Goal: Check status: Check status

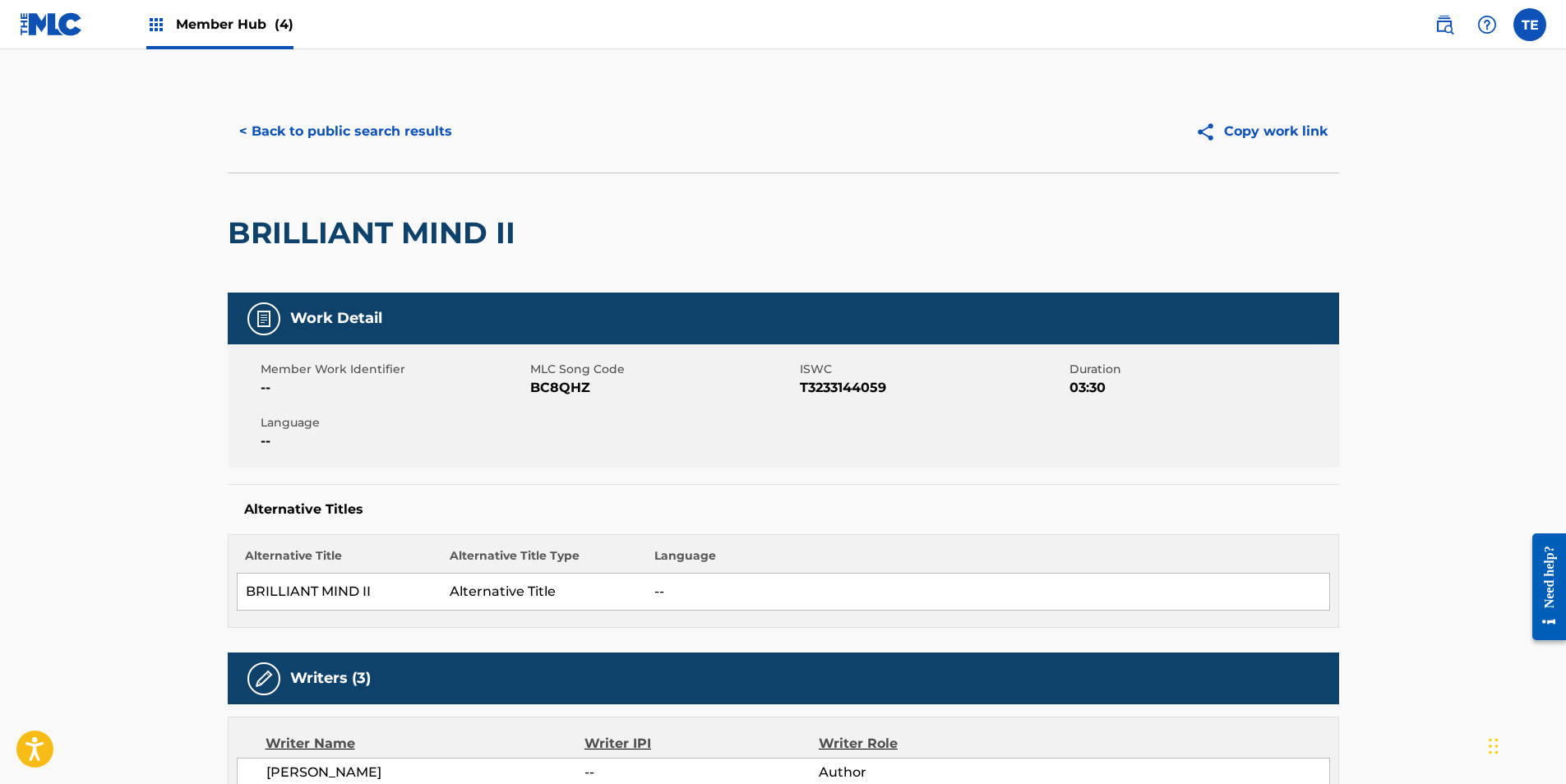
click at [170, 30] on div "Member Hub (4)" at bounding box center [220, 24] width 148 height 49
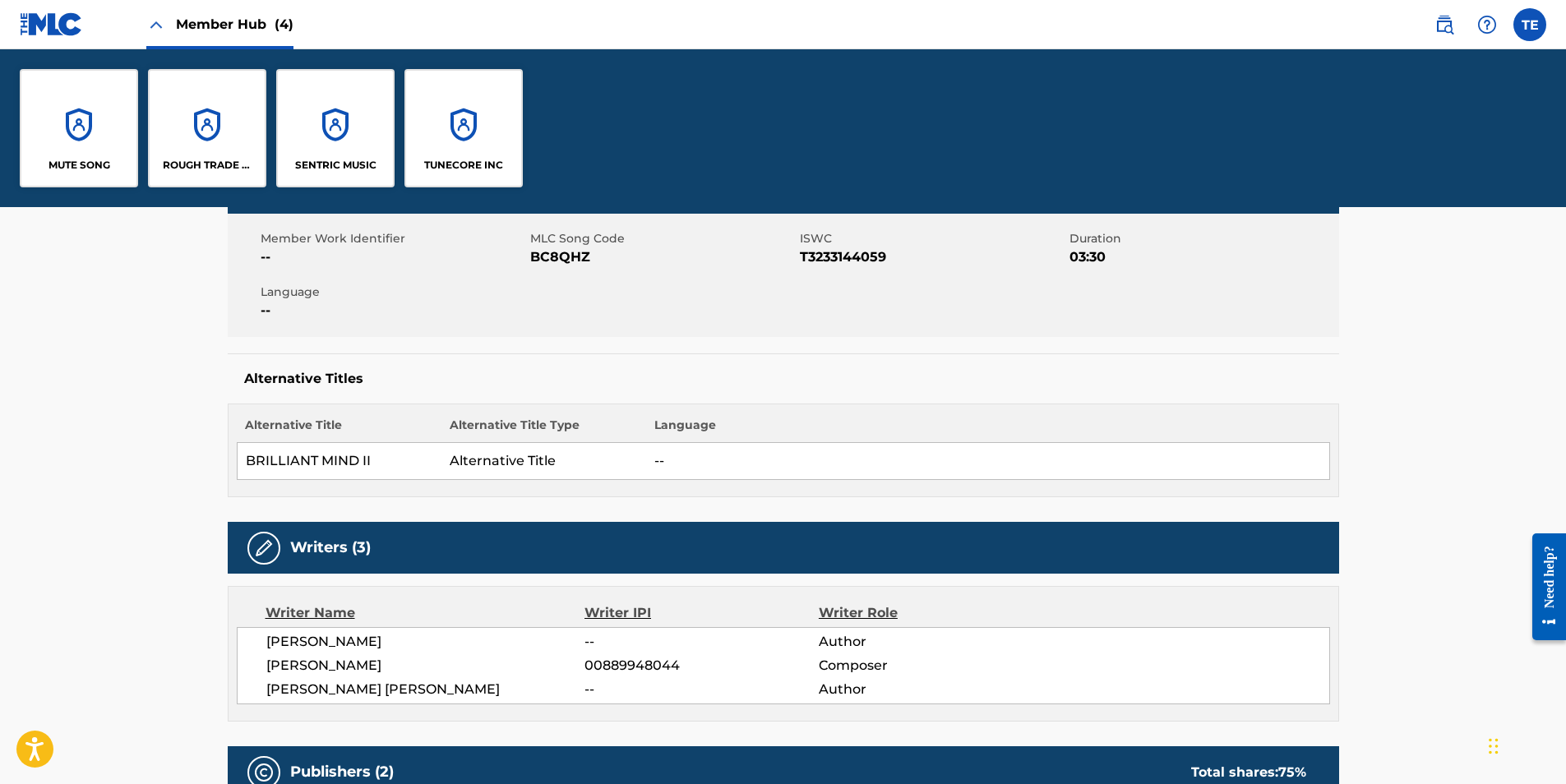
scroll to position [328, 0]
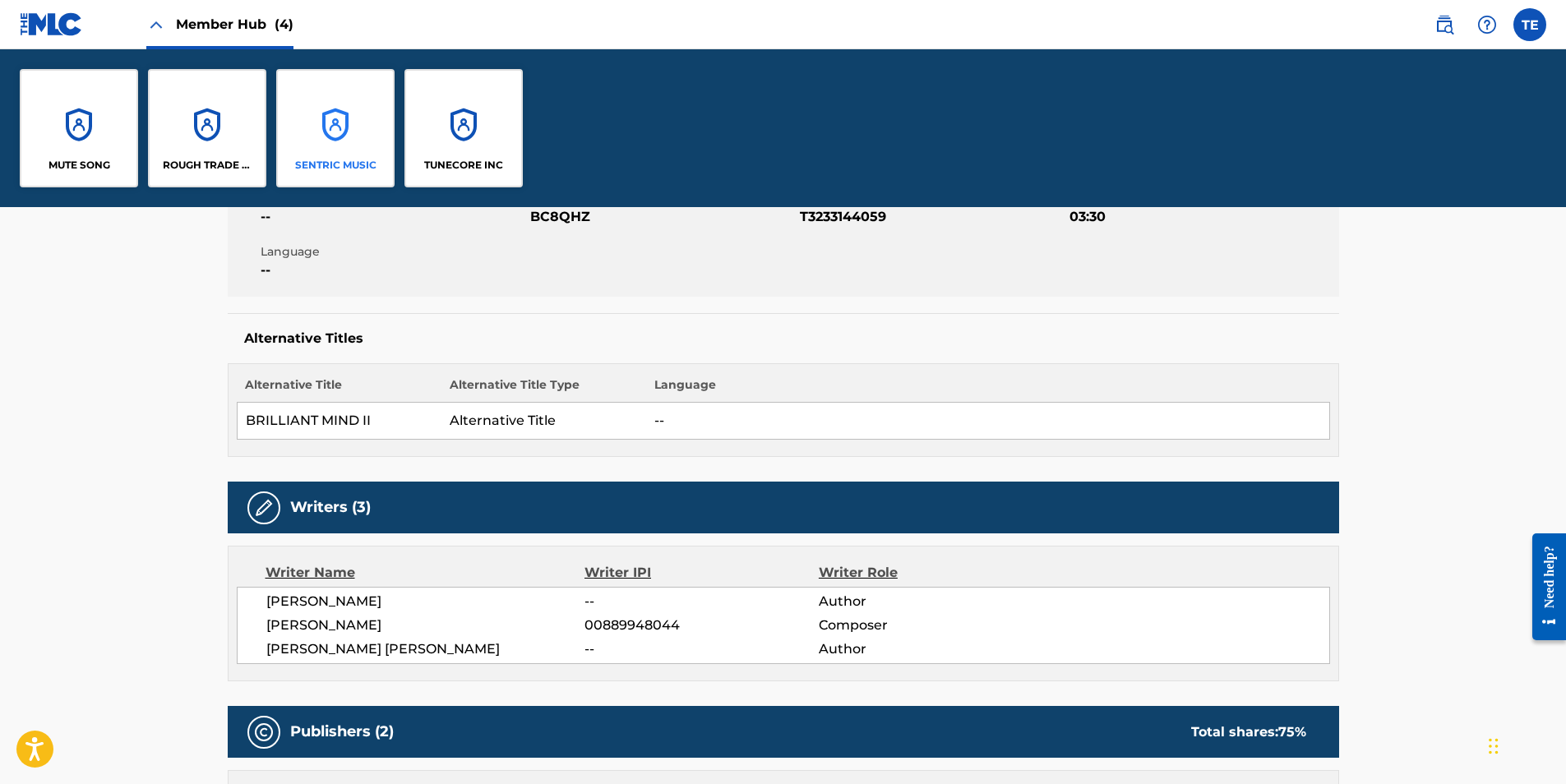
click at [353, 143] on div "SENTRIC MUSIC" at bounding box center [335, 128] width 119 height 119
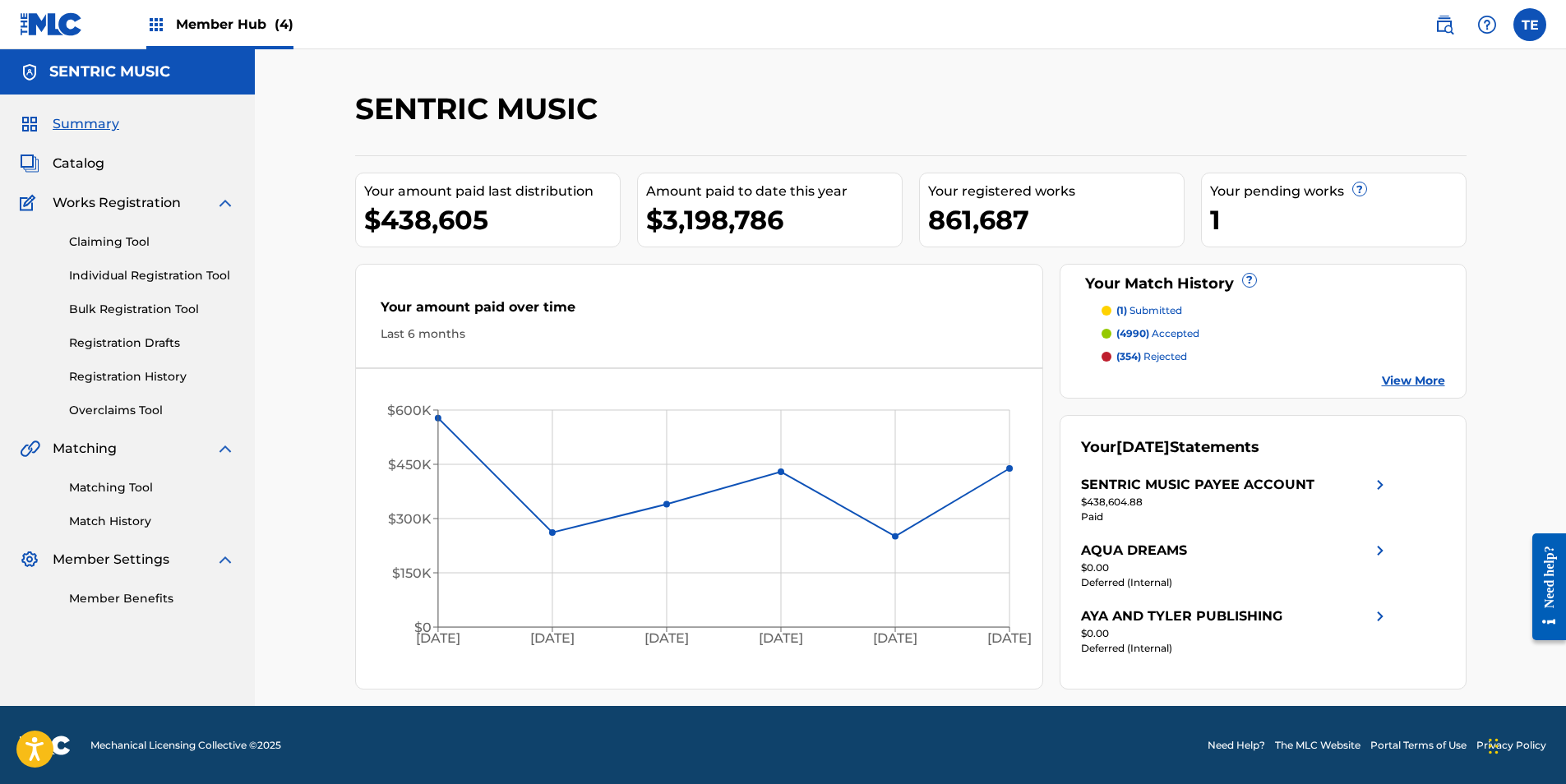
click at [295, 360] on div "SENTRIC MUSIC Your amount paid last distribution $438,605 Amount paid to date t…" at bounding box center [910, 378] width 1311 height 657
click at [296, 371] on div "SENTRIC MUSIC Your amount paid last distribution $438,605 Amount paid to date t…" at bounding box center [910, 378] width 1311 height 657
click at [1036, 109] on div "SENTRIC MUSIC" at bounding box center [783, 114] width 856 height 49
click at [969, 148] on div "SENTRIC MUSIC Your amount paid last distribution $438,605 Amount paid to date t…" at bounding box center [911, 390] width 1112 height 599
click at [1230, 118] on div at bounding box center [1338, 114] width 256 height 49
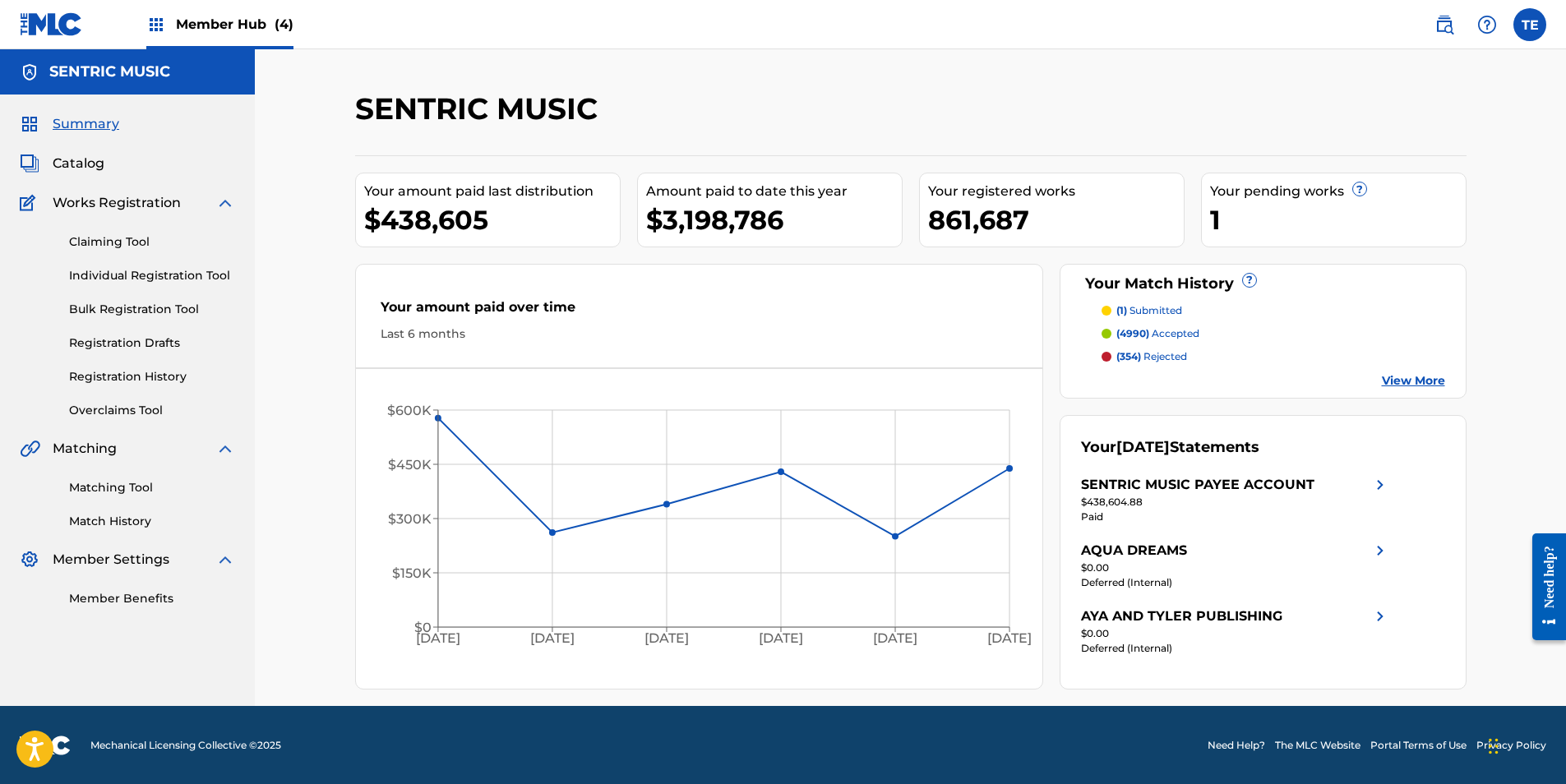
click at [1235, 148] on div "SENTRIC MUSIC Your amount paid last distribution $438,605 Amount paid to date t…" at bounding box center [911, 390] width 1112 height 599
drag, startPoint x: 1178, startPoint y: 81, endPoint x: 949, endPoint y: 162, distance: 242.9
click at [1181, 82] on div "SENTRIC MUSIC Your amount paid last distribution $438,605 Amount paid to date t…" at bounding box center [910, 378] width 1311 height 657
click at [1042, 156] on div "Your amount paid last distribution $438,605 Amount paid to date this year $3,19…" at bounding box center [911, 422] width 1112 height 534
click at [1186, 143] on div "SENTRIC MUSIC Your amount paid last distribution $438,605 Amount paid to date t…" at bounding box center [911, 390] width 1112 height 599
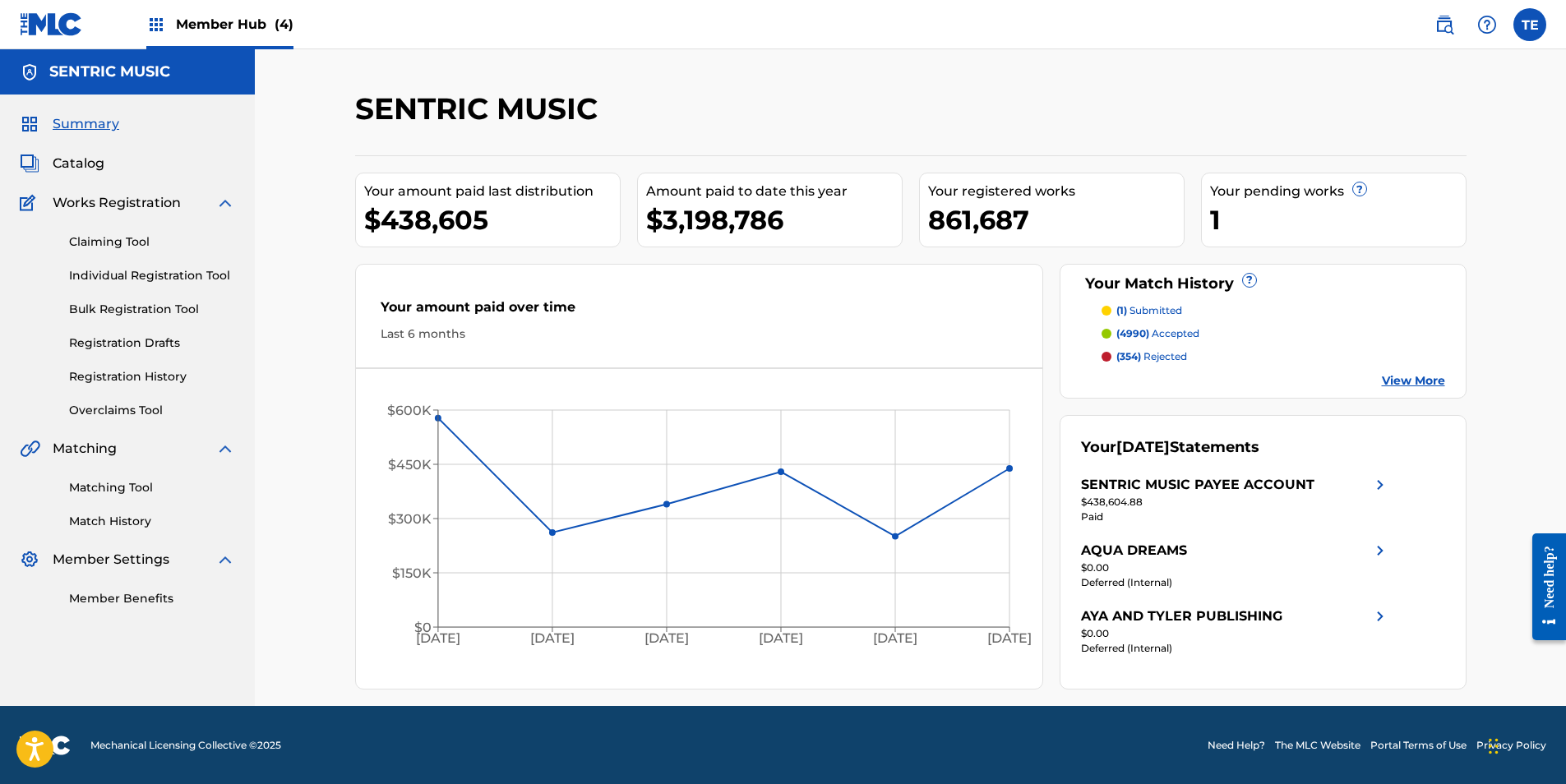
click at [341, 339] on div "SENTRIC MUSIC Your amount paid last distribution $438,605 Amount paid to date t…" at bounding box center [911, 397] width 1151 height 616
click at [270, 382] on div "SENTRIC MUSIC Your amount paid last distribution $438,605 Amount paid to date t…" at bounding box center [910, 378] width 1311 height 657
click at [277, 361] on div "SENTRIC MUSIC Your amount paid last distribution $438,605 Amount paid to date t…" at bounding box center [910, 378] width 1311 height 657
click at [272, 400] on div "SENTRIC MUSIC Your amount paid last distribution $438,605 Amount paid to date t…" at bounding box center [910, 378] width 1311 height 657
click at [329, 164] on div "SENTRIC MUSIC Your amount paid last distribution $438,605 Amount paid to date t…" at bounding box center [910, 378] width 1311 height 657
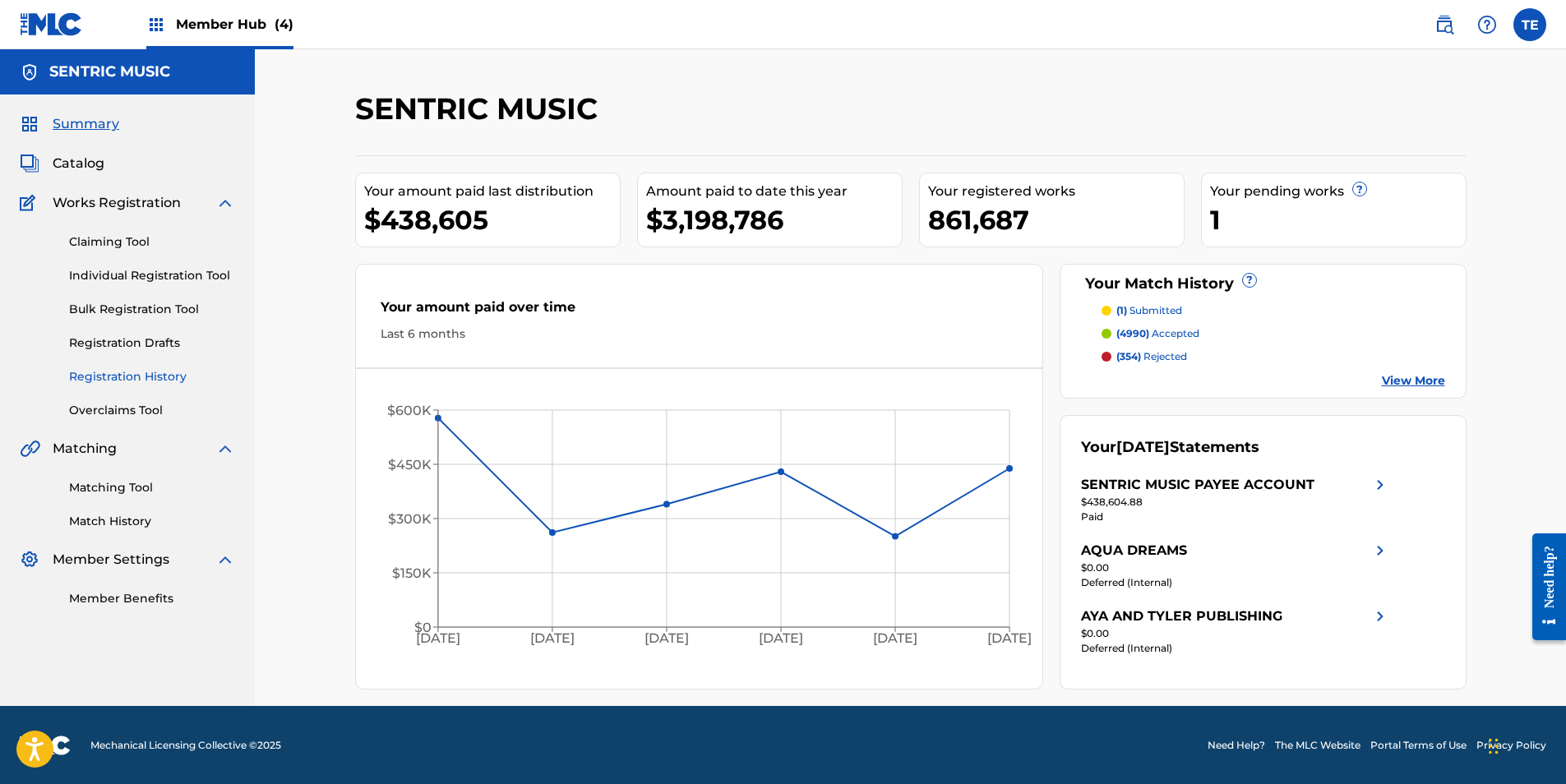
scroll to position [1, 0]
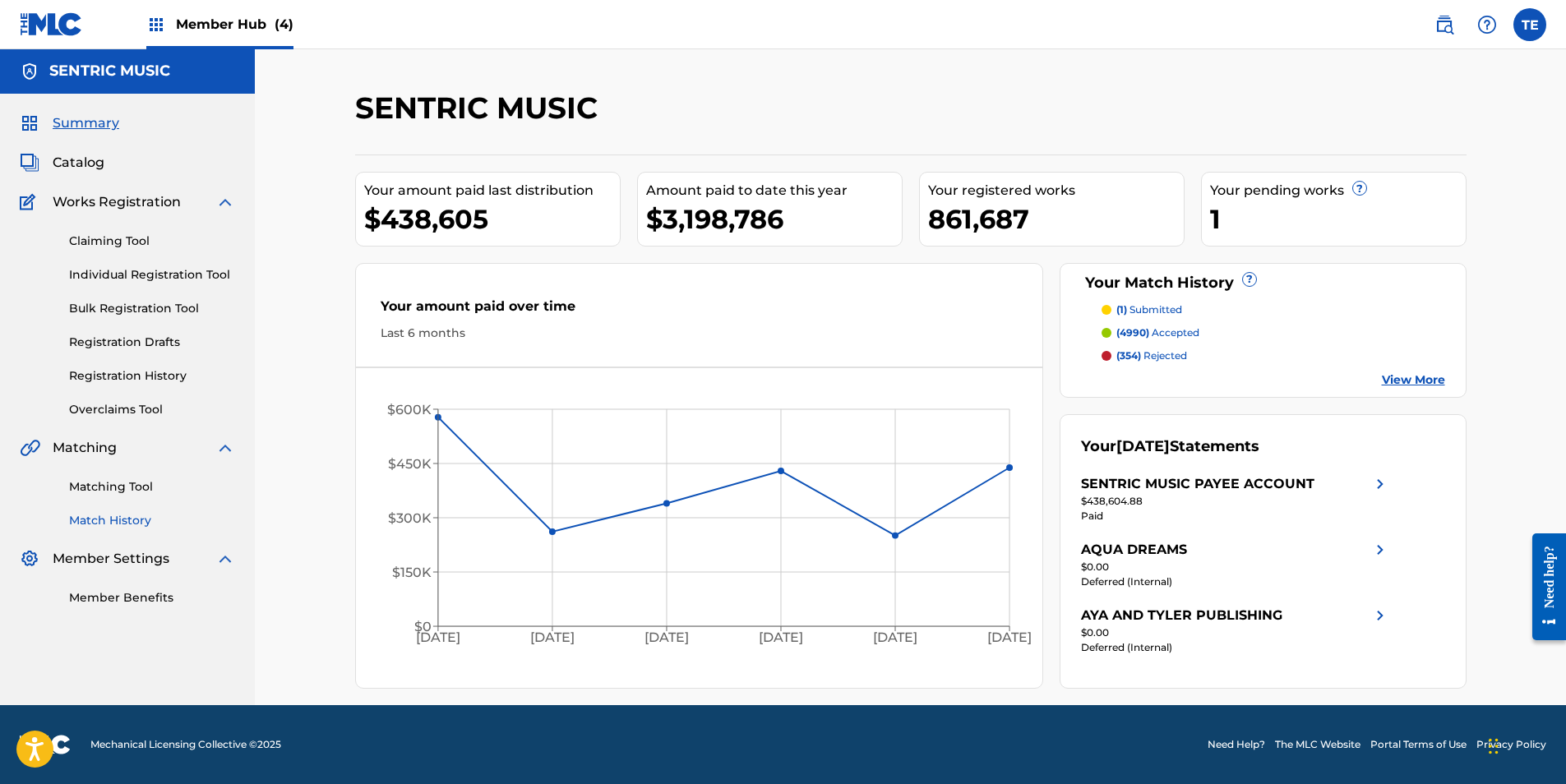
click at [132, 515] on link "Match History" at bounding box center [151, 521] width 166 height 17
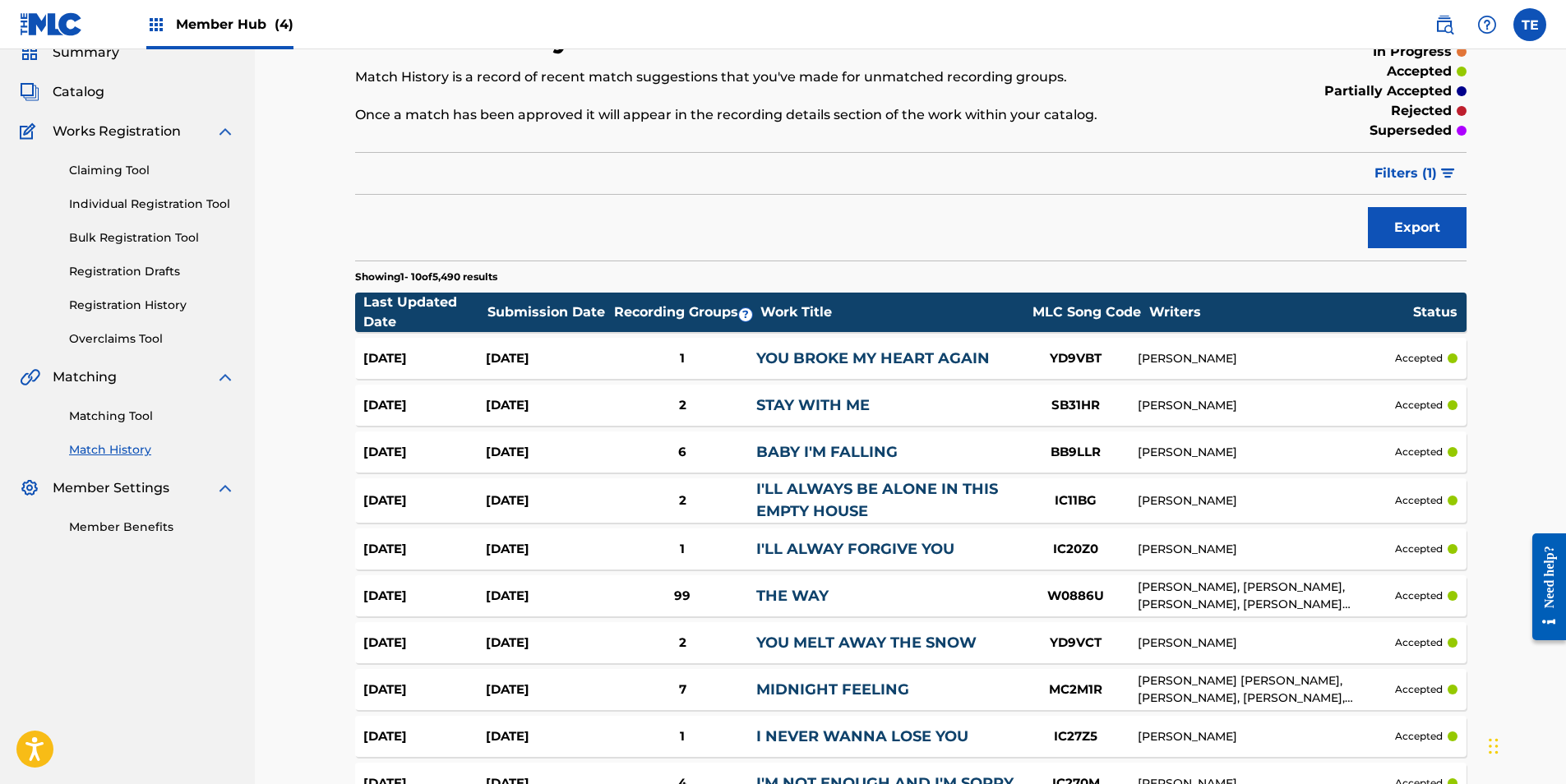
scroll to position [165, 0]
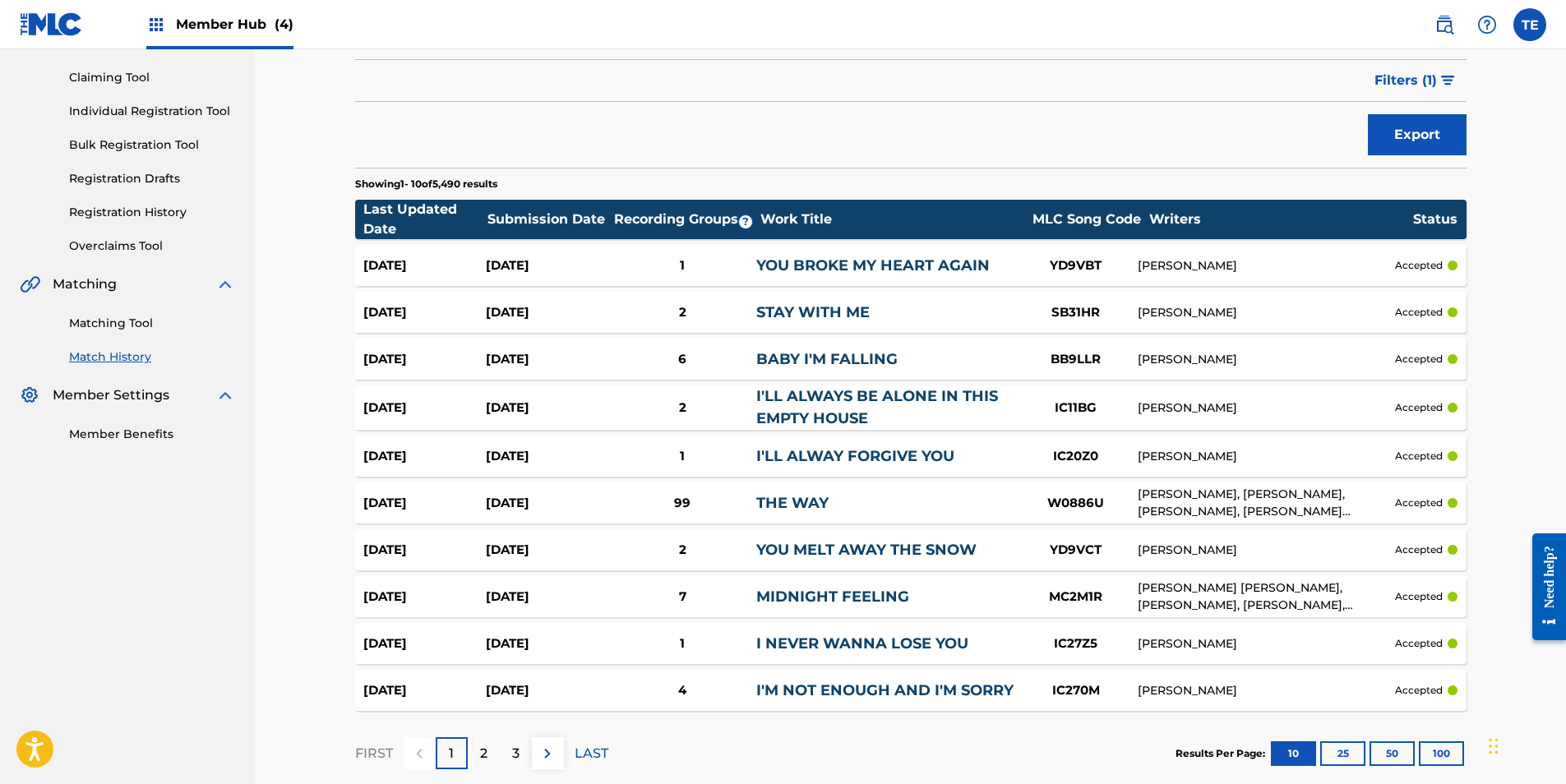
click at [583, 750] on p "LAST" at bounding box center [591, 753] width 34 height 20
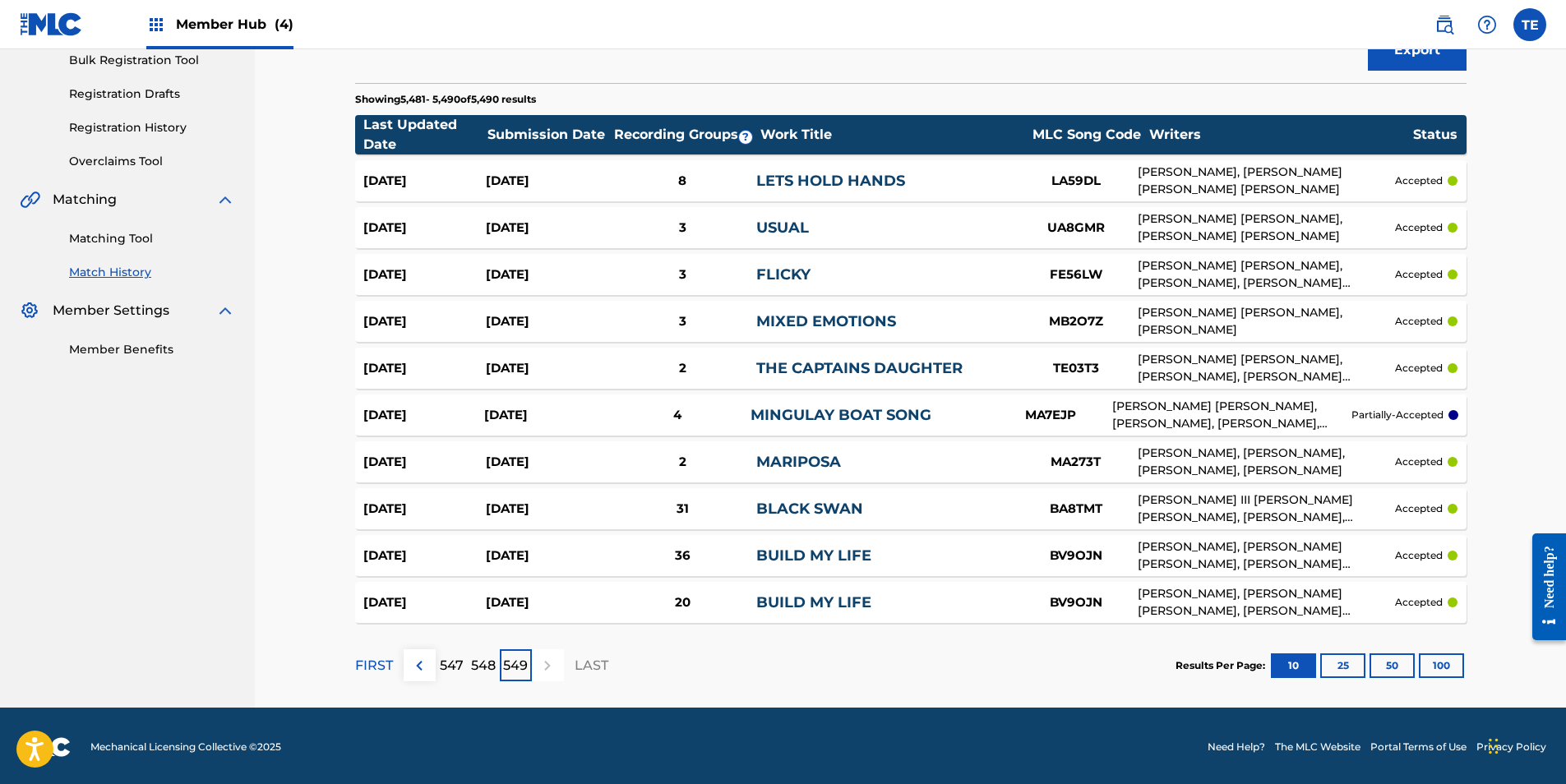
scroll to position [252, 0]
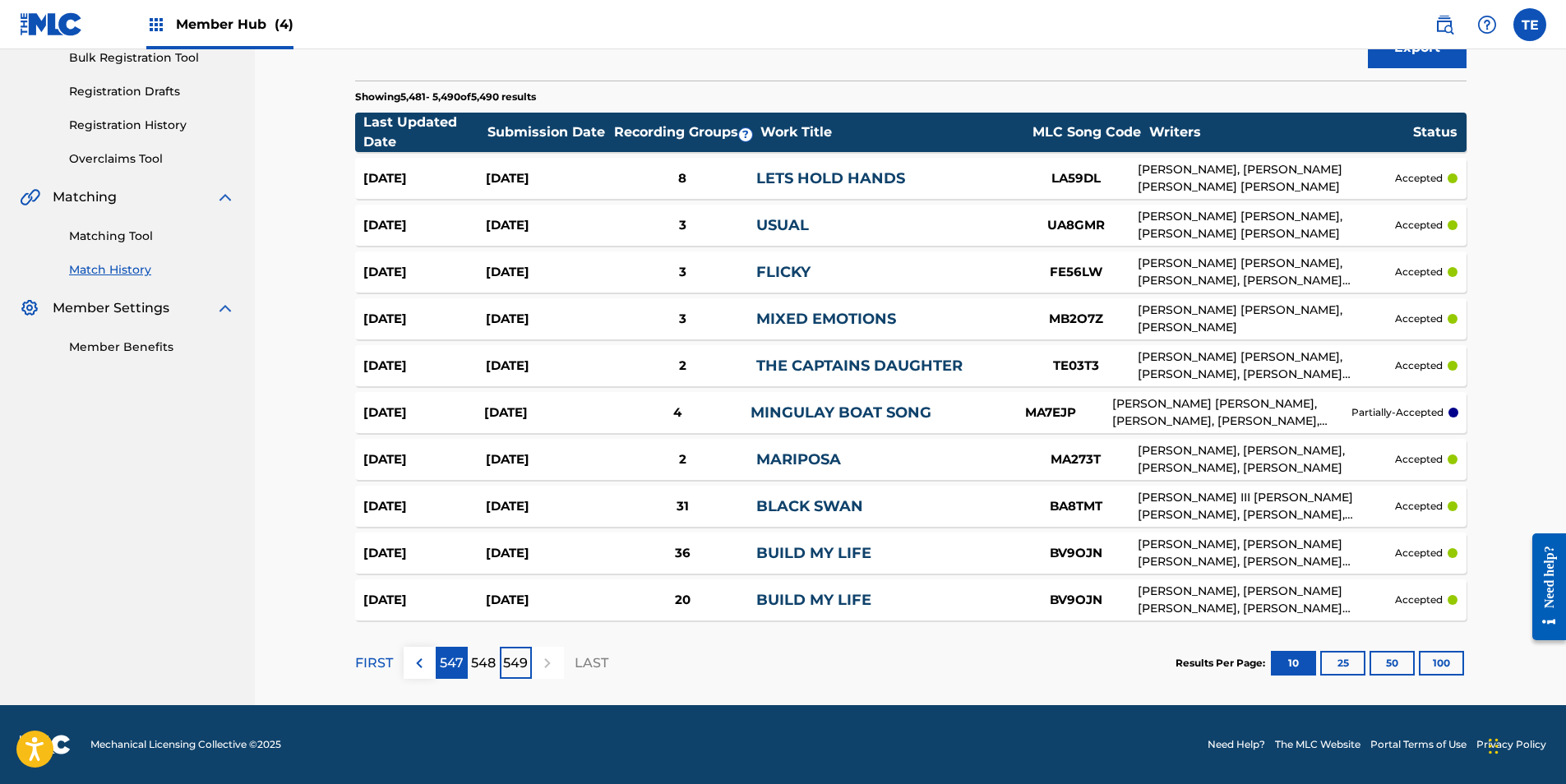
click at [452, 661] on p "547" at bounding box center [451, 662] width 24 height 20
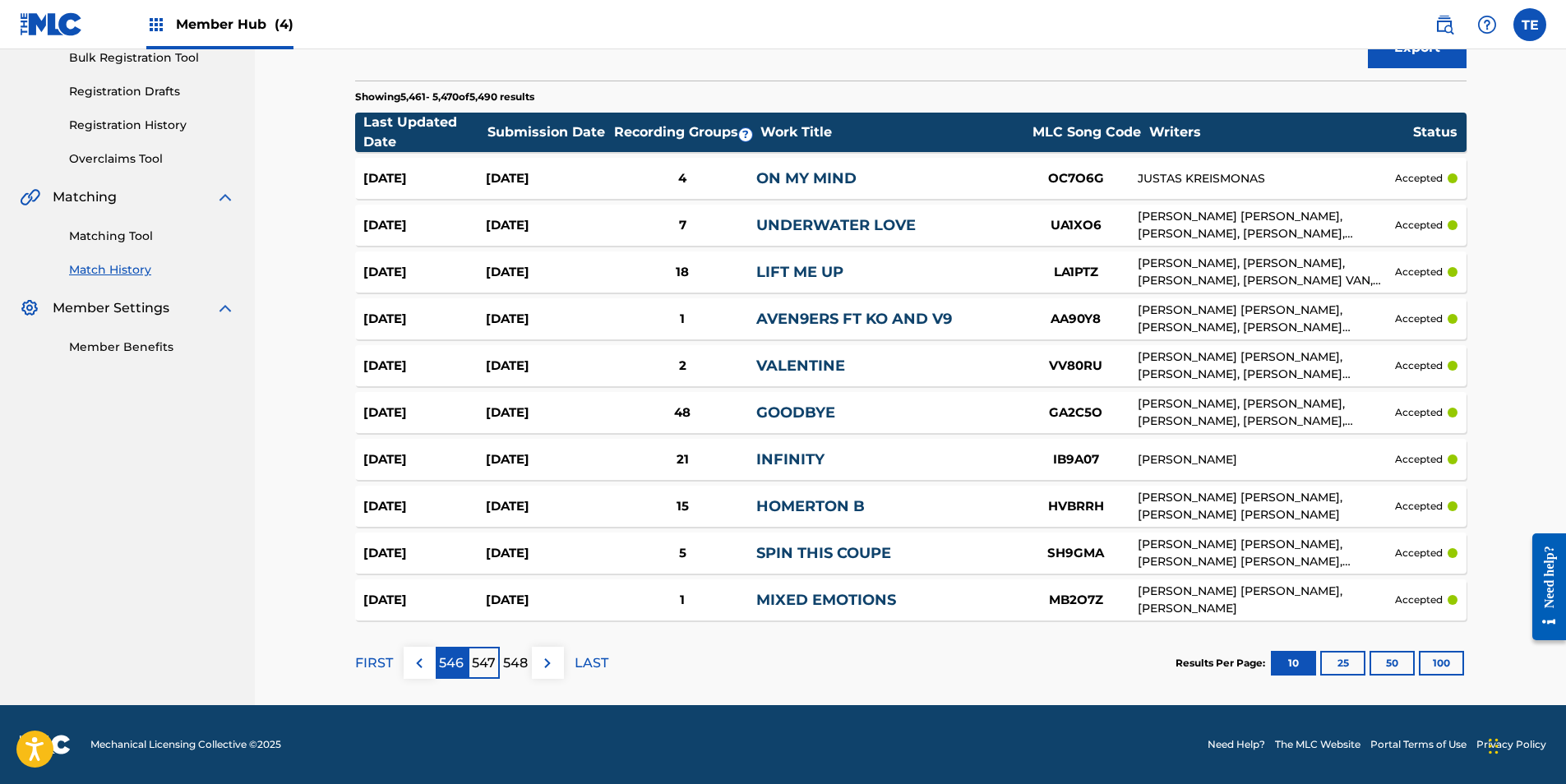
click at [448, 659] on p "546" at bounding box center [451, 662] width 25 height 20
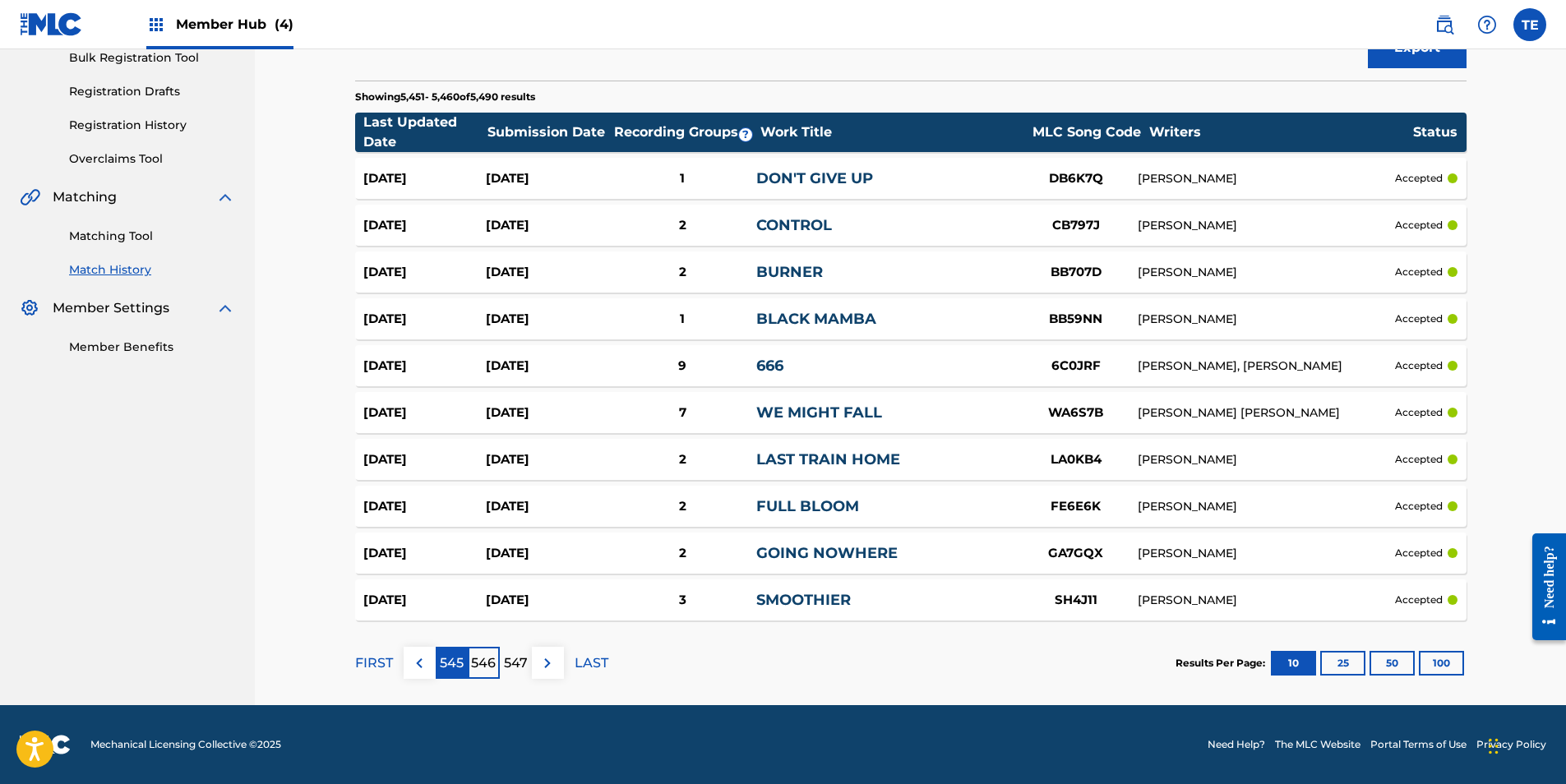
click at [448, 661] on p "545" at bounding box center [451, 662] width 24 height 20
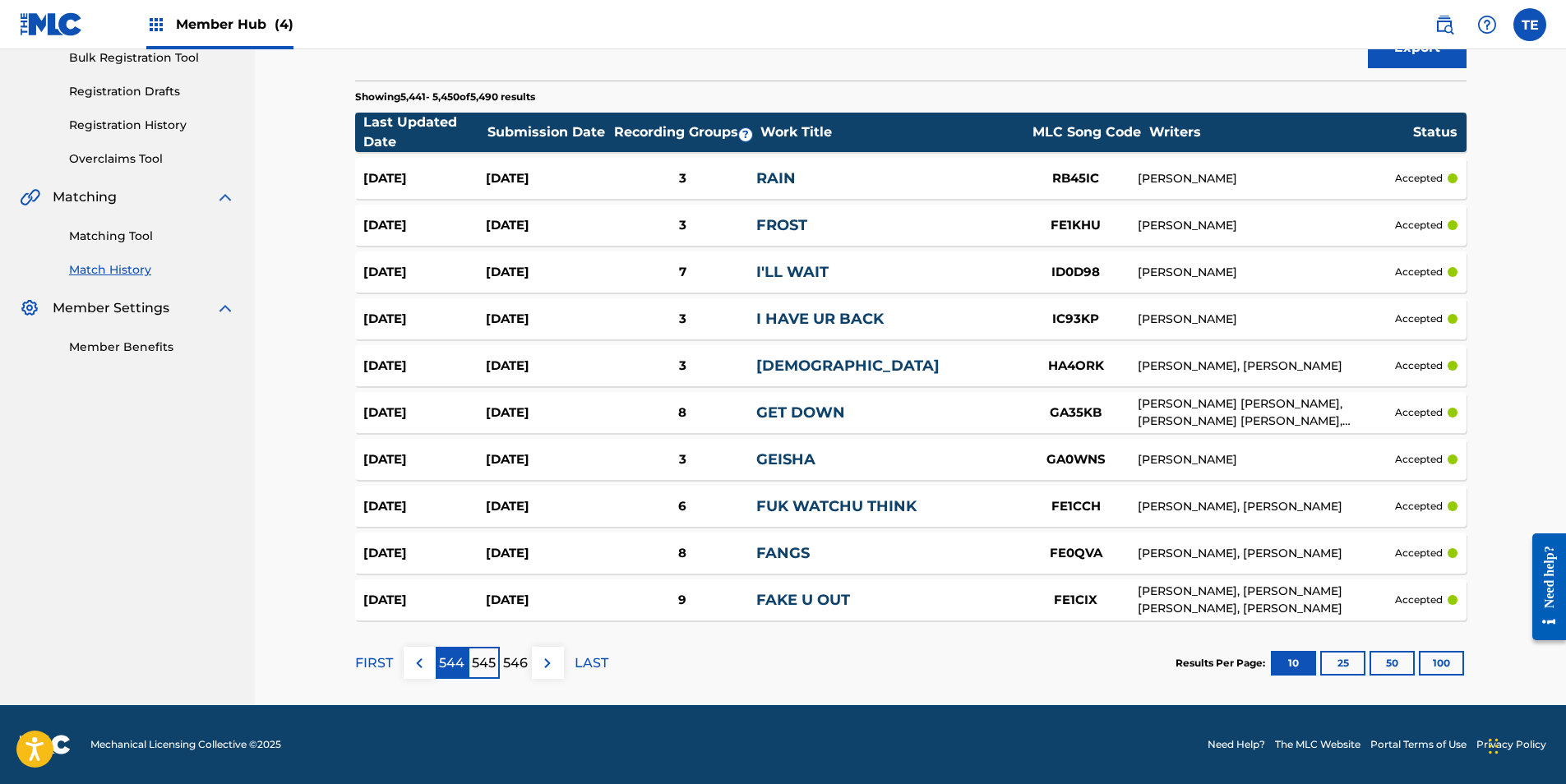
click at [442, 666] on p "544" at bounding box center [451, 662] width 26 height 20
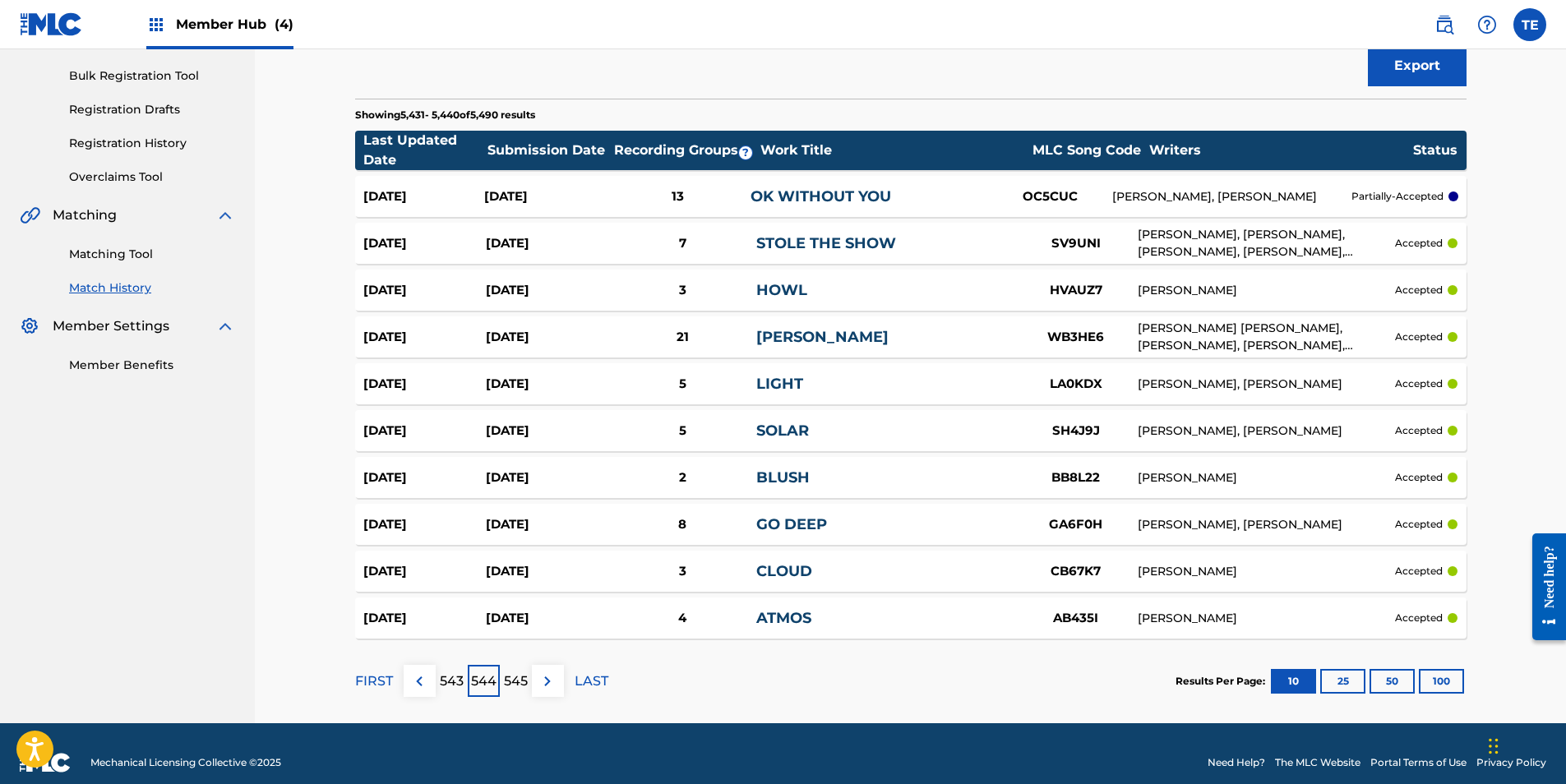
scroll to position [247, 0]
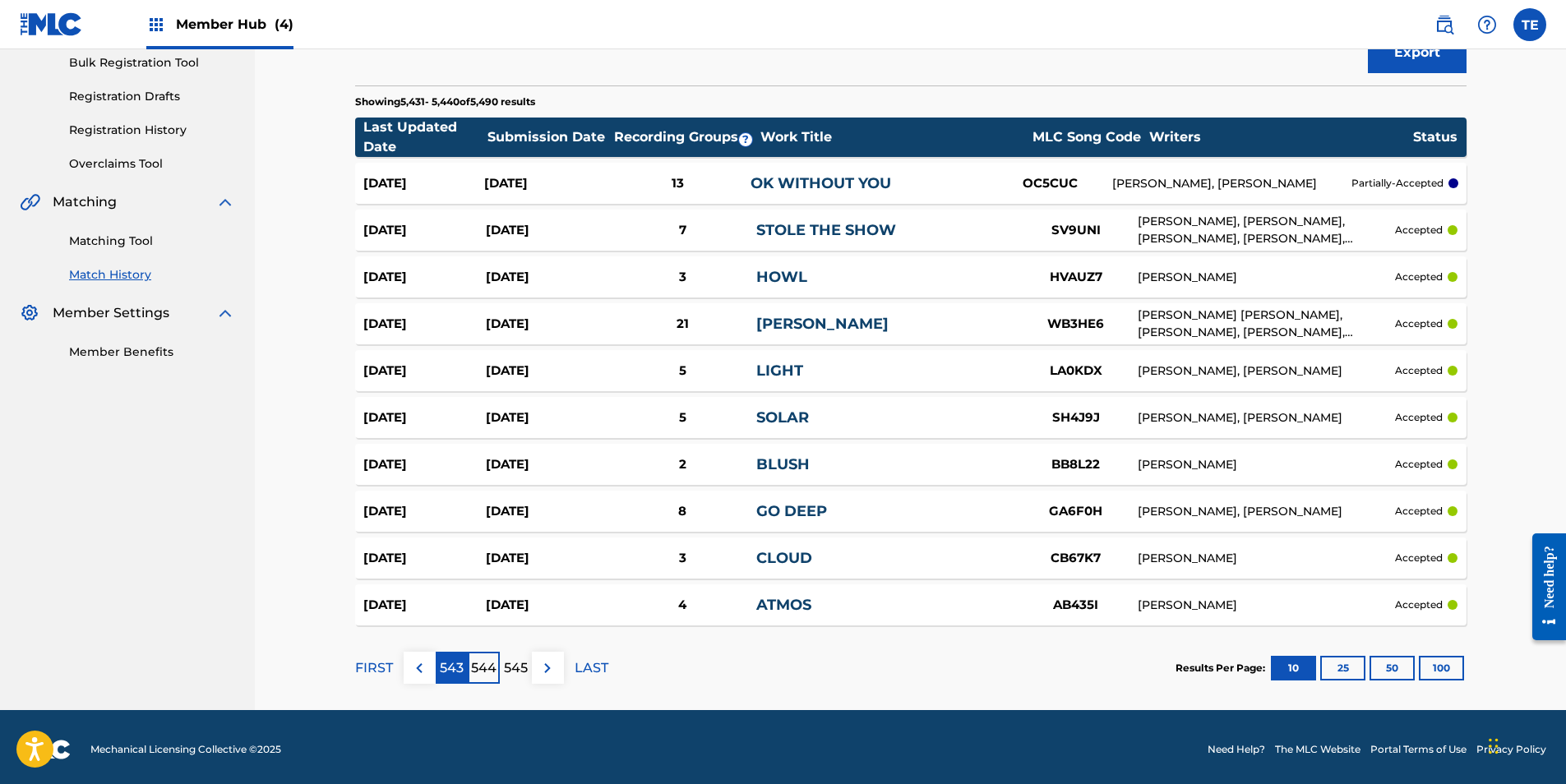
click at [452, 667] on p "543" at bounding box center [451, 668] width 24 height 20
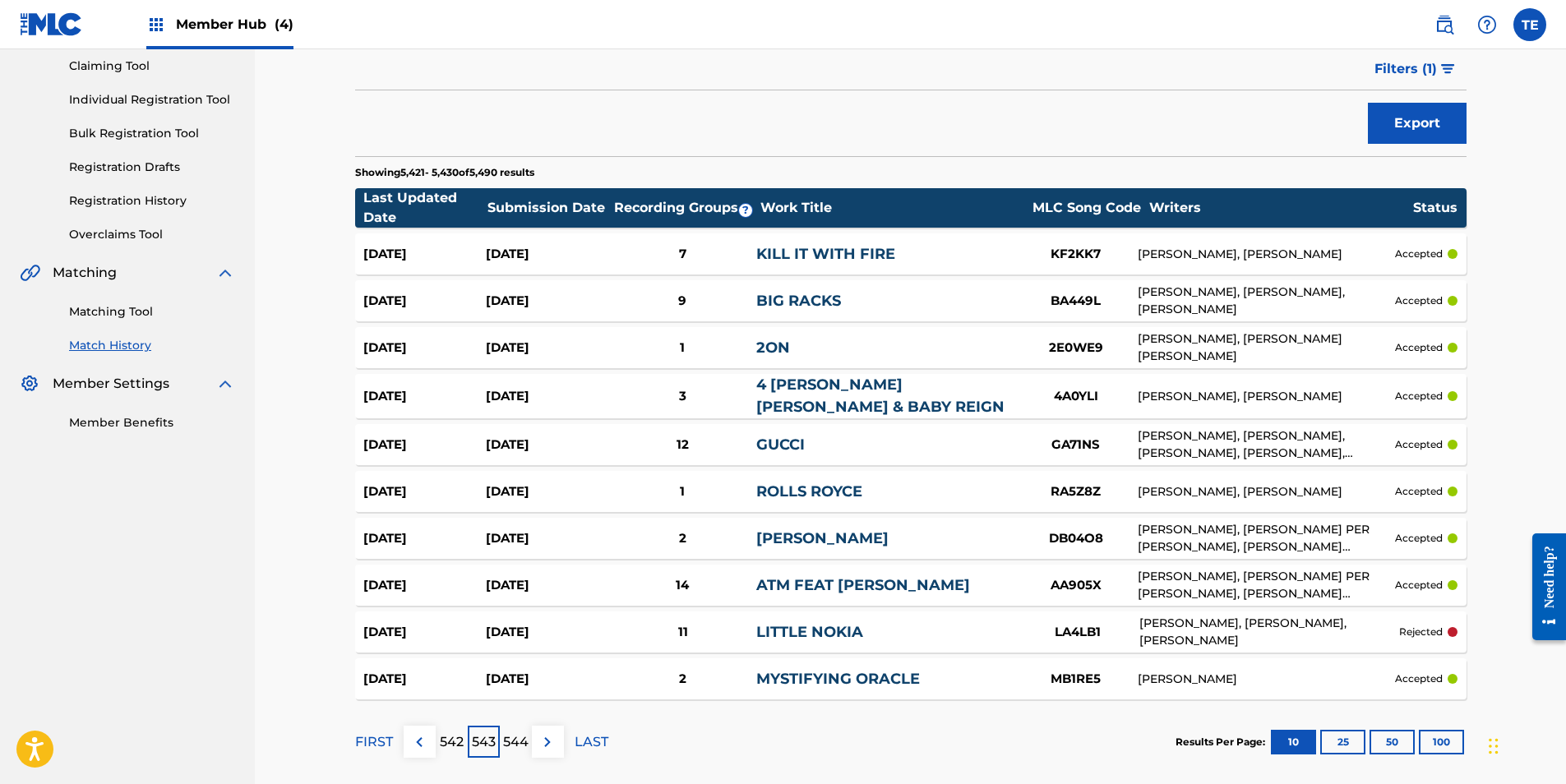
scroll to position [252, 0]
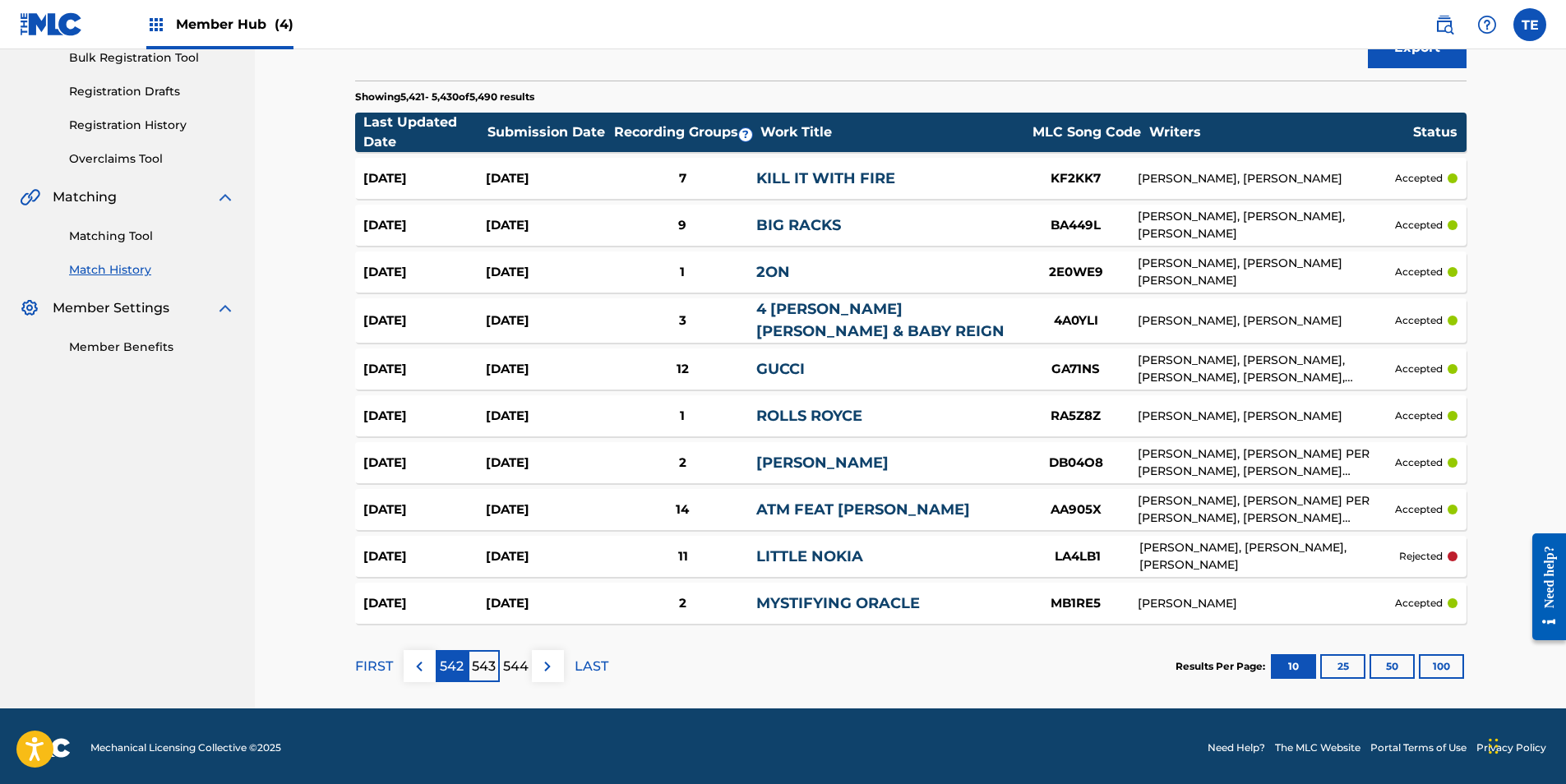
click at [449, 663] on p "542" at bounding box center [451, 666] width 24 height 20
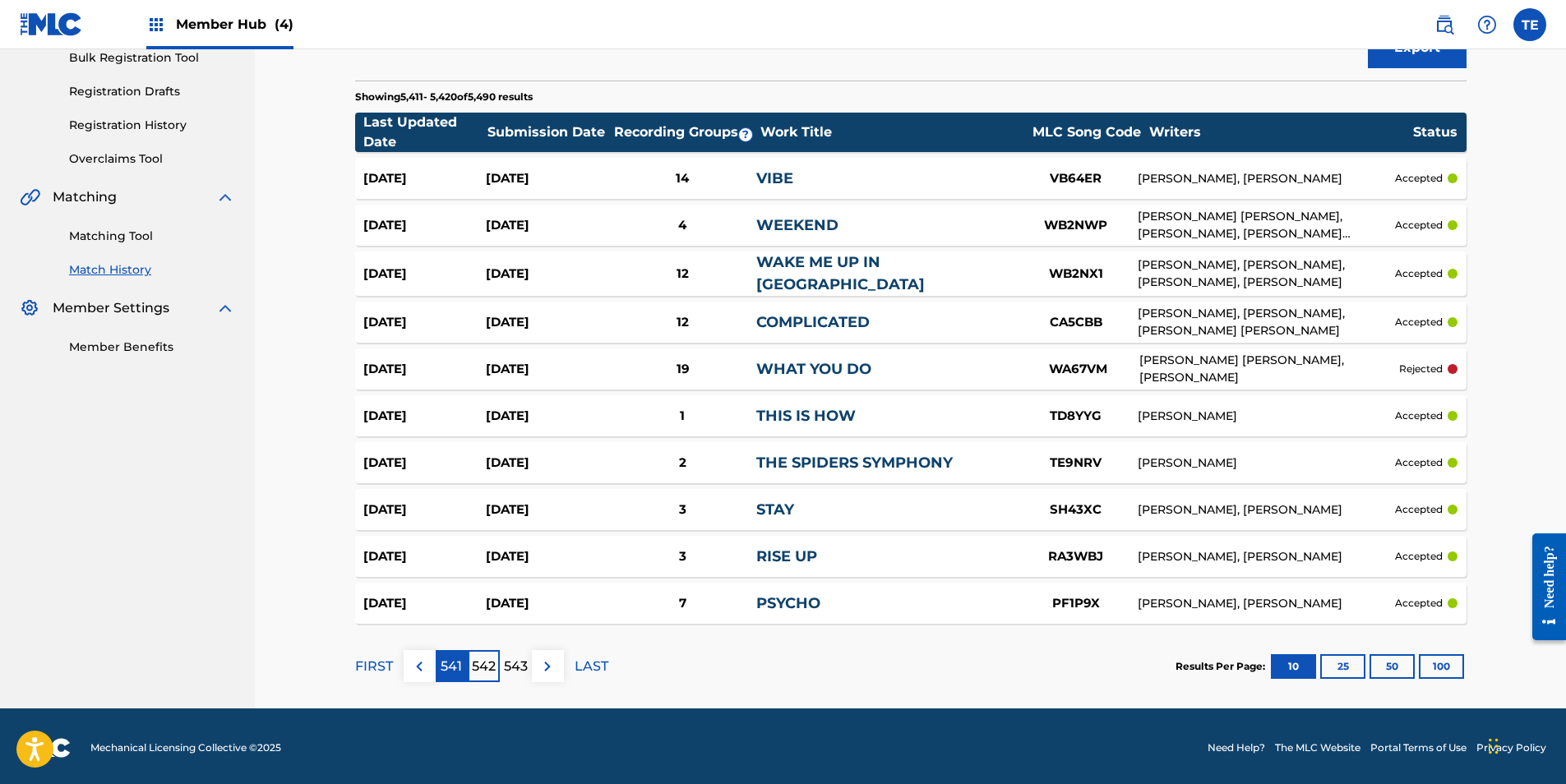
click at [459, 657] on p "541" at bounding box center [451, 666] width 21 height 20
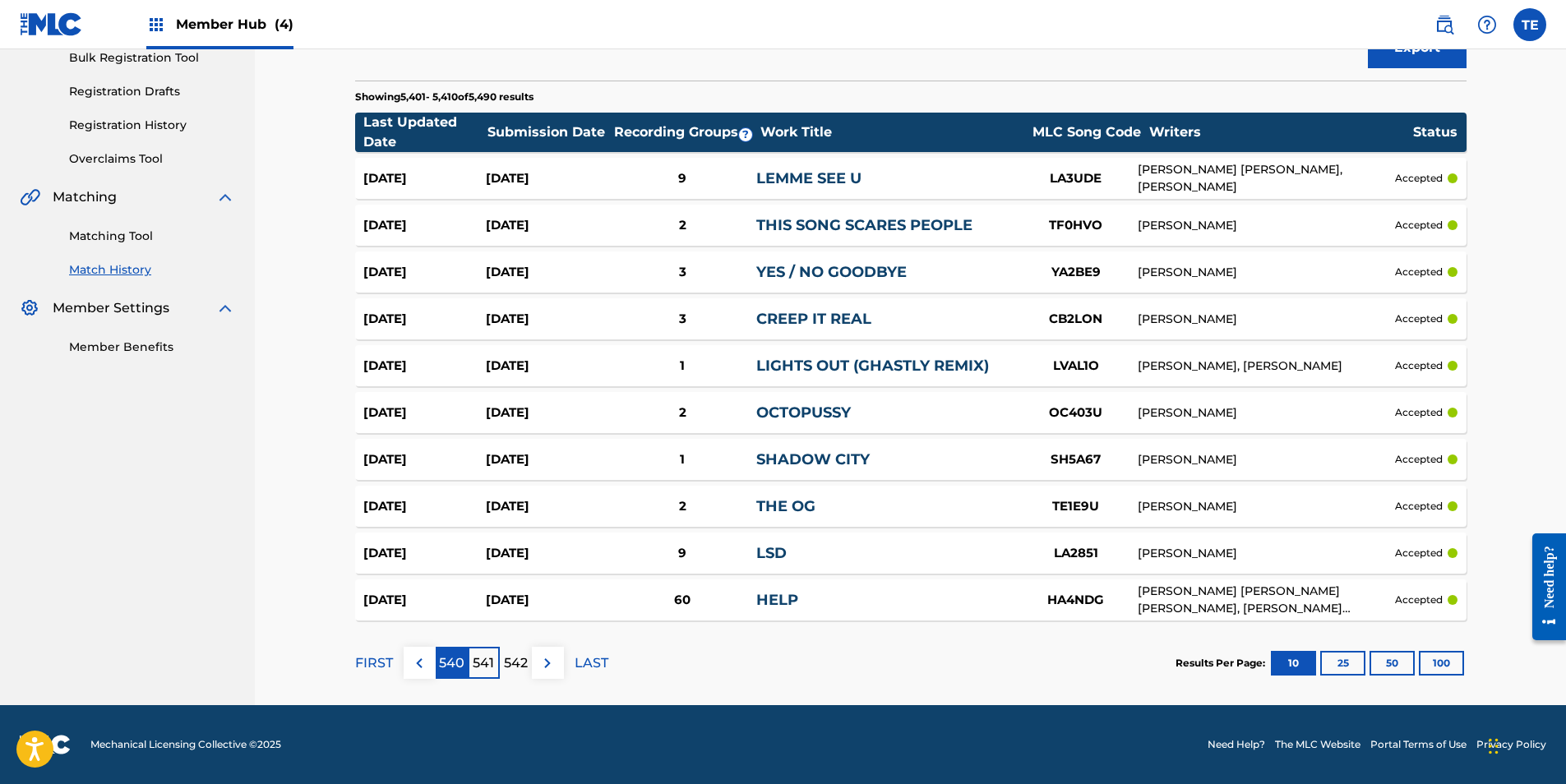
click at [448, 662] on p "540" at bounding box center [451, 662] width 26 height 20
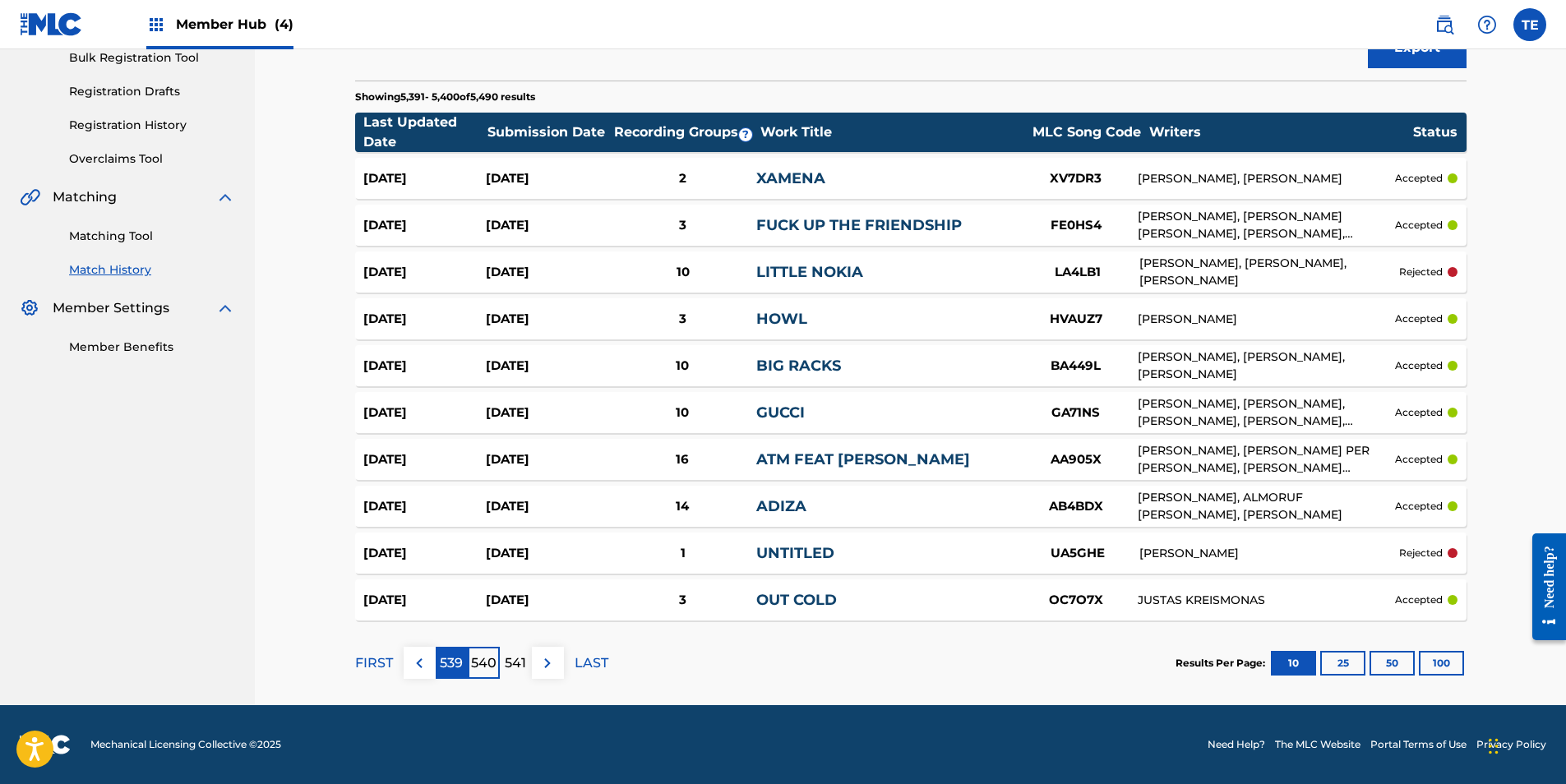
click at [445, 659] on p "539" at bounding box center [451, 662] width 23 height 20
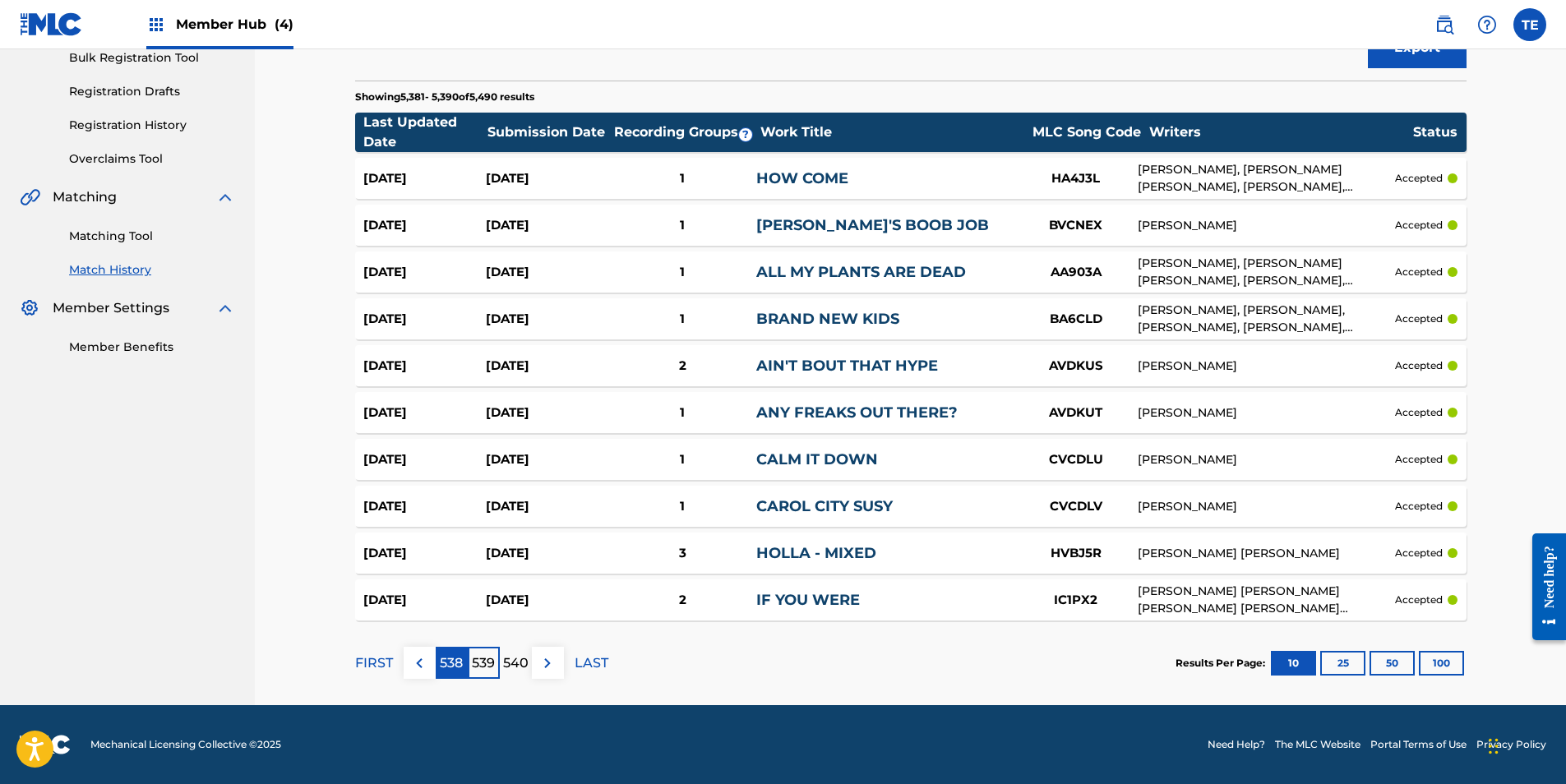
click at [461, 659] on p "538" at bounding box center [451, 662] width 23 height 20
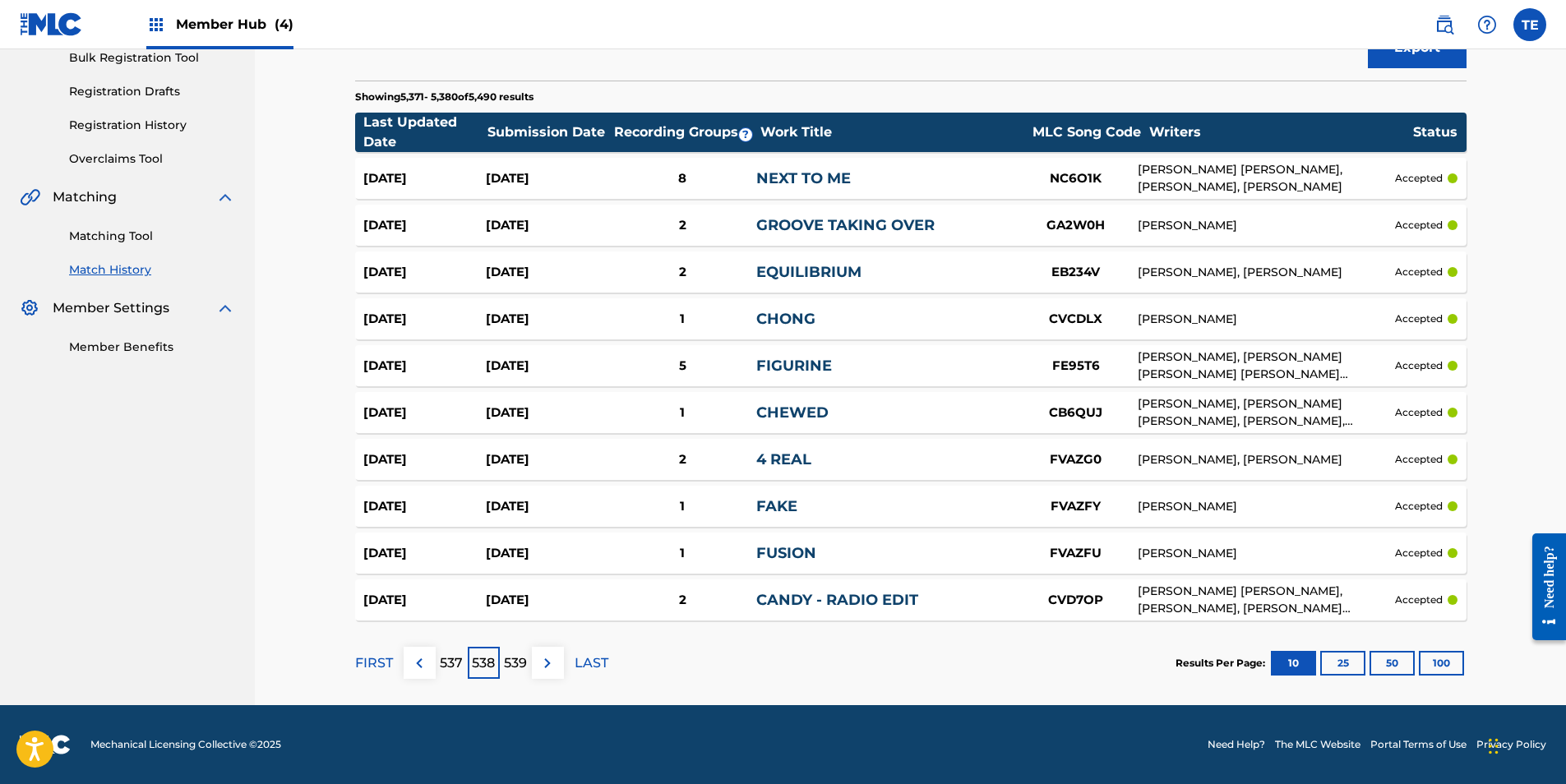
click at [446, 666] on p "537" at bounding box center [451, 662] width 23 height 20
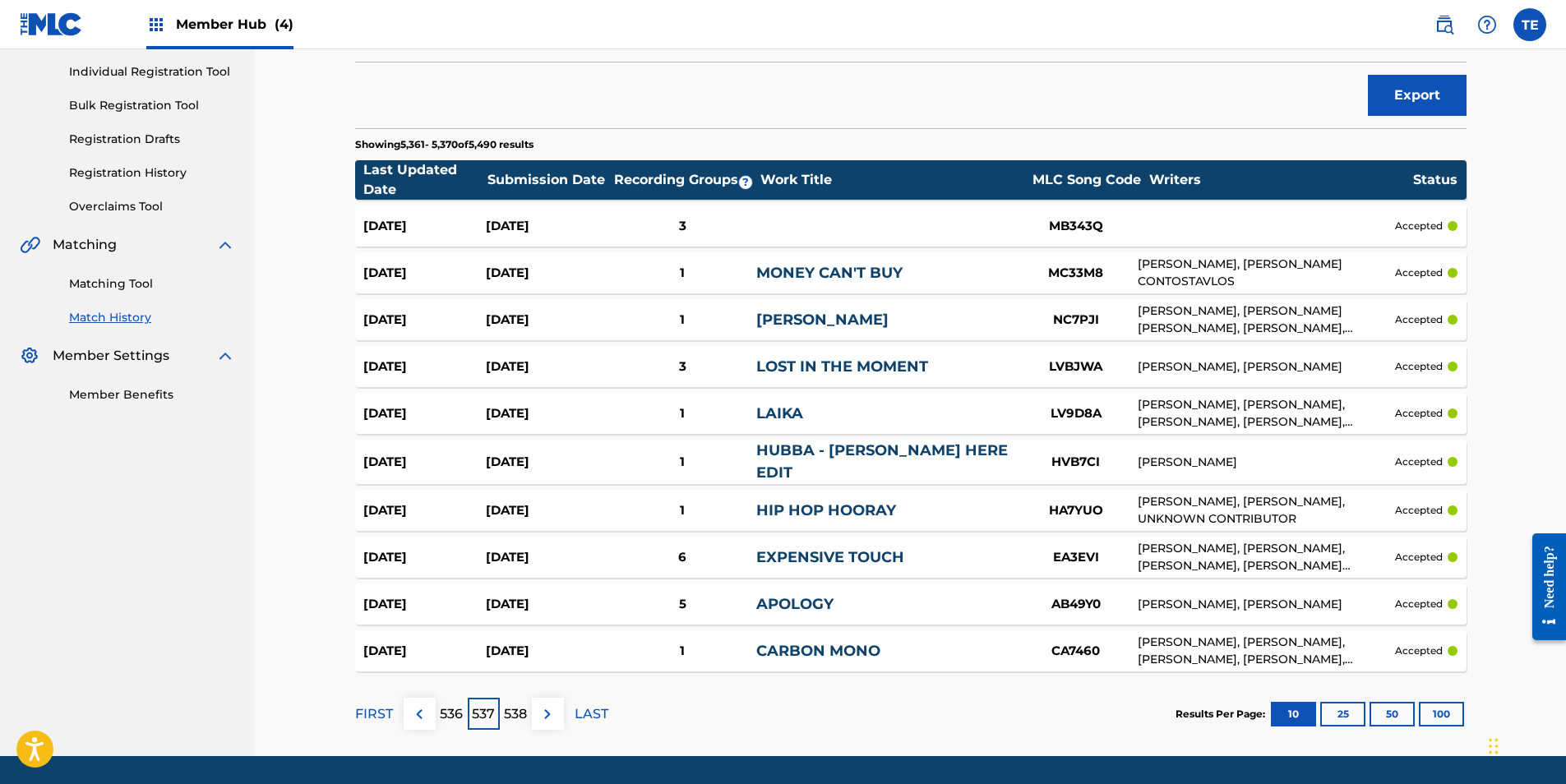
scroll to position [255, 0]
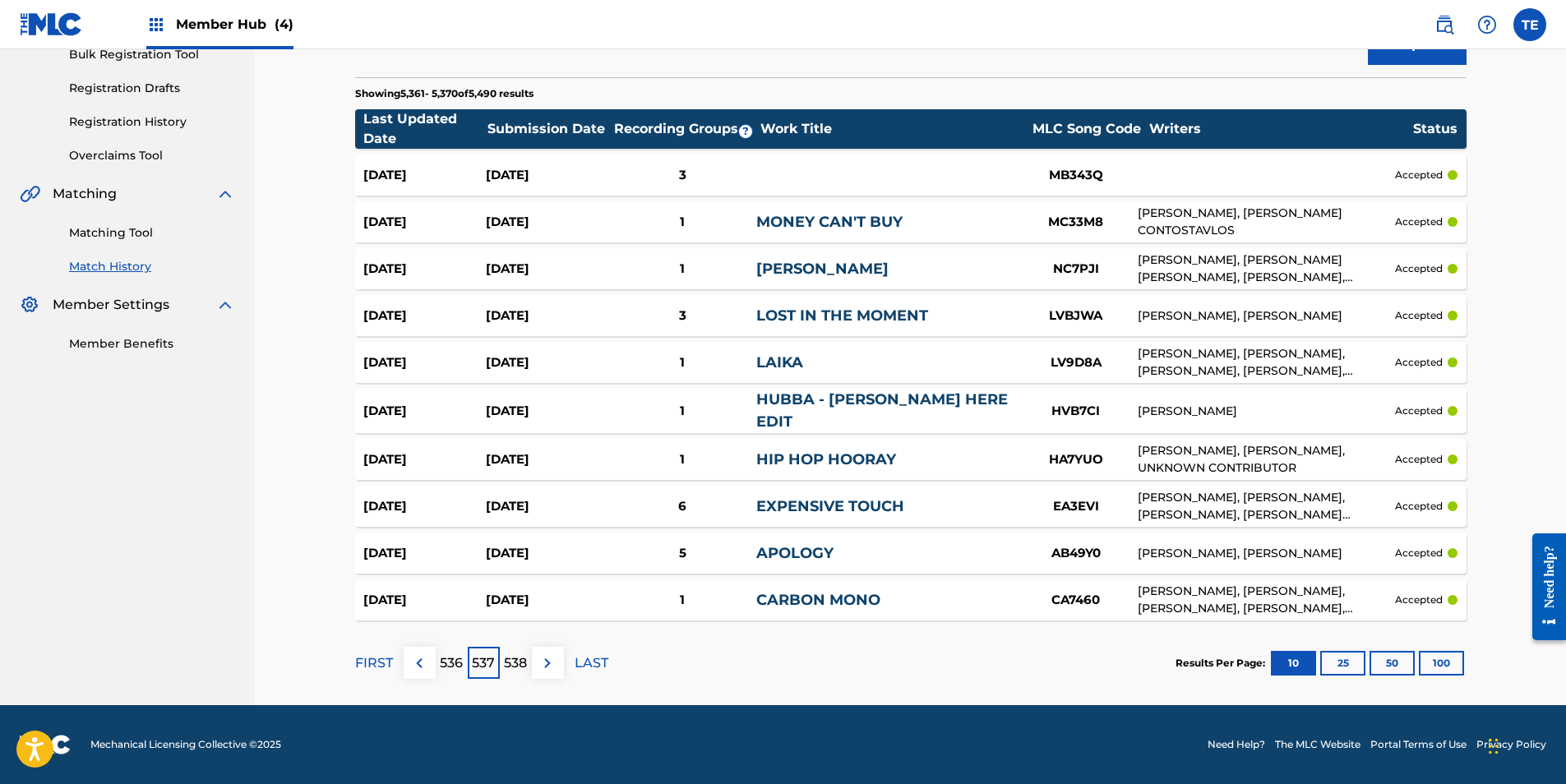
click at [449, 663] on p "536" at bounding box center [451, 662] width 23 height 20
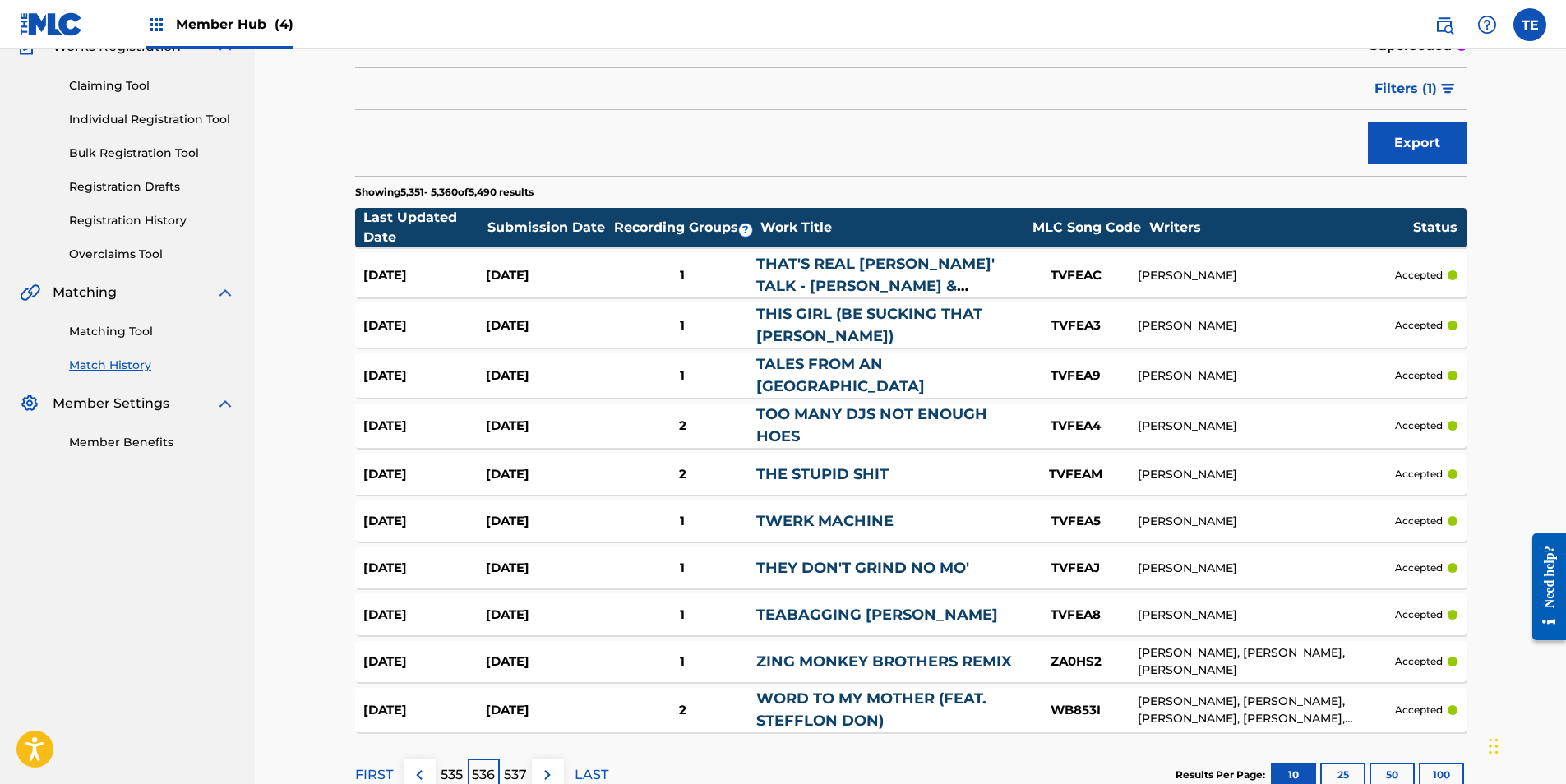
scroll to position [268, 0]
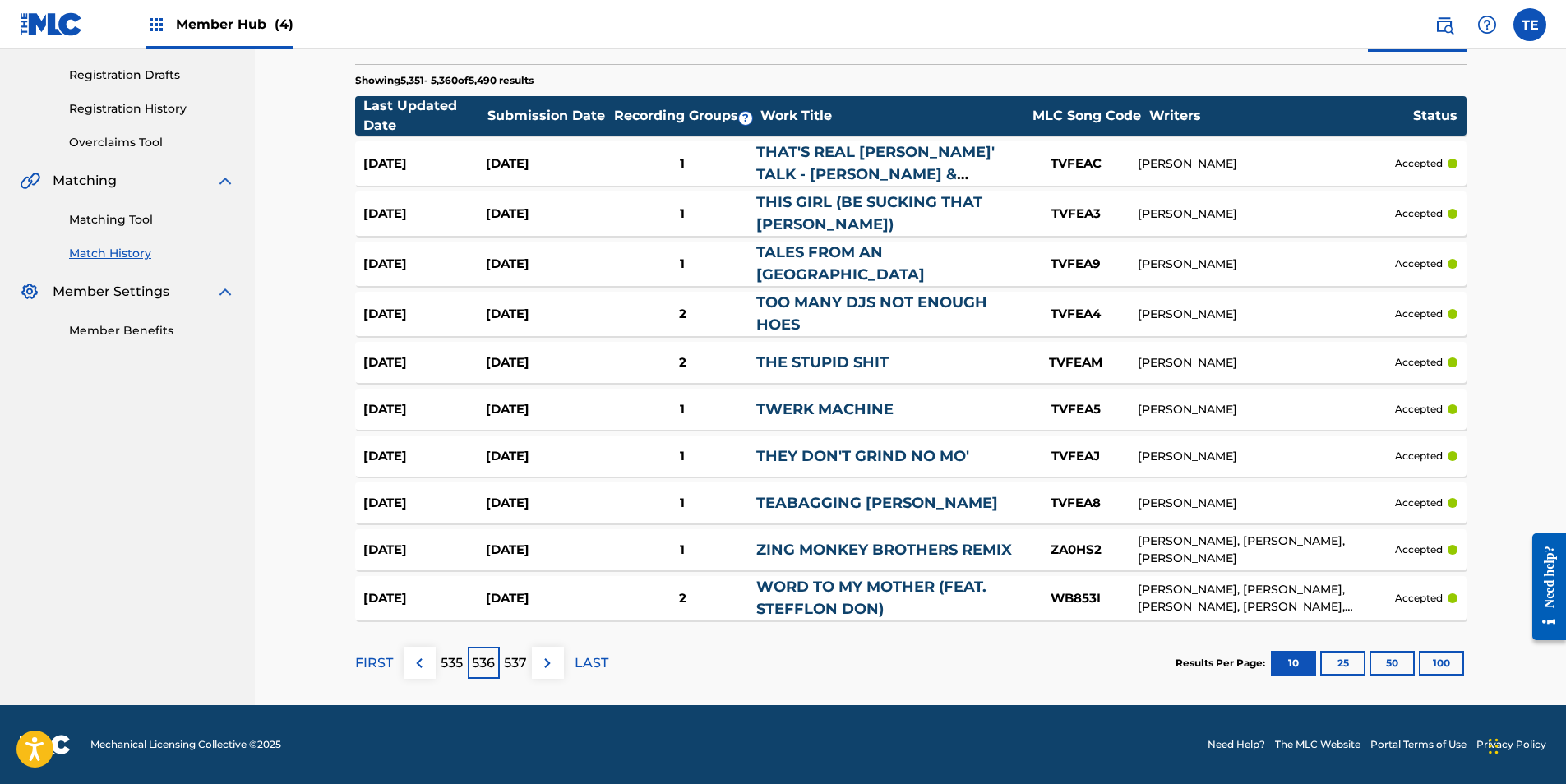
click at [460, 651] on div "535" at bounding box center [451, 662] width 32 height 32
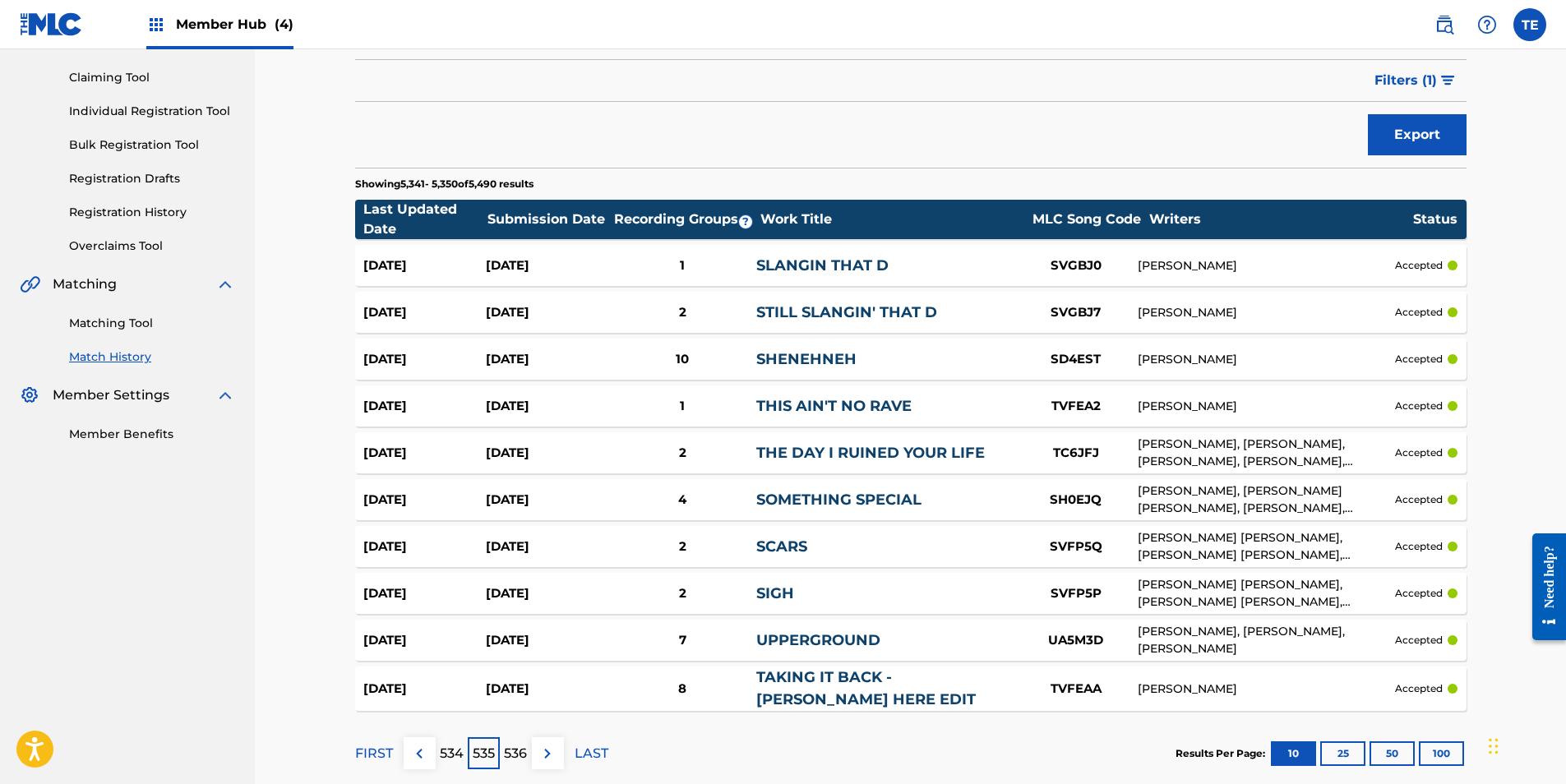
scroll to position [255, 0]
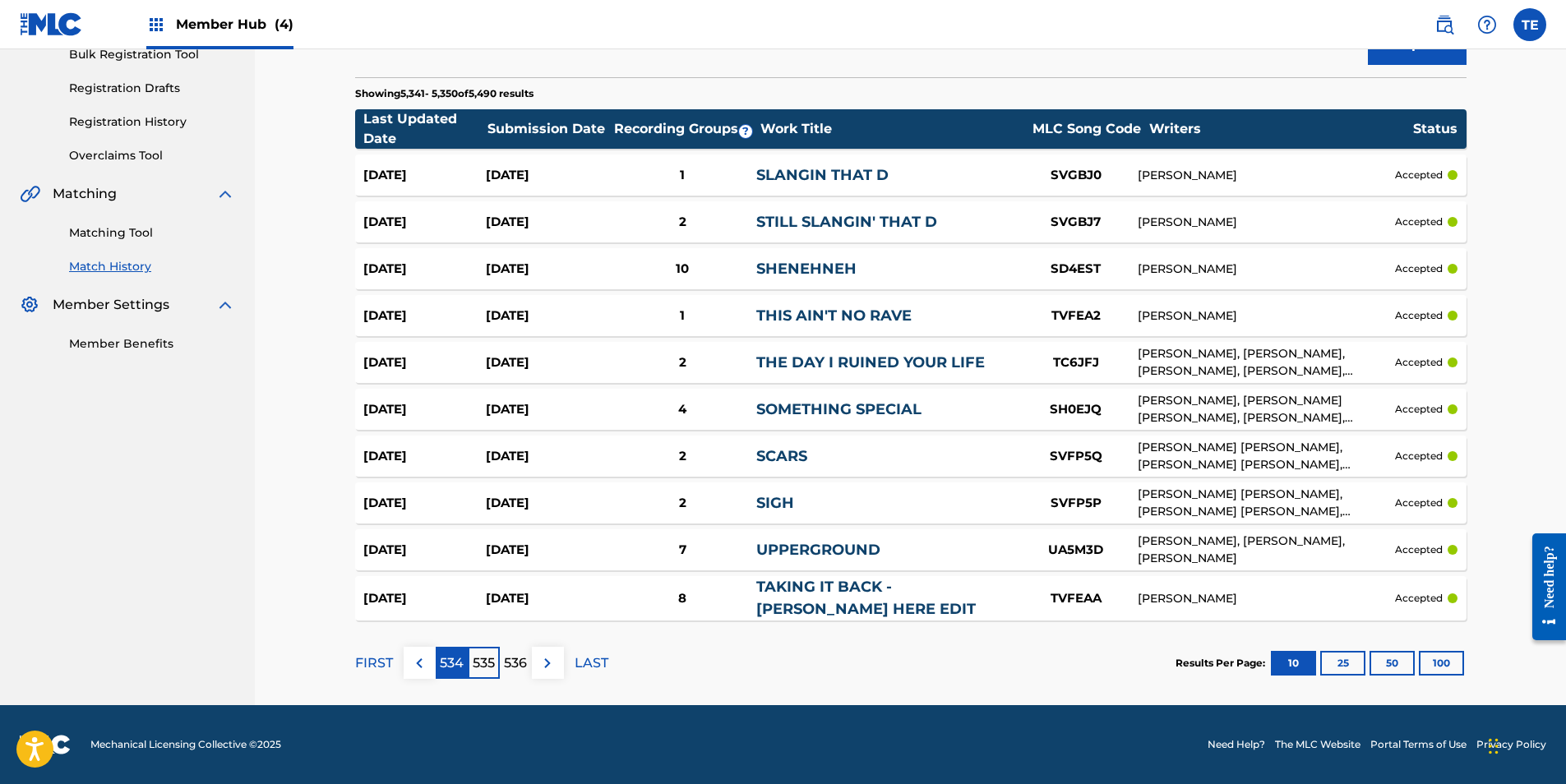
click at [454, 659] on p "534" at bounding box center [451, 662] width 24 height 20
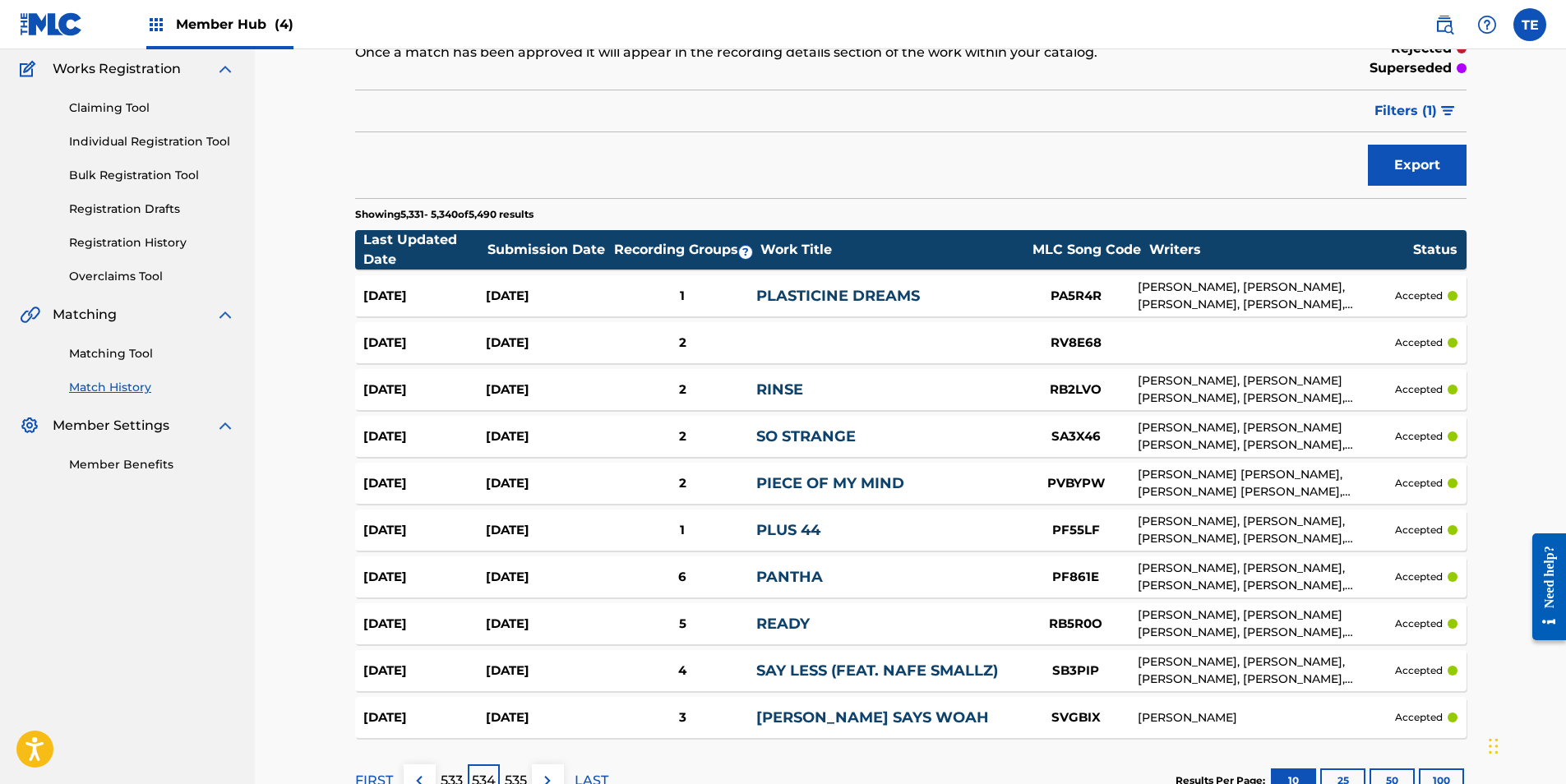
scroll to position [252, 0]
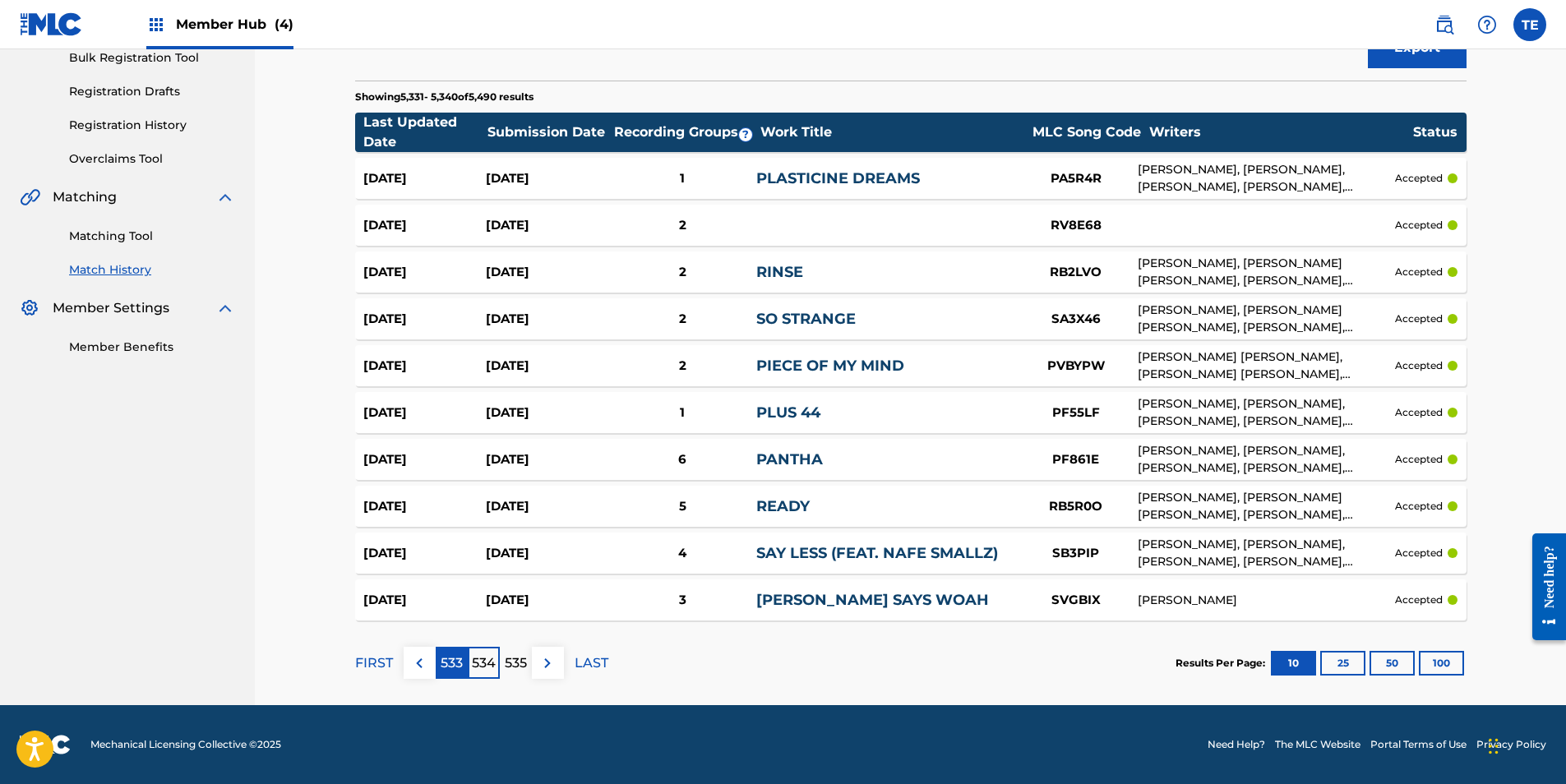
click at [445, 664] on p "533" at bounding box center [451, 662] width 22 height 20
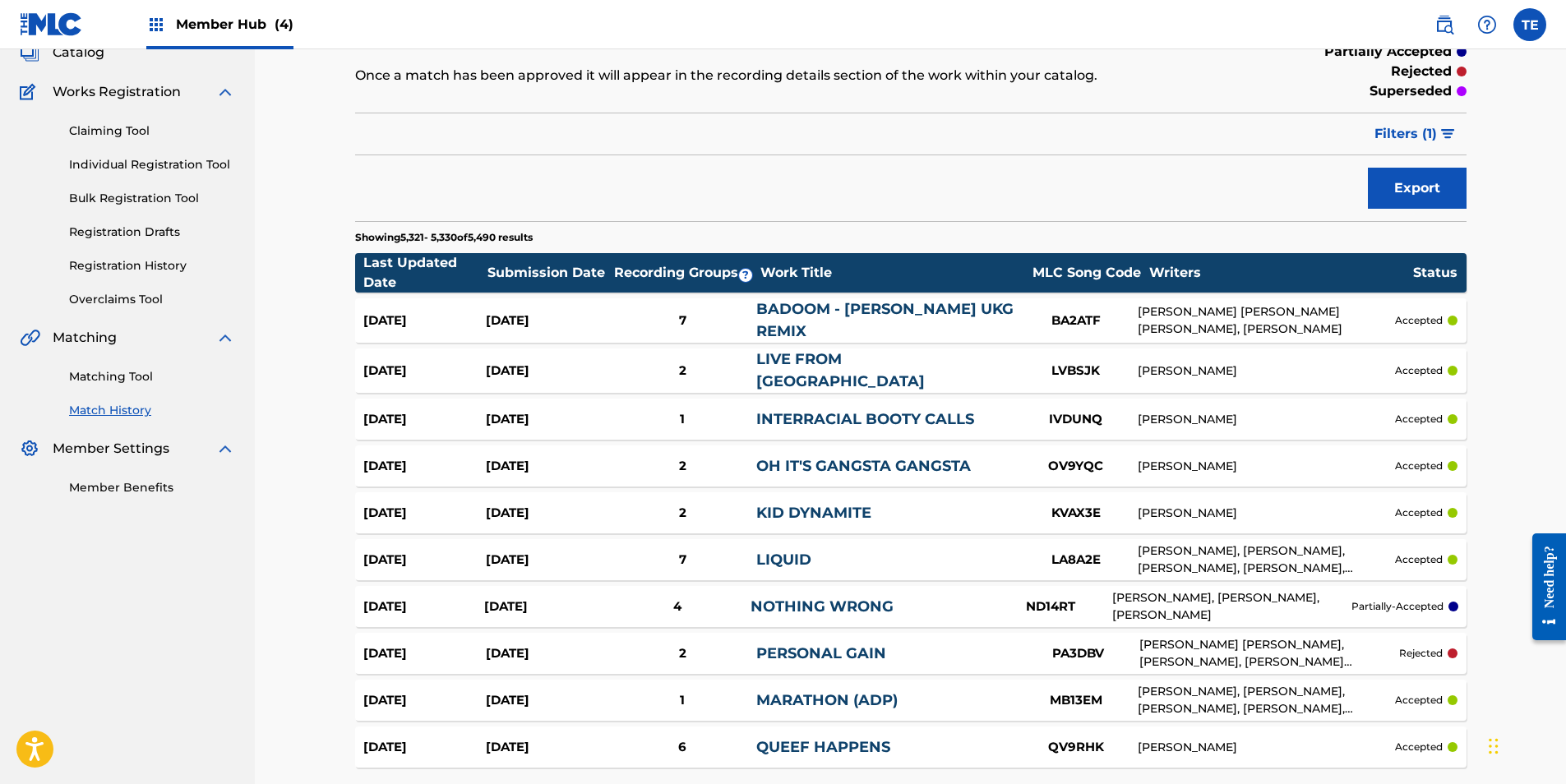
scroll to position [255, 0]
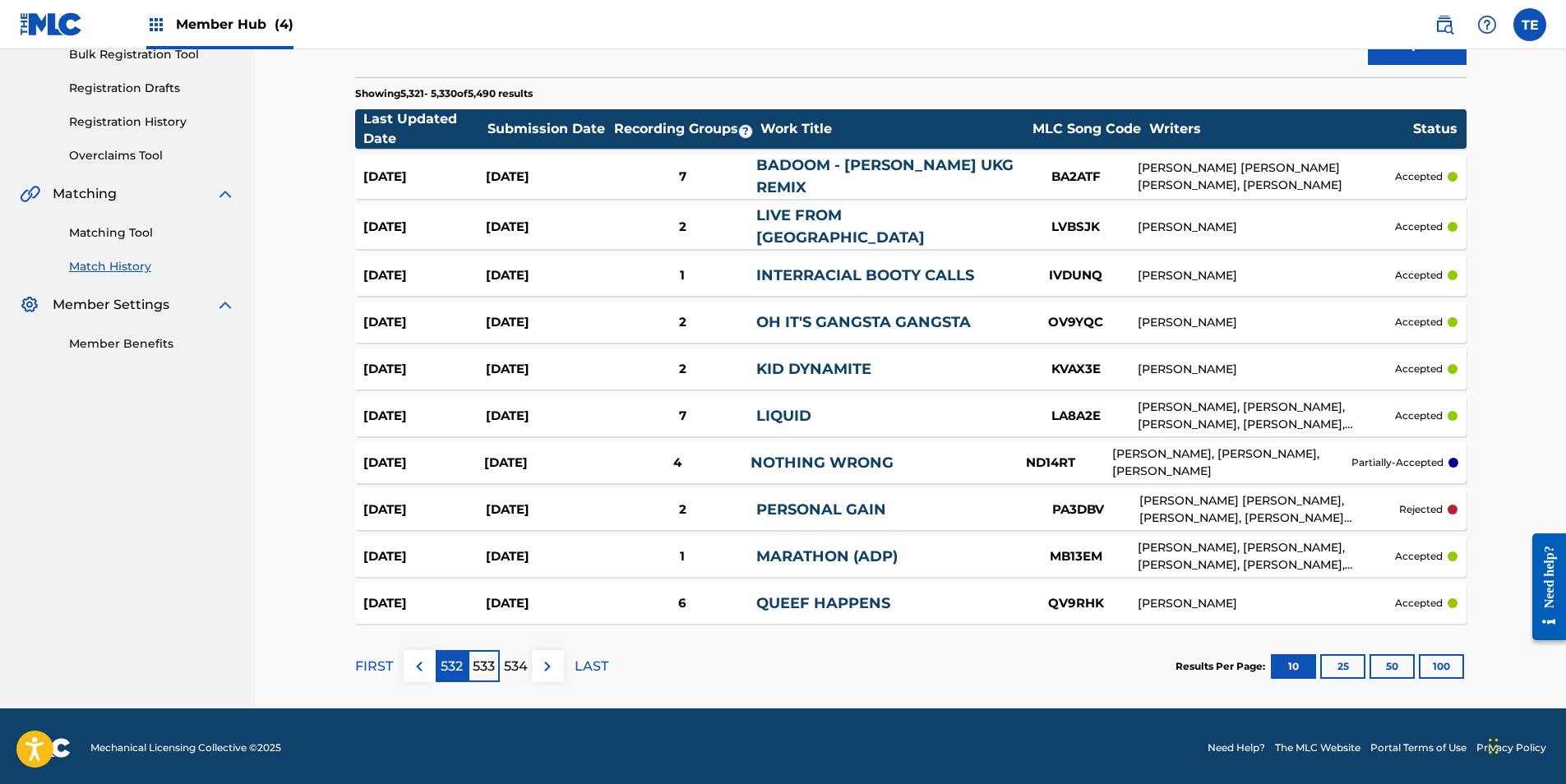
click at [454, 660] on p "532" at bounding box center [451, 666] width 22 height 20
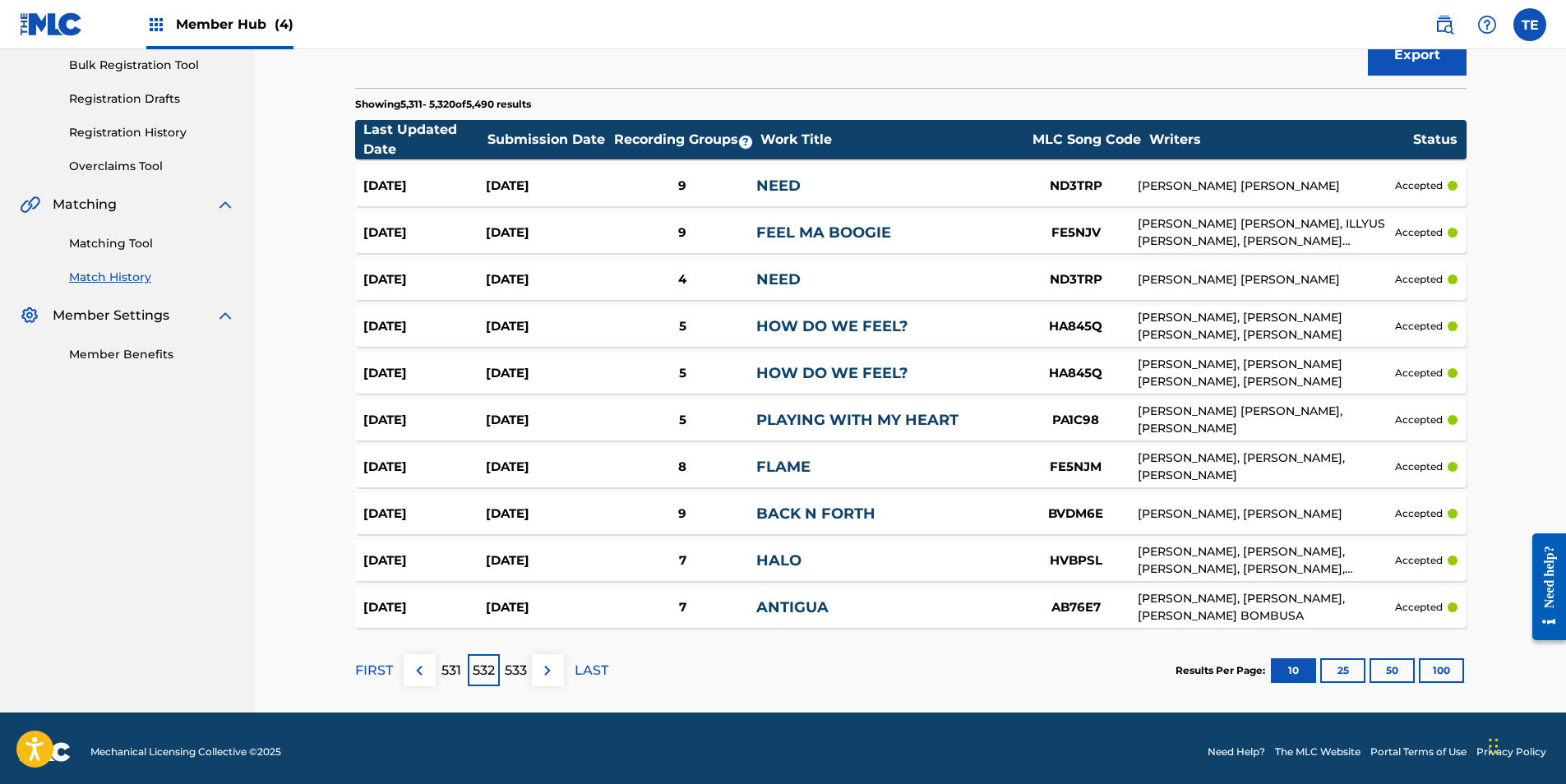
scroll to position [252, 0]
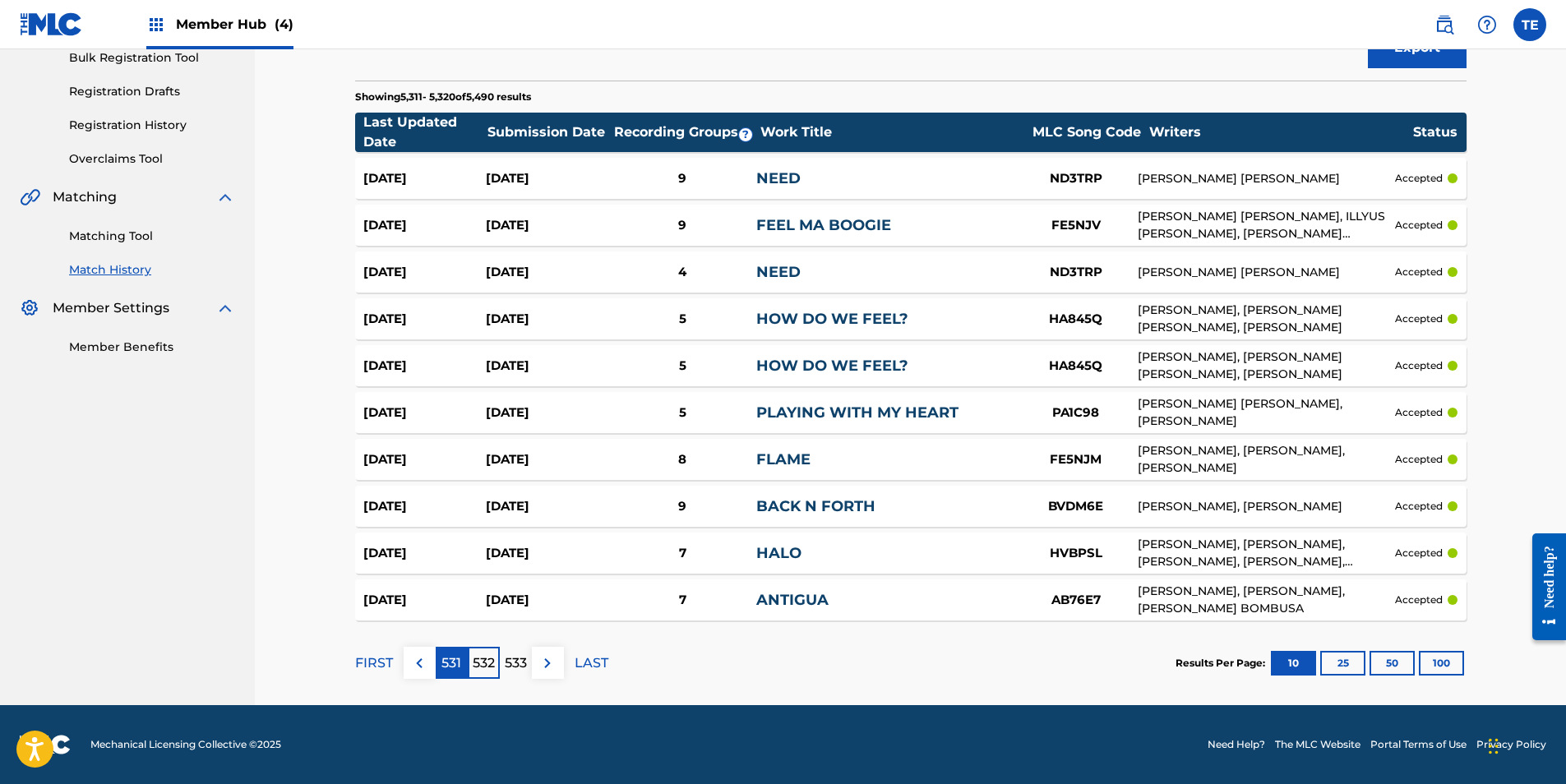
click at [451, 653] on p "531" at bounding box center [451, 662] width 20 height 20
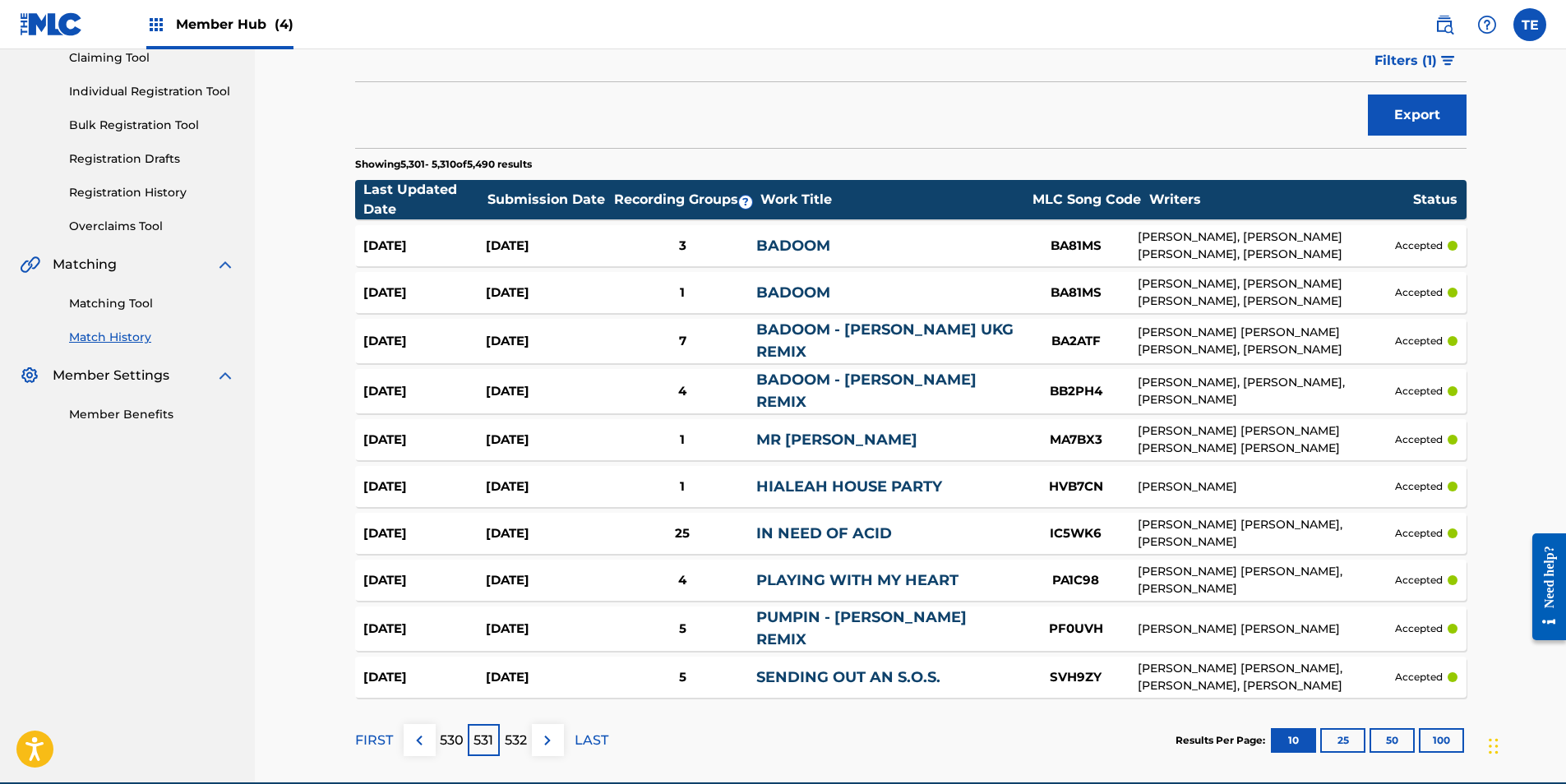
scroll to position [261, 0]
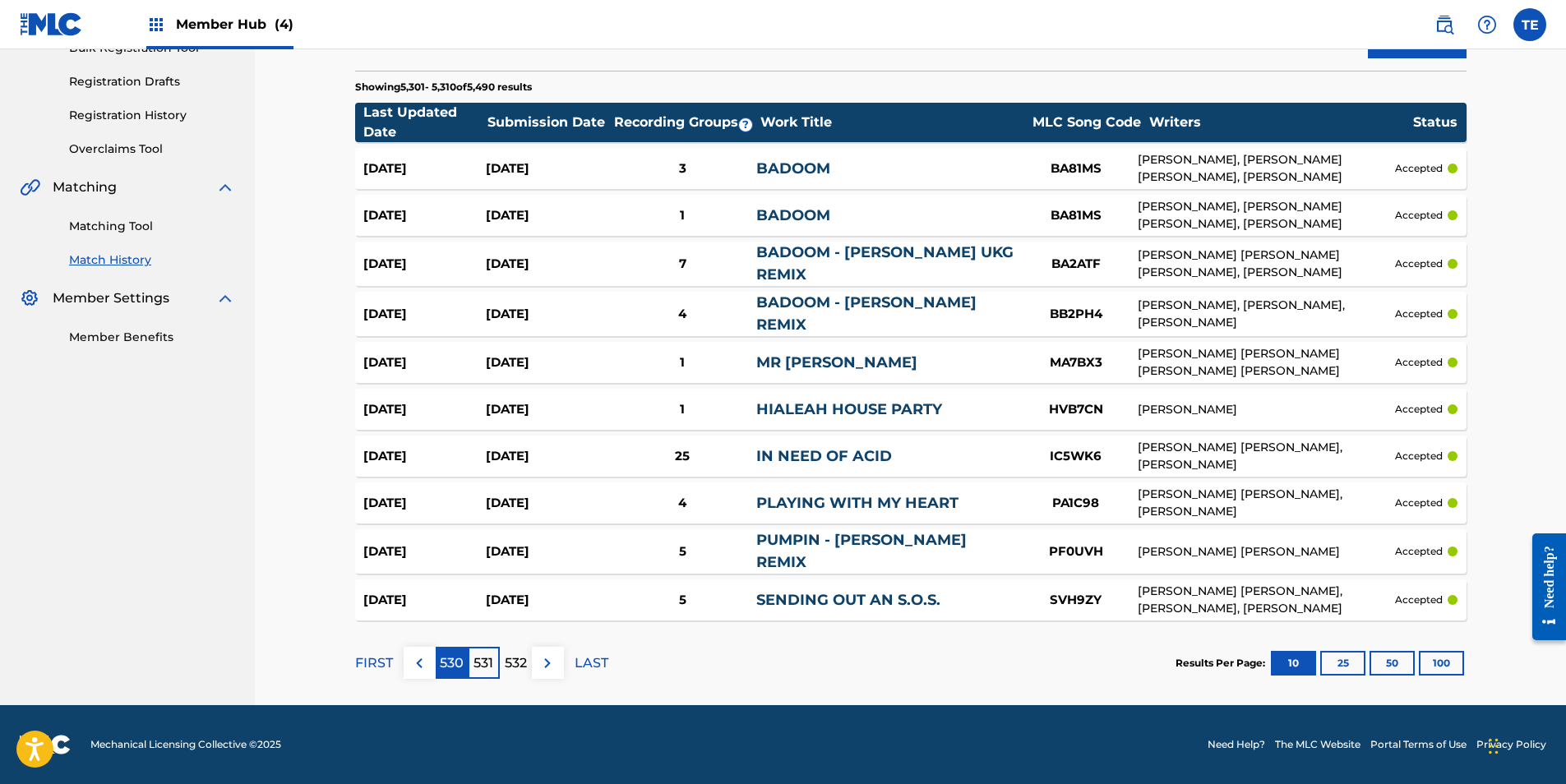
click at [453, 661] on p "530" at bounding box center [451, 662] width 24 height 20
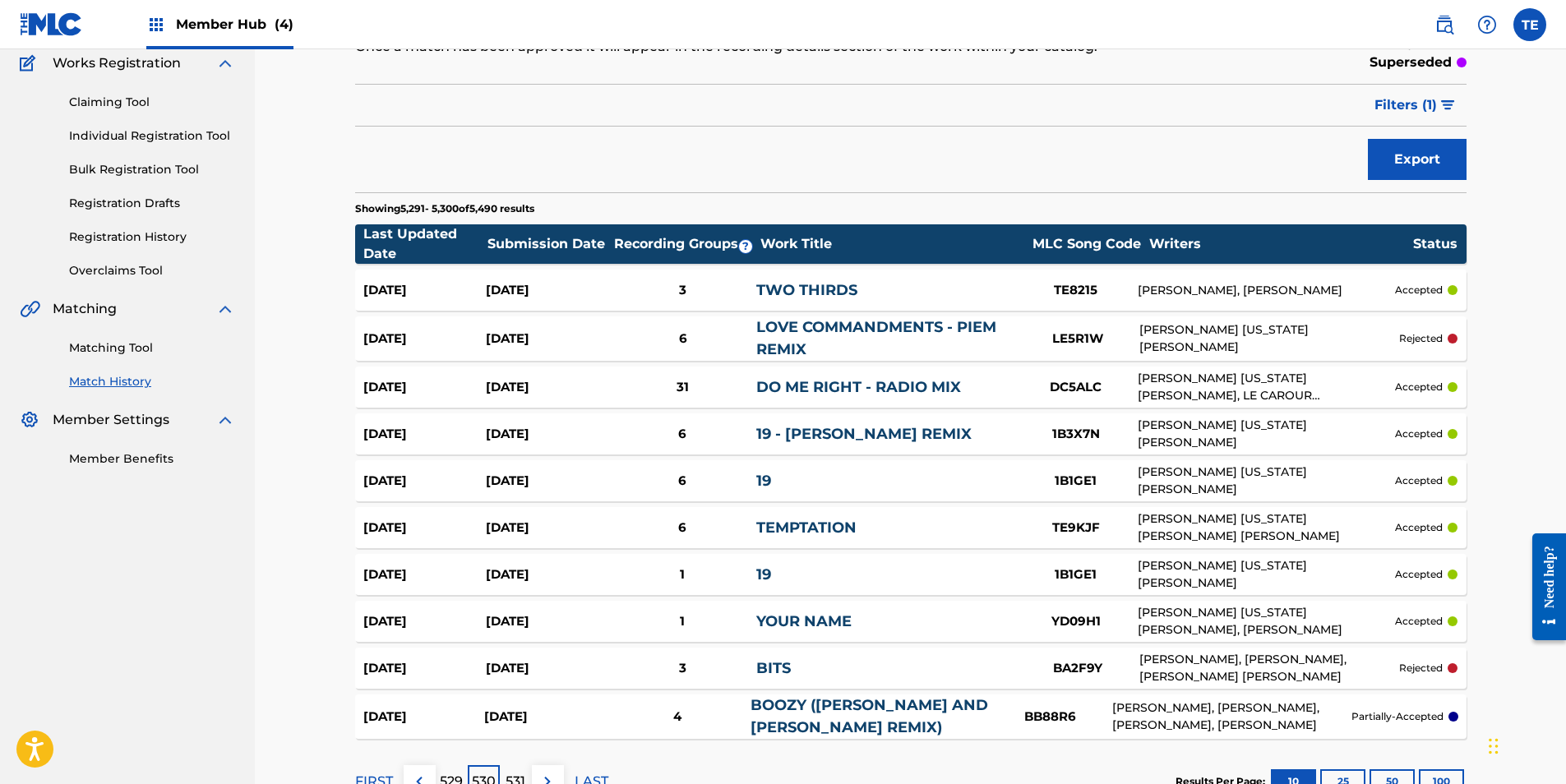
scroll to position [258, 0]
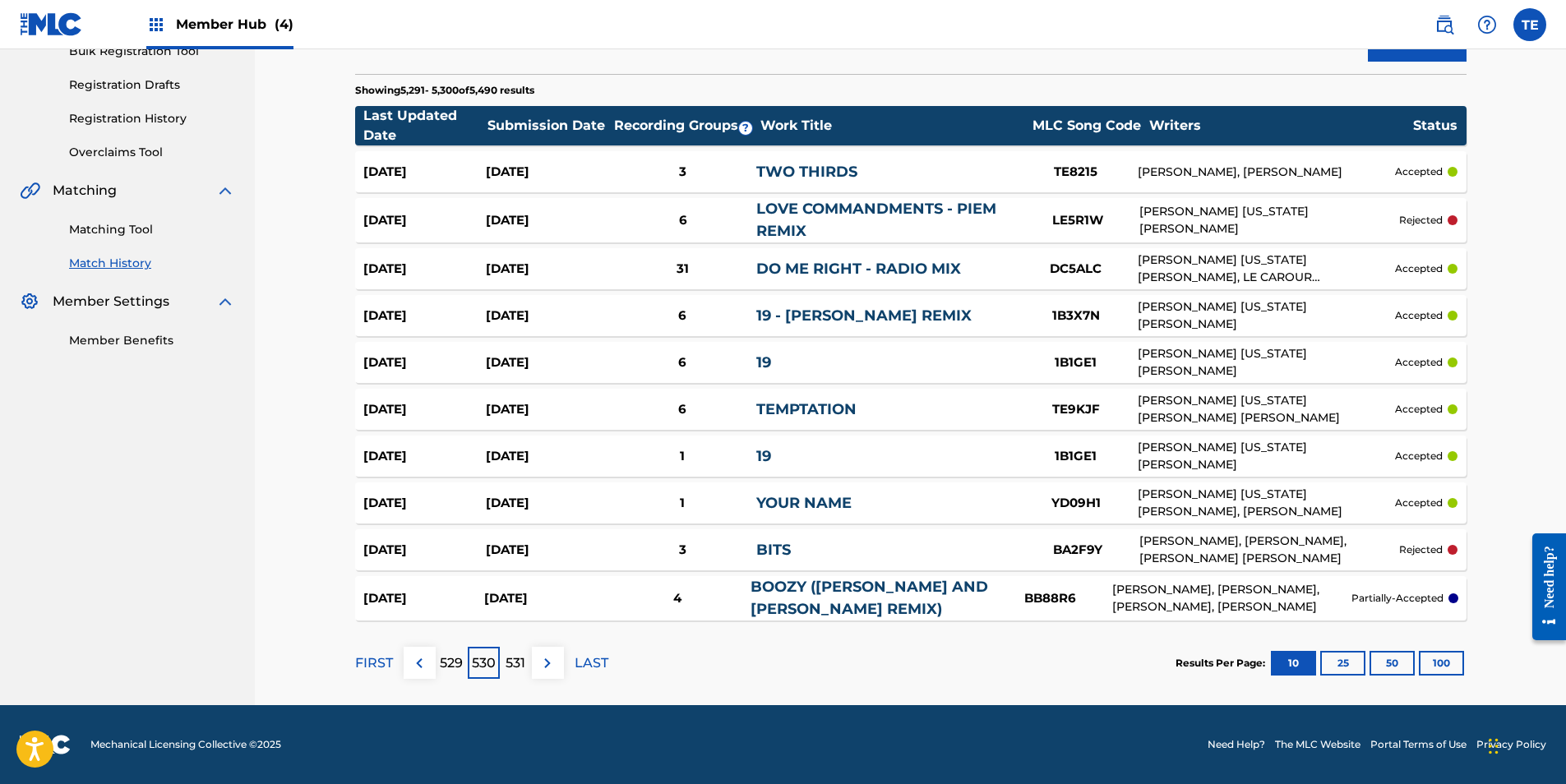
click at [459, 670] on p "529" at bounding box center [451, 662] width 23 height 20
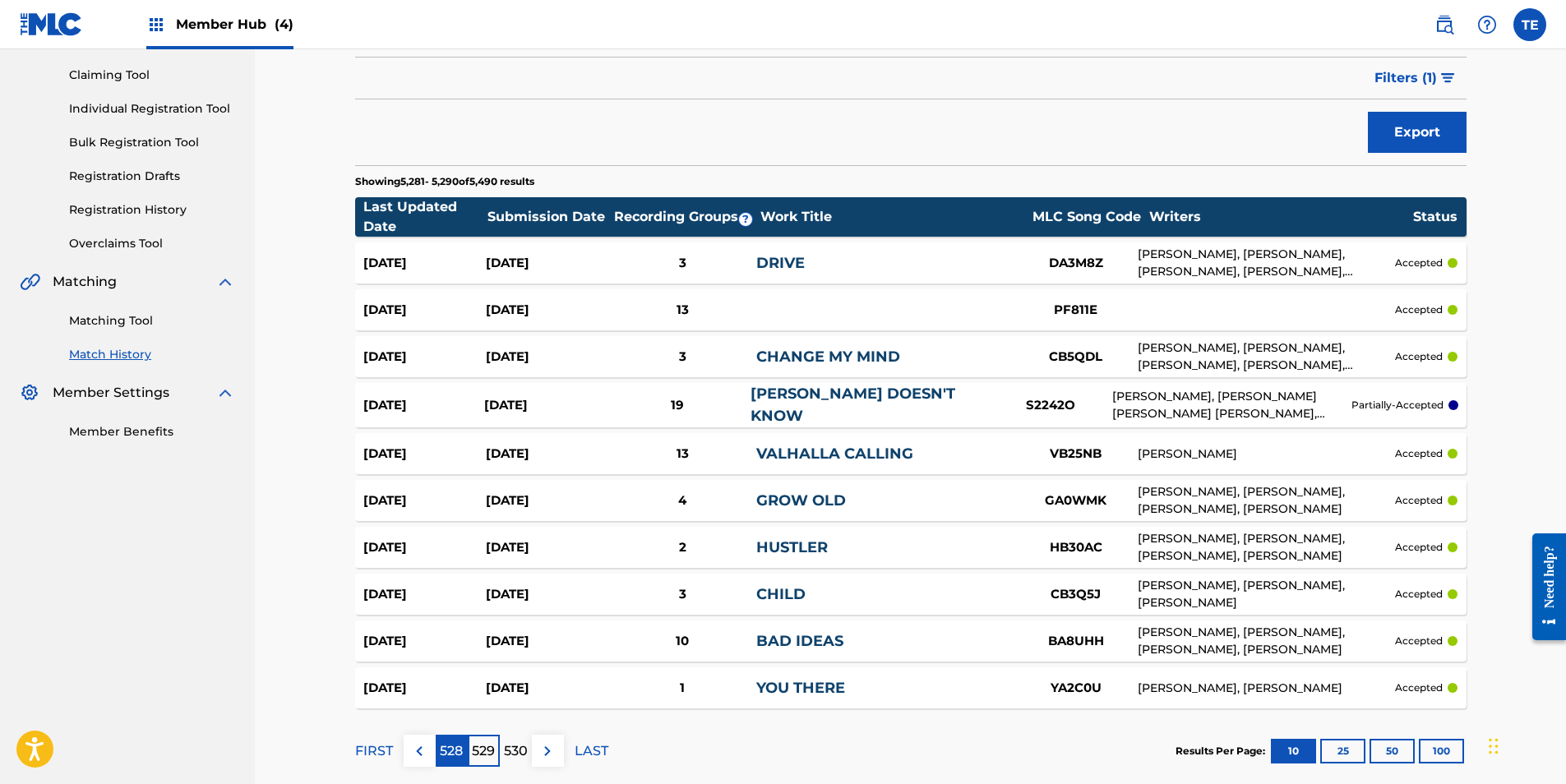
scroll to position [252, 0]
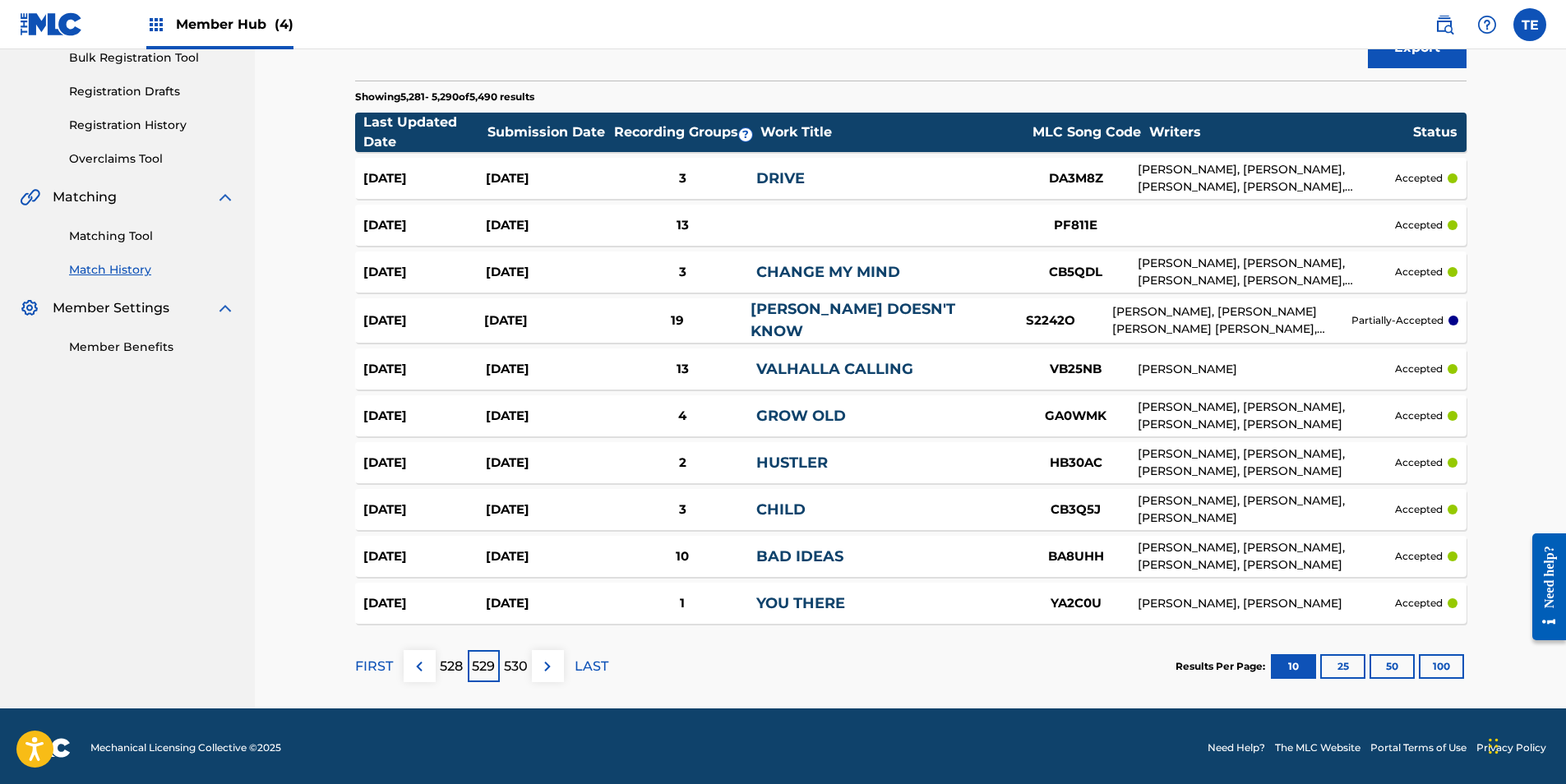
click at [459, 651] on div "528" at bounding box center [451, 665] width 32 height 32
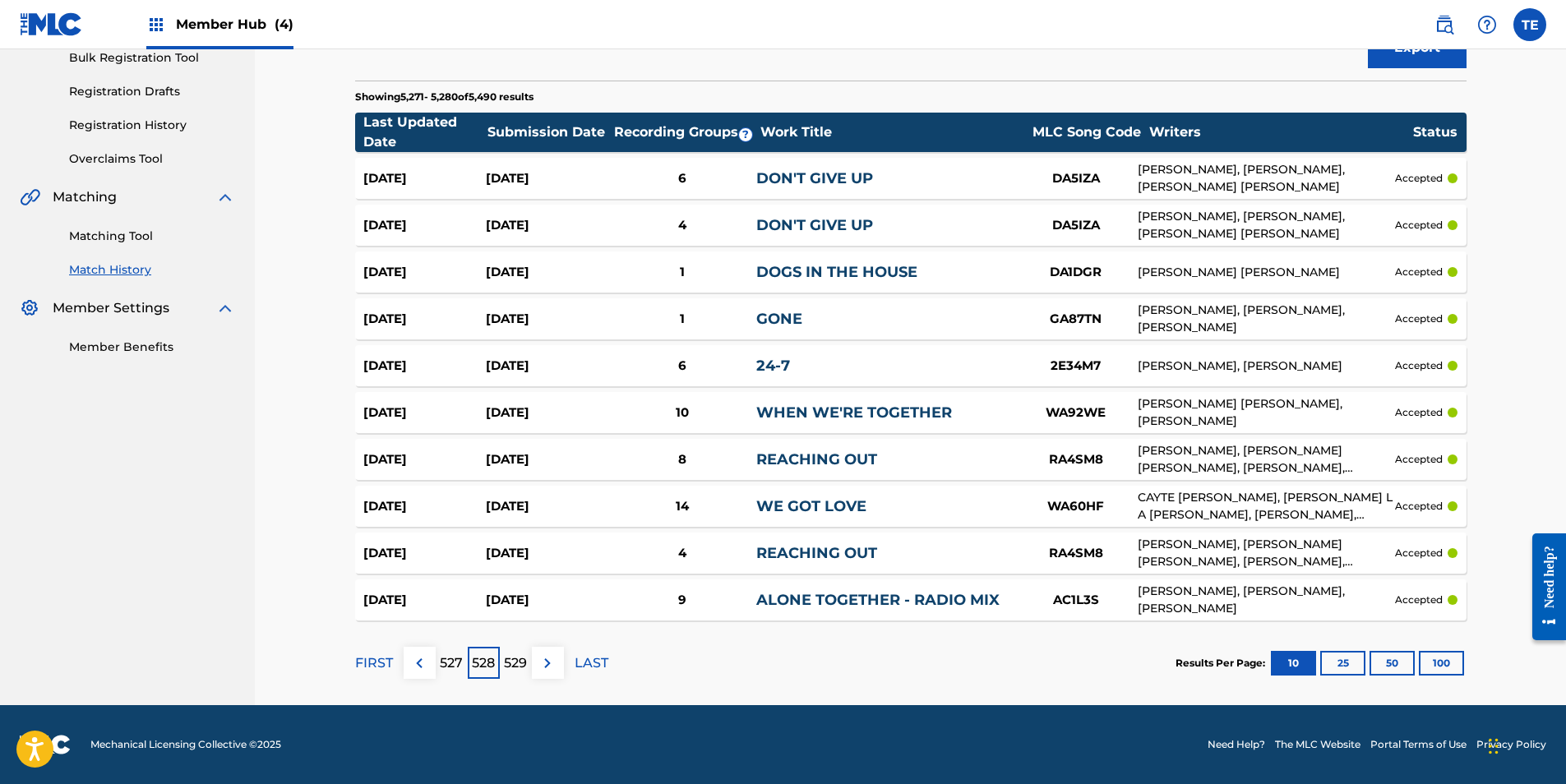
click at [455, 659] on p "527" at bounding box center [451, 662] width 23 height 20
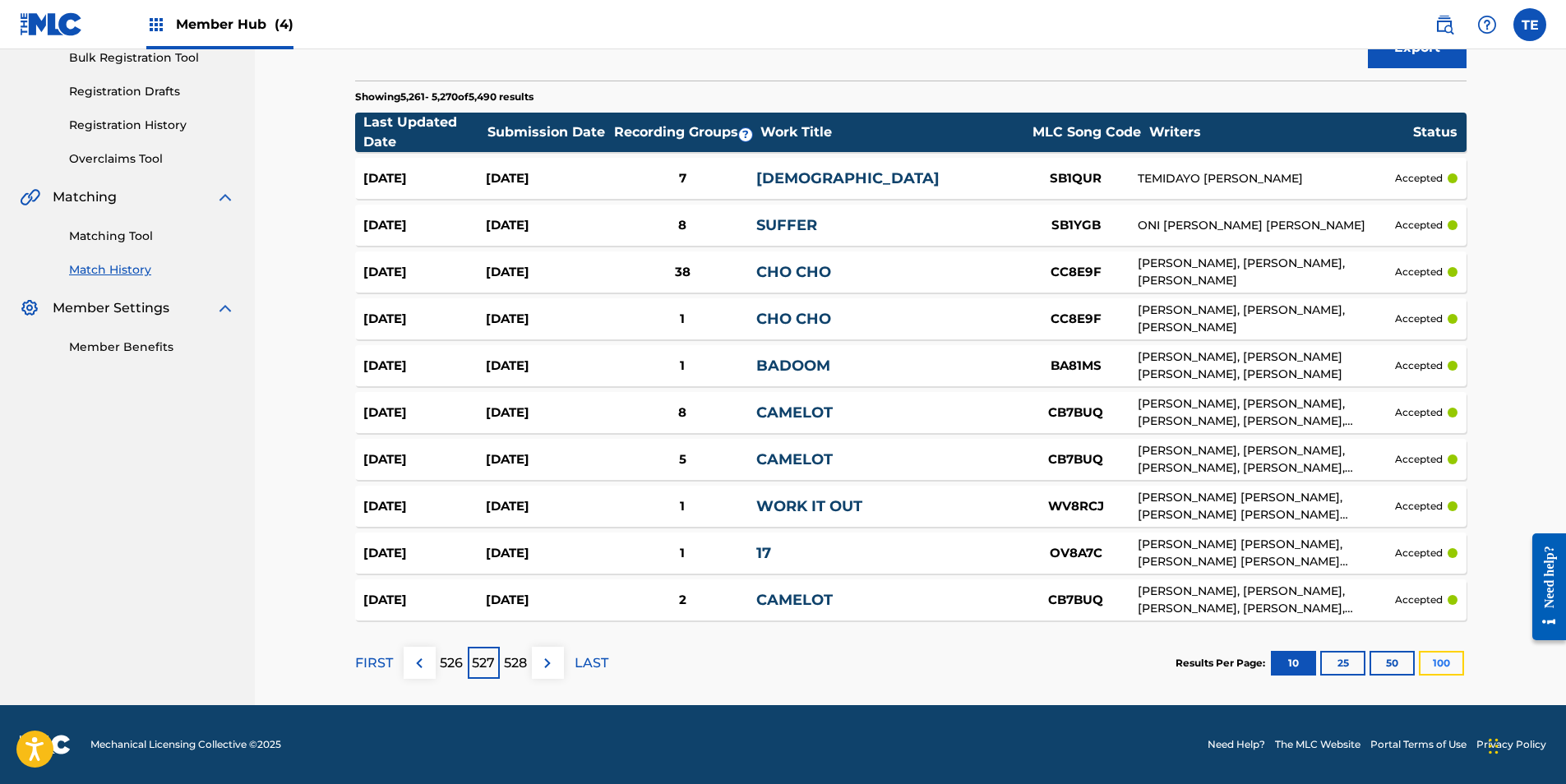
click at [1437, 661] on button "100" at bounding box center [1441, 663] width 45 height 25
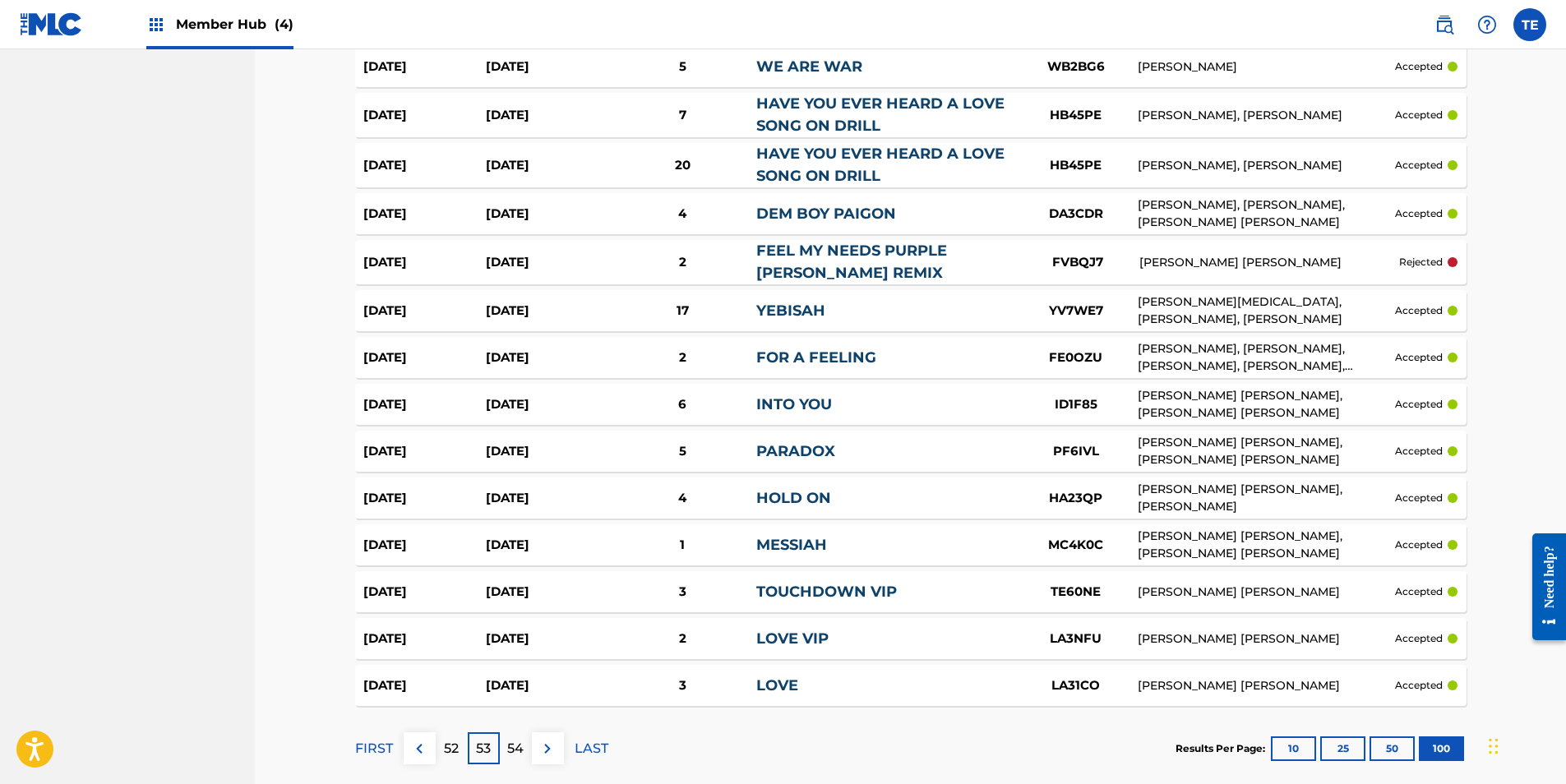
scroll to position [4500, 0]
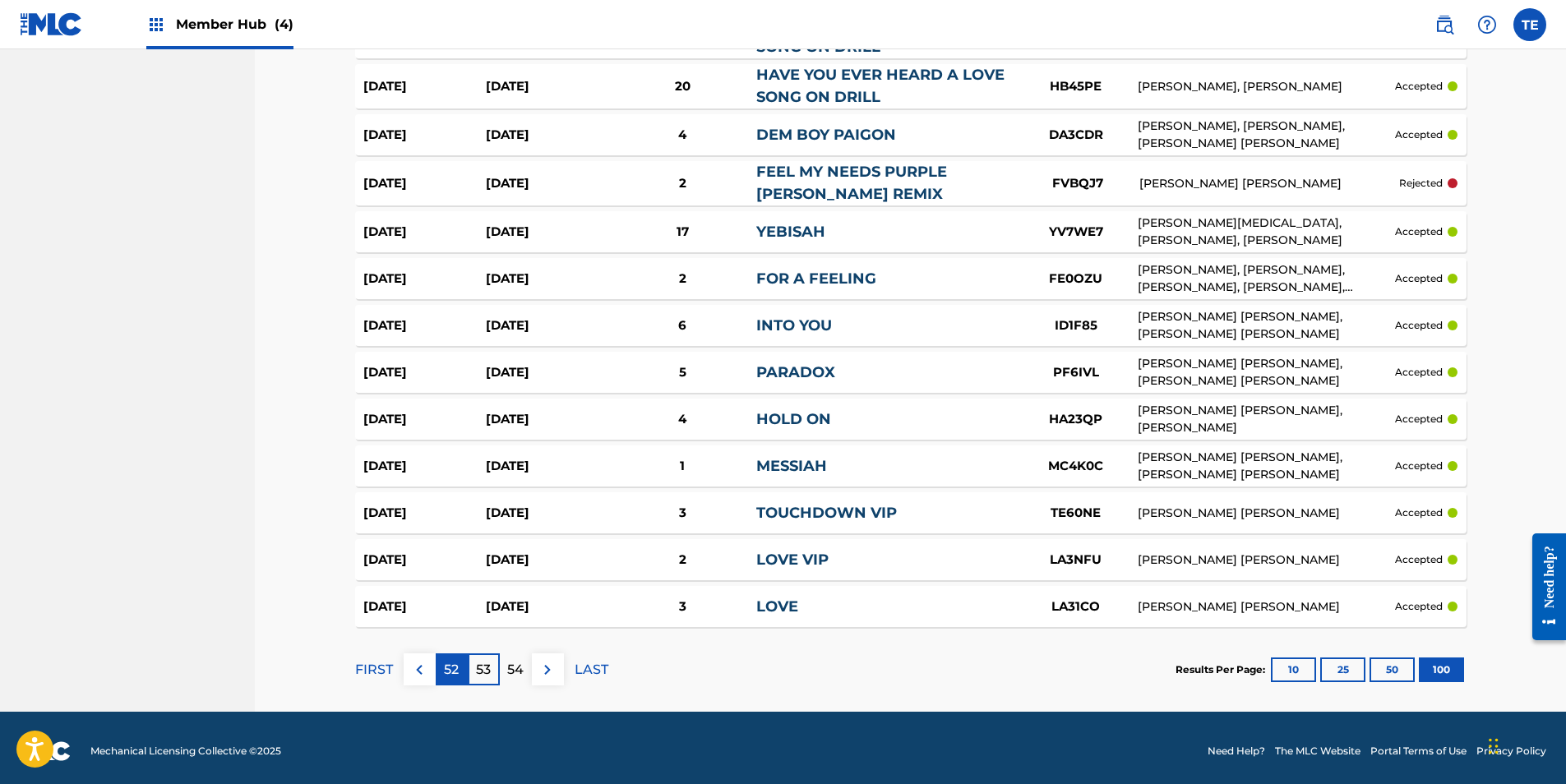
click at [444, 660] on p "52" at bounding box center [451, 669] width 14 height 20
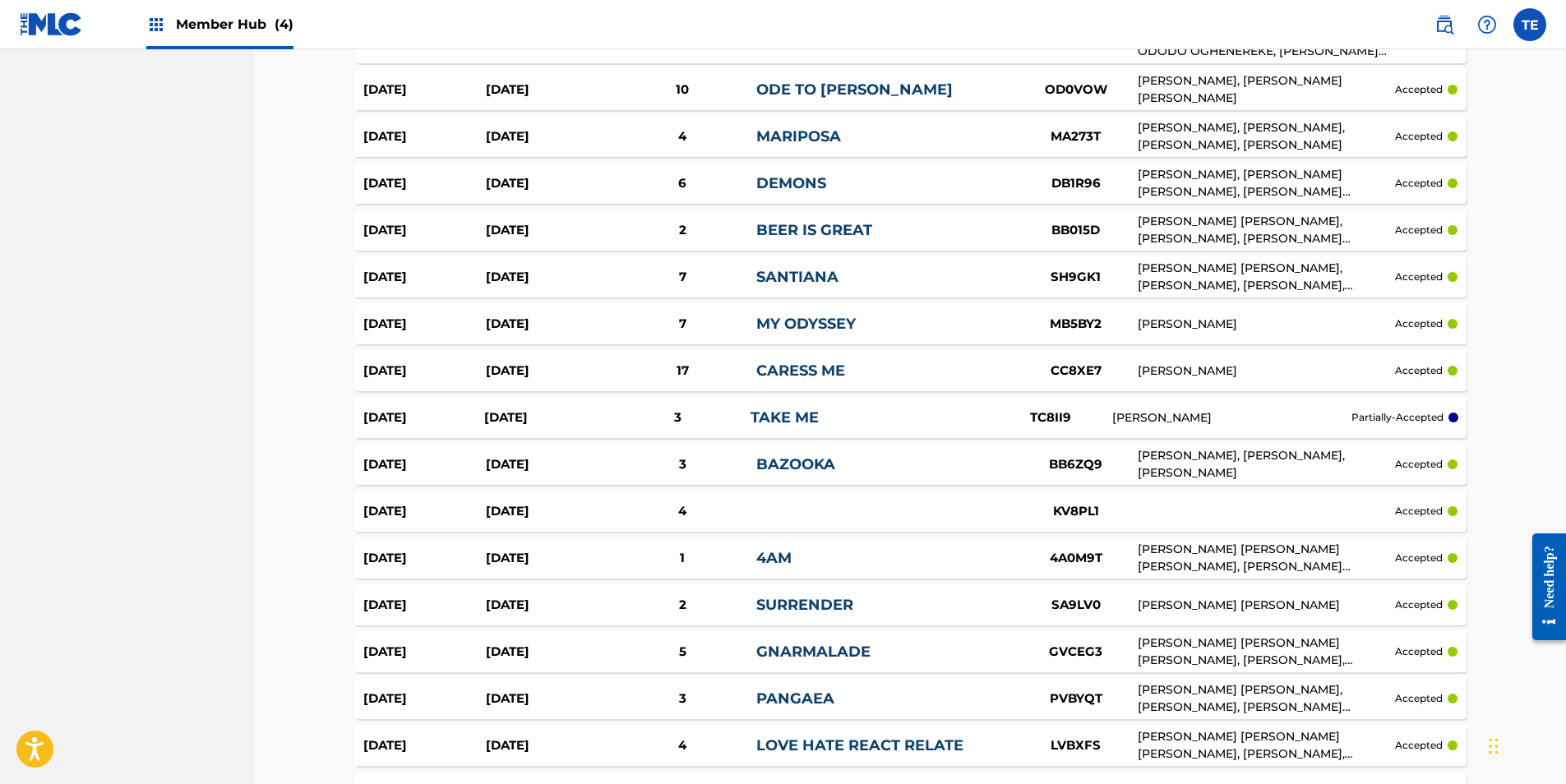
scroll to position [4470, 0]
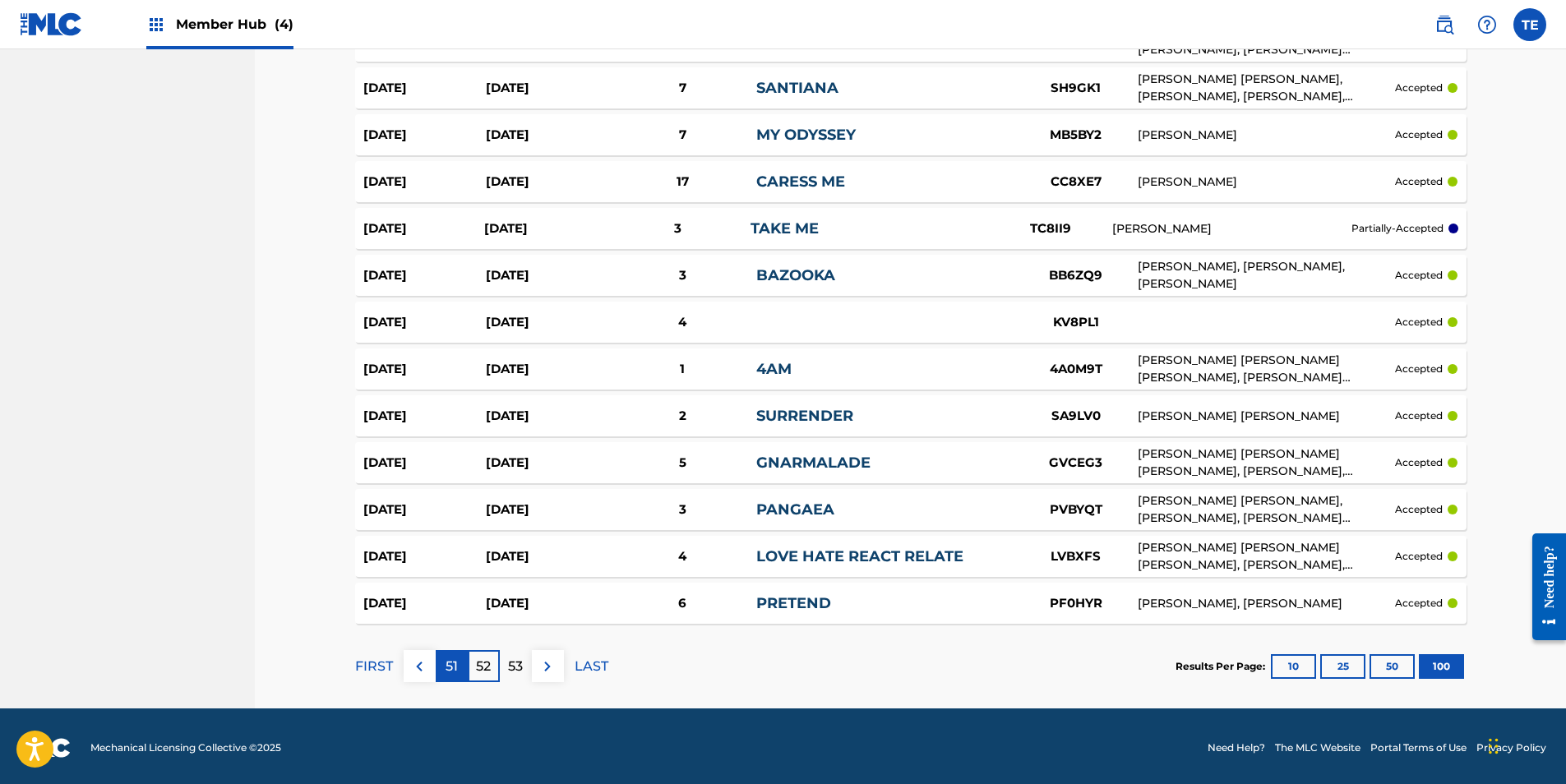
click at [445, 664] on p "51" at bounding box center [451, 666] width 12 height 20
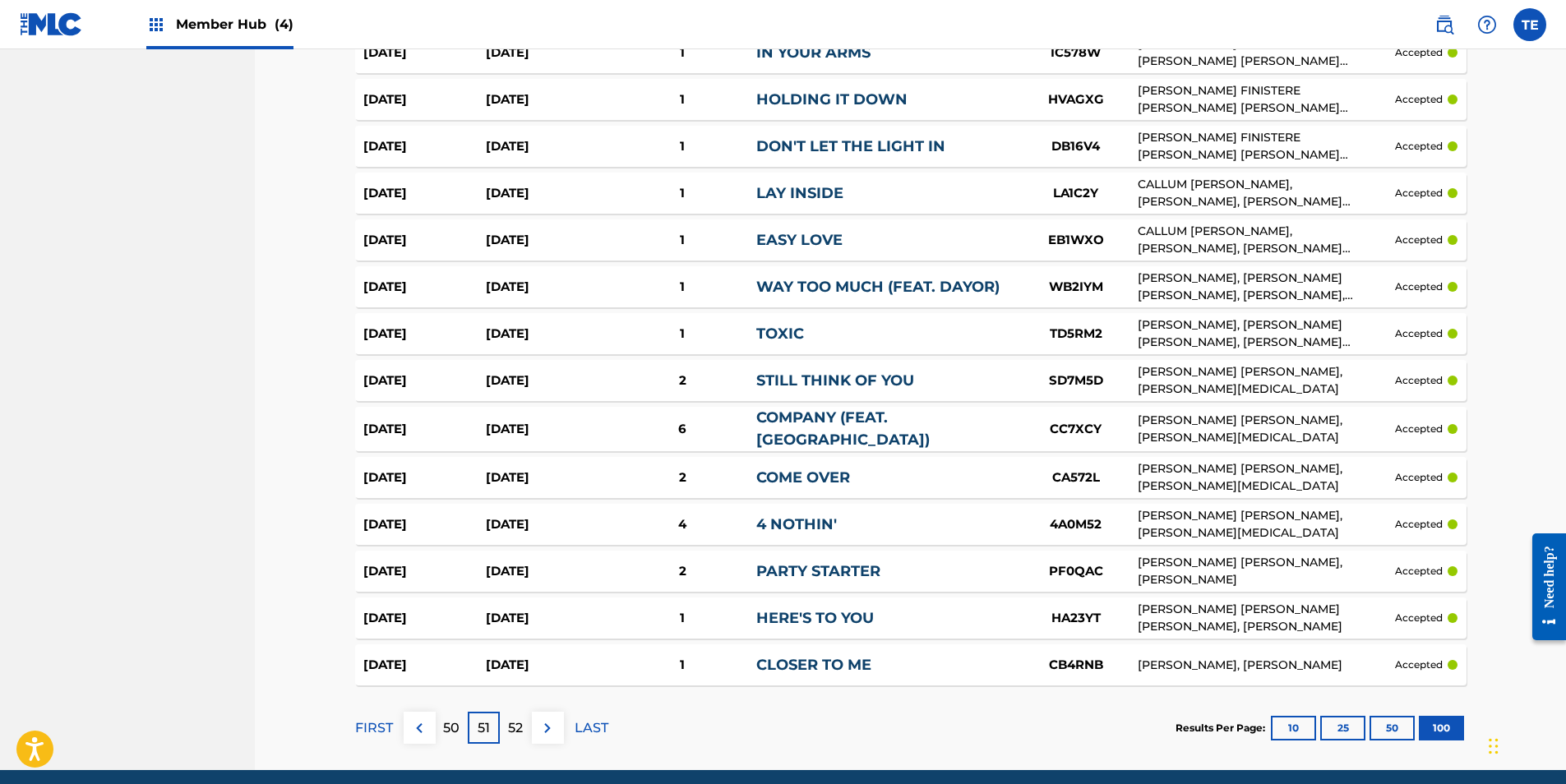
scroll to position [4483, 0]
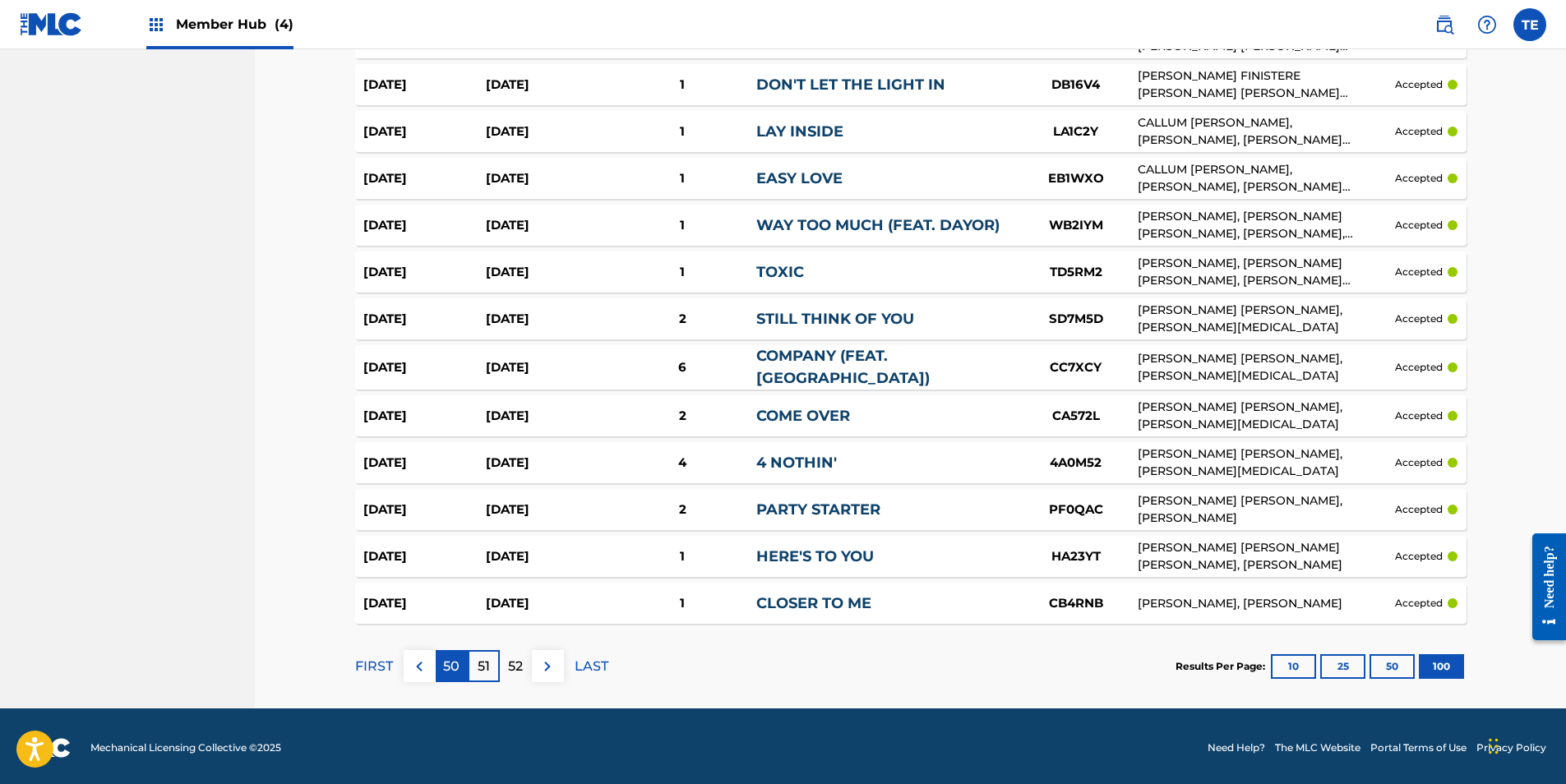
click at [456, 661] on p "50" at bounding box center [451, 666] width 16 height 20
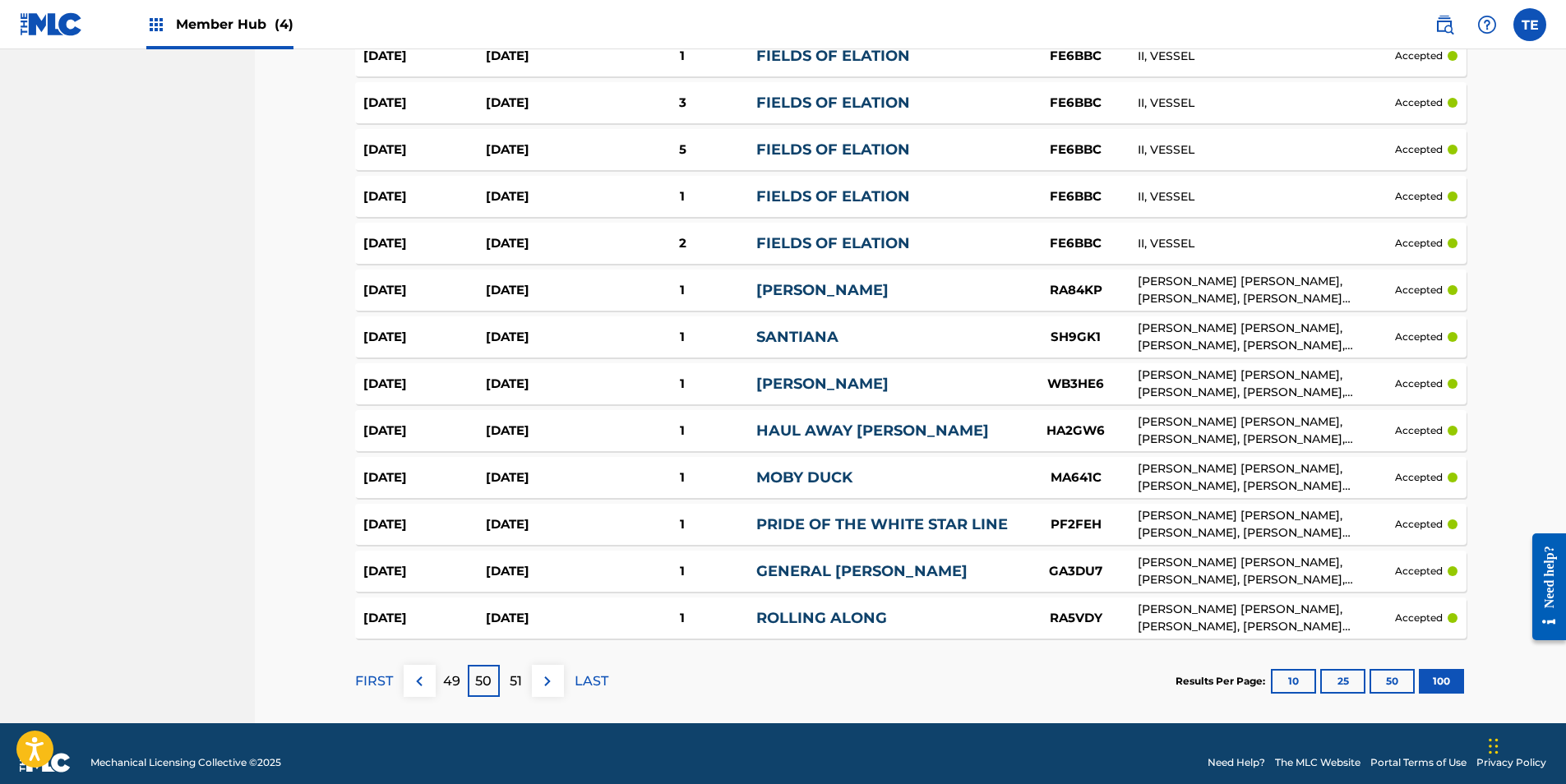
scroll to position [4470, 0]
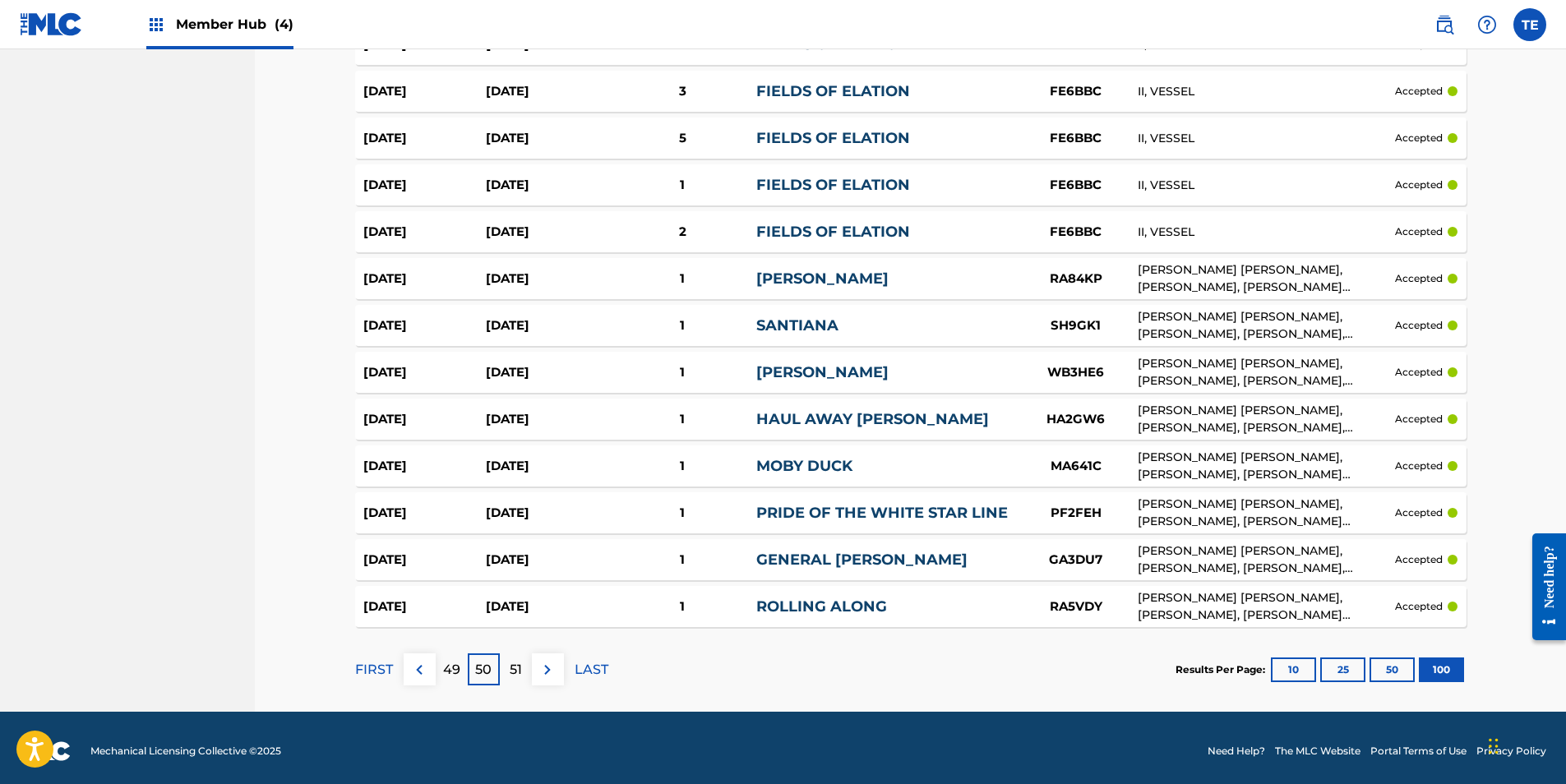
click at [463, 663] on div "49" at bounding box center [451, 668] width 32 height 32
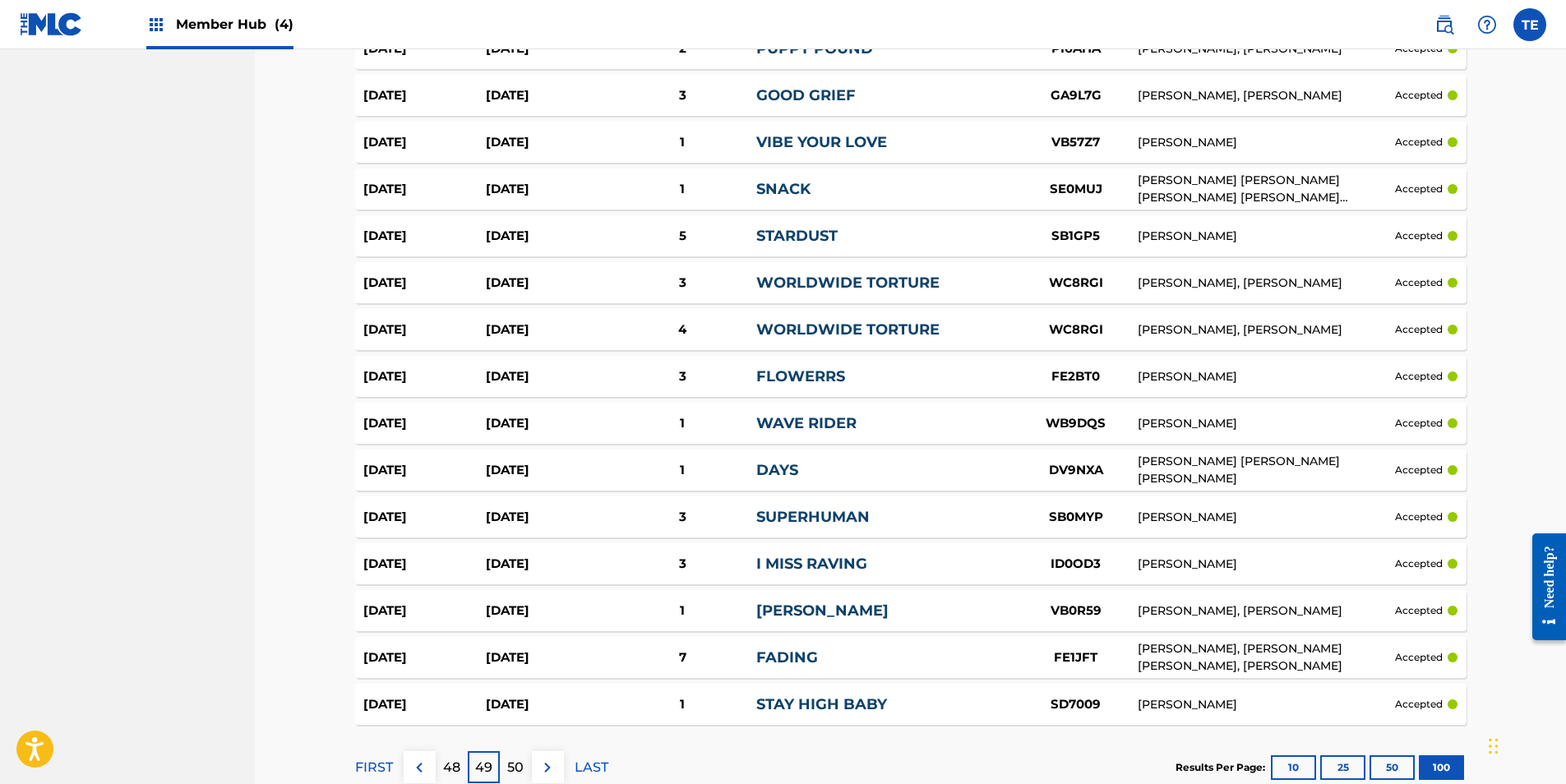
scroll to position [4467, 0]
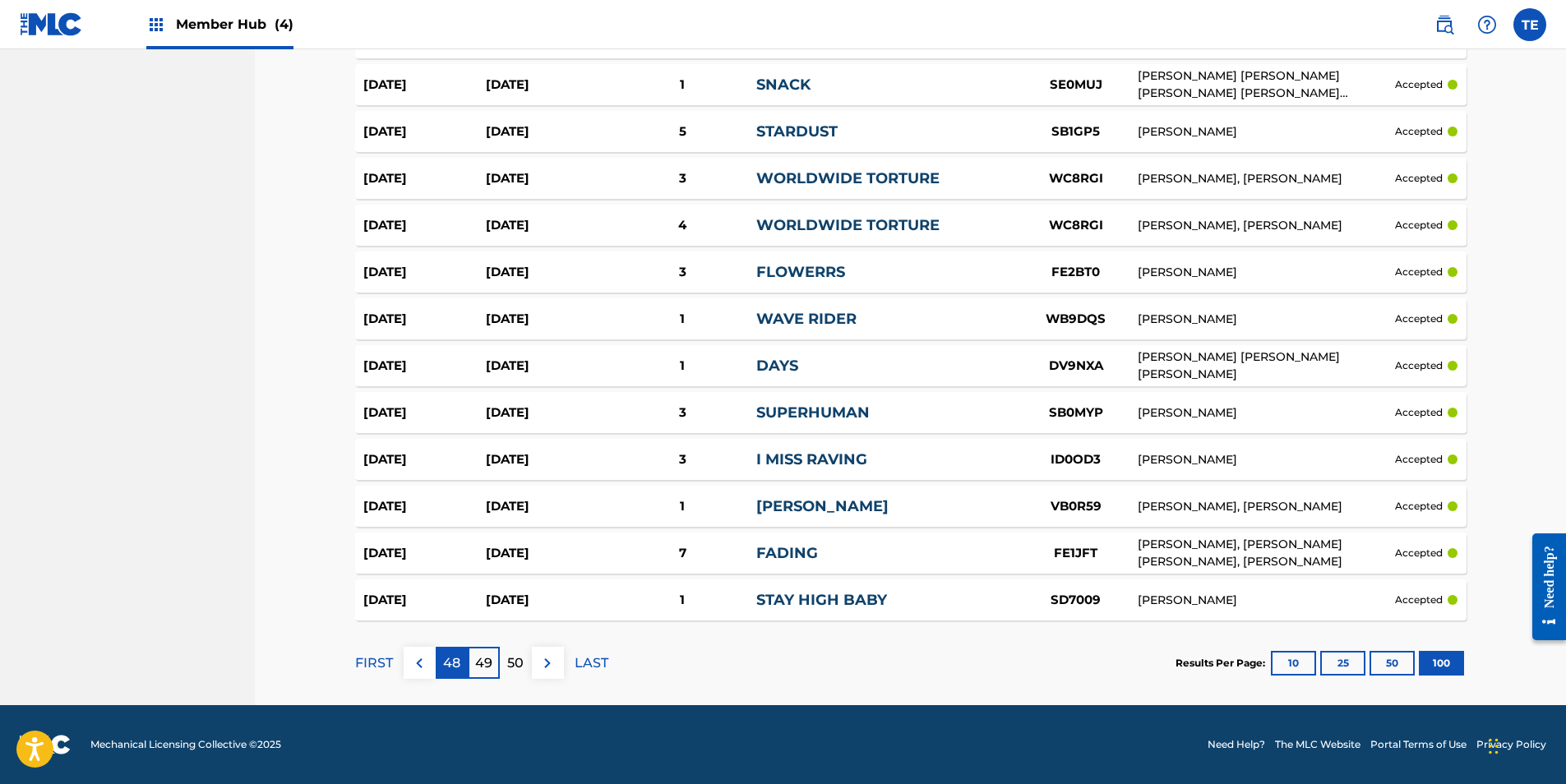
click at [451, 656] on p "48" at bounding box center [452, 662] width 17 height 20
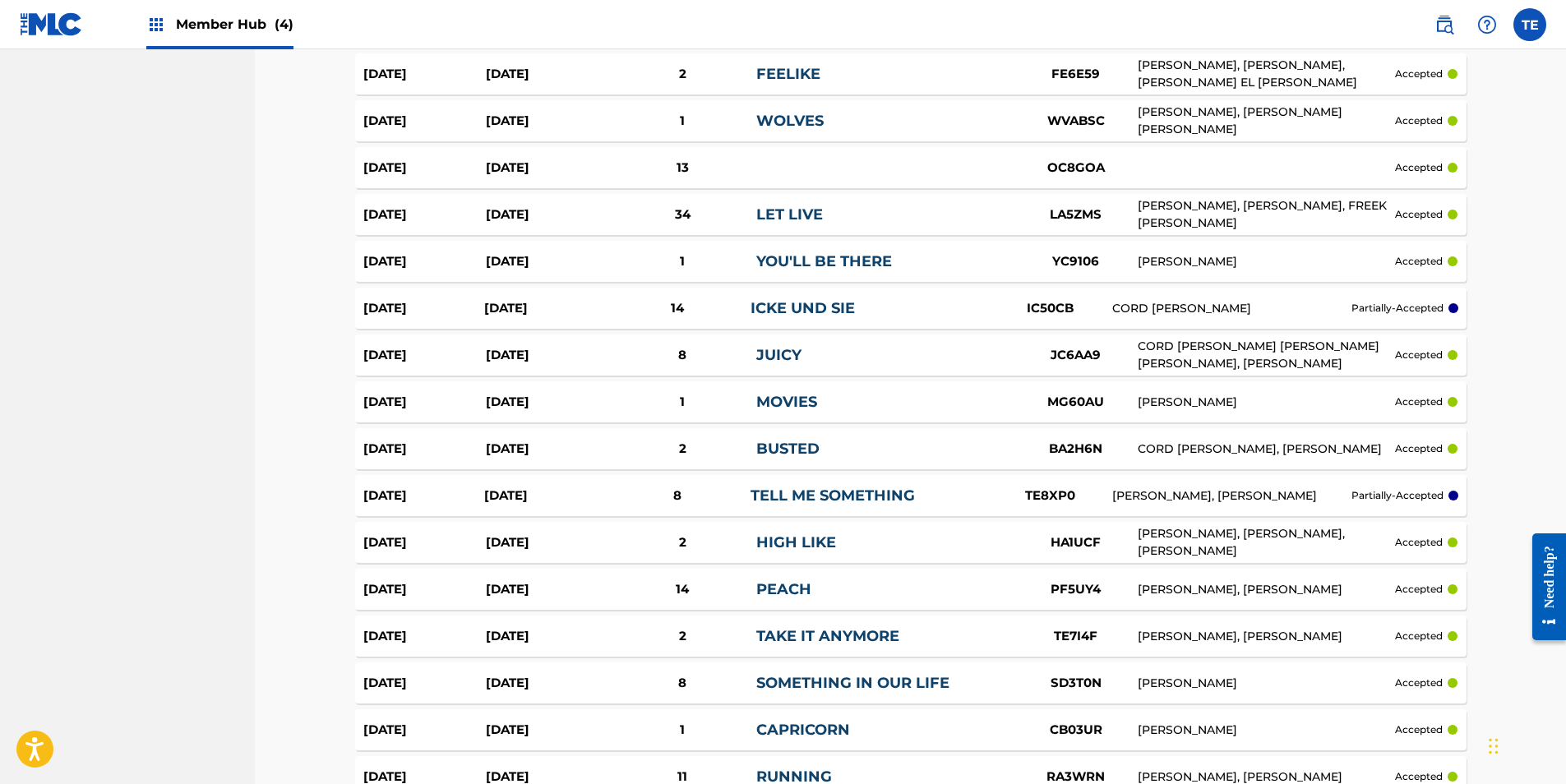
scroll to position [4480, 0]
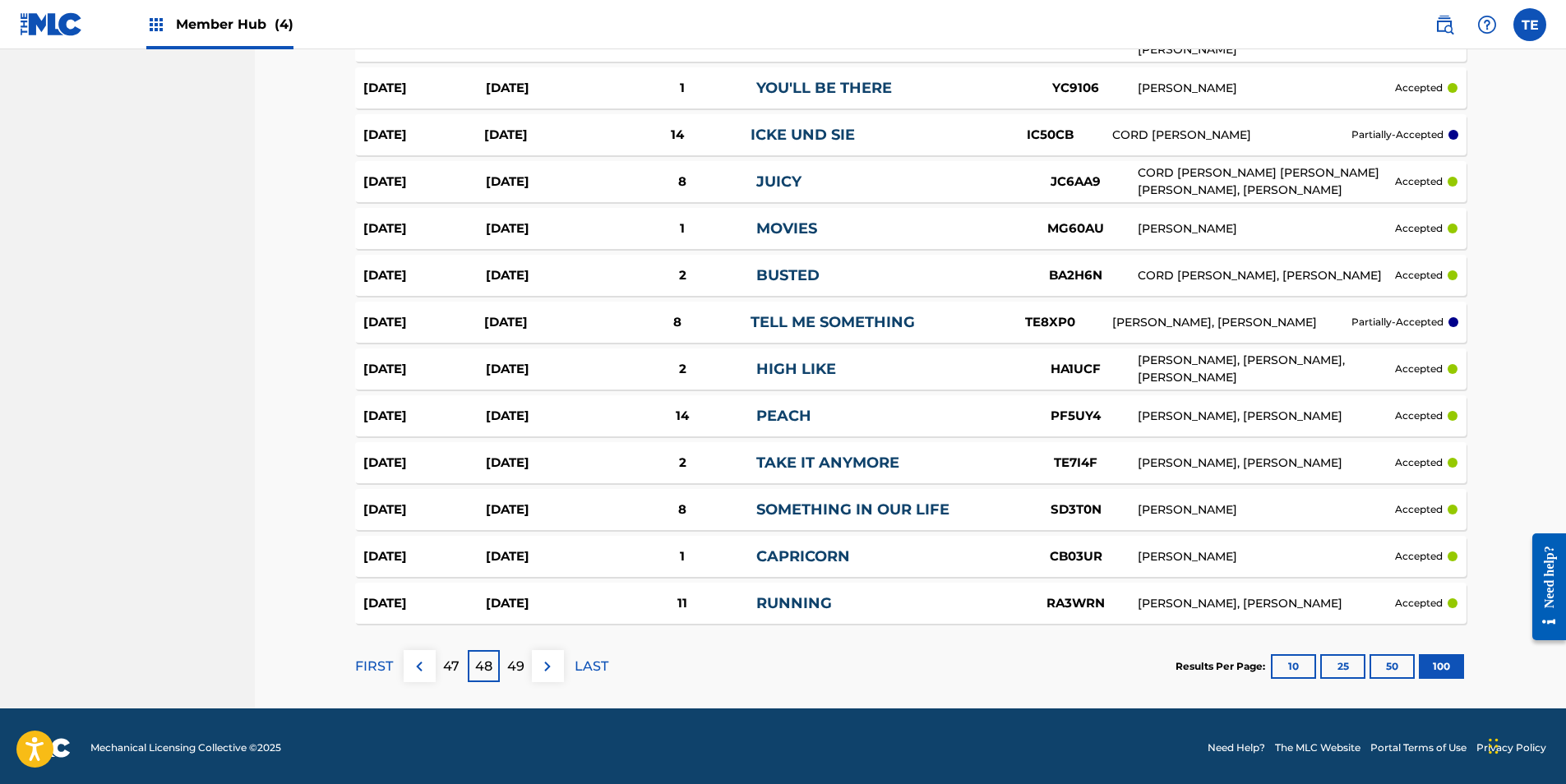
click at [460, 672] on div "47" at bounding box center [451, 665] width 32 height 32
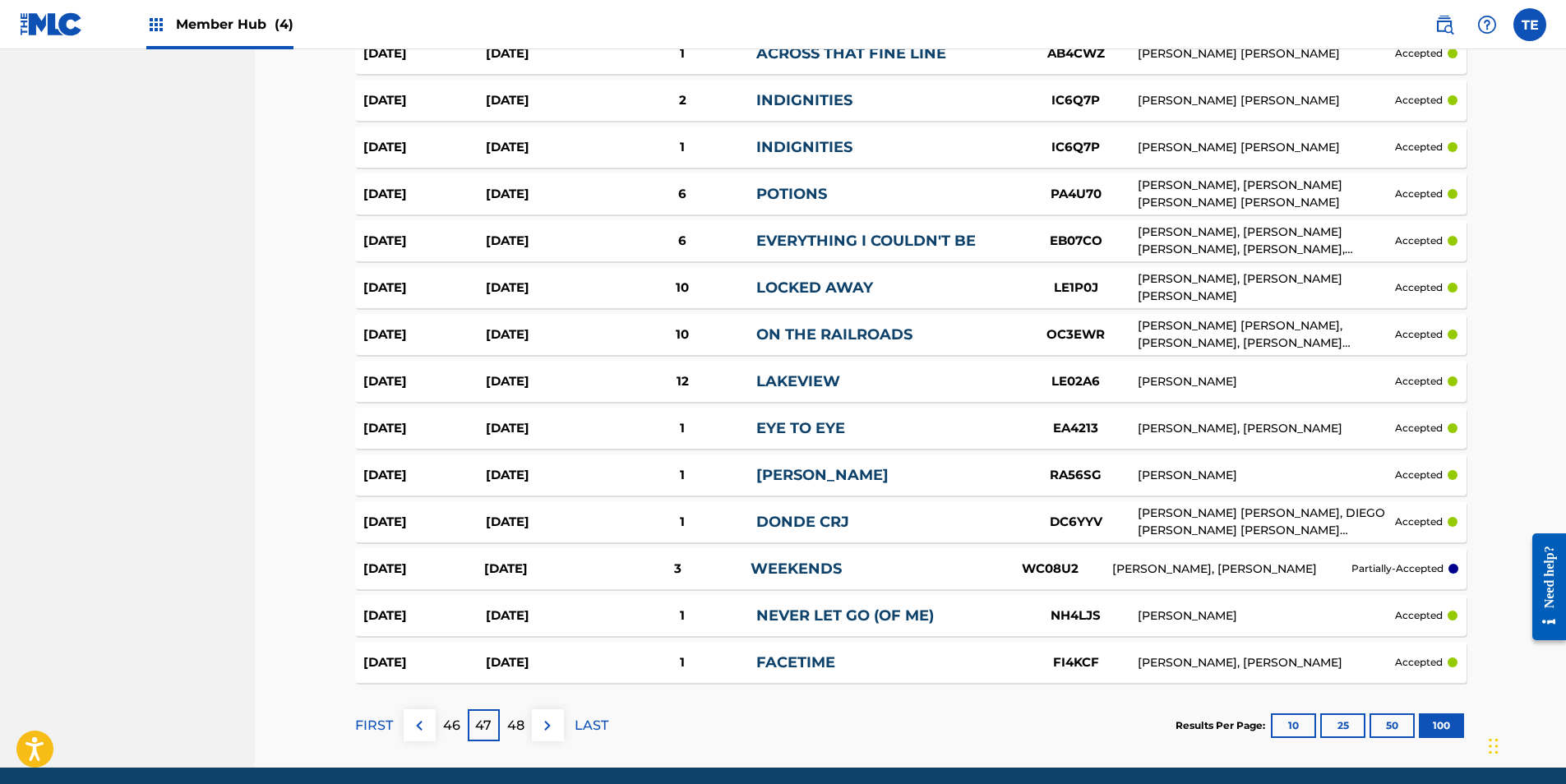
scroll to position [4473, 0]
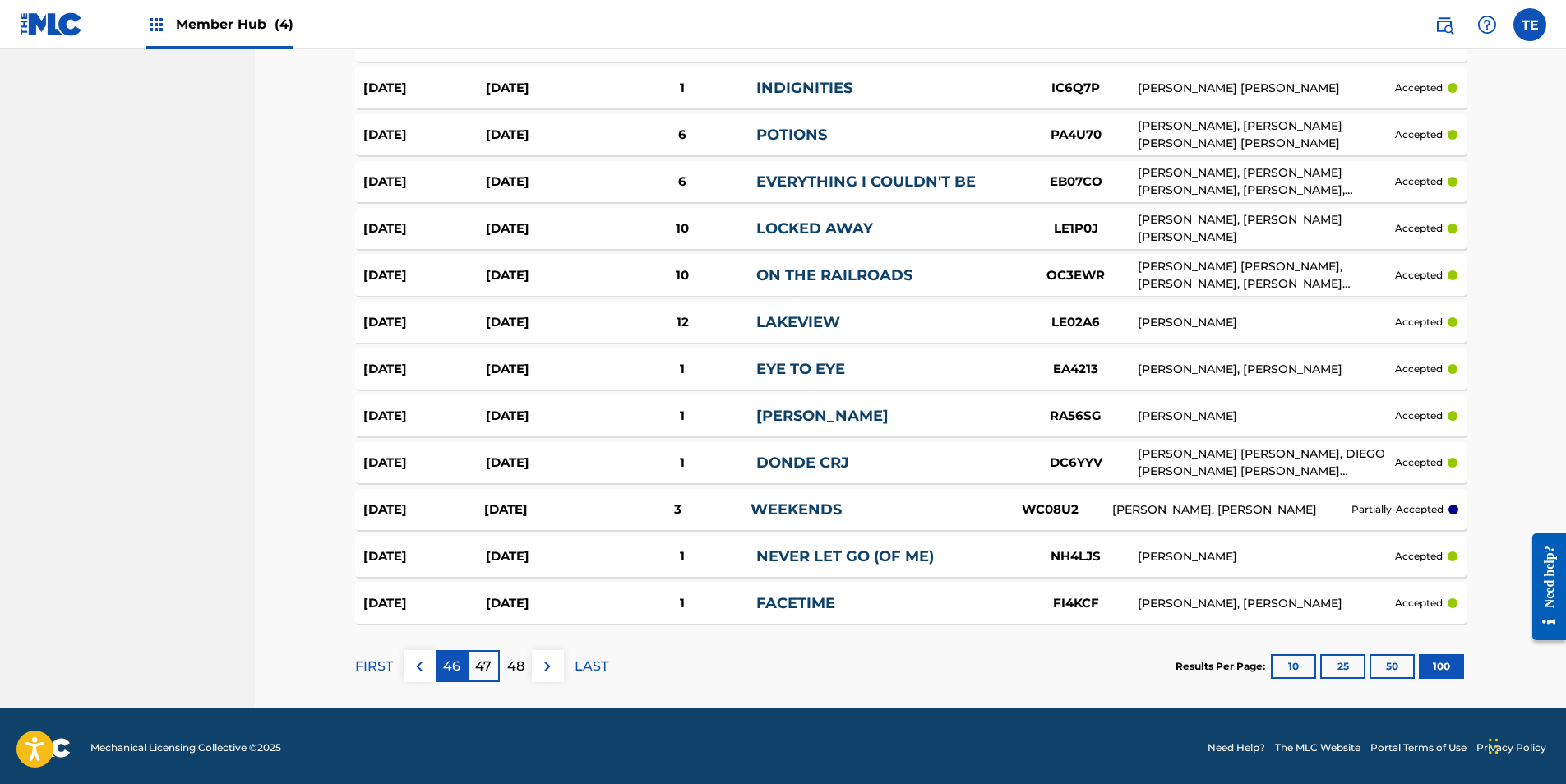
click at [450, 661] on p "46" at bounding box center [452, 666] width 17 height 20
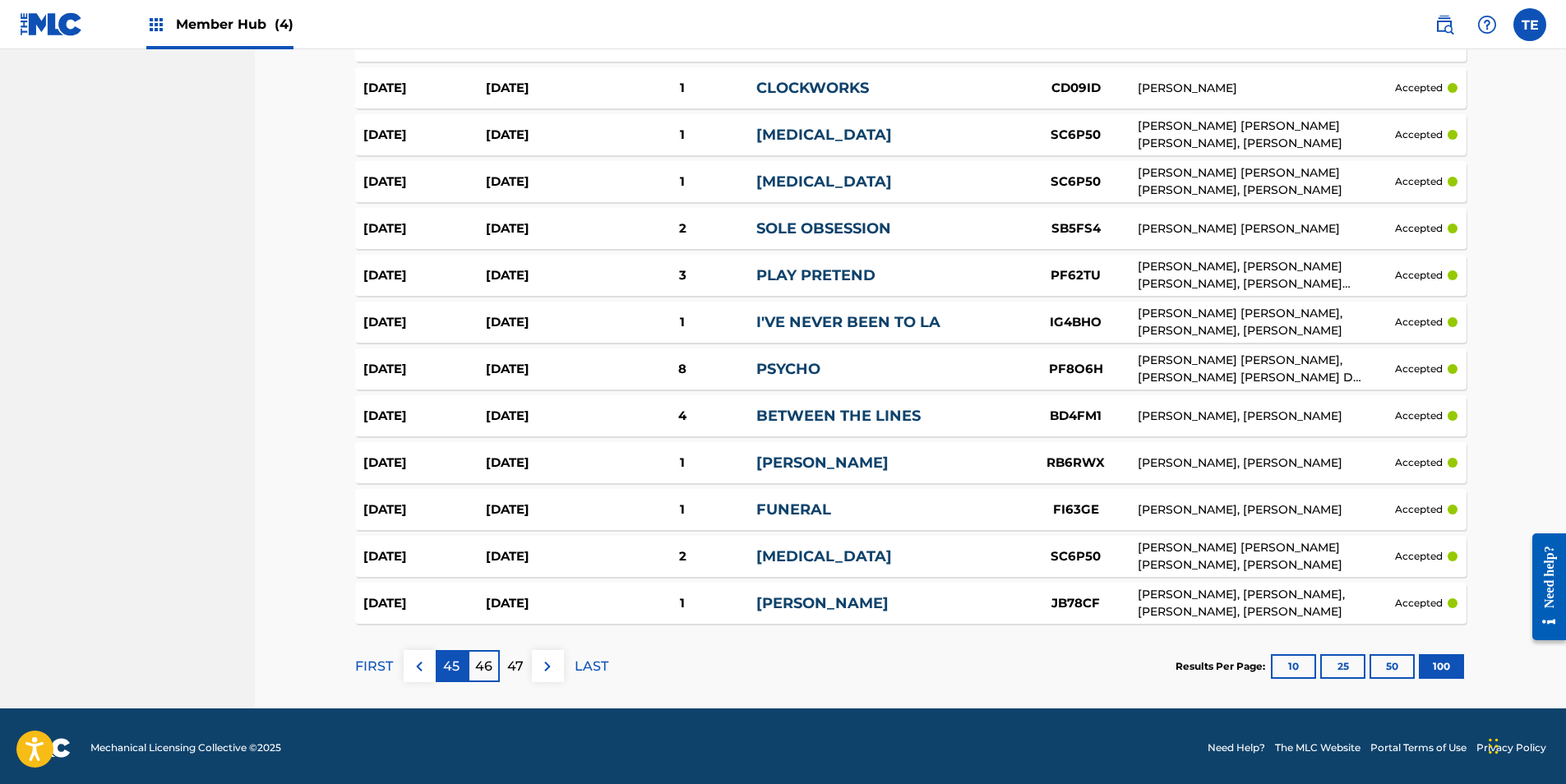
click at [445, 667] on p "45" at bounding box center [451, 666] width 16 height 20
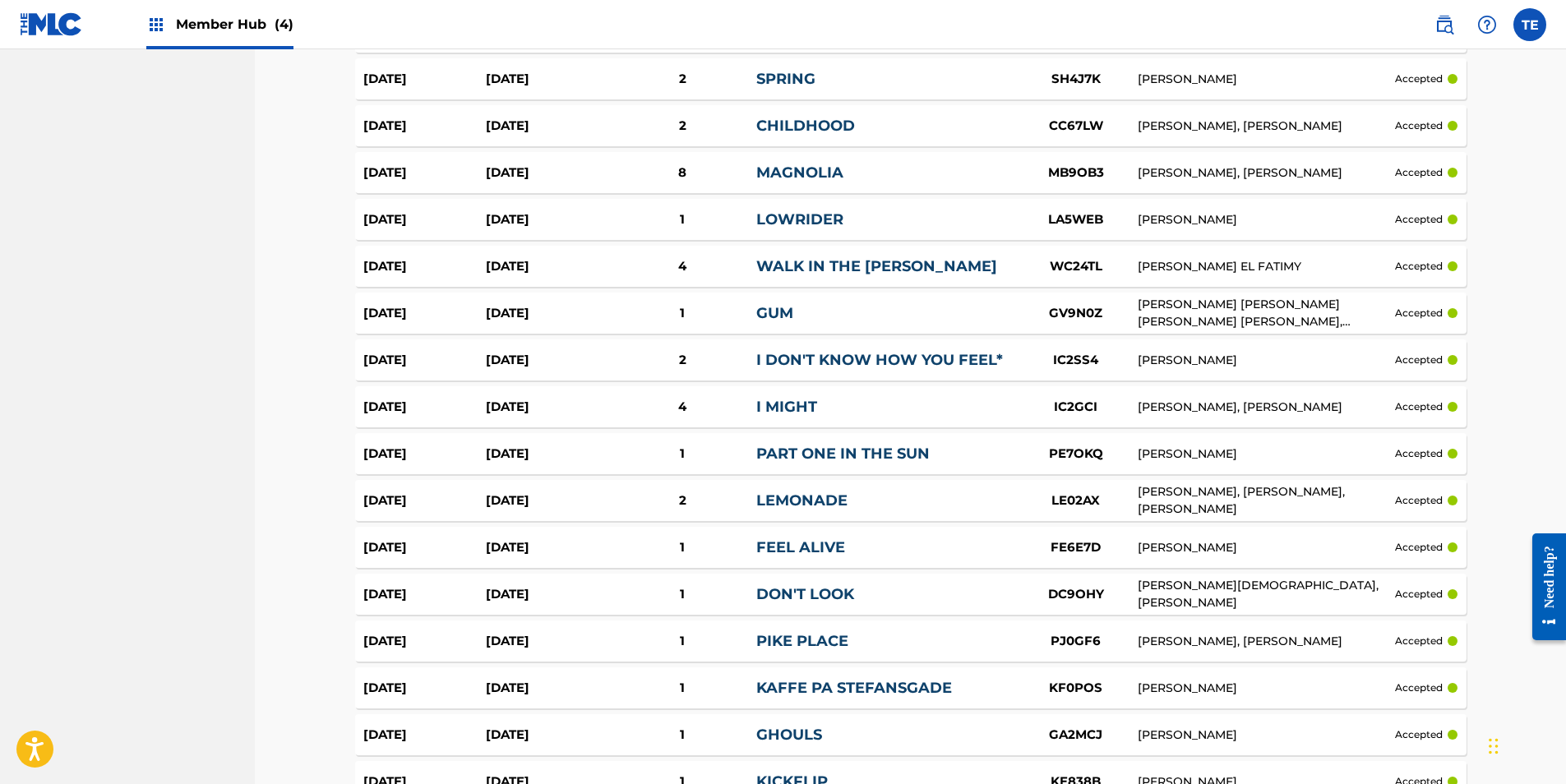
scroll to position [4467, 0]
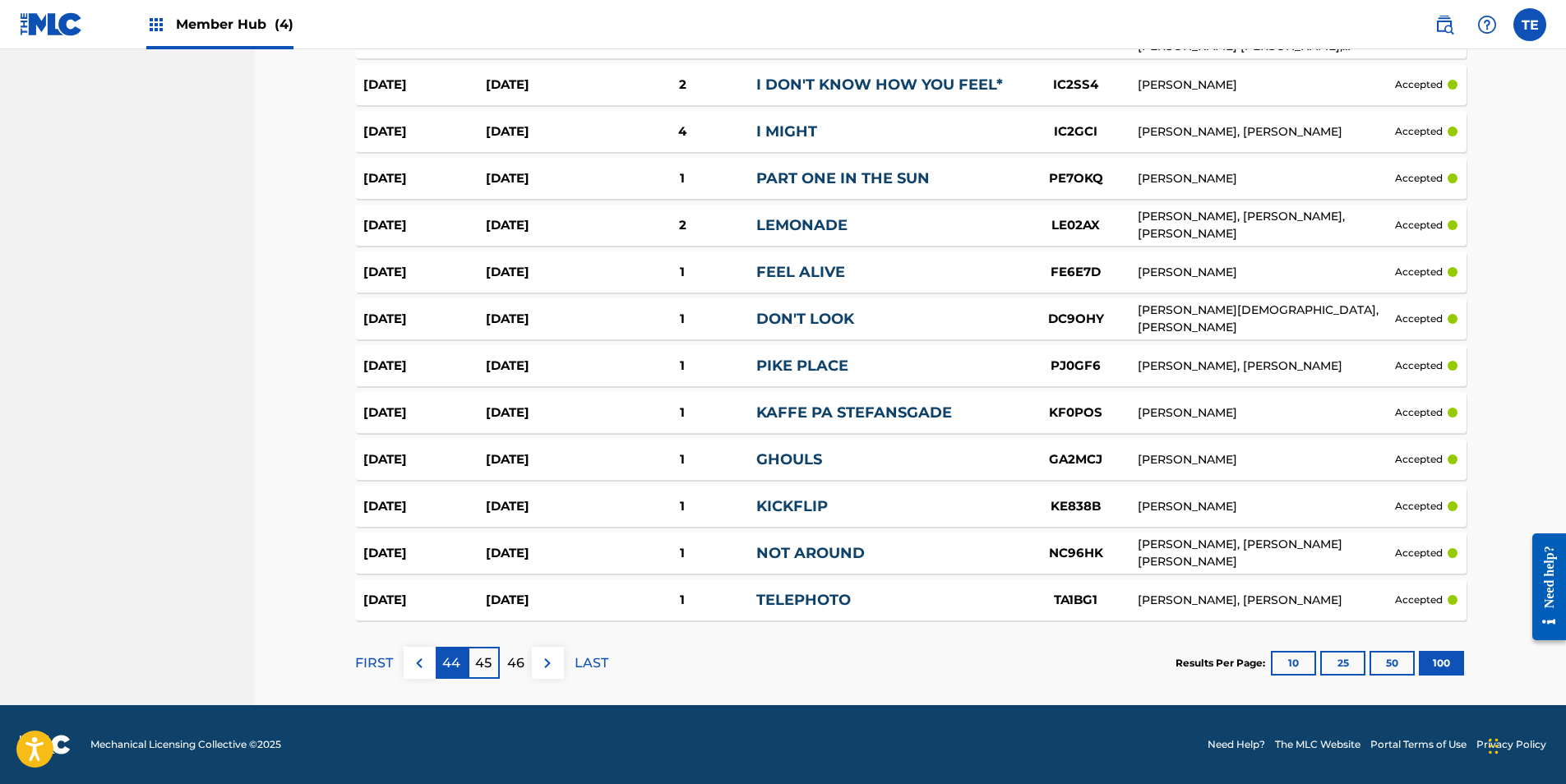
click at [446, 663] on p "44" at bounding box center [451, 662] width 18 height 20
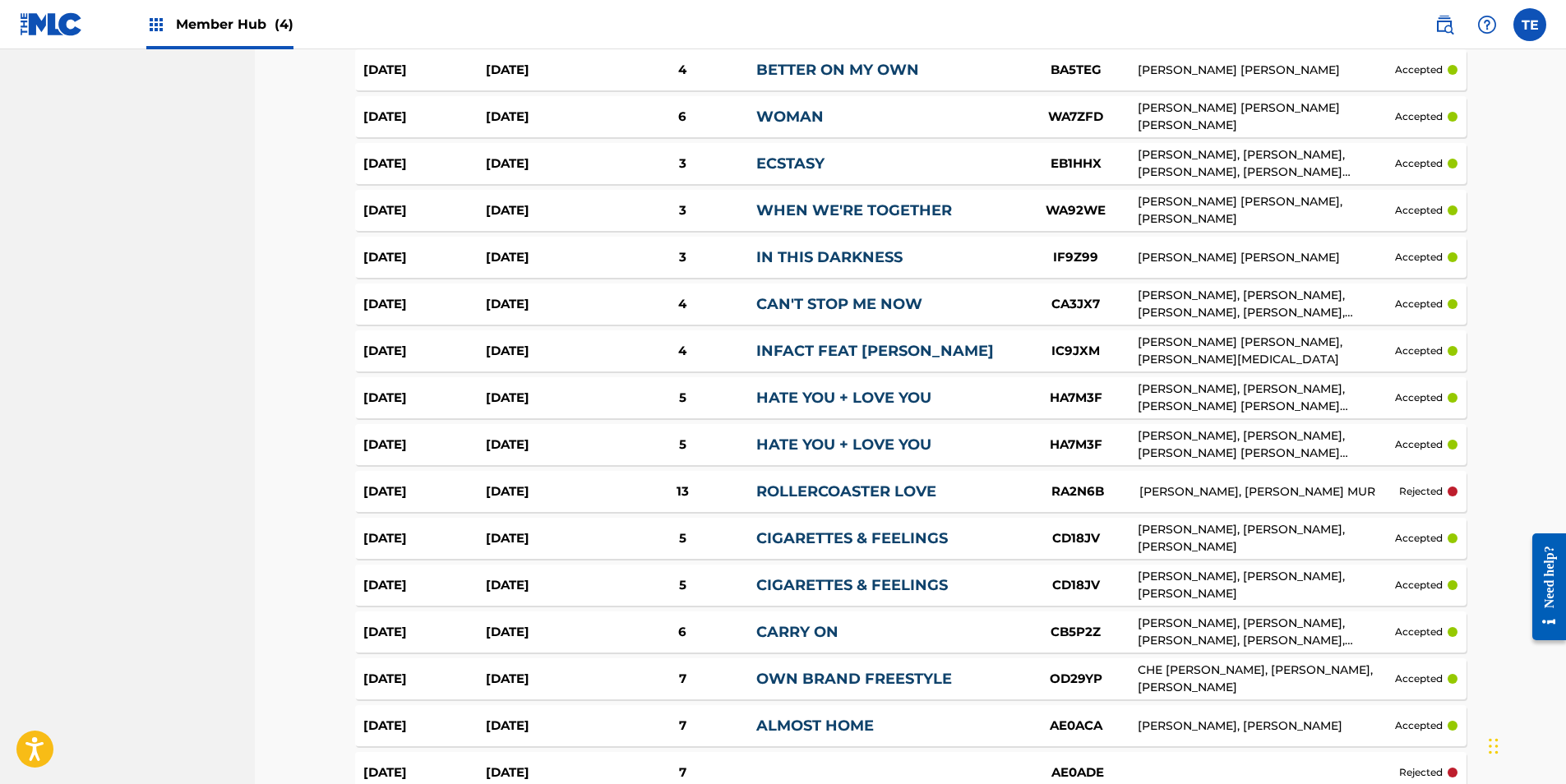
scroll to position [4480, 0]
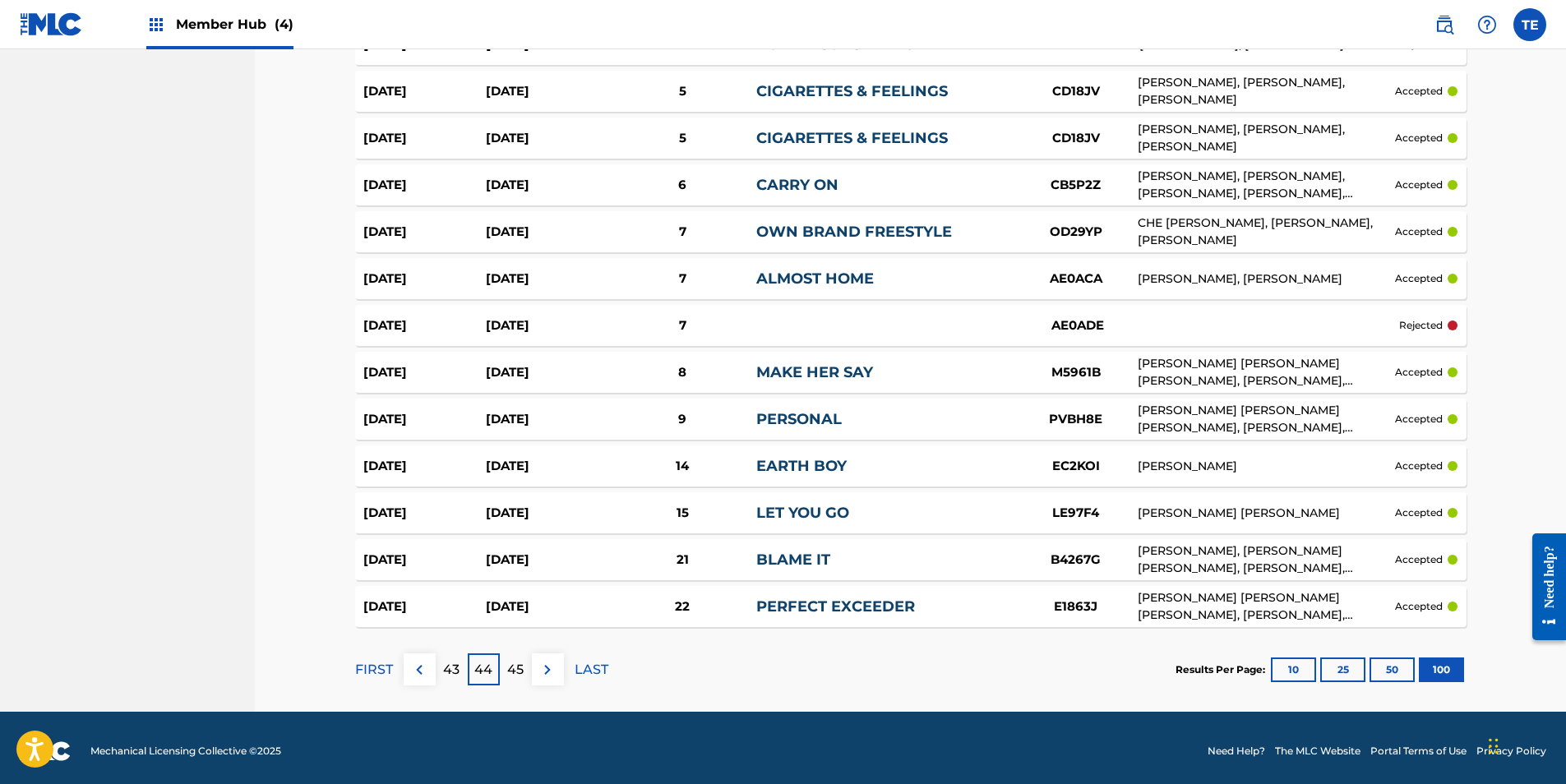
click at [459, 660] on p "43" at bounding box center [451, 669] width 16 height 20
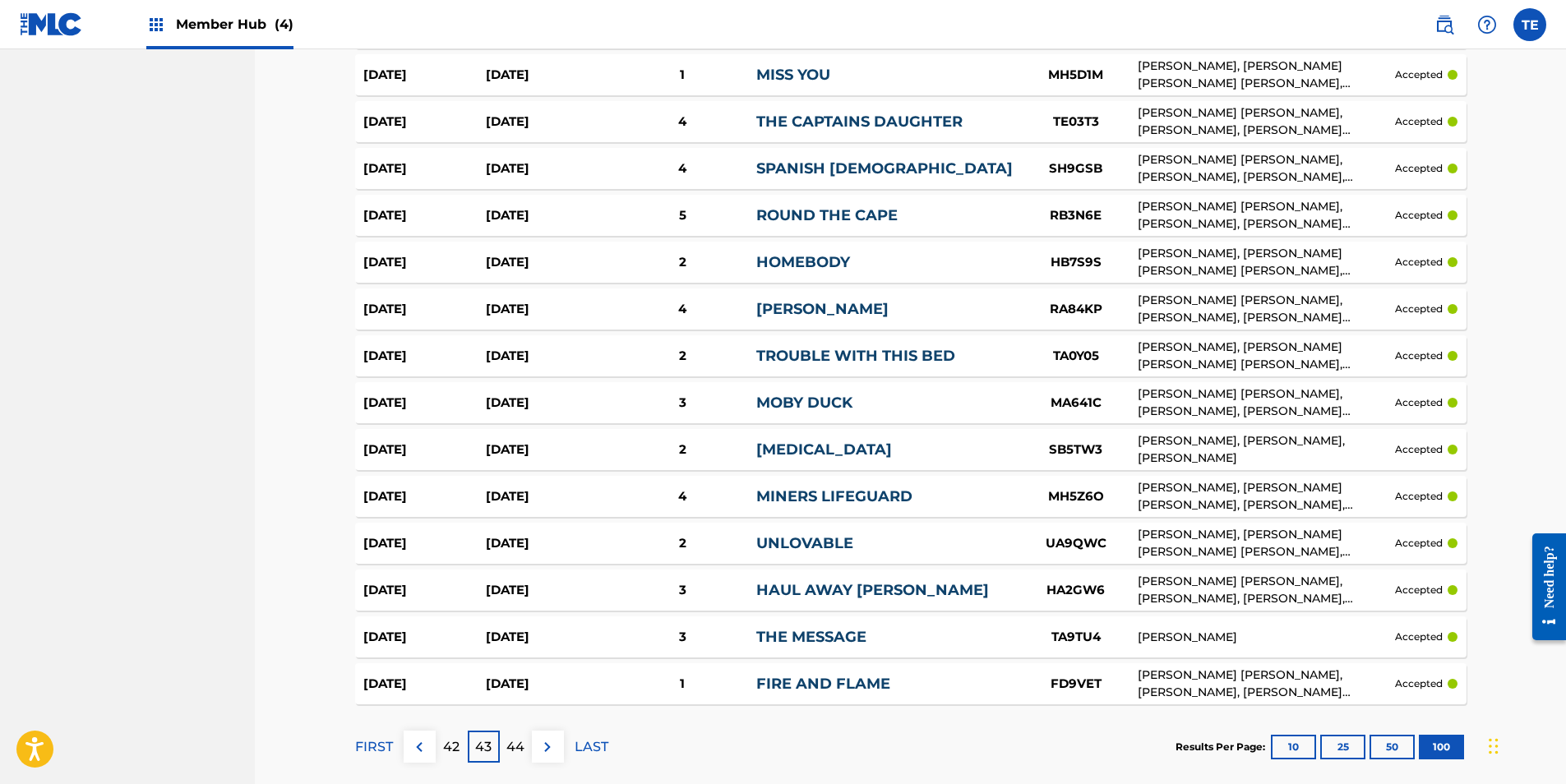
scroll to position [4473, 0]
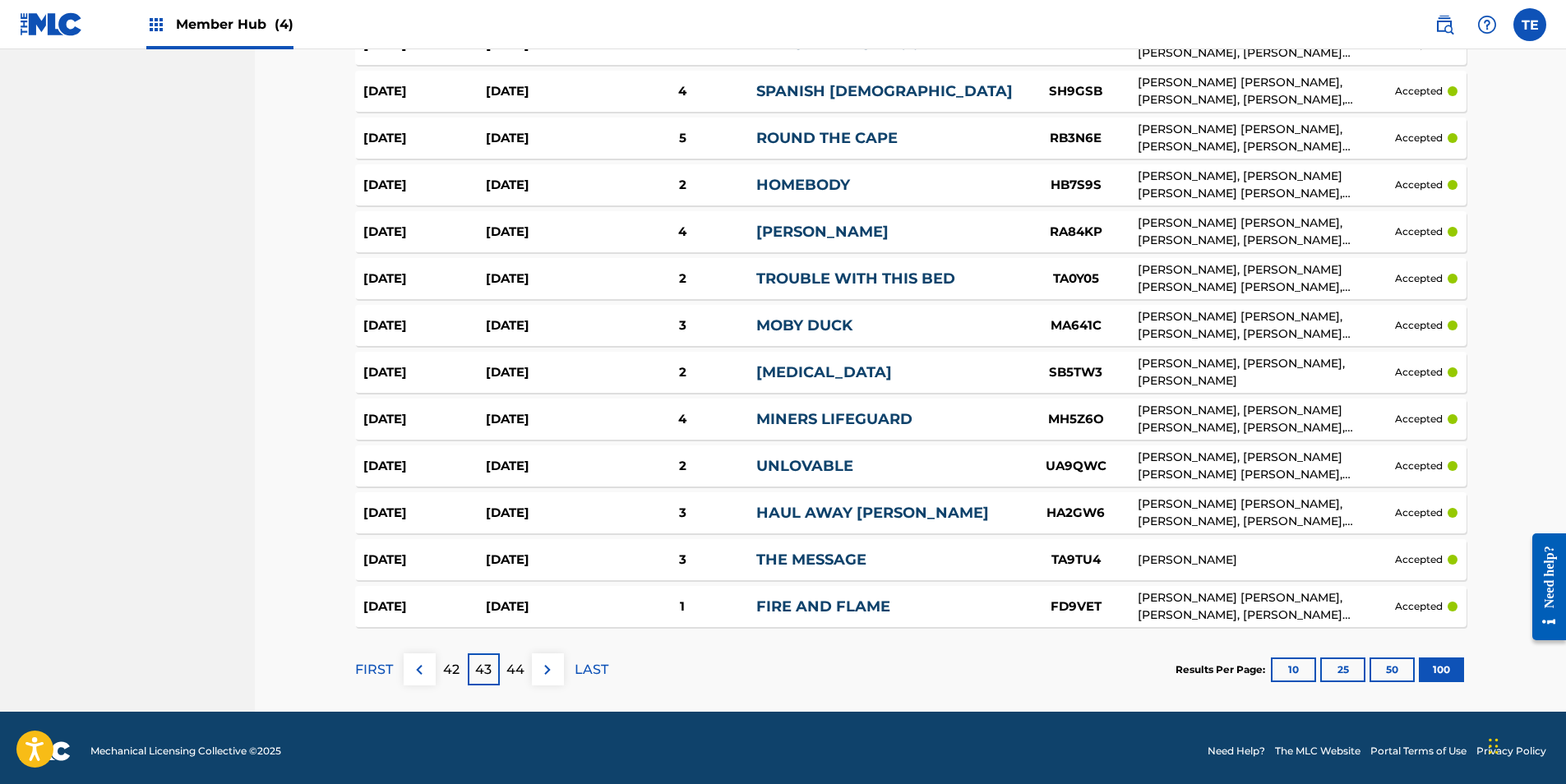
click at [372, 660] on p "FIRST" at bounding box center [374, 669] width 37 height 20
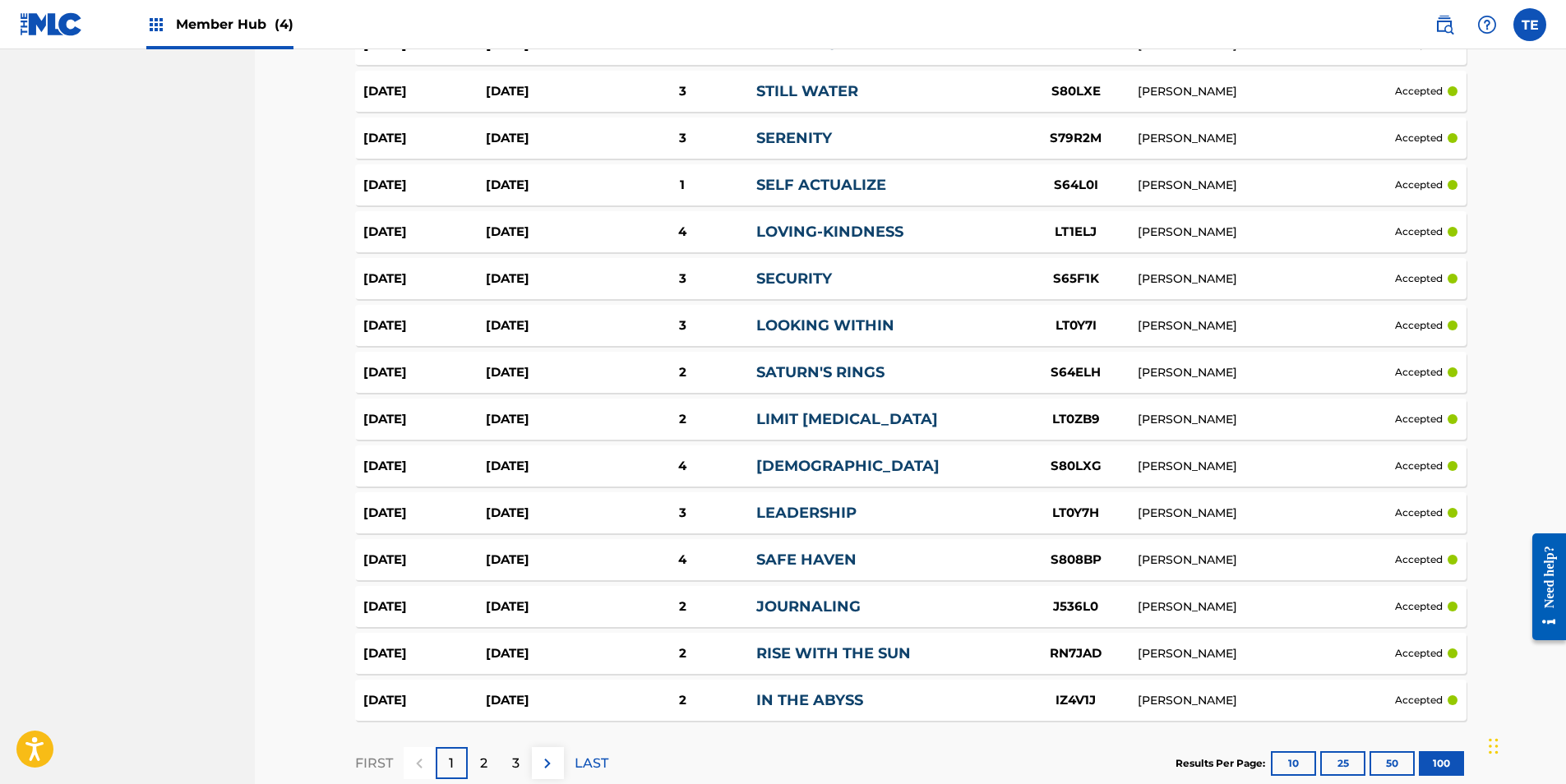
scroll to position [4470, 0]
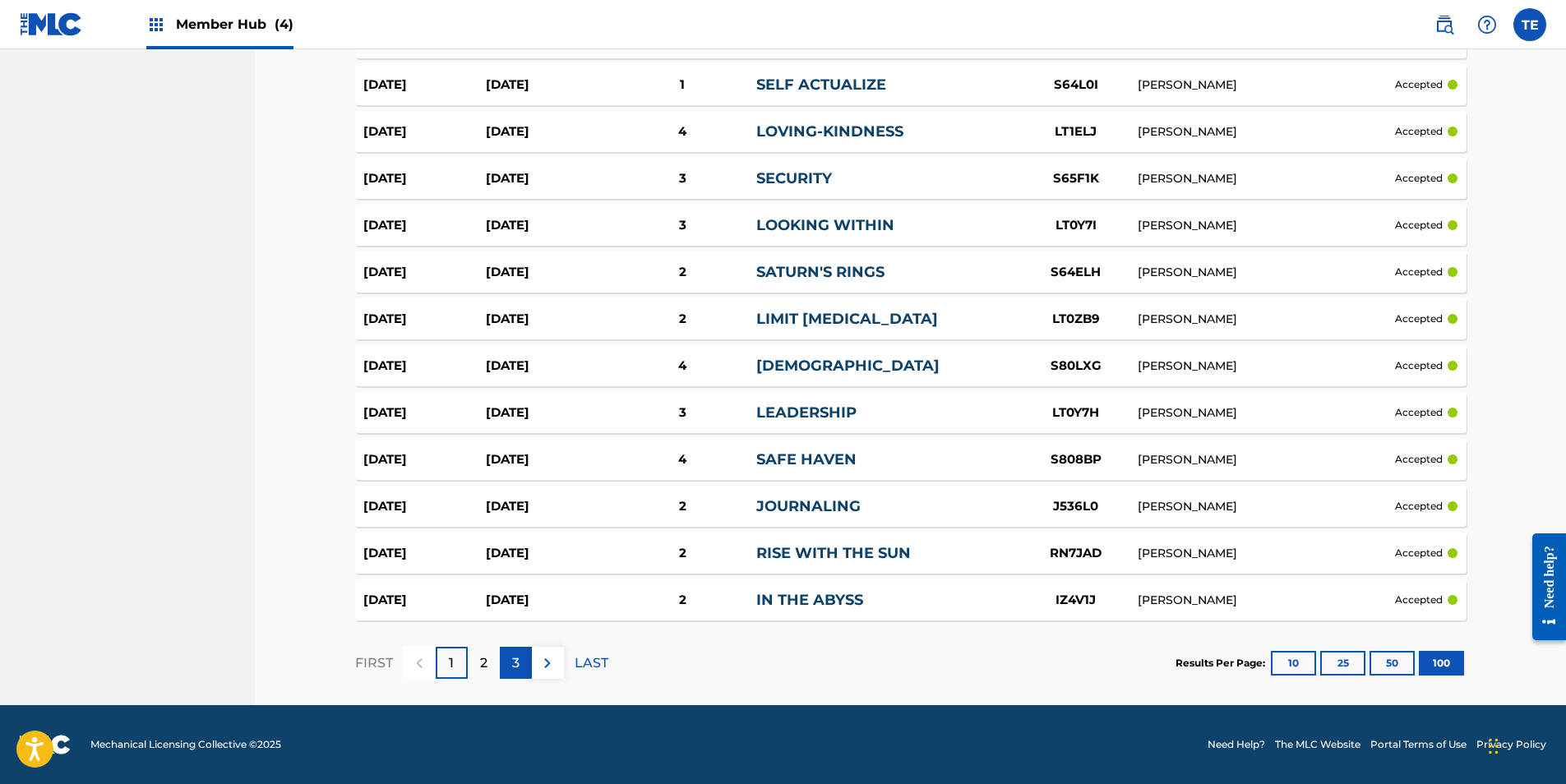
click at [521, 672] on div "3" at bounding box center [515, 662] width 32 height 32
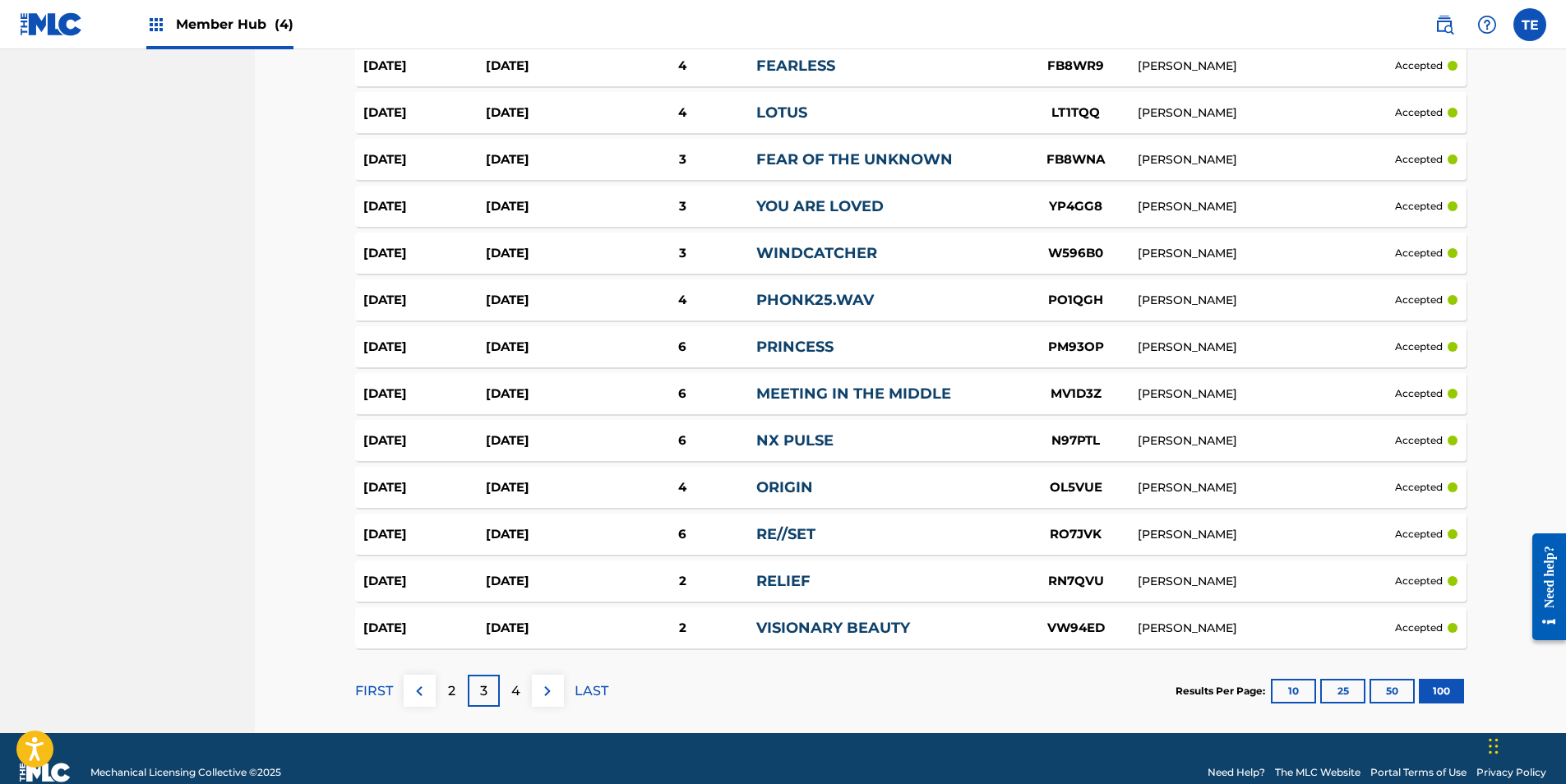
scroll to position [4467, 0]
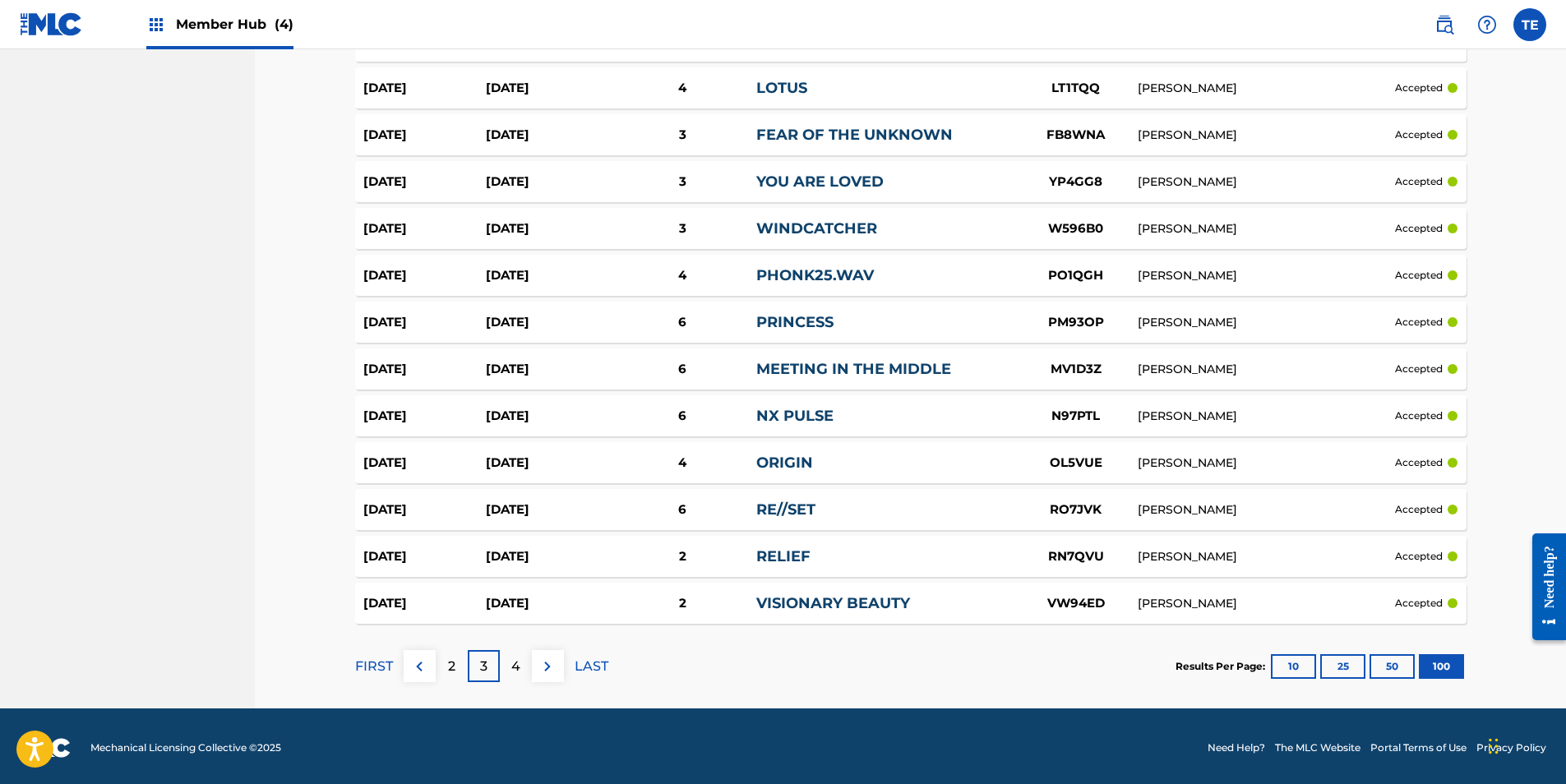
click at [521, 658] on div "4" at bounding box center [515, 665] width 32 height 32
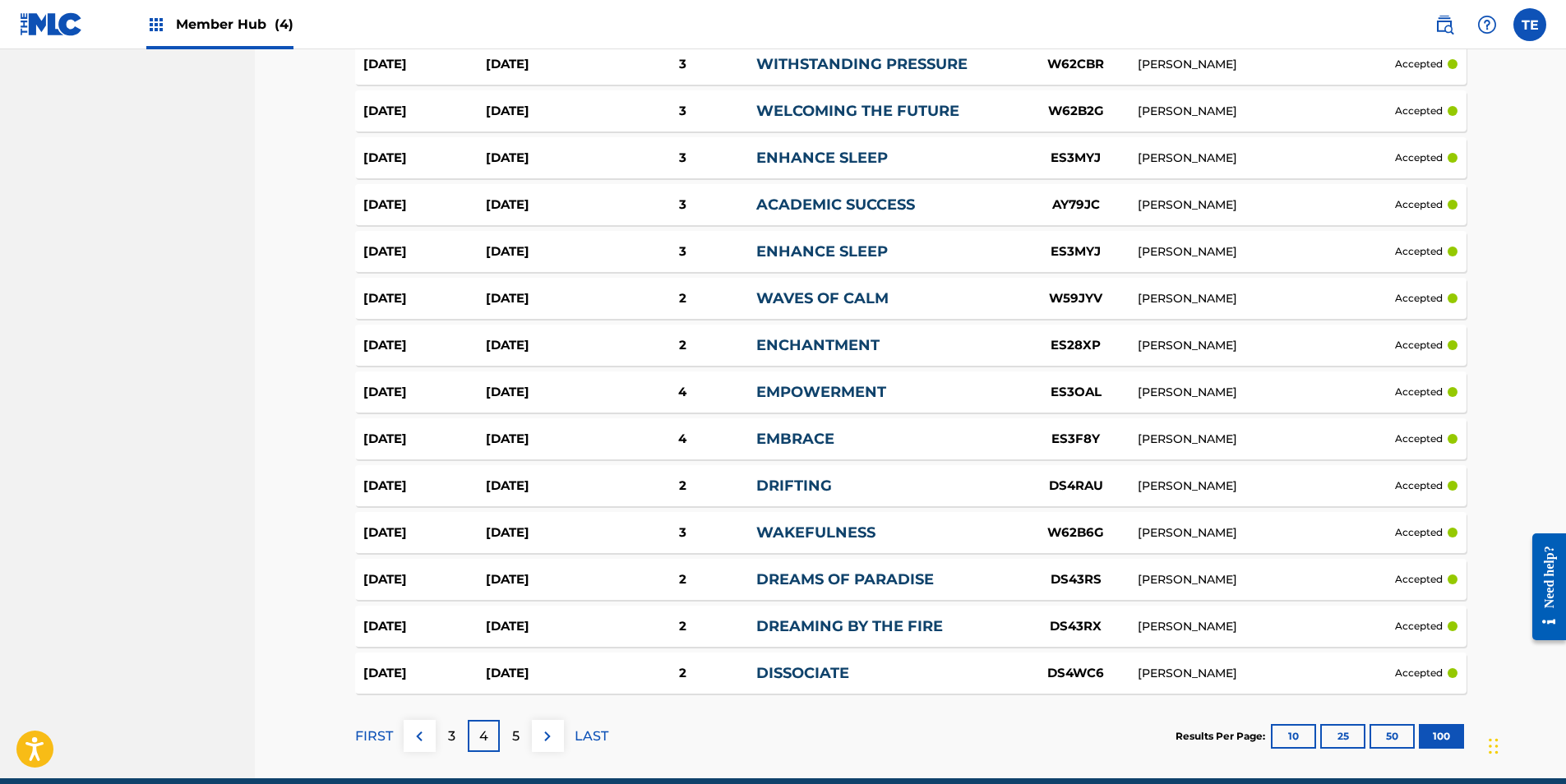
scroll to position [4470, 0]
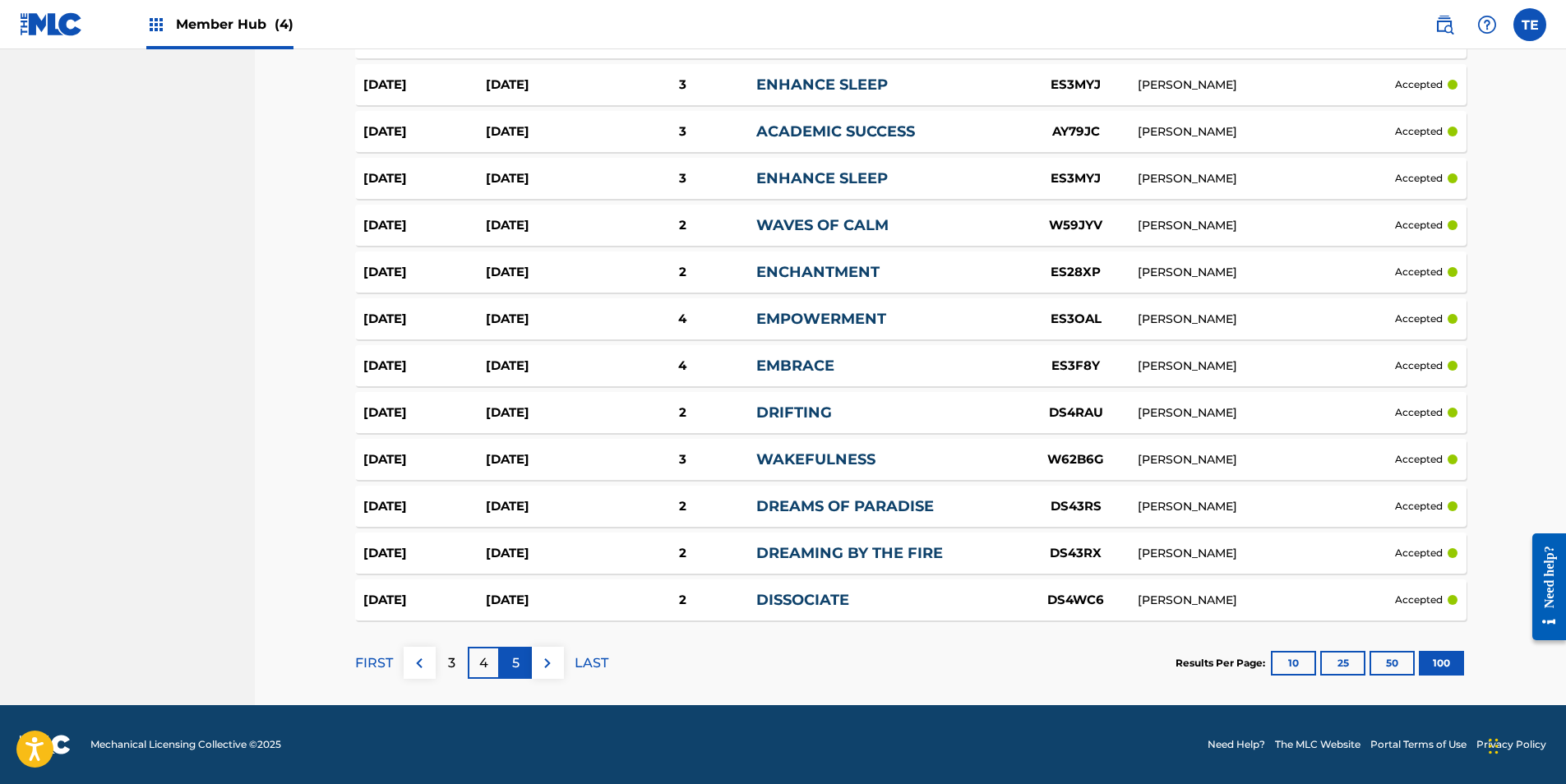
click at [509, 664] on div "5" at bounding box center [515, 662] width 32 height 32
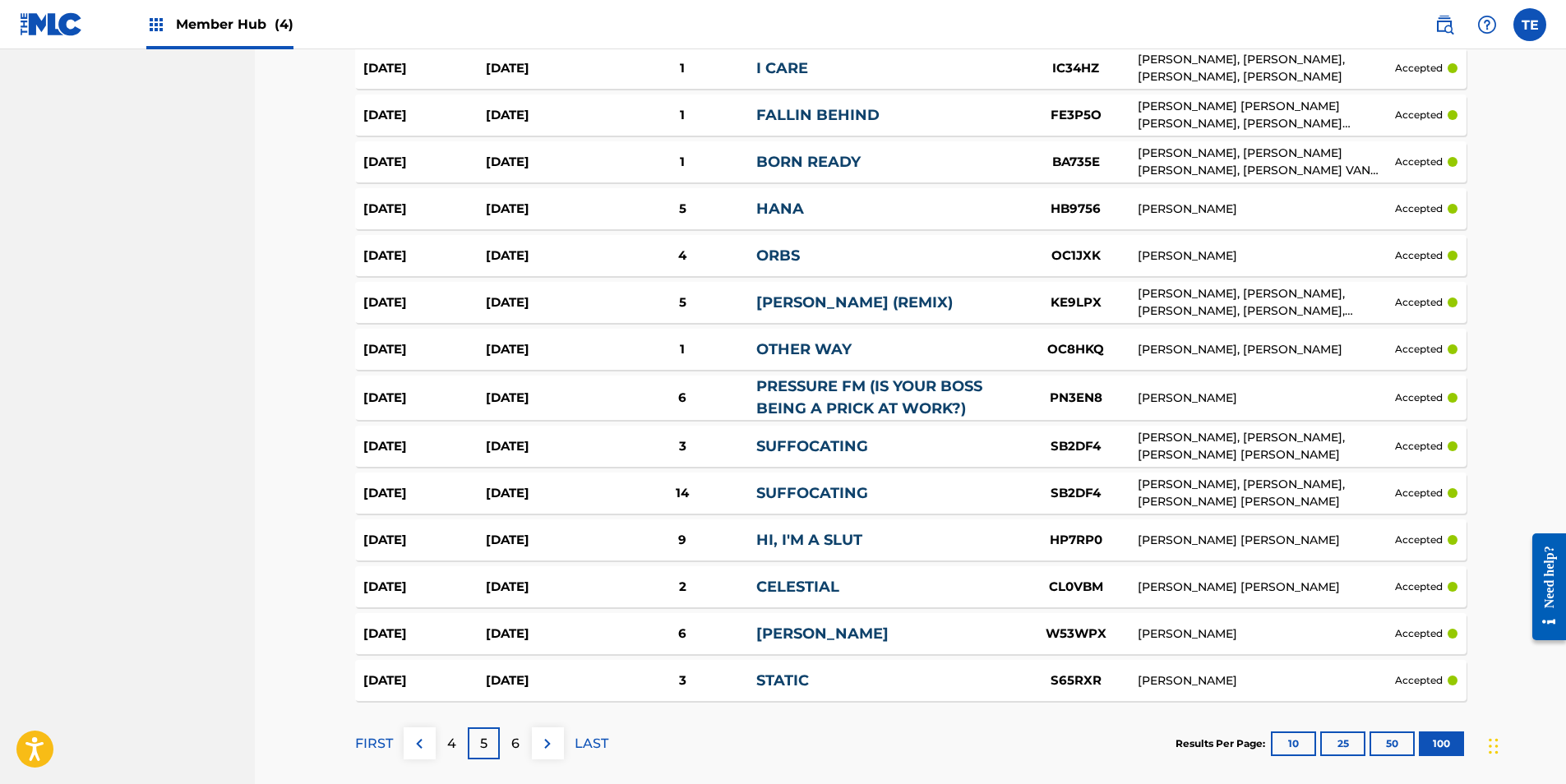
scroll to position [4483, 0]
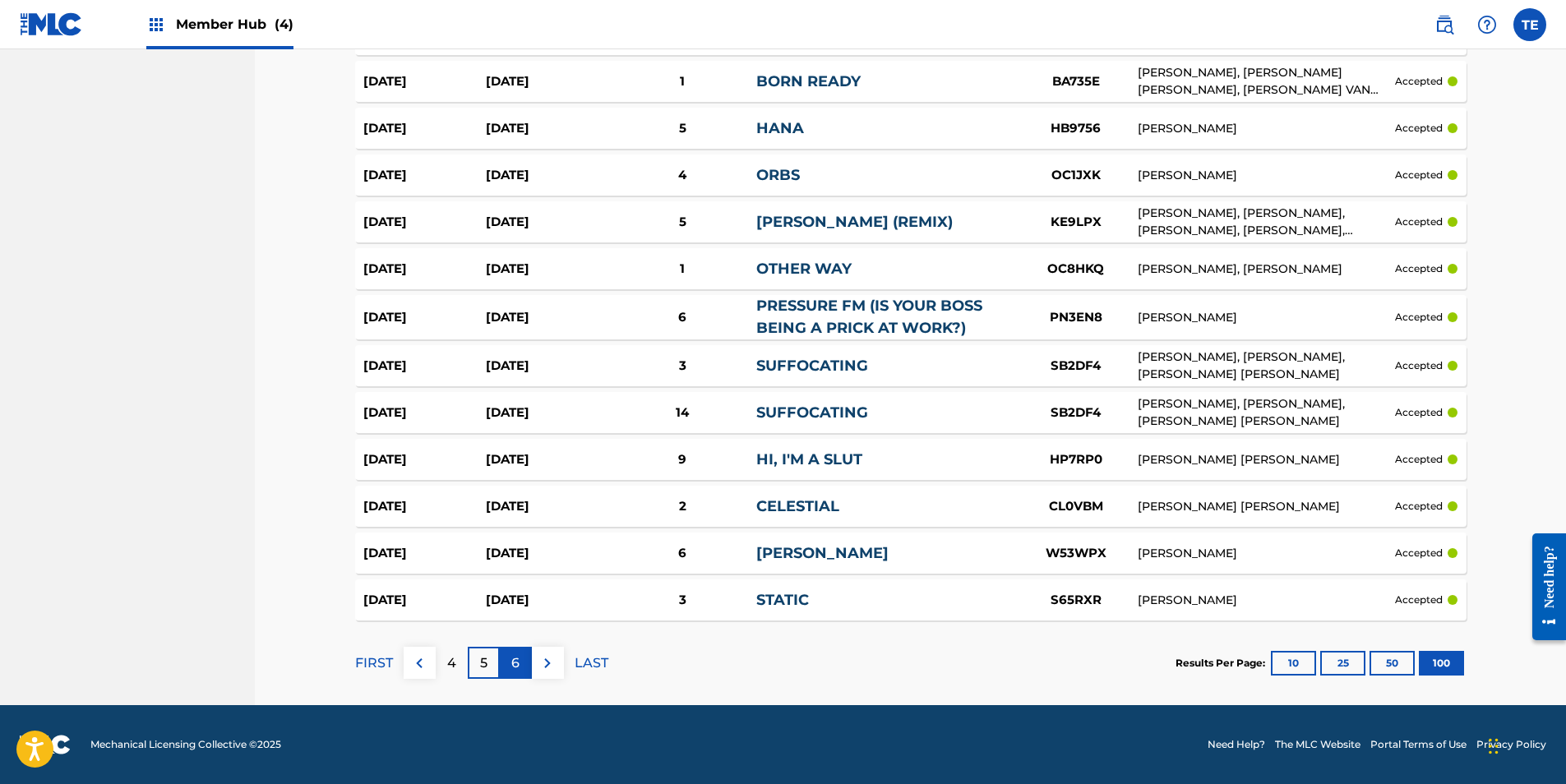
click at [512, 656] on p "6" at bounding box center [515, 662] width 9 height 20
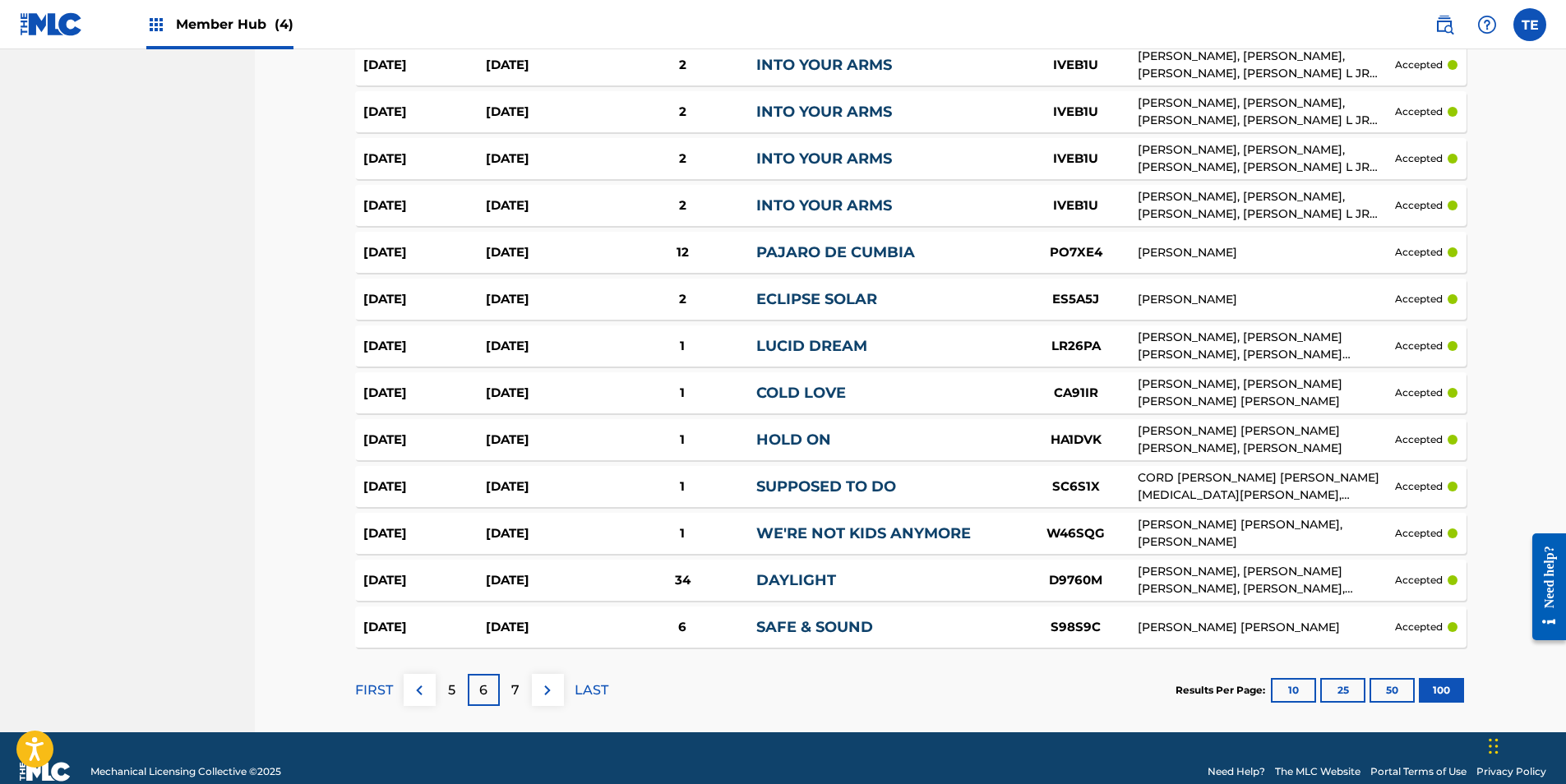
scroll to position [4496, 0]
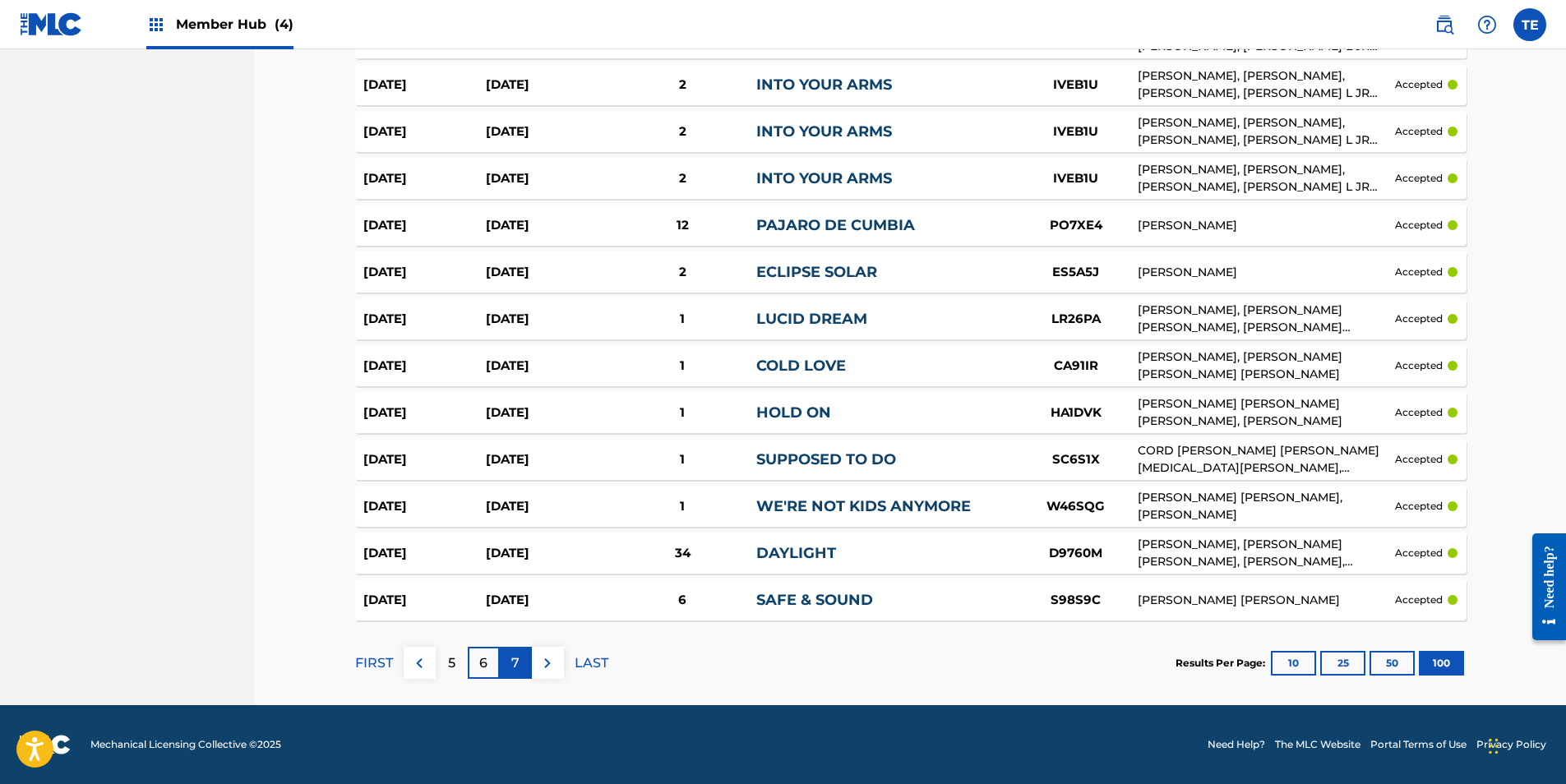
click at [516, 659] on p "7" at bounding box center [515, 662] width 9 height 20
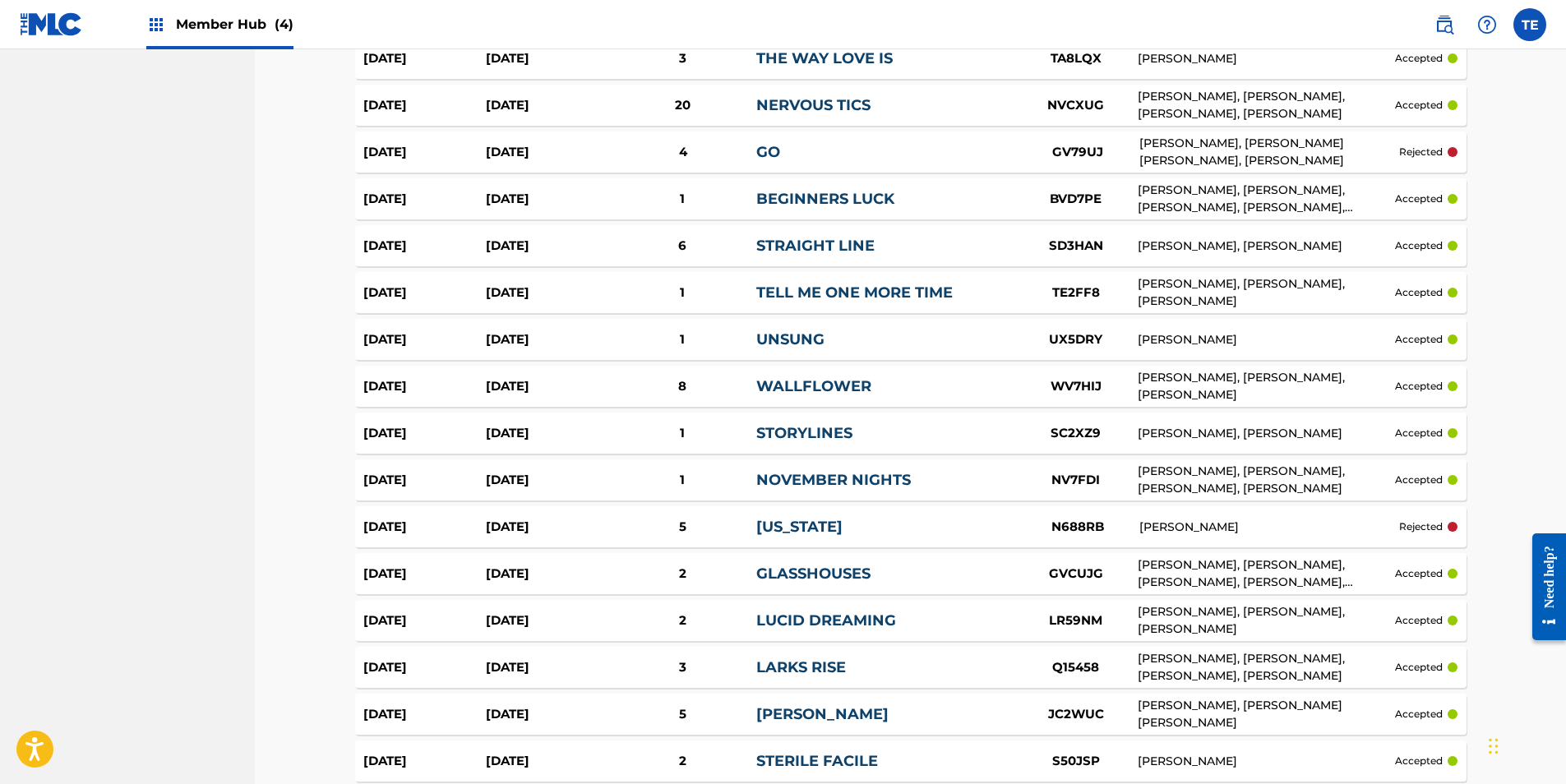
scroll to position [4477, 0]
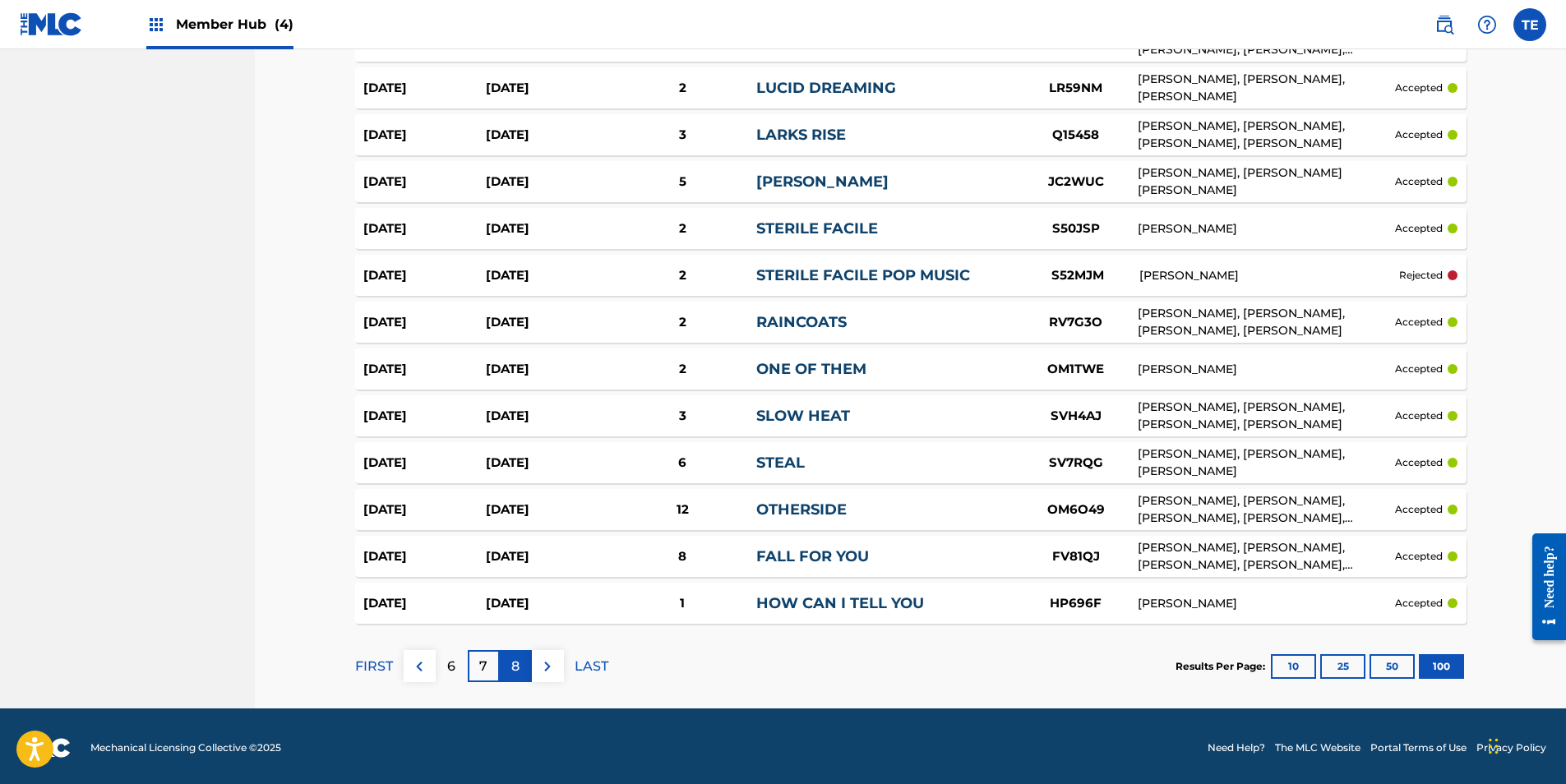
click at [517, 666] on p "8" at bounding box center [515, 666] width 9 height 20
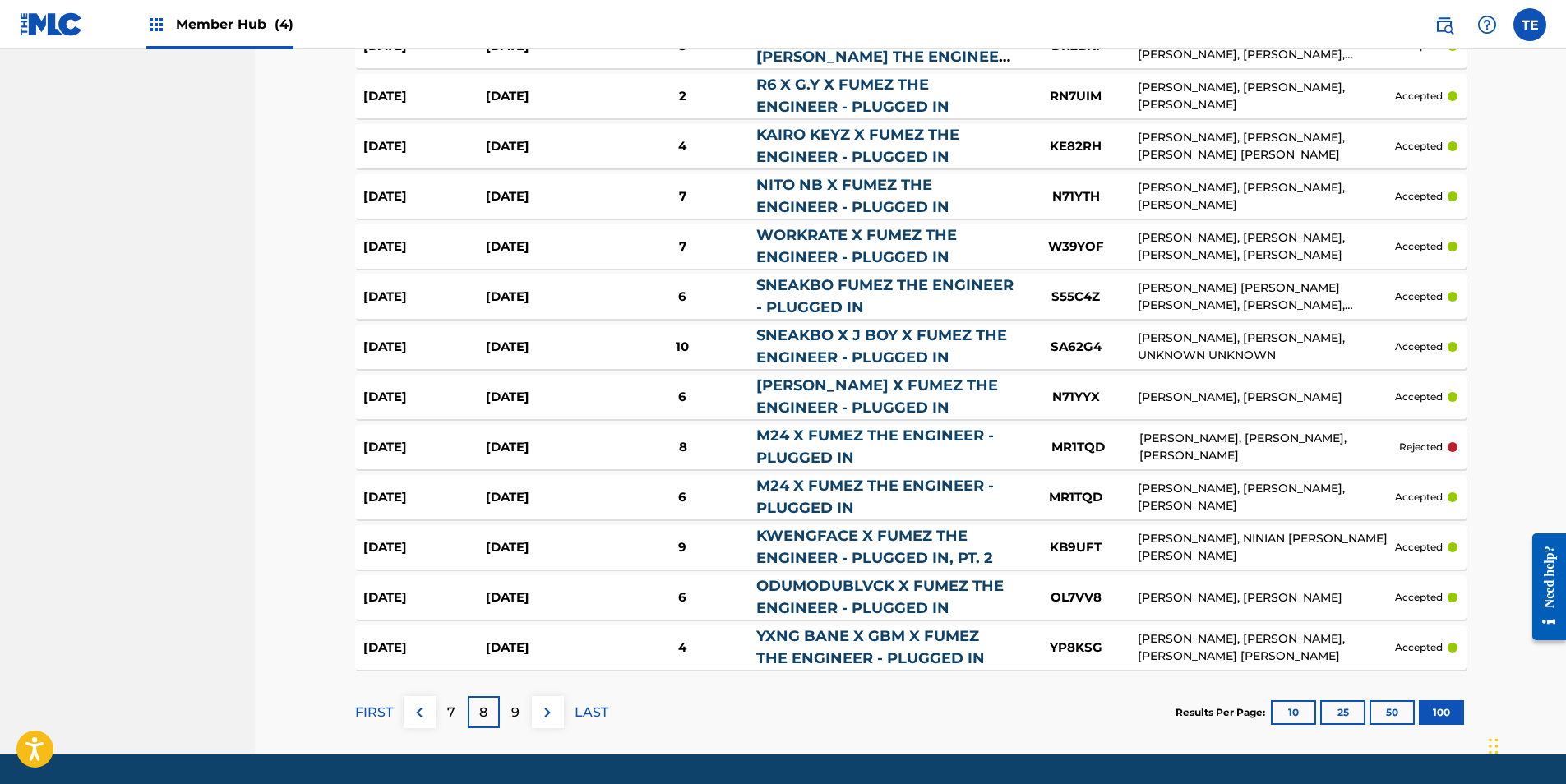
scroll to position [4615, 0]
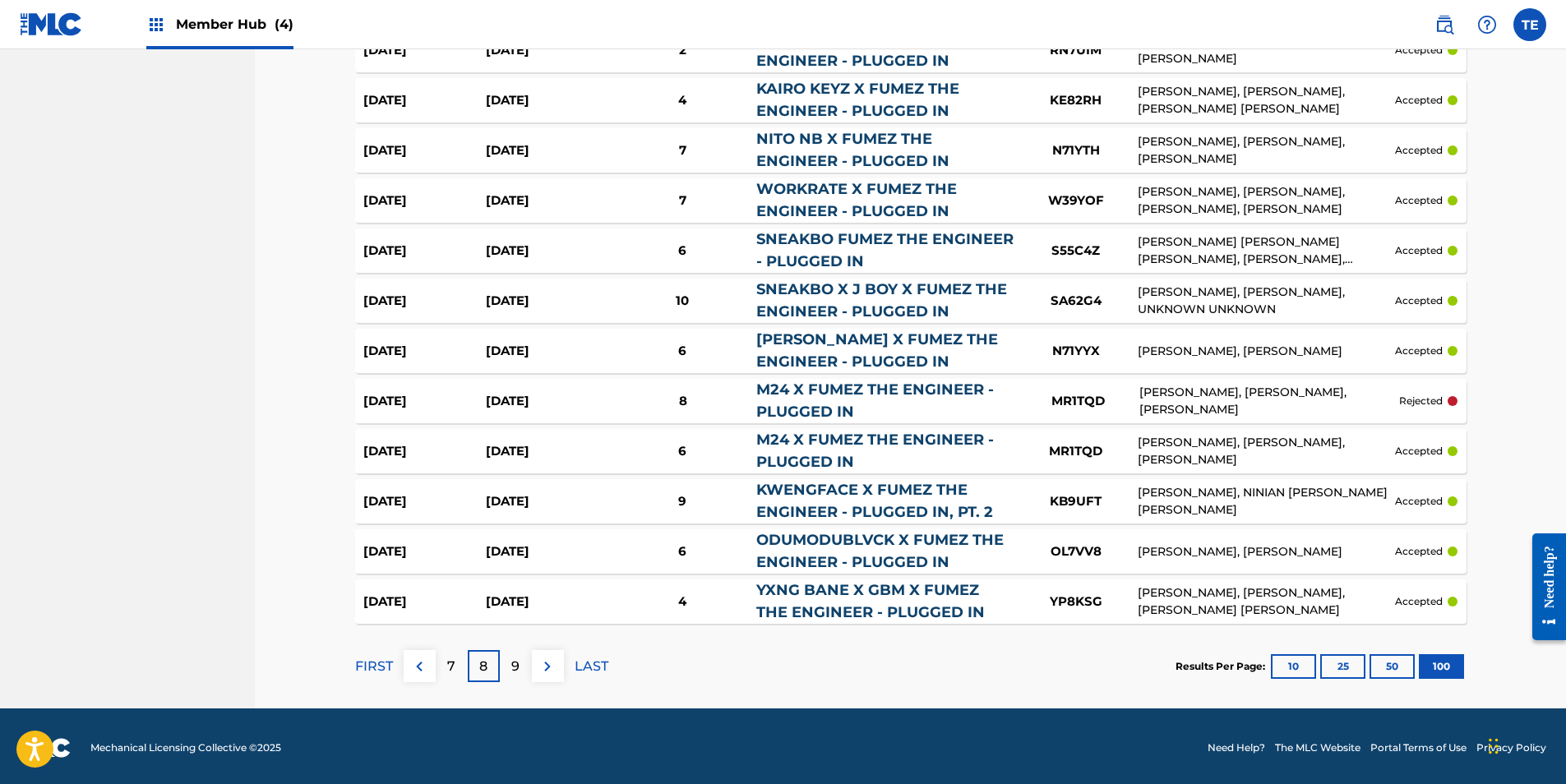
click at [507, 659] on div "9" at bounding box center [515, 665] width 32 height 32
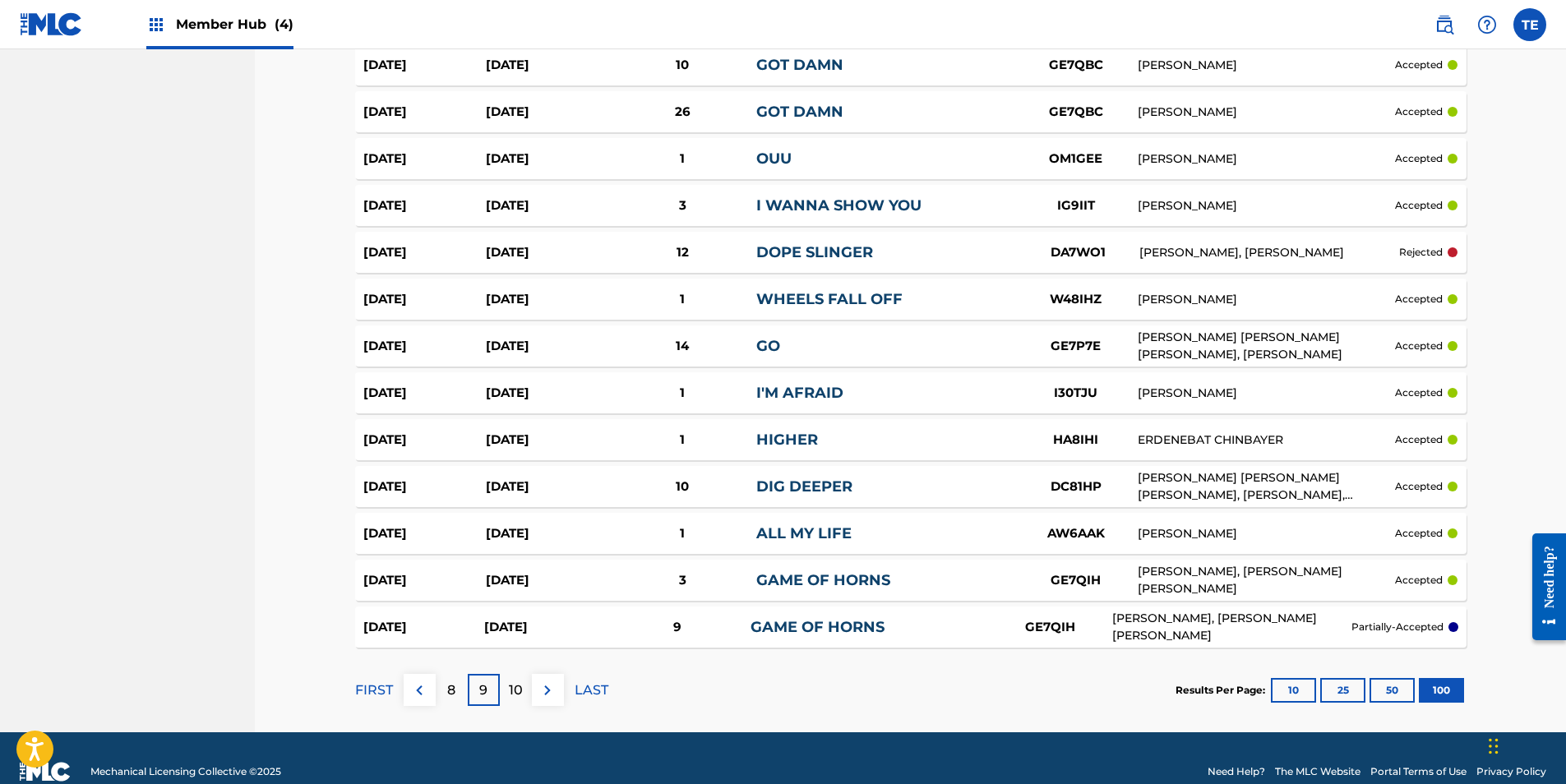
scroll to position [4579, 0]
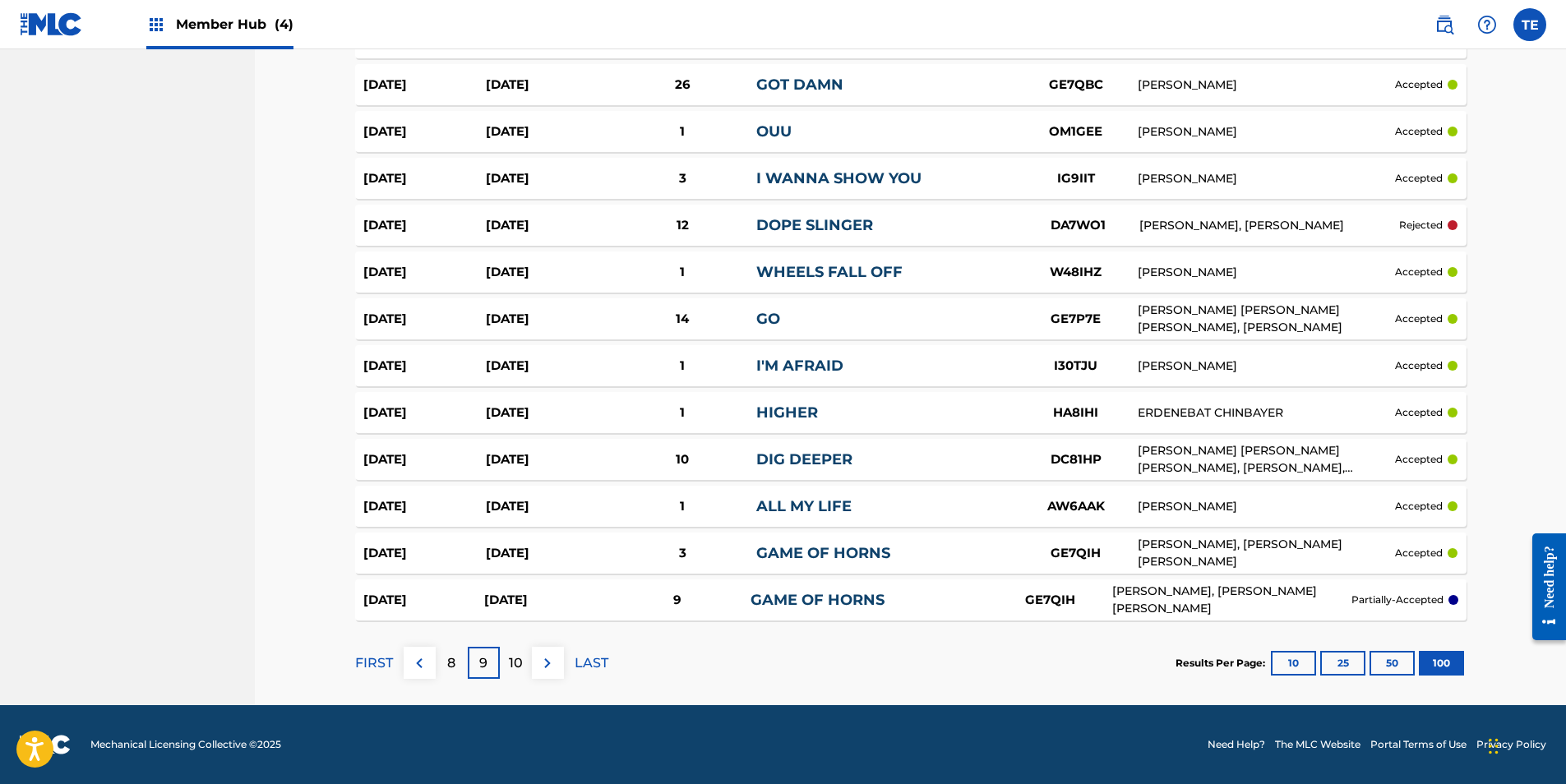
click at [521, 662] on p "10" at bounding box center [515, 662] width 14 height 20
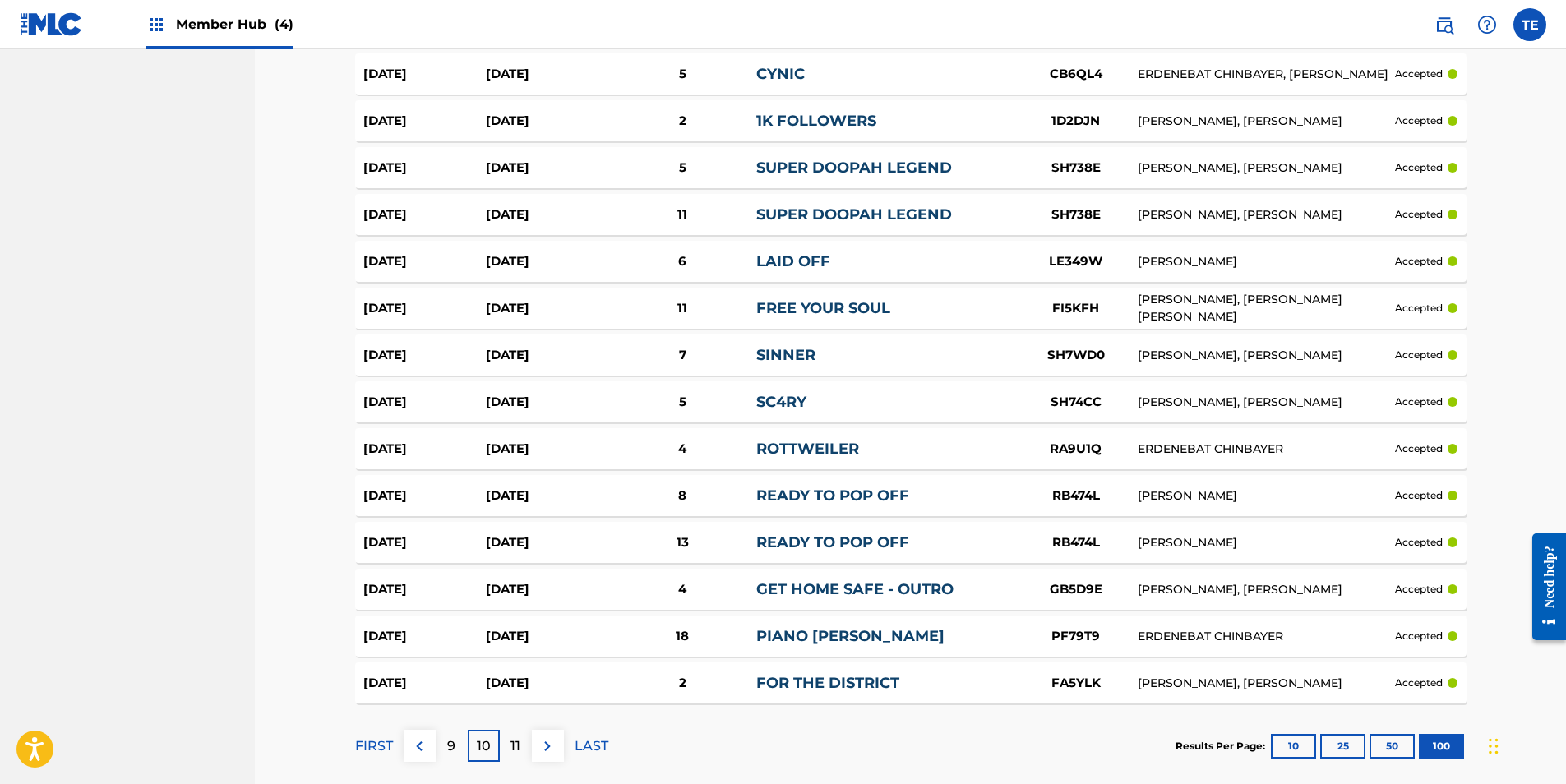
scroll to position [4480, 0]
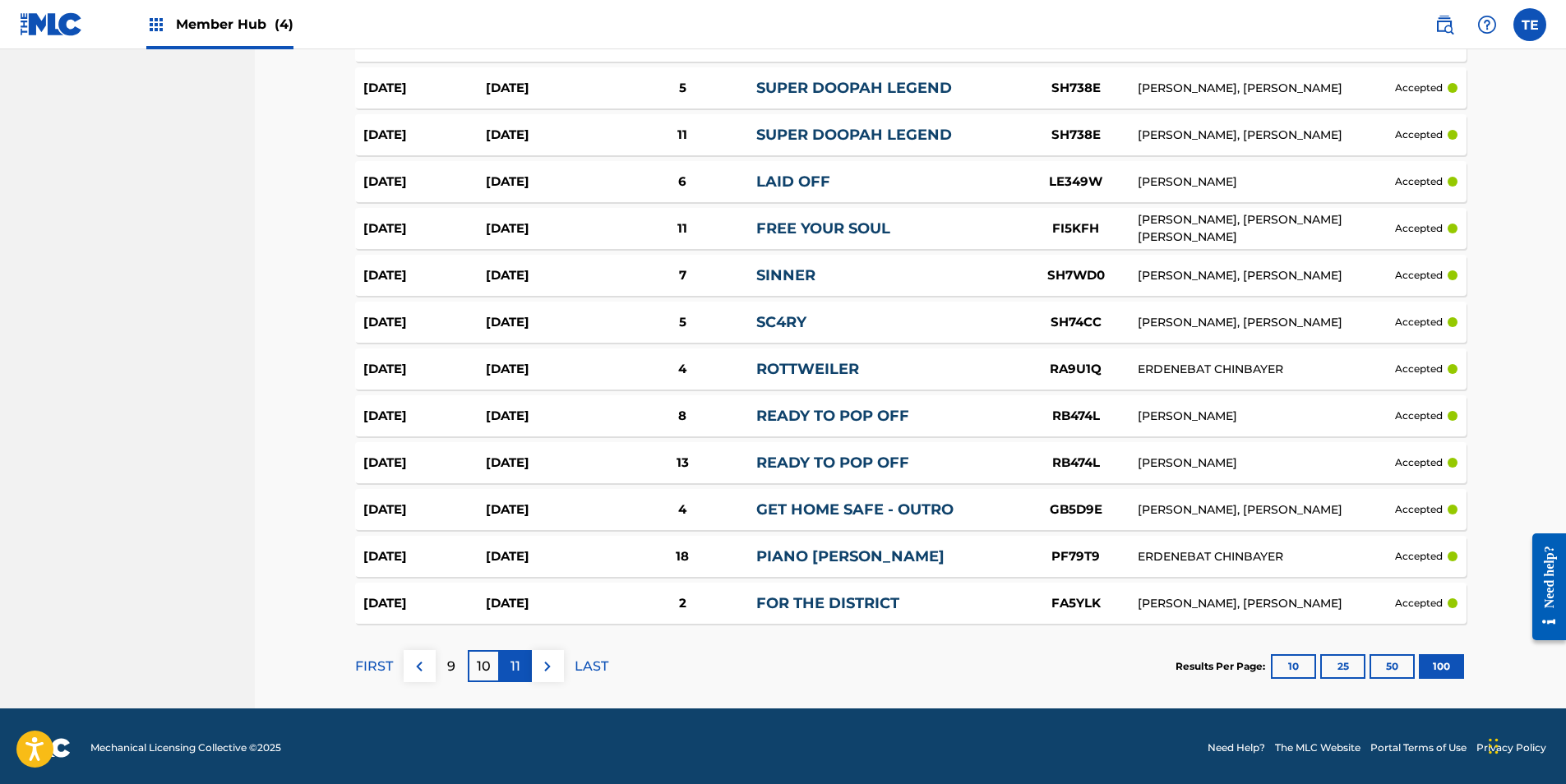
click at [513, 661] on p "11" at bounding box center [515, 666] width 10 height 20
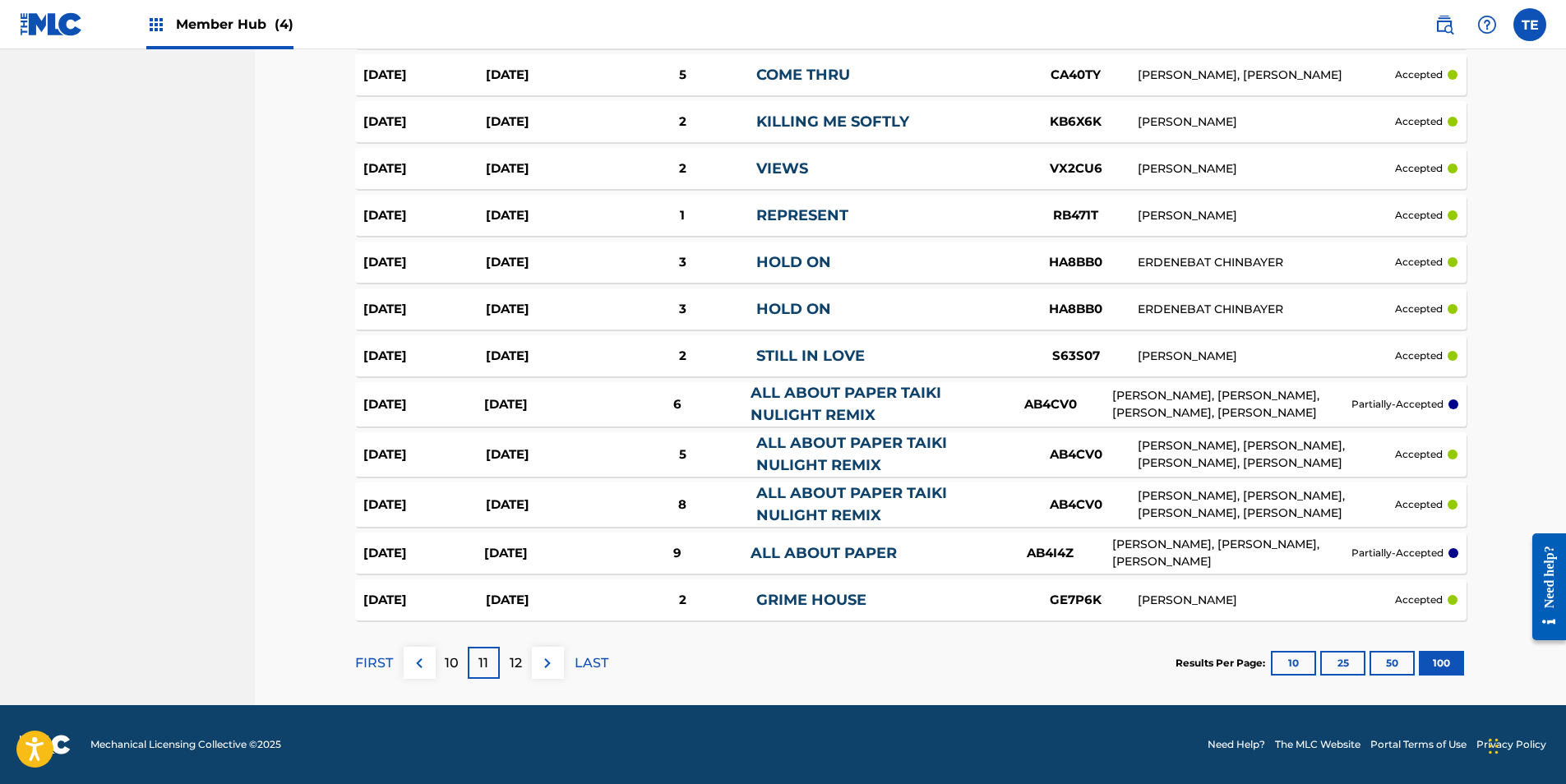
click at [511, 663] on p "12" at bounding box center [515, 662] width 12 height 20
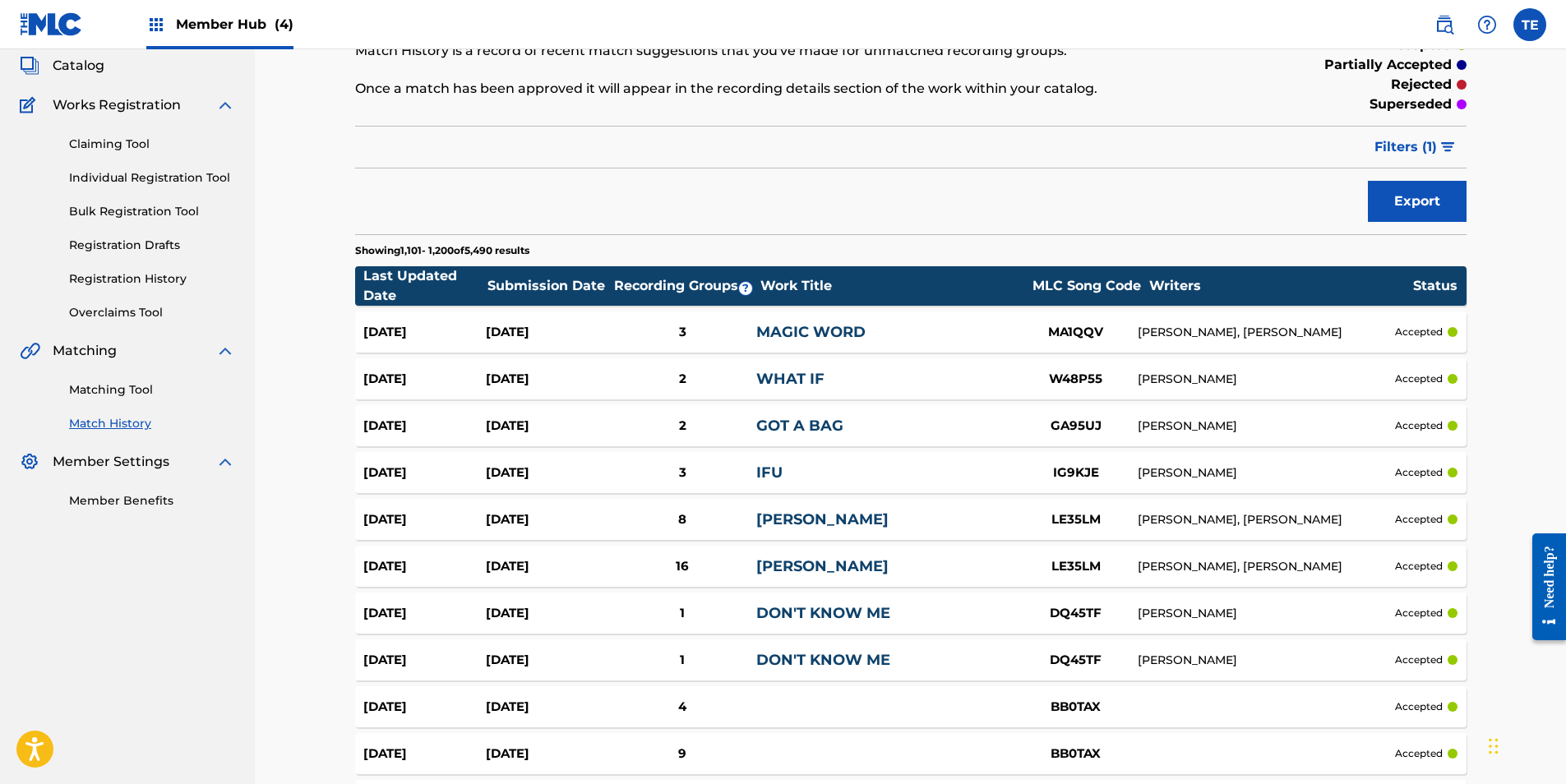
scroll to position [0, 0]
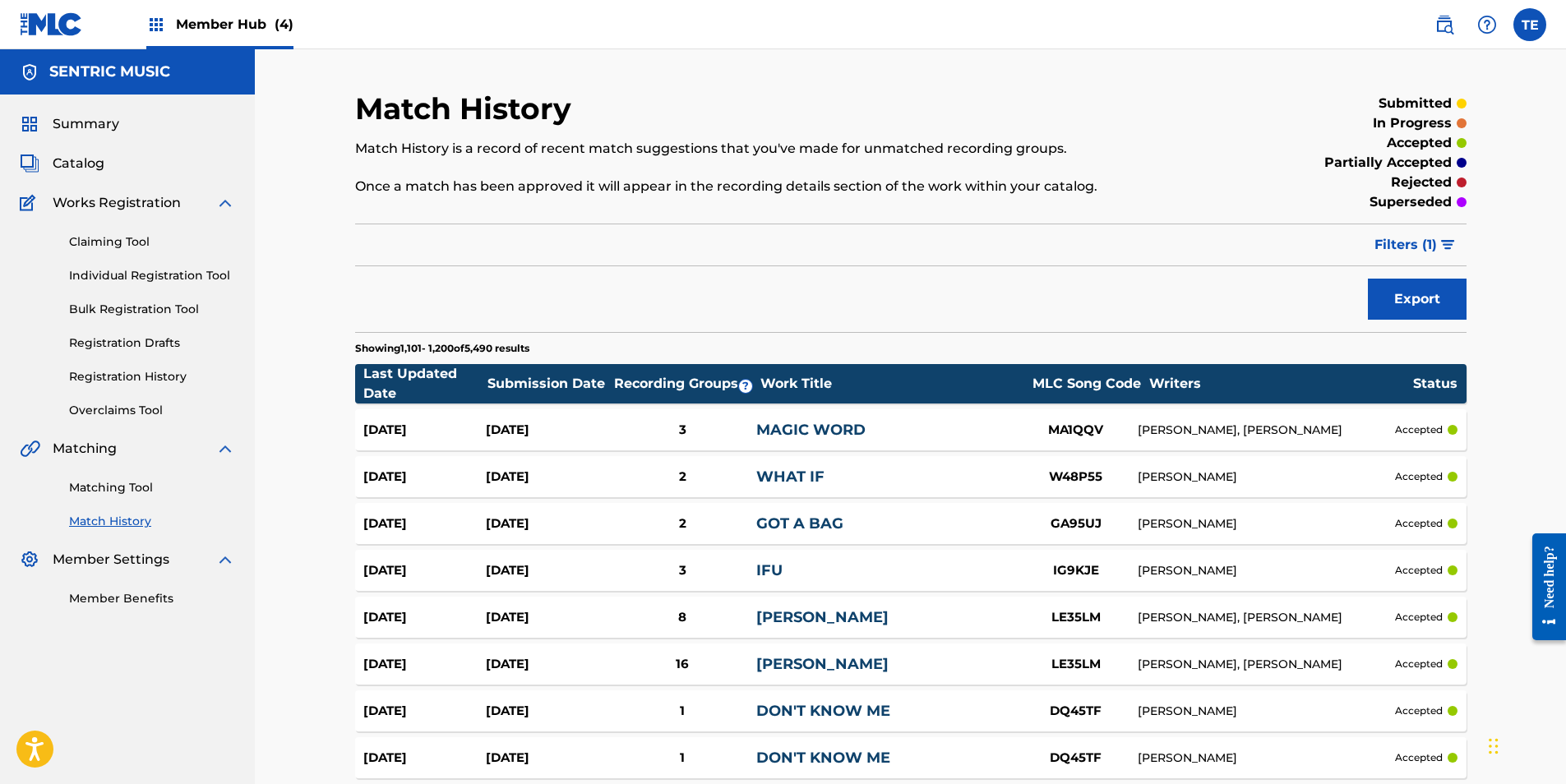
click at [1160, 295] on div "Export" at bounding box center [911, 299] width 1112 height 41
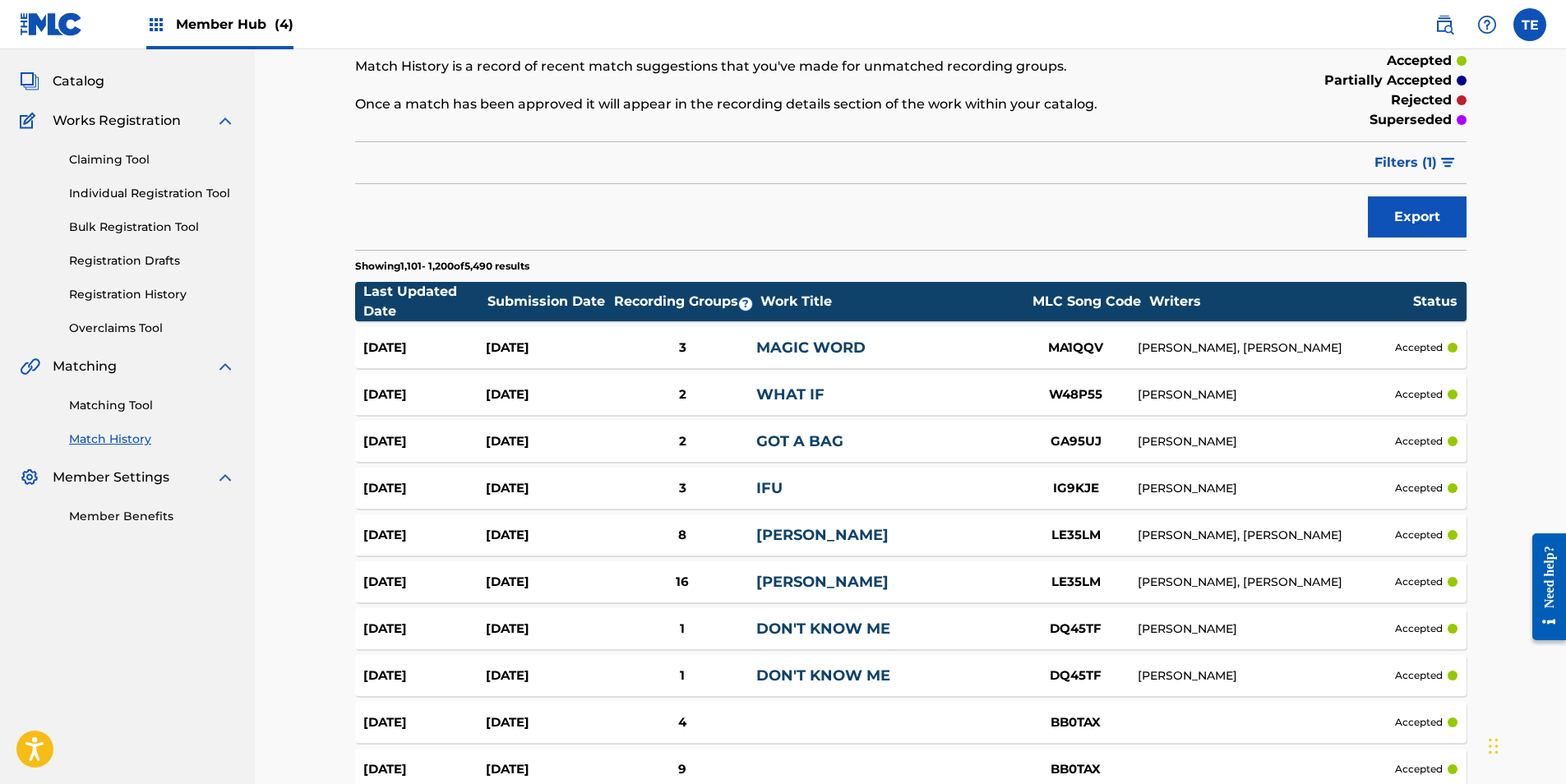
click at [1411, 163] on span "Filters ( 1 )" at bounding box center [1405, 163] width 62 height 20
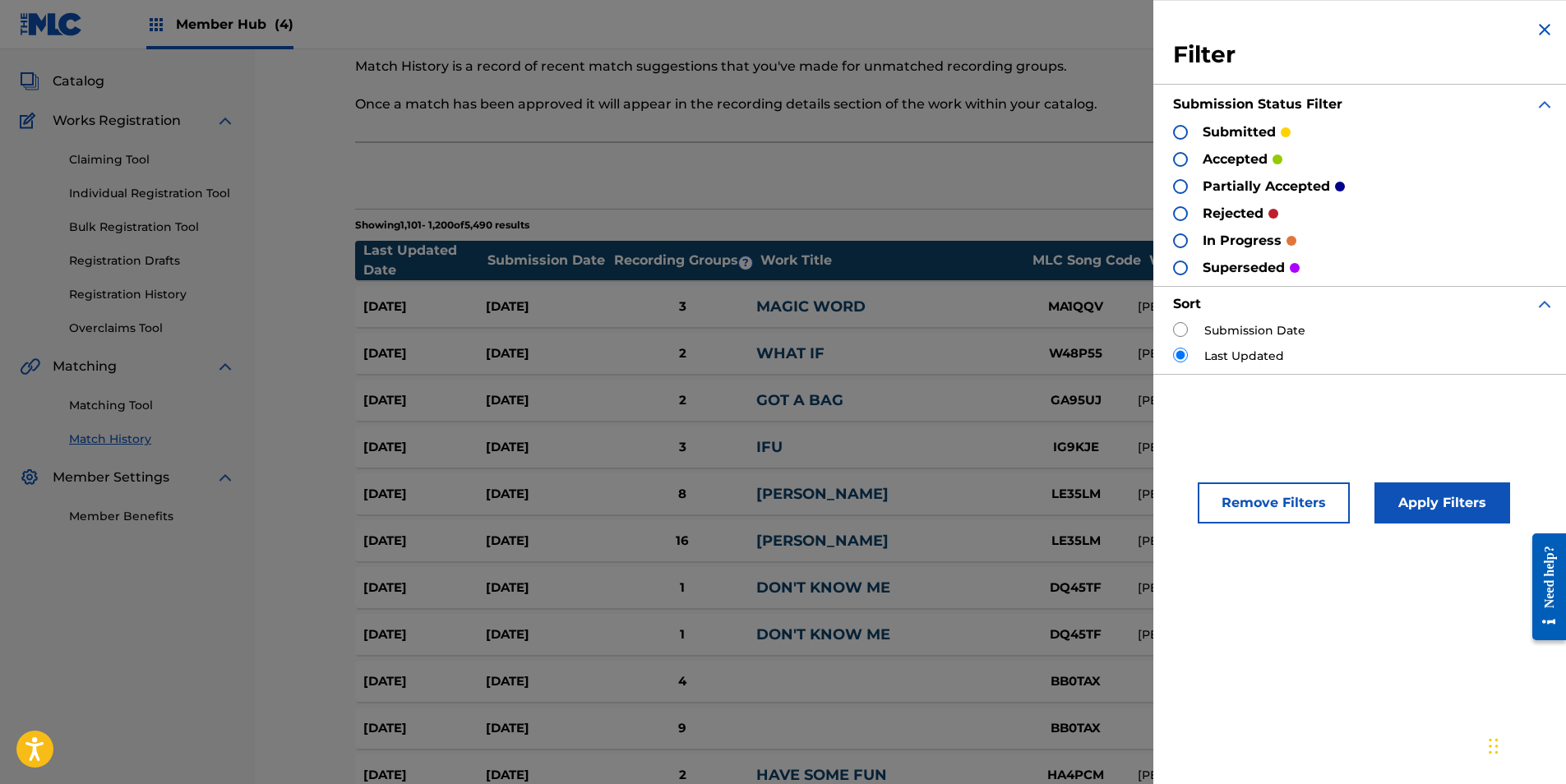
click at [1064, 177] on div "Export" at bounding box center [911, 175] width 1112 height 41
click at [1538, 33] on img at bounding box center [1545, 30] width 20 height 20
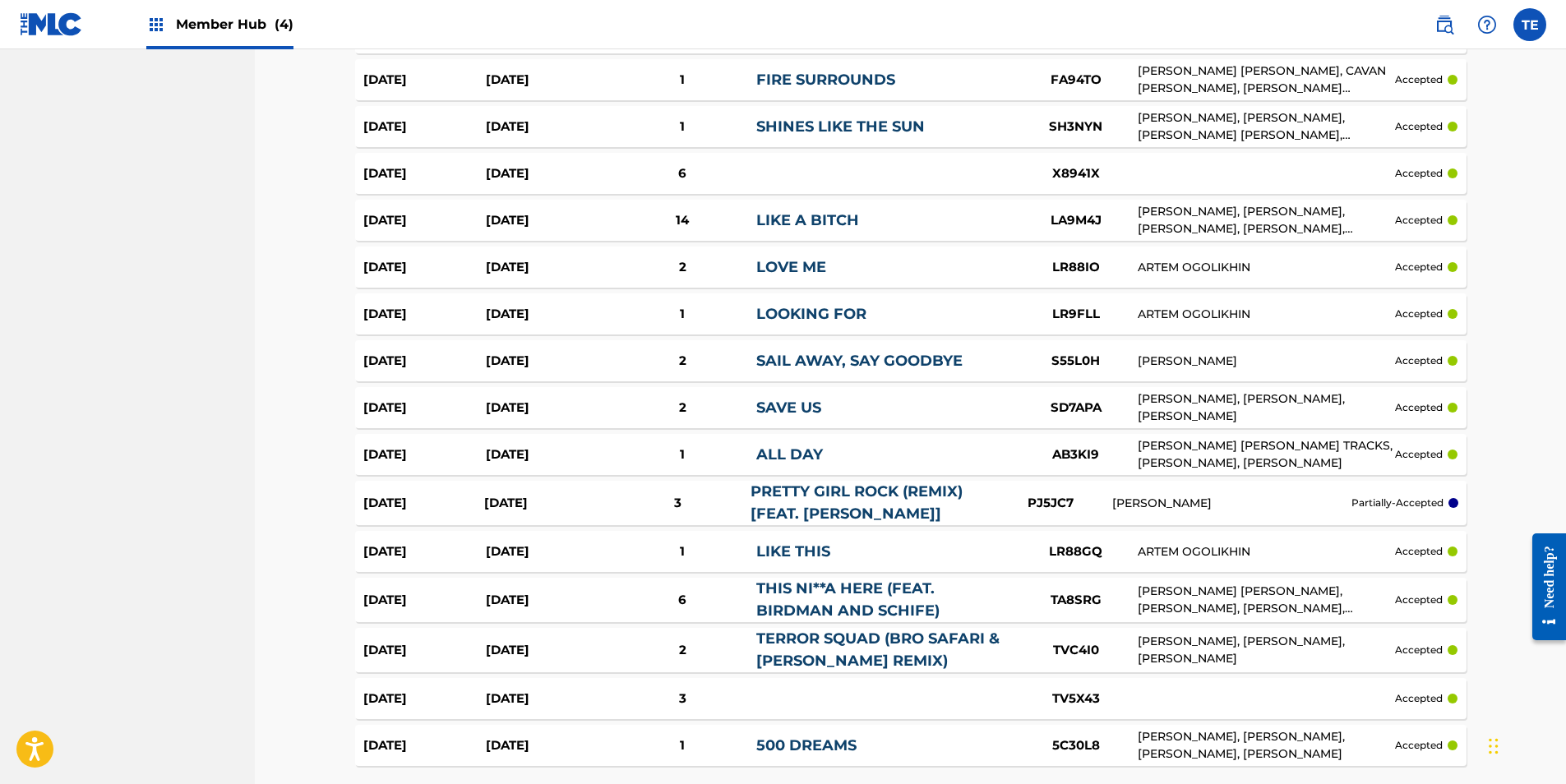
scroll to position [4503, 0]
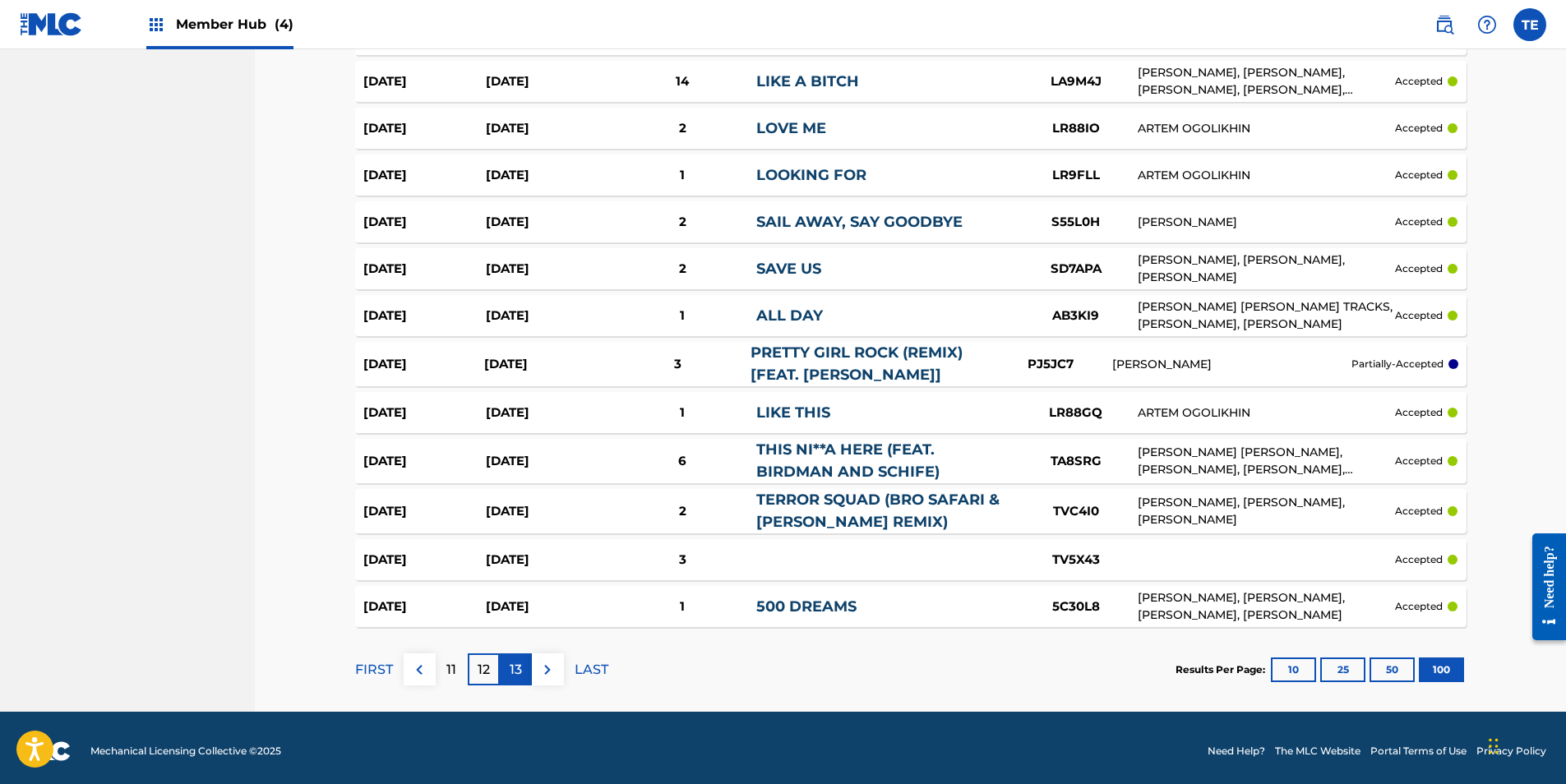
click at [522, 662] on div "13" at bounding box center [515, 668] width 32 height 32
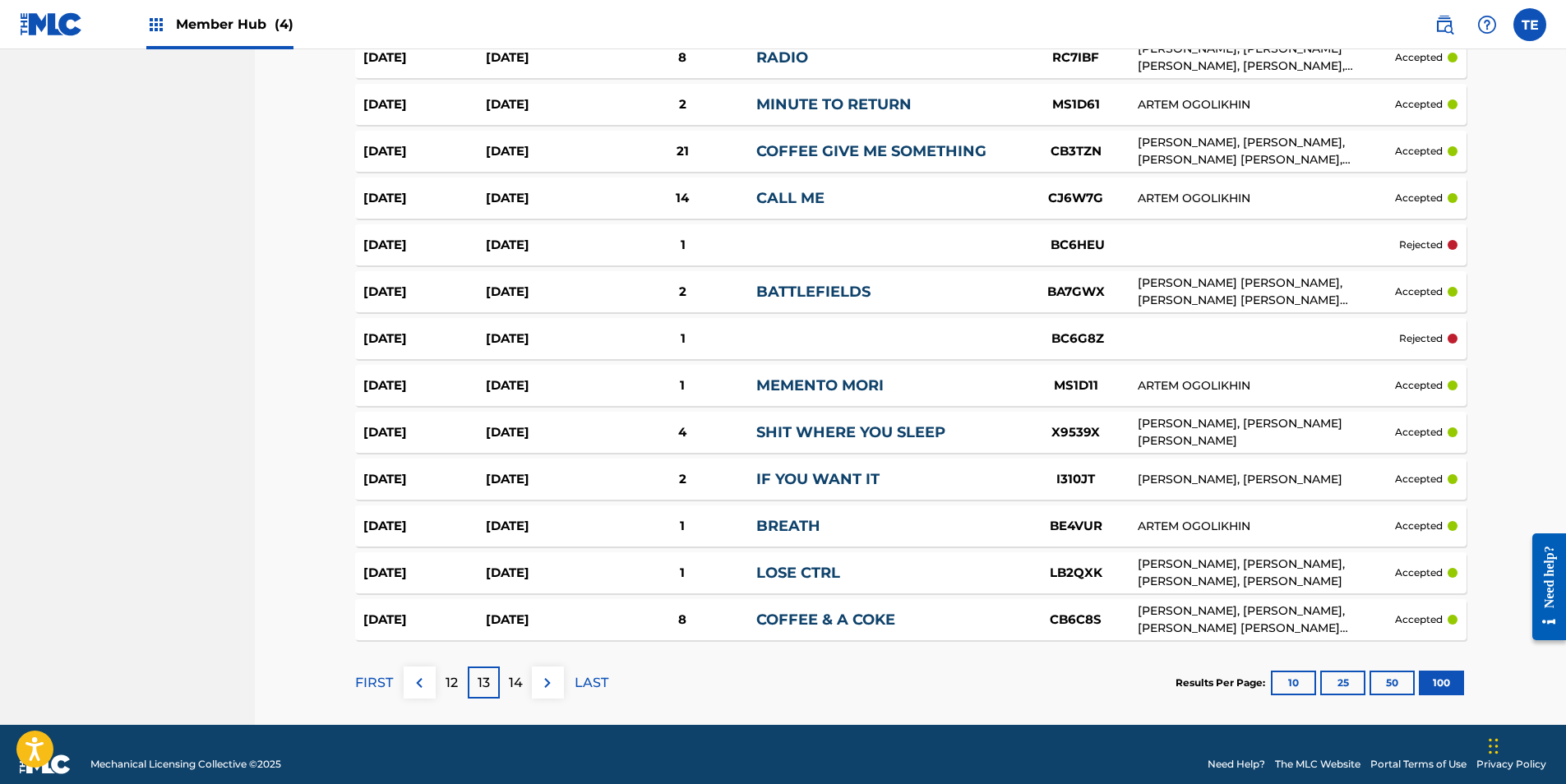
scroll to position [4480, 0]
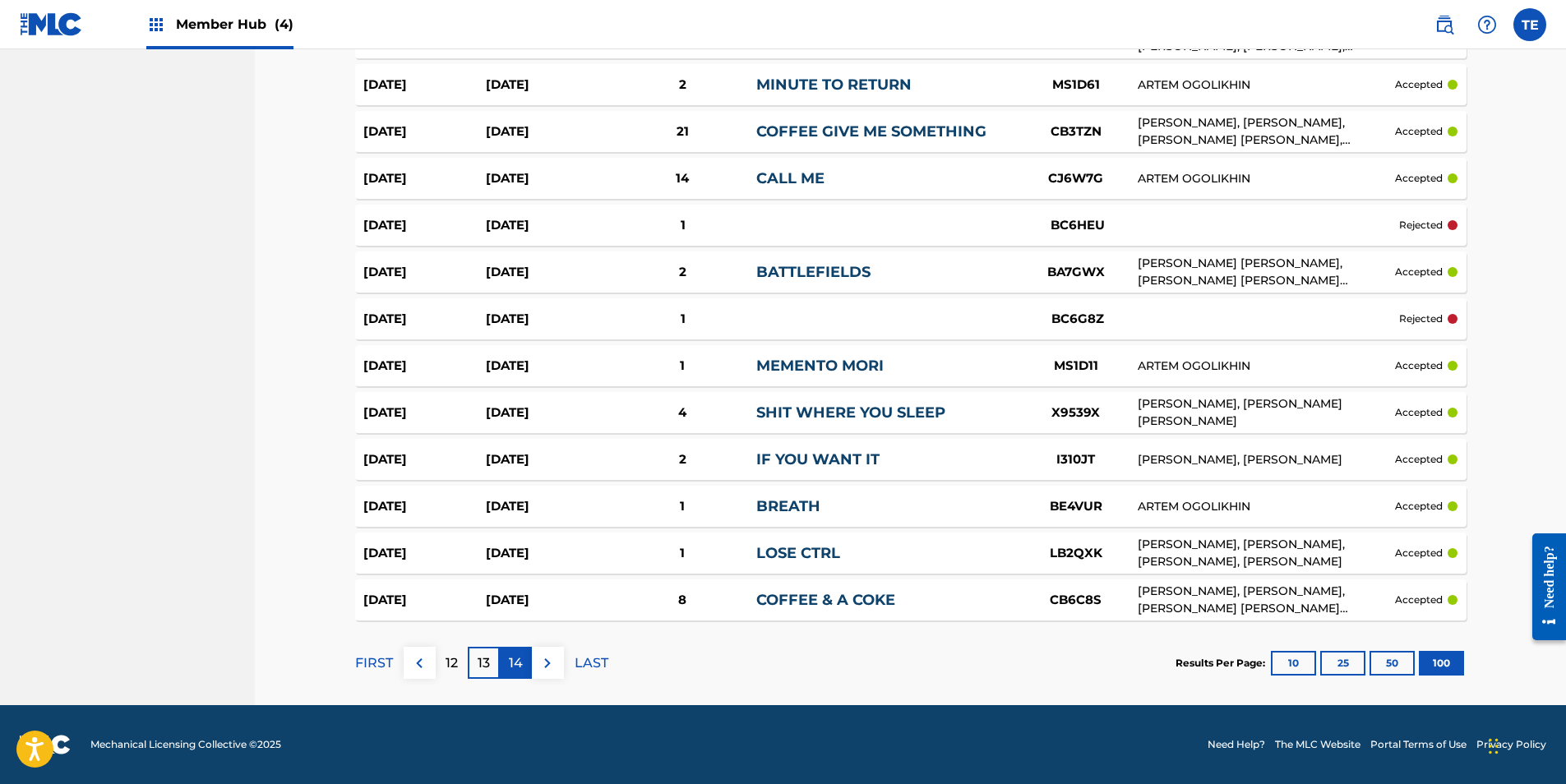
click at [528, 659] on div "14" at bounding box center [515, 662] width 32 height 32
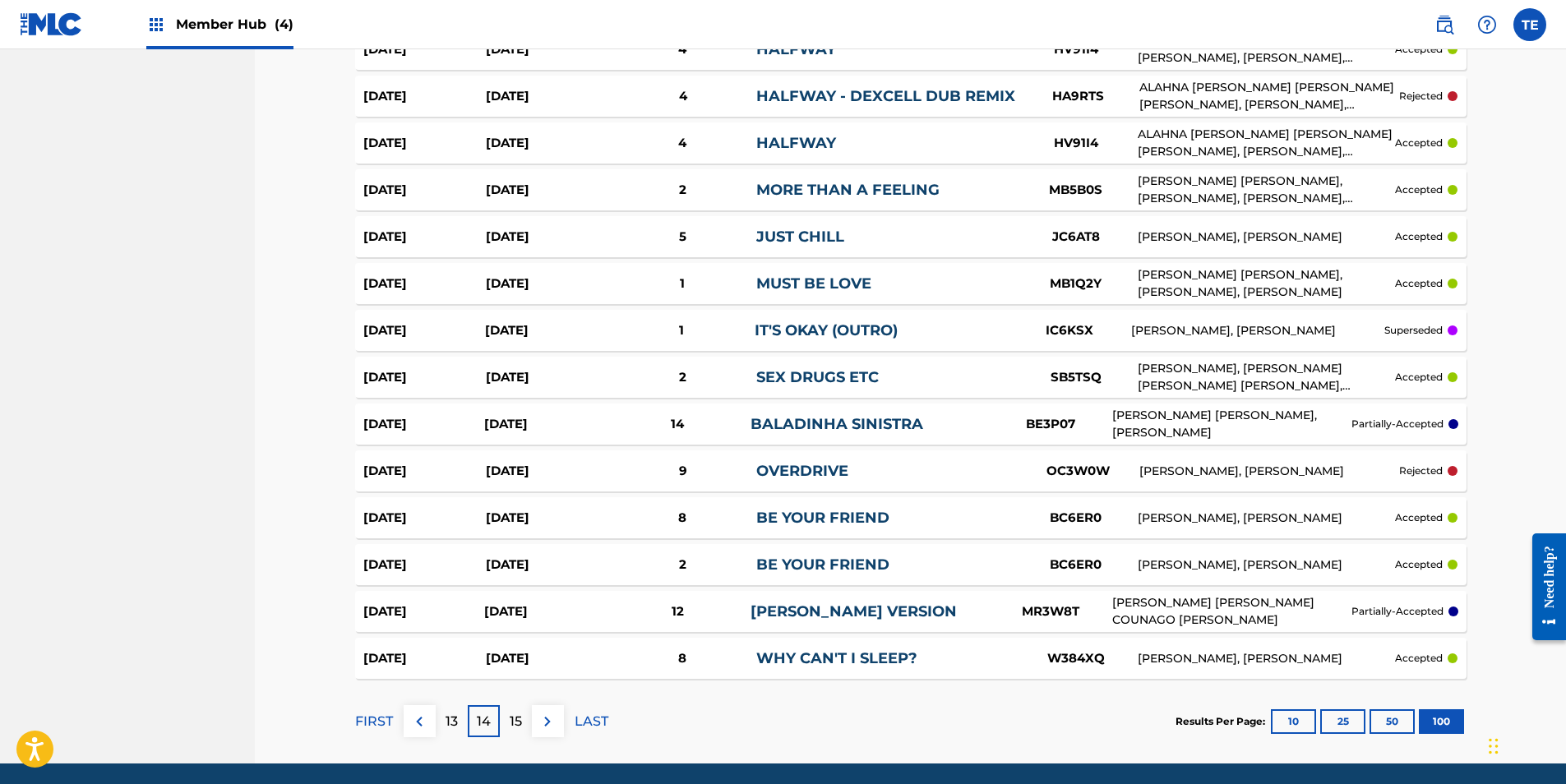
scroll to position [4490, 0]
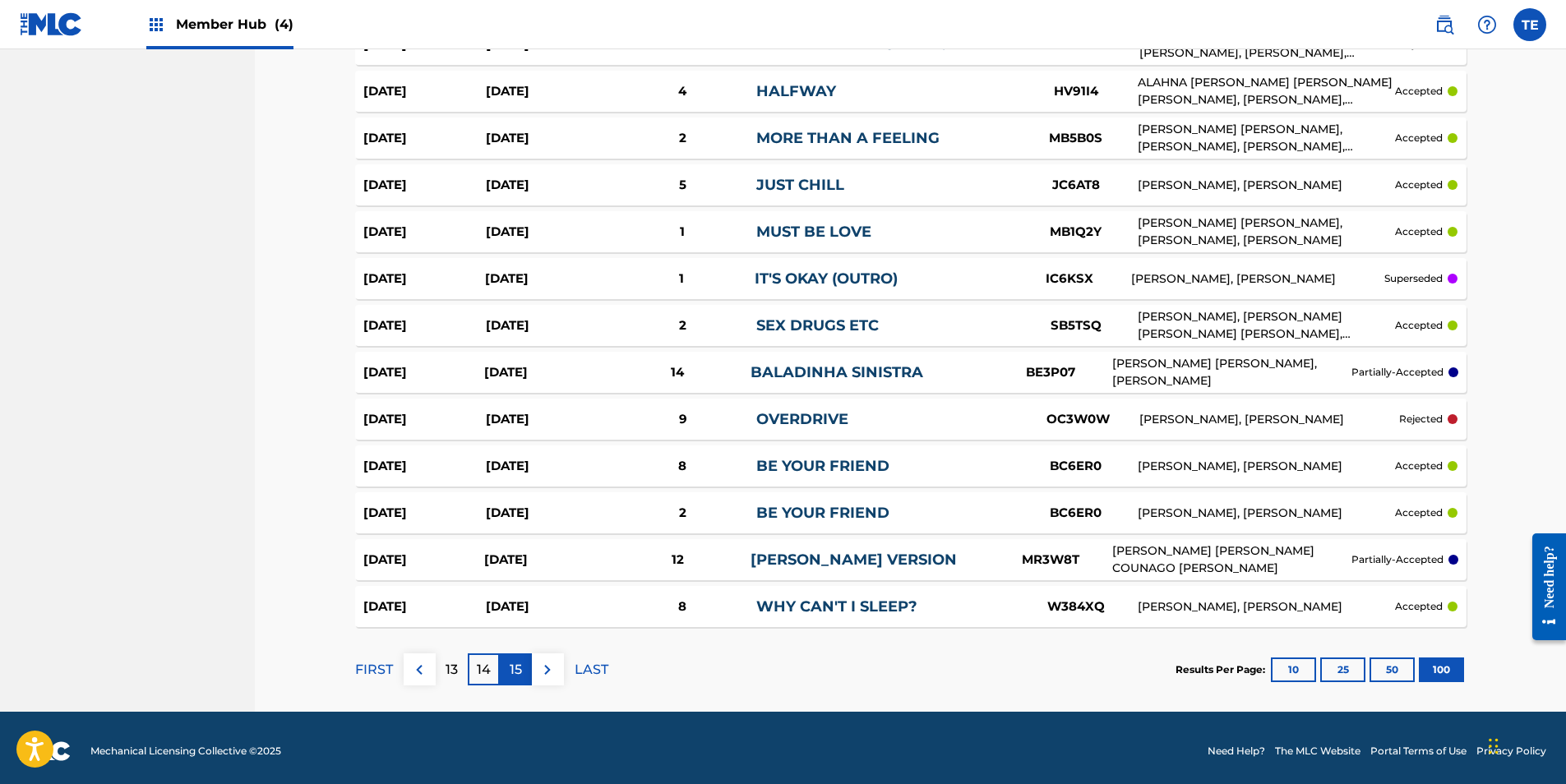
click at [520, 664] on p "15" at bounding box center [515, 669] width 12 height 20
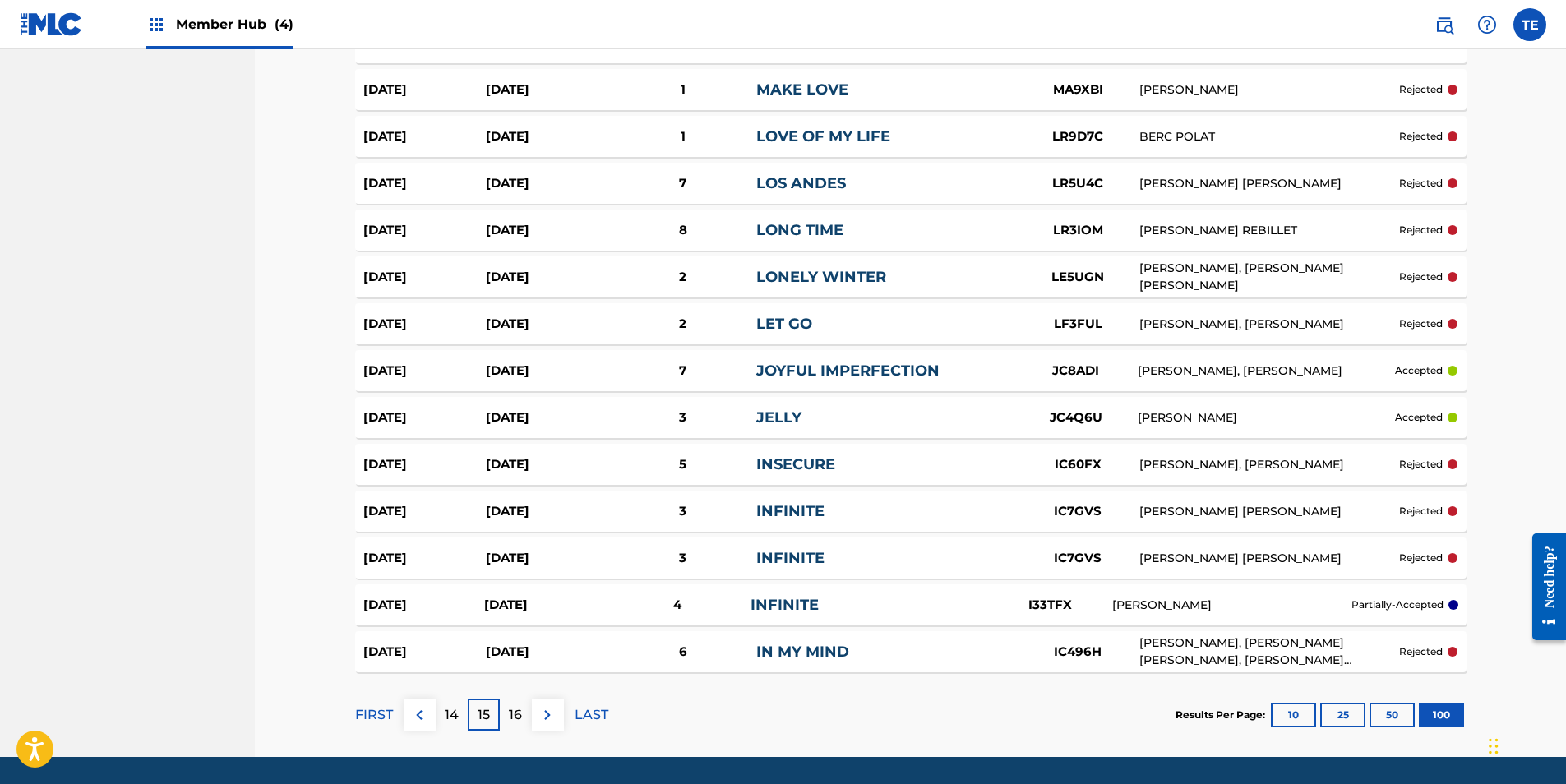
scroll to position [4493, 0]
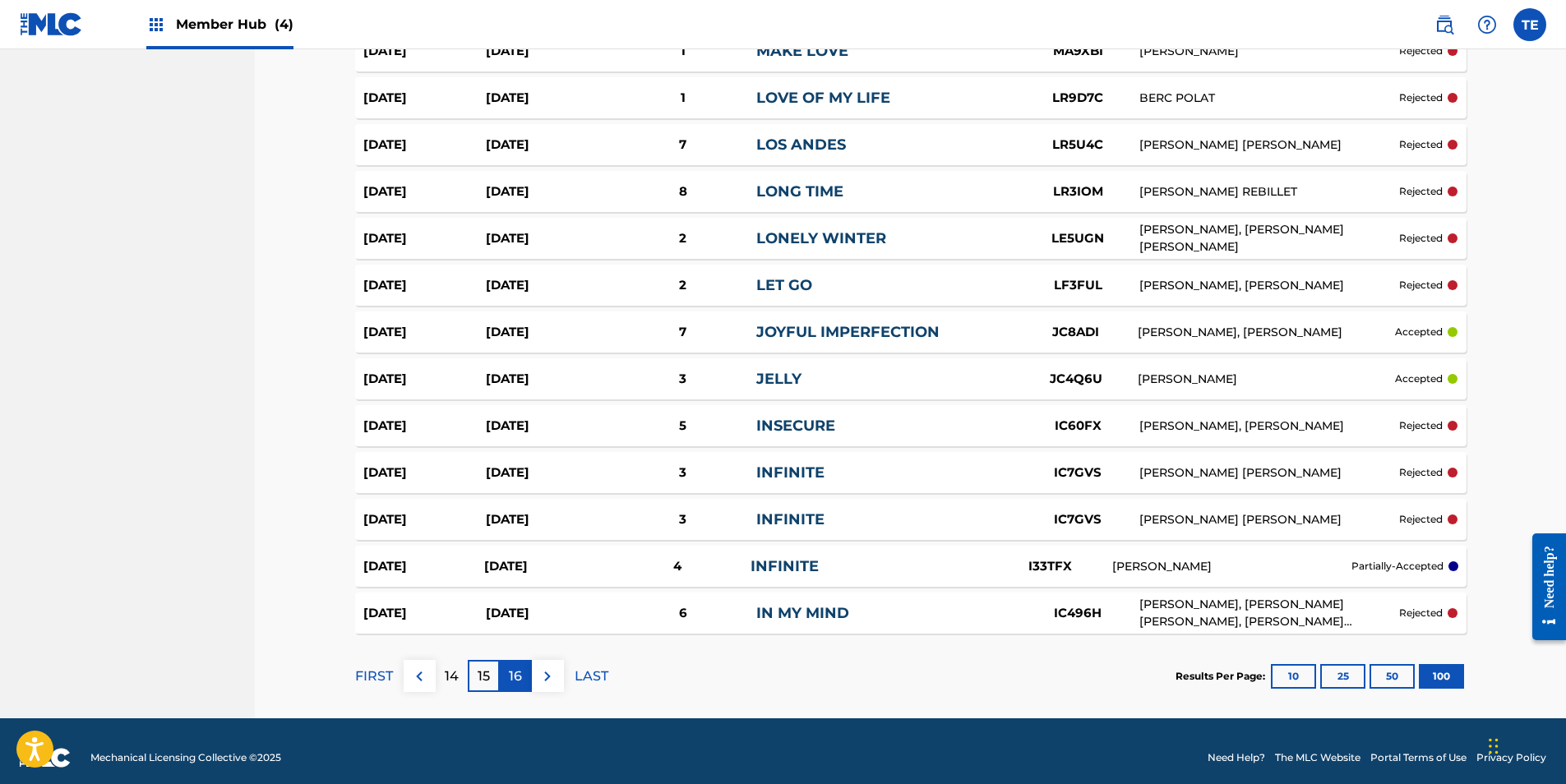
click at [531, 660] on div "16" at bounding box center [515, 675] width 32 height 32
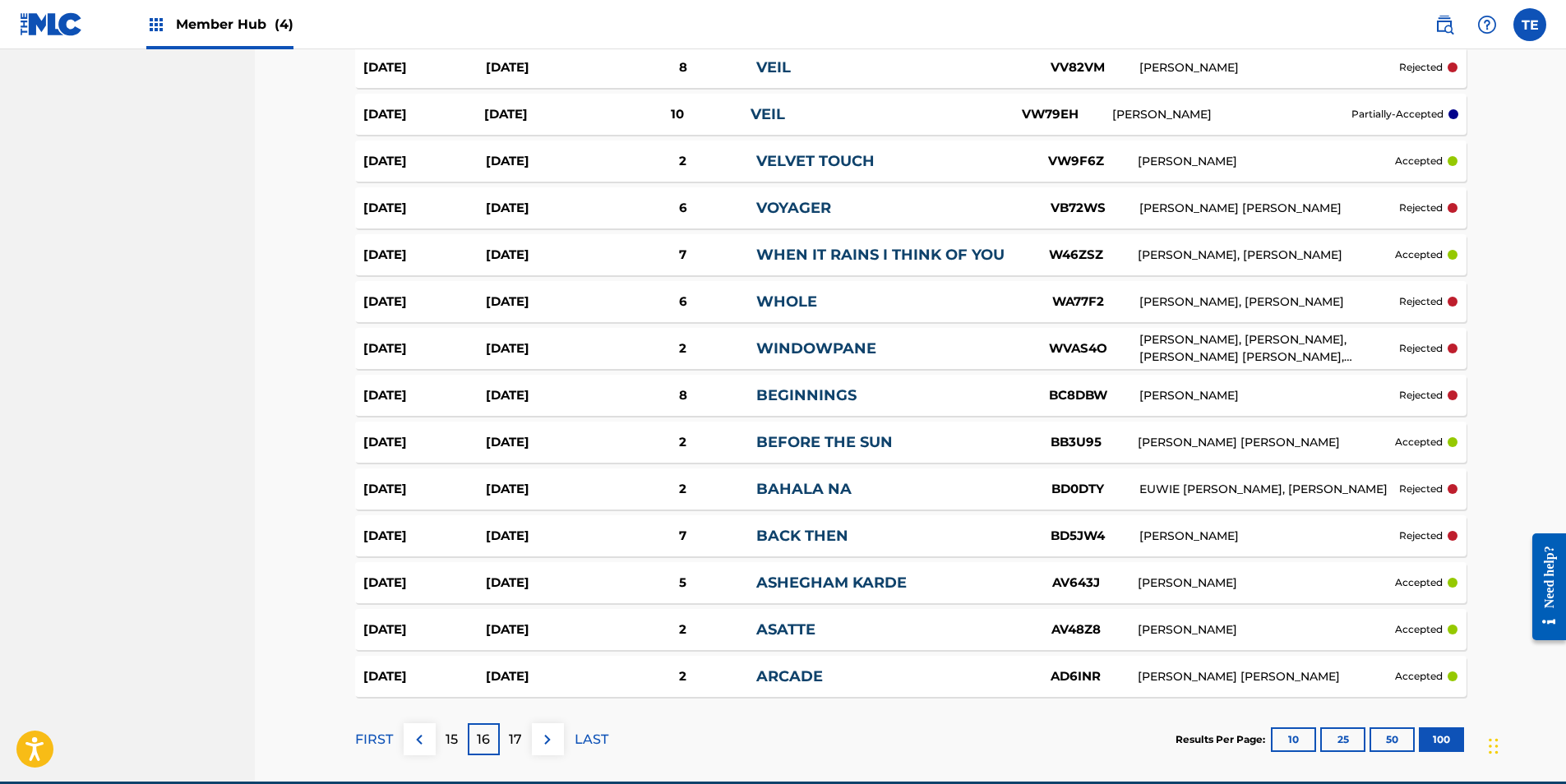
scroll to position [4470, 0]
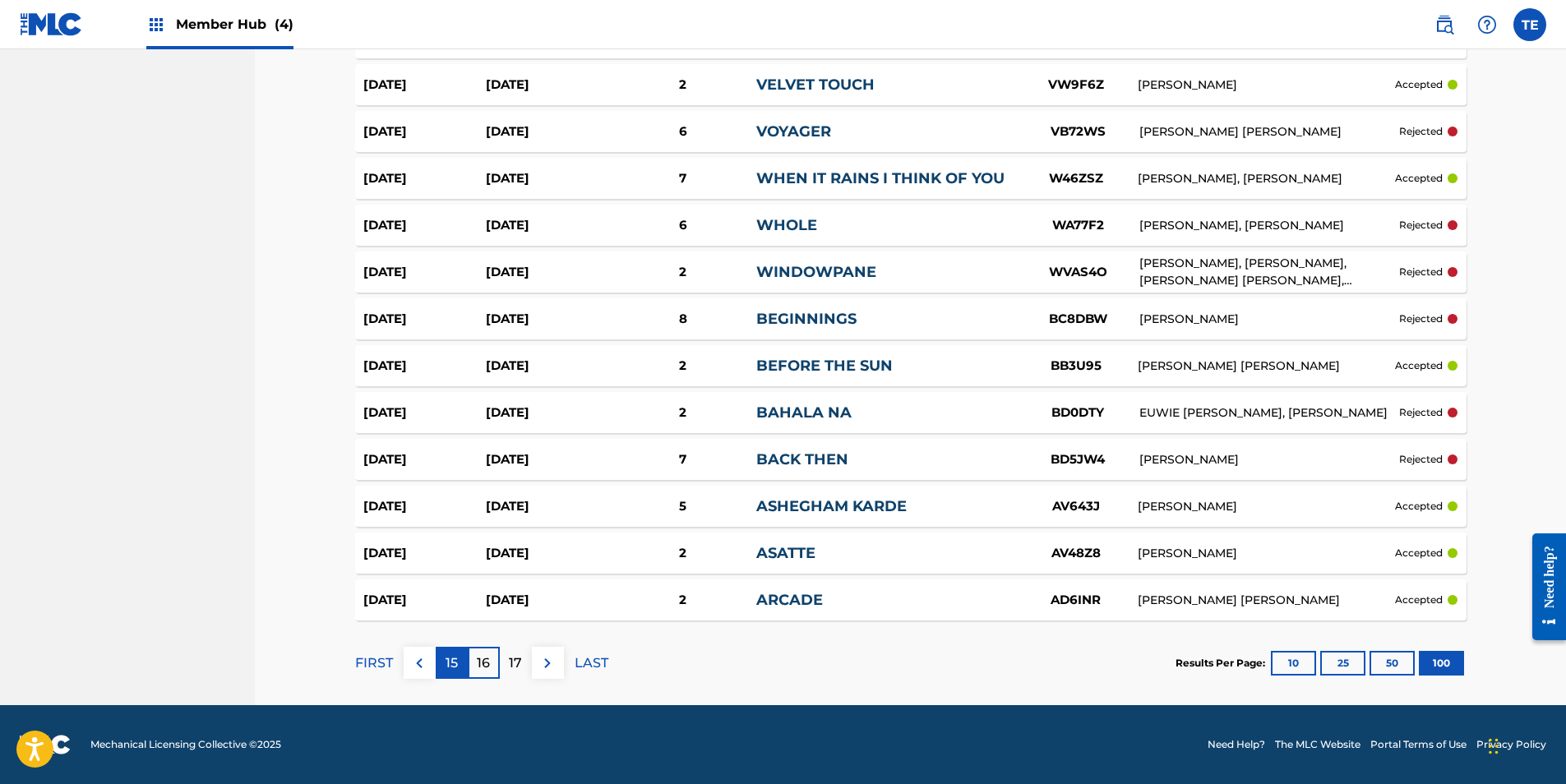
click at [462, 661] on div "15" at bounding box center [451, 662] width 32 height 32
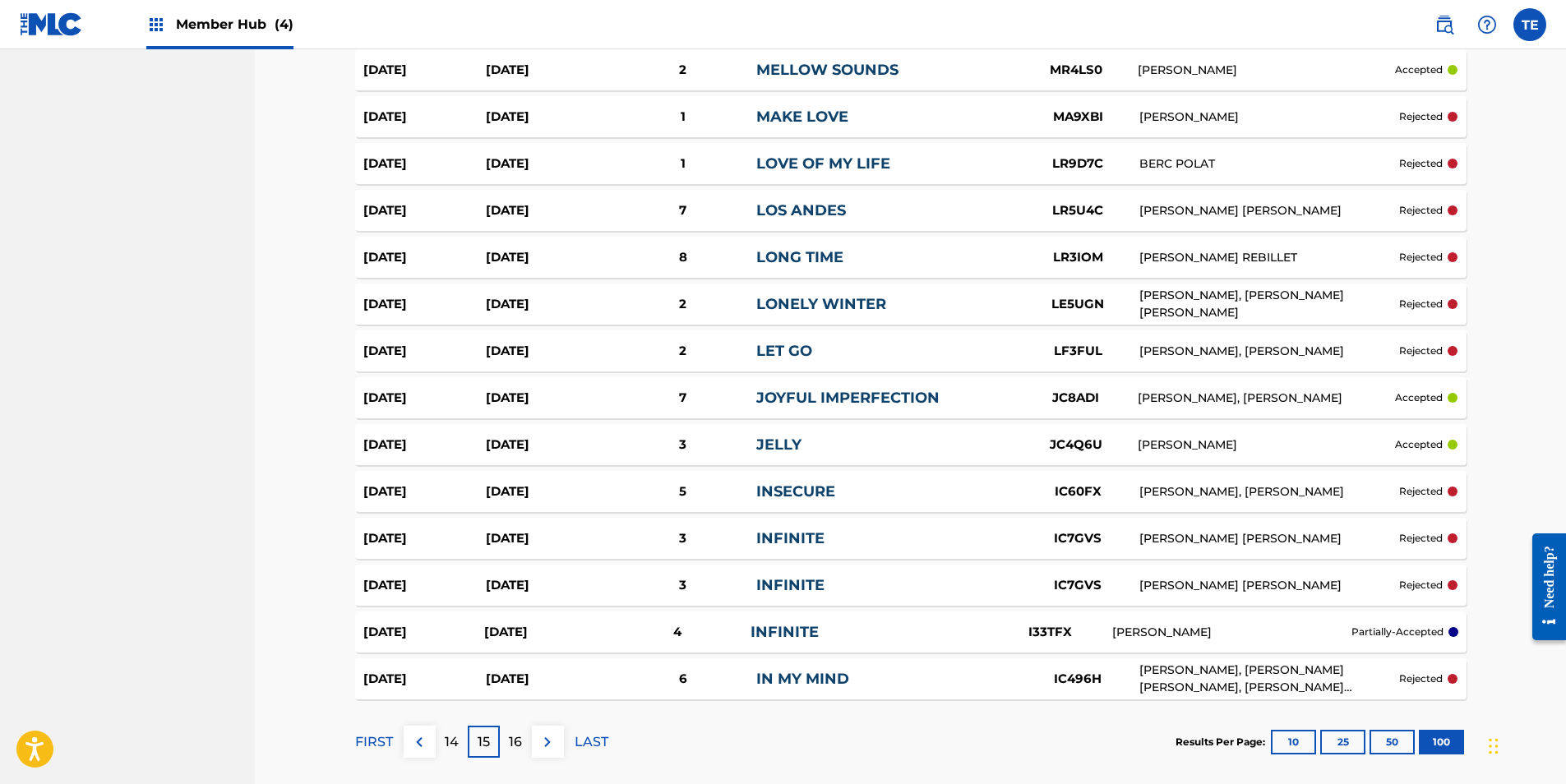
scroll to position [4493, 0]
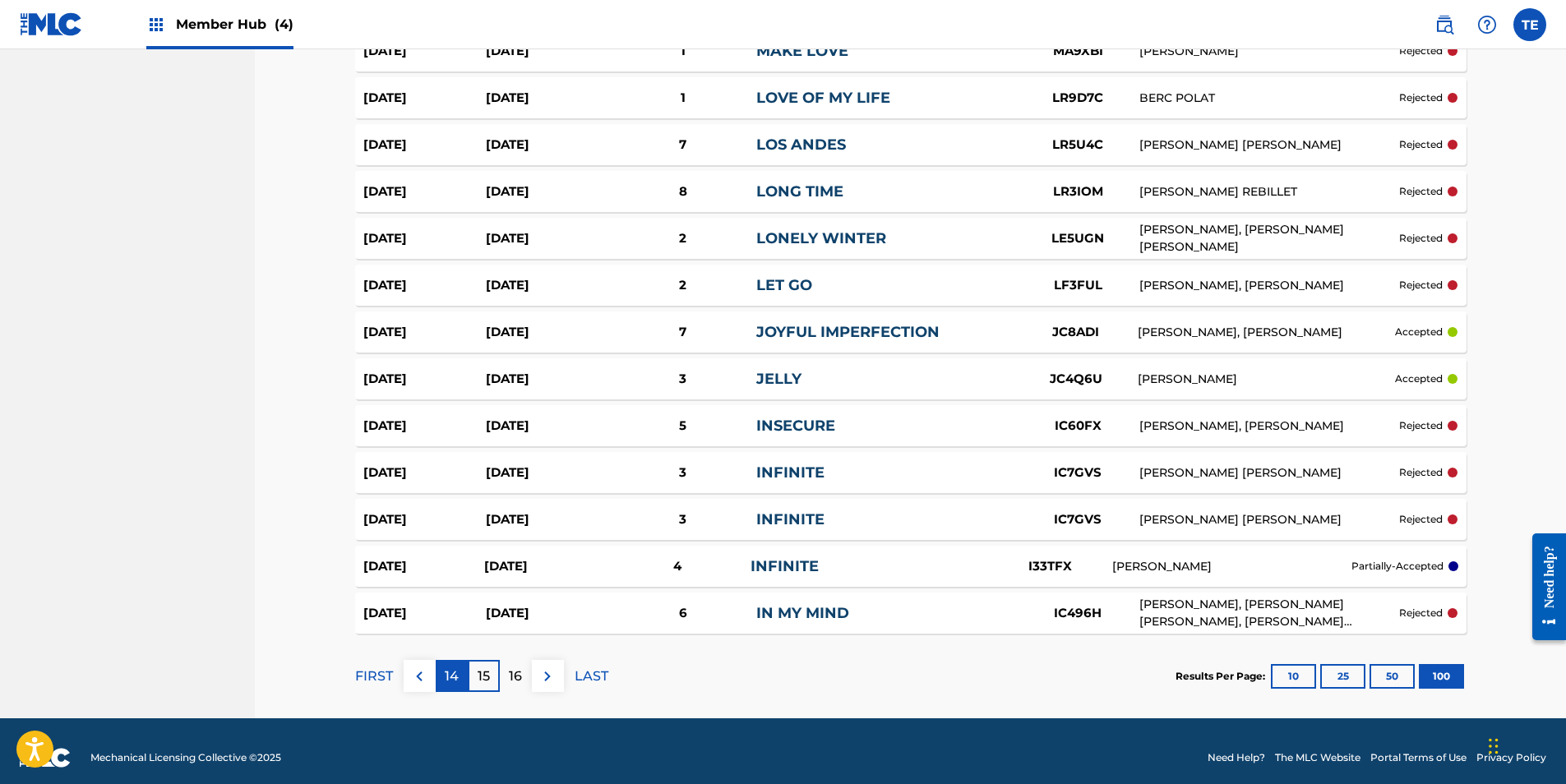
click at [446, 666] on p "14" at bounding box center [451, 676] width 14 height 20
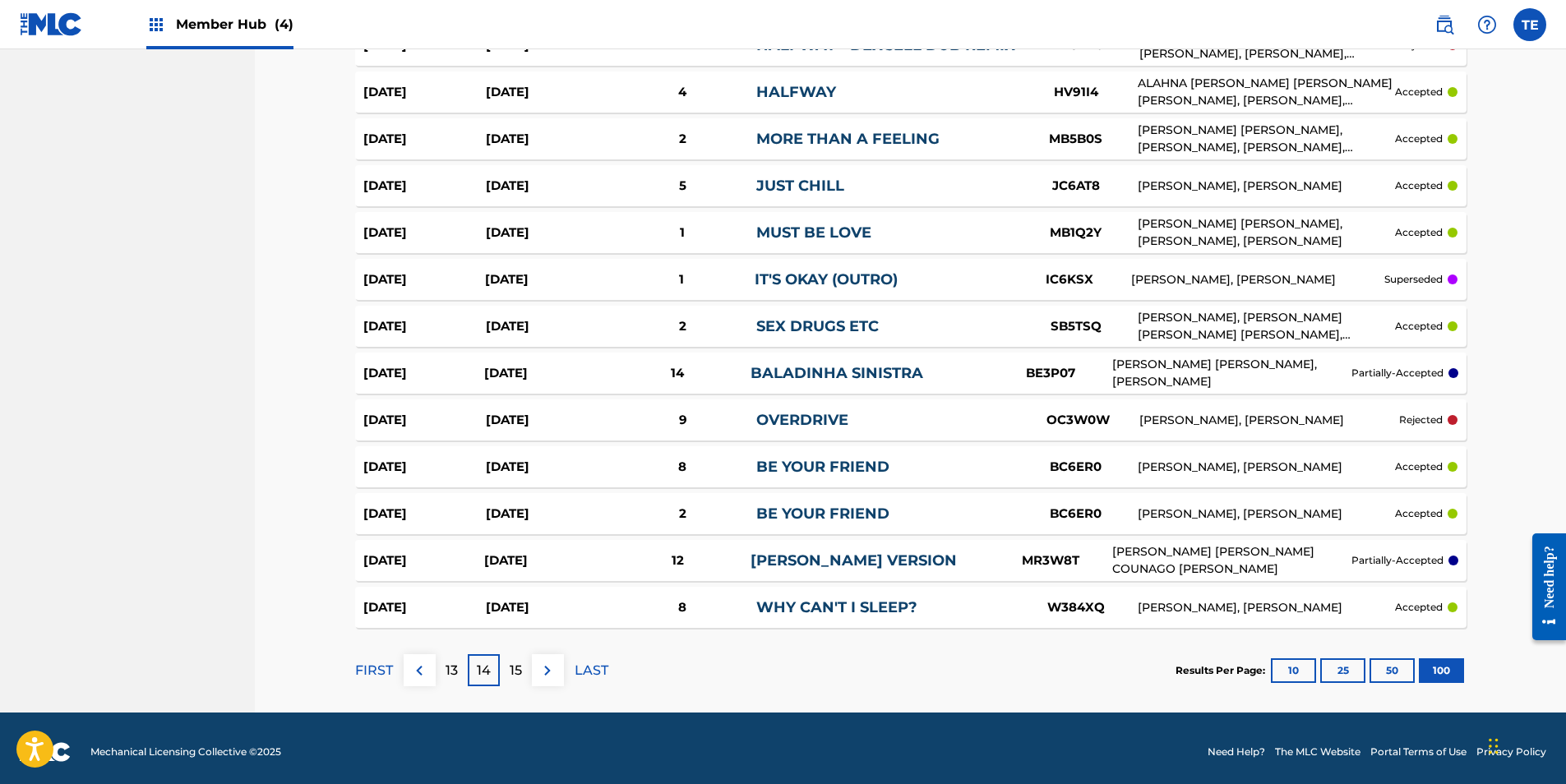
scroll to position [4490, 0]
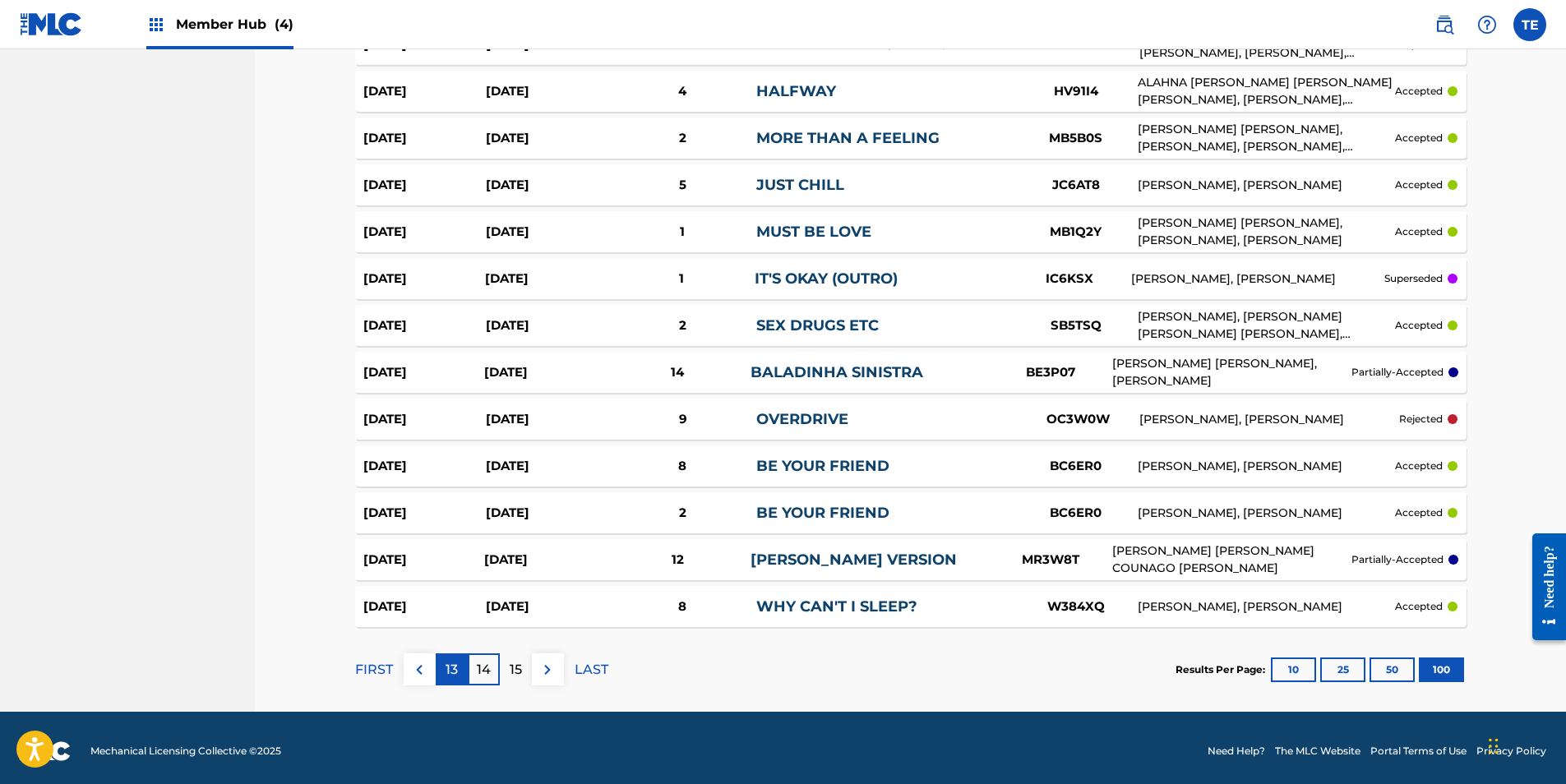
click at [456, 660] on p "13" at bounding box center [451, 669] width 12 height 20
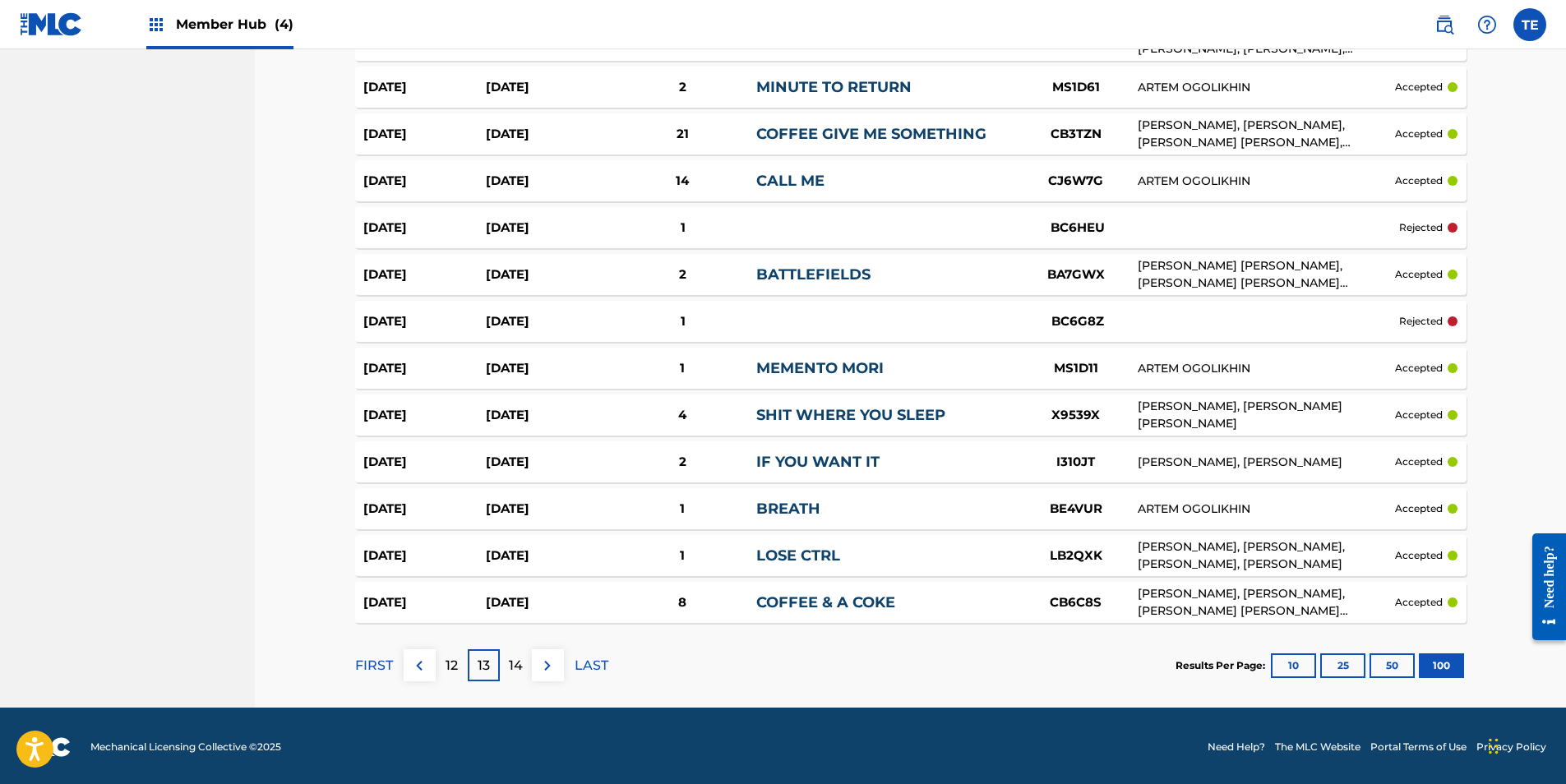
scroll to position [4480, 0]
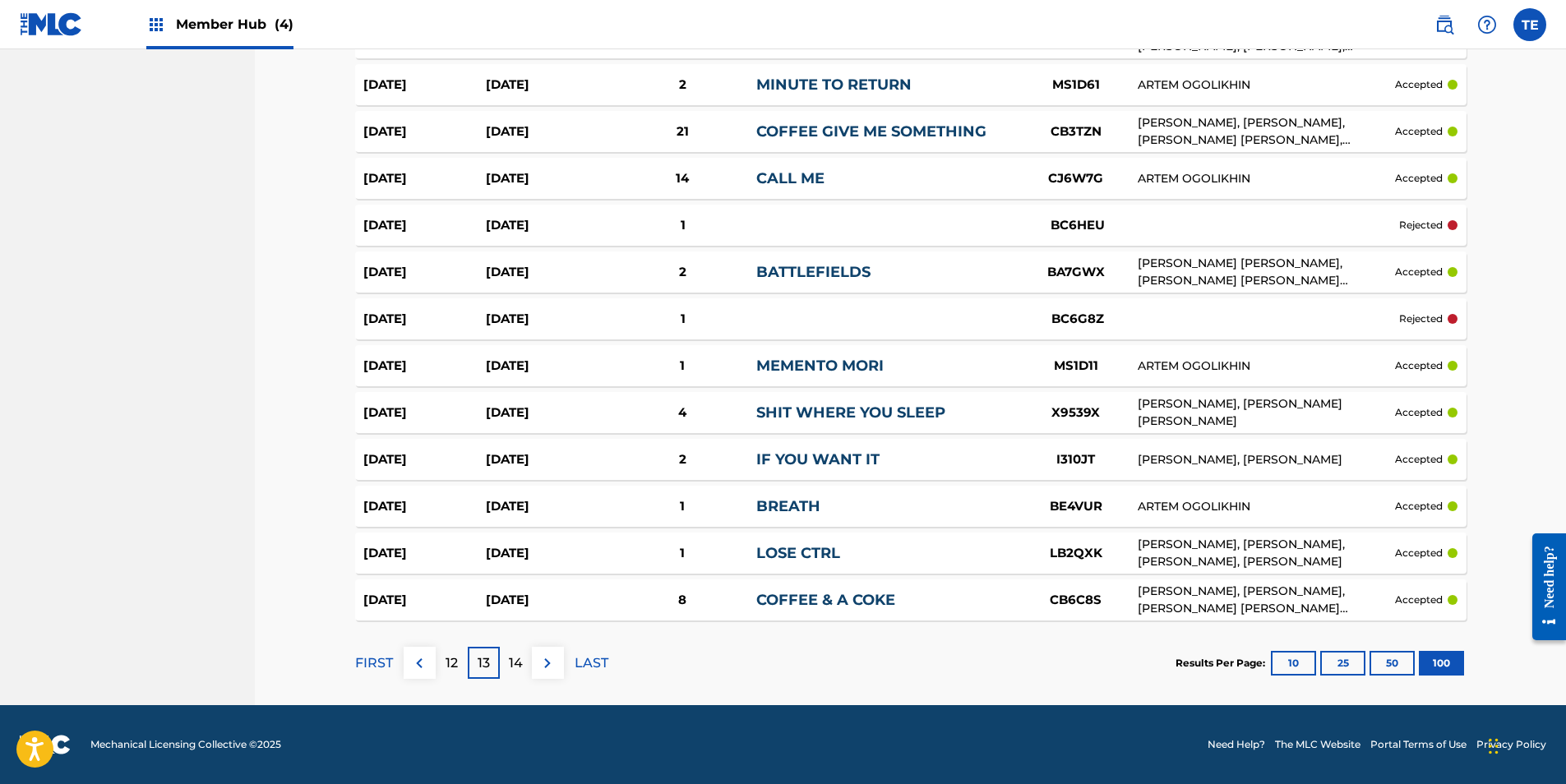
drag, startPoint x: 459, startPoint y: 659, endPoint x: 451, endPoint y: 654, distance: 9.4
click at [452, 655] on div "12" at bounding box center [451, 662] width 32 height 32
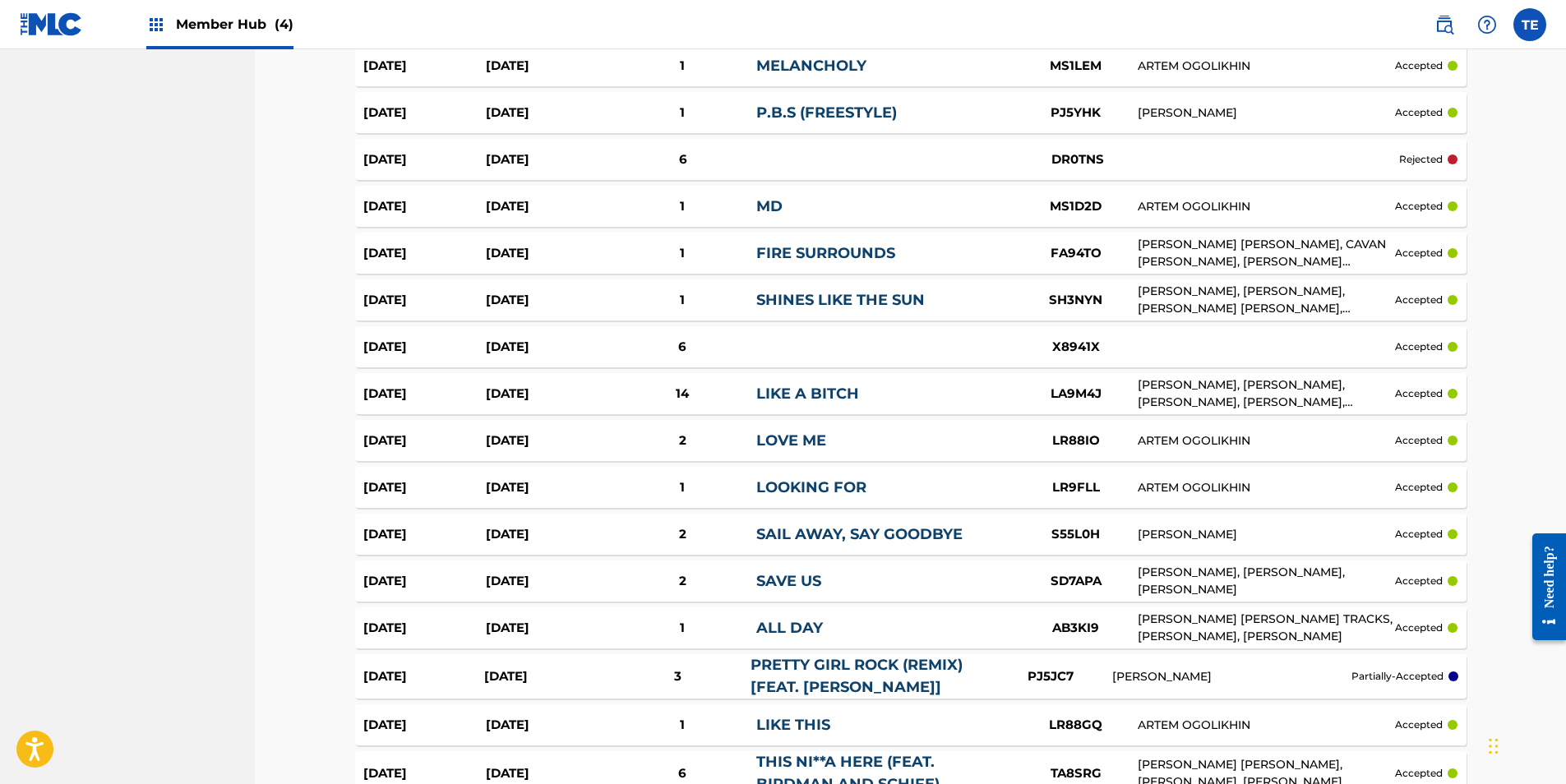
scroll to position [4437, 0]
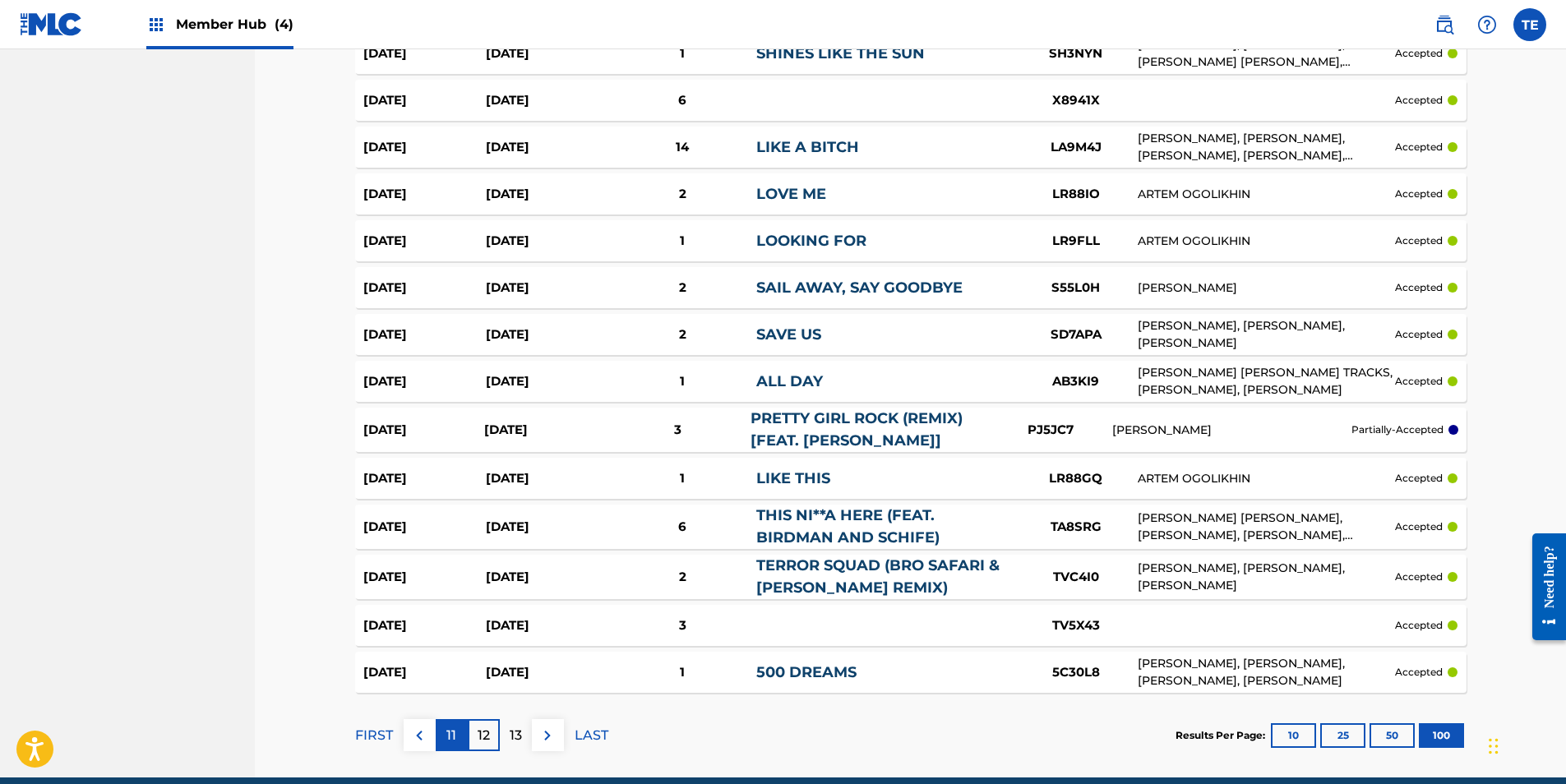
click at [449, 726] on p "11" at bounding box center [451, 735] width 10 height 20
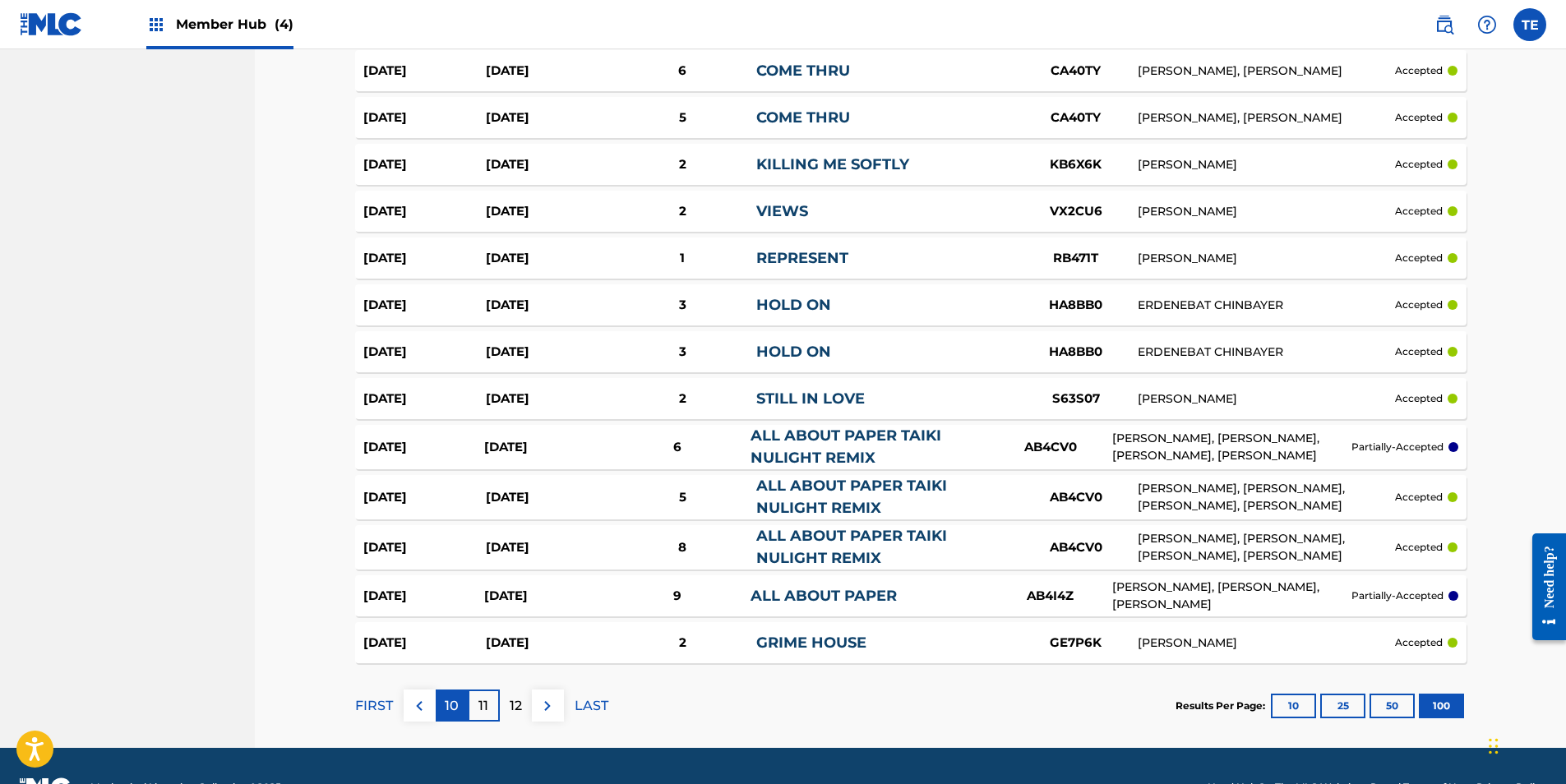
click at [450, 701] on p "10" at bounding box center [451, 706] width 14 height 20
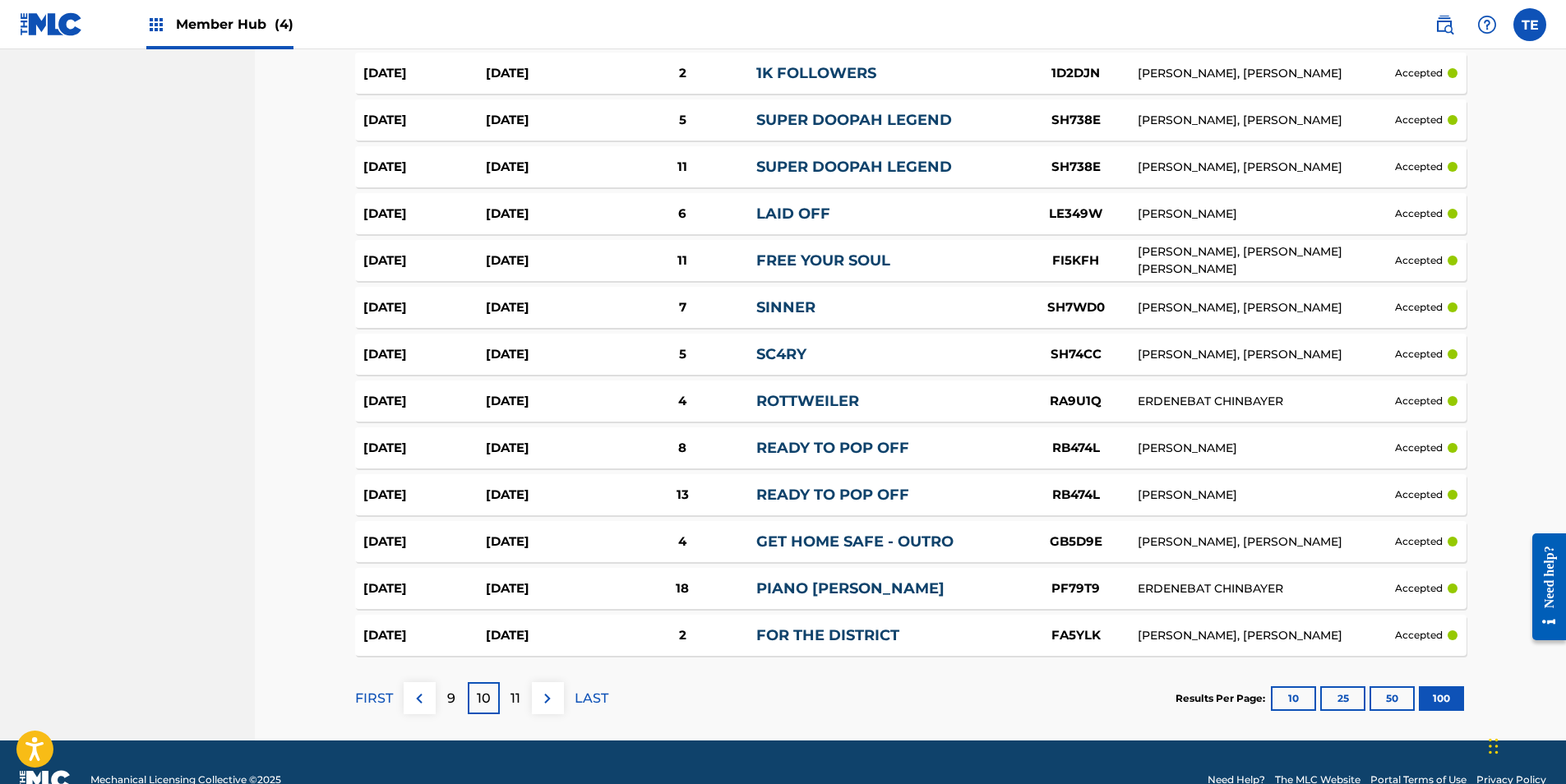
scroll to position [4480, 0]
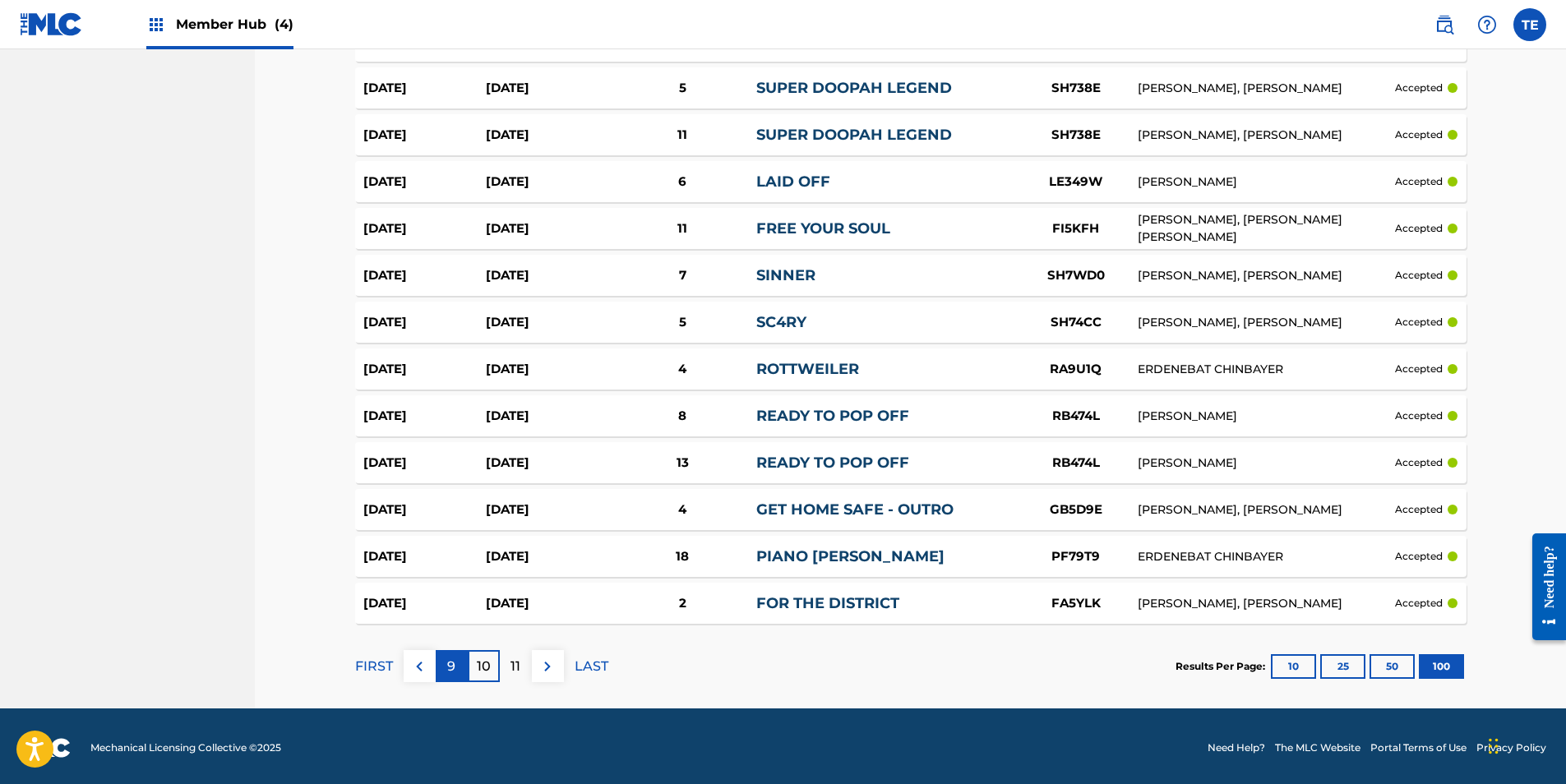
click at [450, 661] on p "9" at bounding box center [451, 666] width 9 height 20
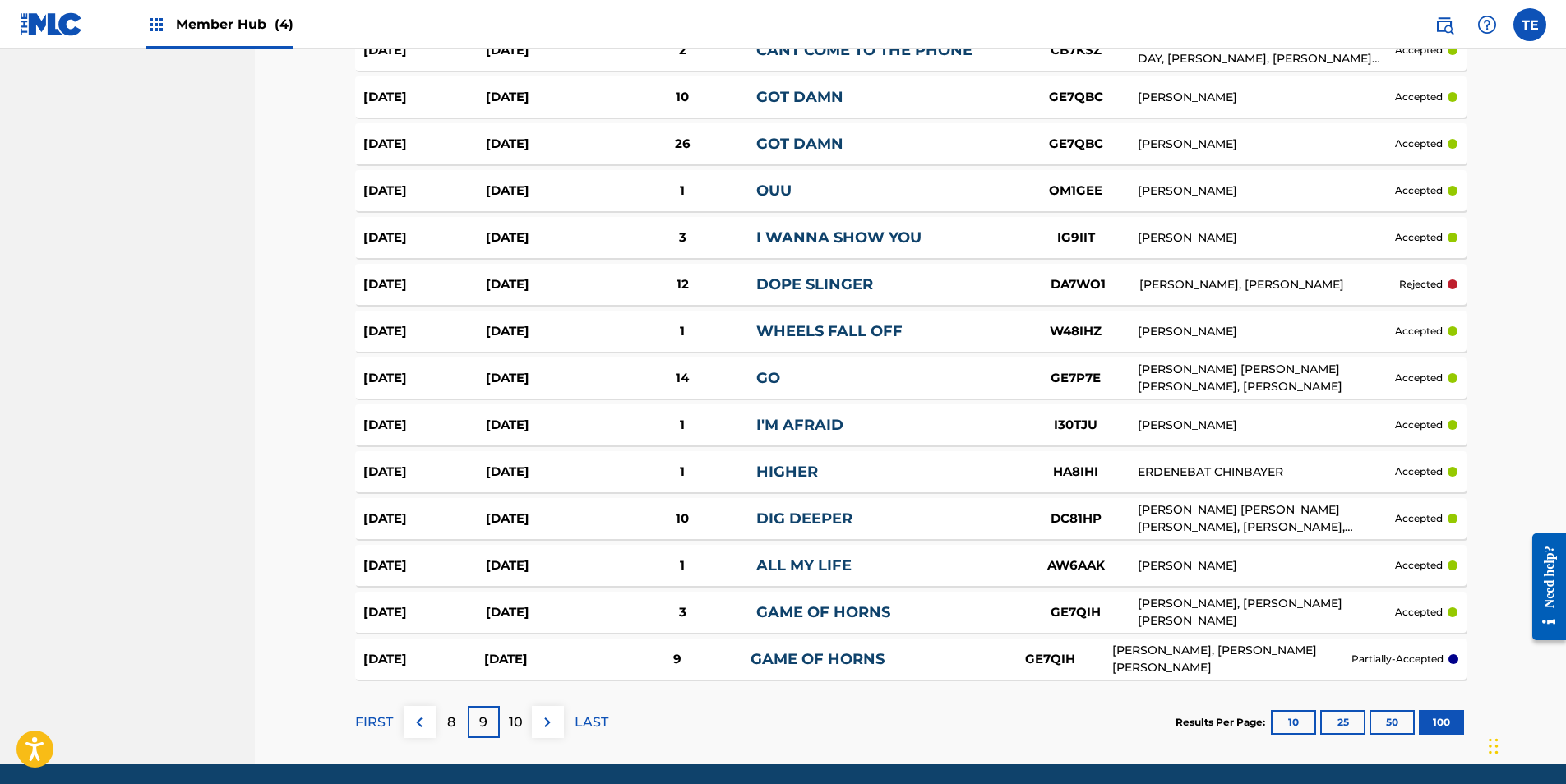
scroll to position [4579, 0]
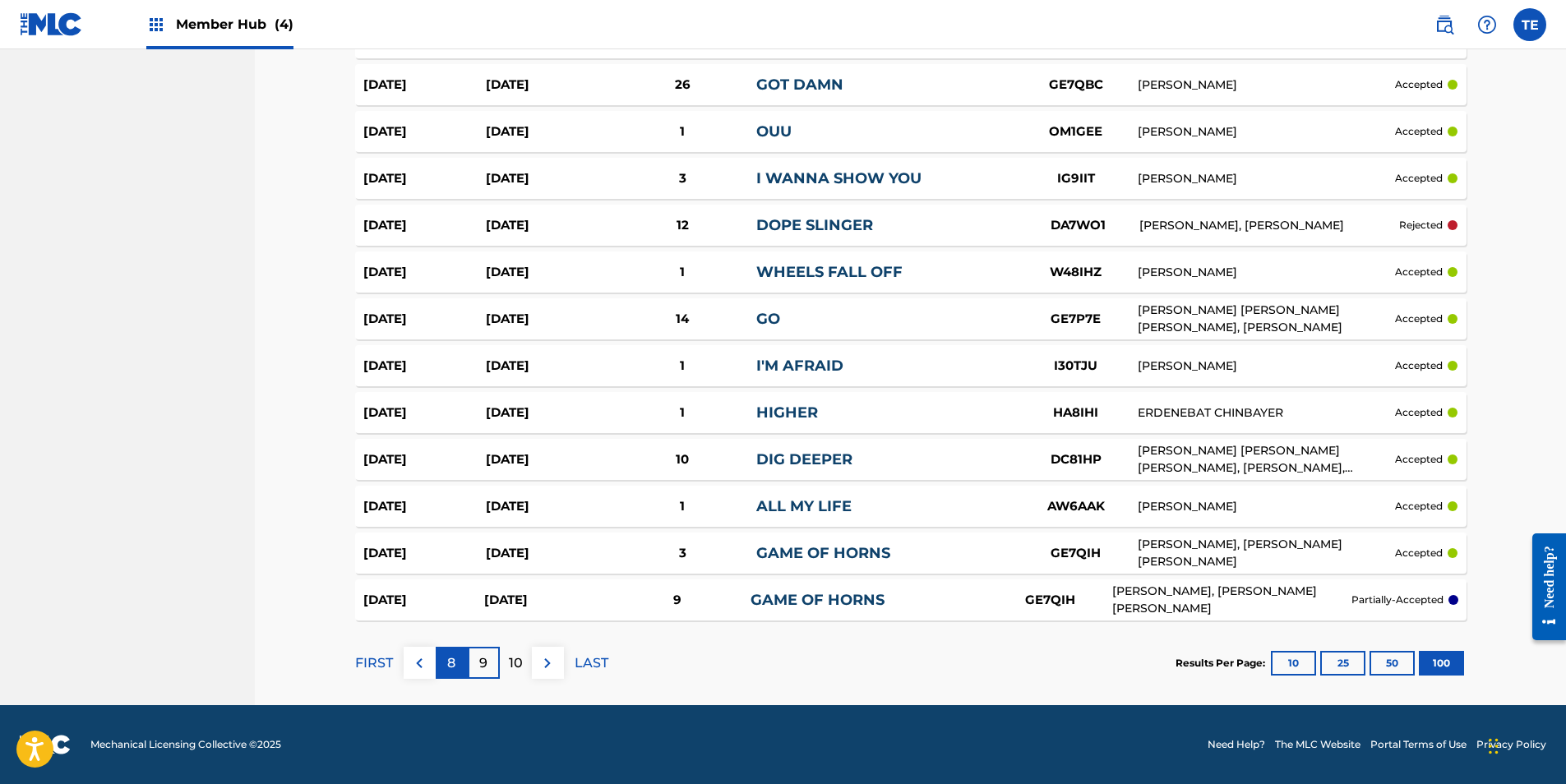
click at [460, 659] on div "8" at bounding box center [451, 662] width 32 height 32
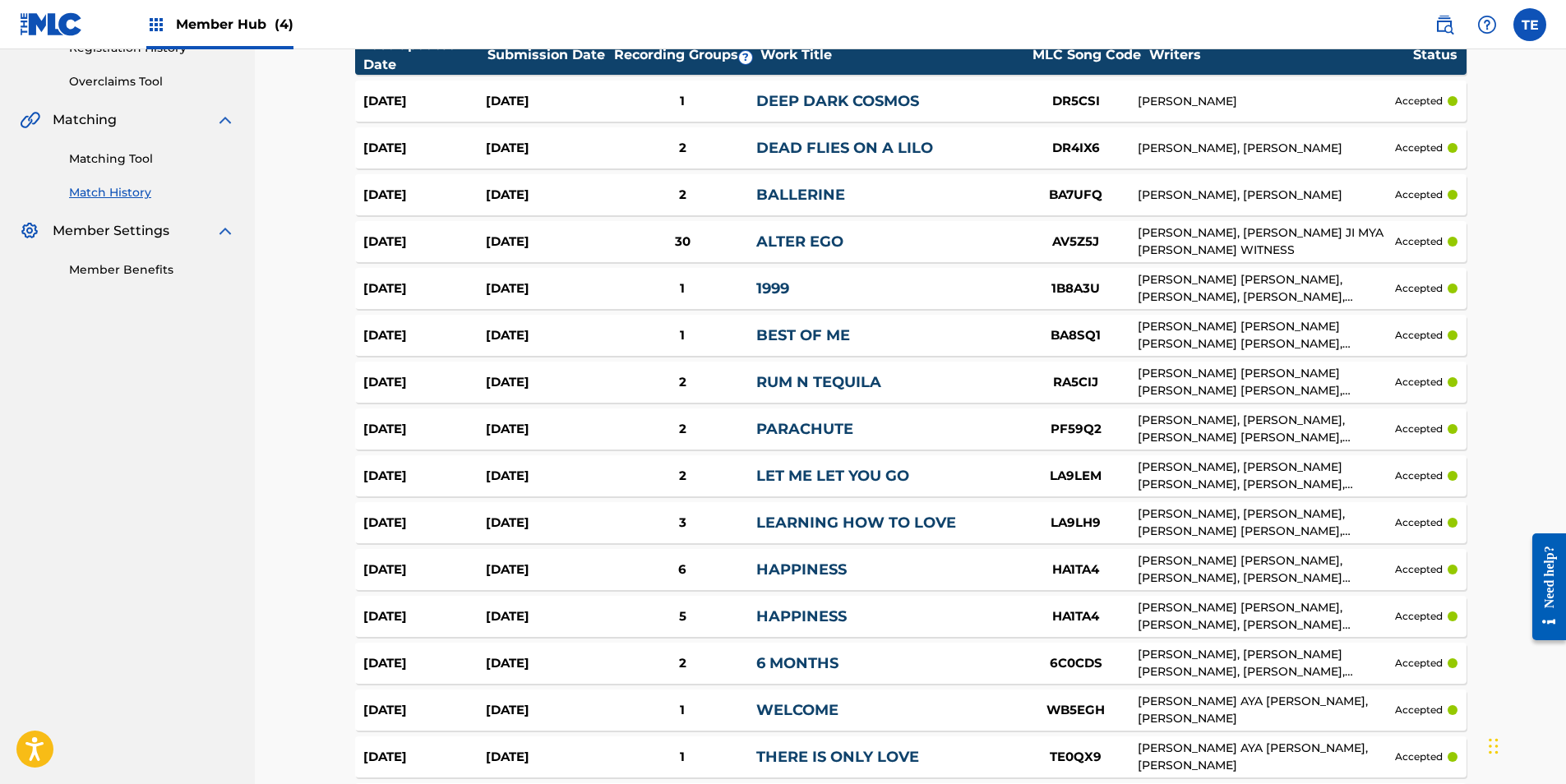
scroll to position [247, 0]
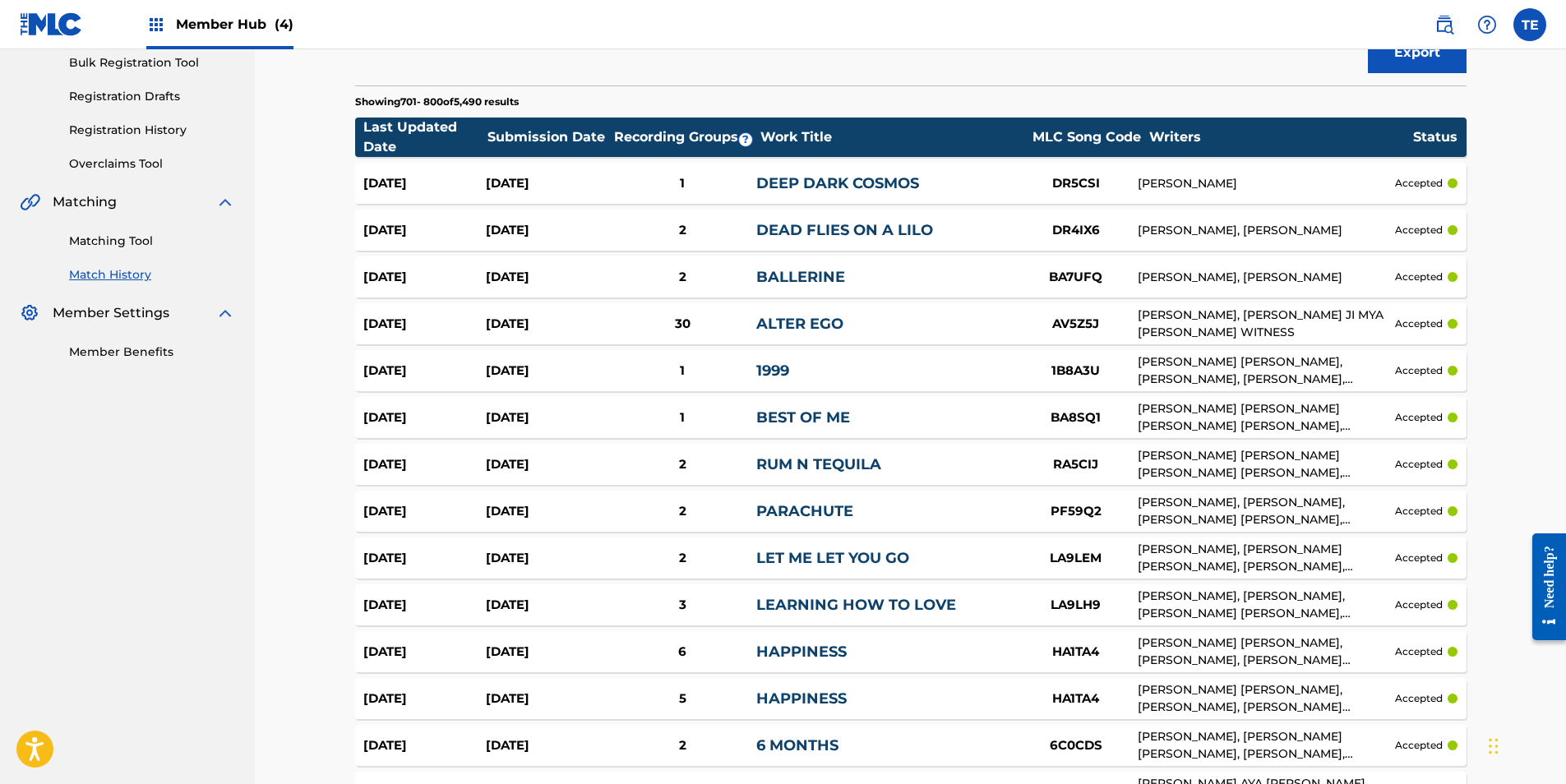
click at [1192, 324] on div "[PERSON_NAME], [PERSON_NAME] JI MYA [PERSON_NAME] WITNESS" at bounding box center [1267, 324] width 259 height 34
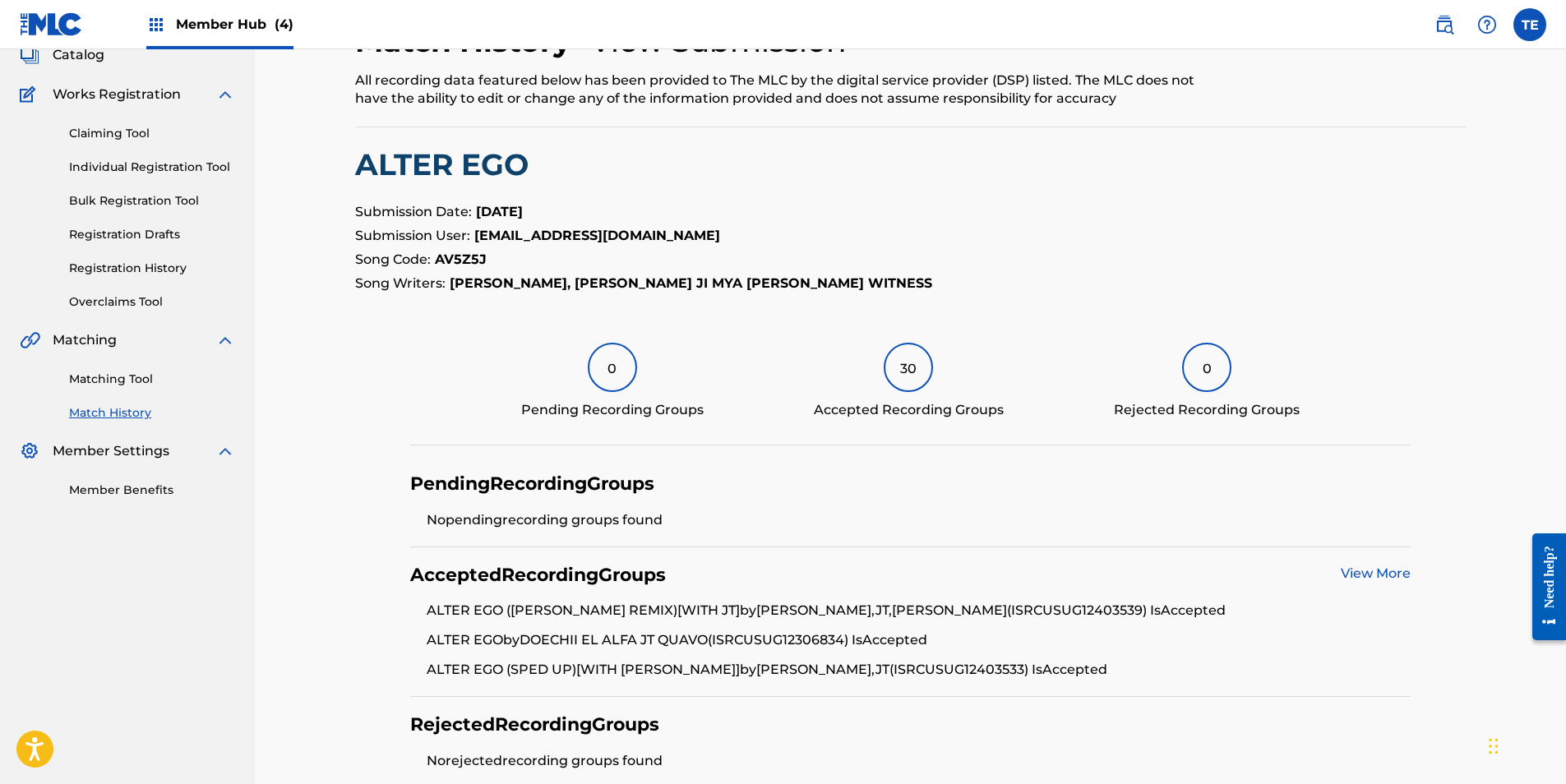
scroll to position [273, 0]
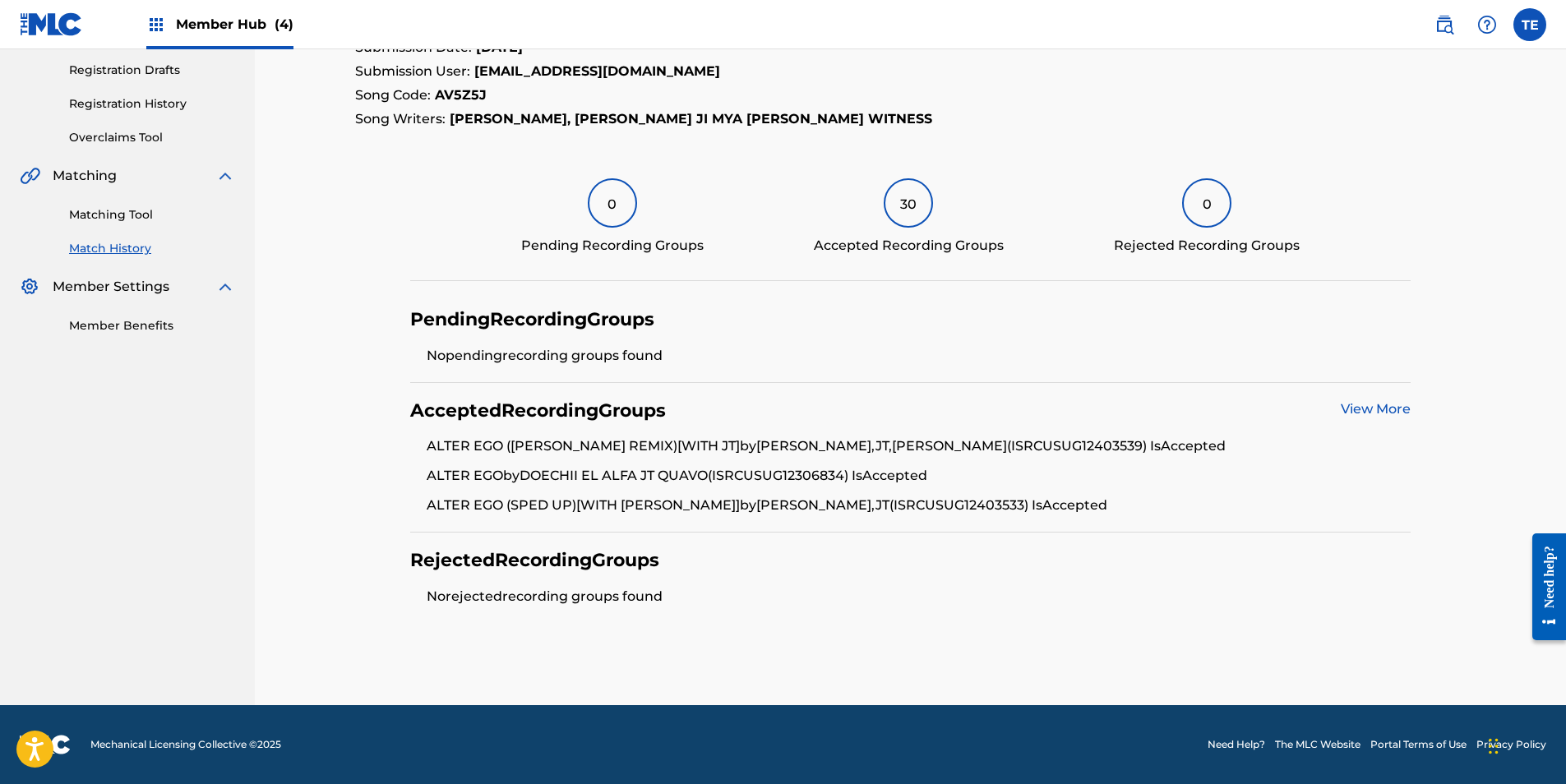
click at [743, 498] on li "ALTER EGO (SPED UP)[WITH JT] by [PERSON_NAME],[PERSON_NAME] (ISRC USUG12403533 …" at bounding box center [919, 505] width 985 height 20
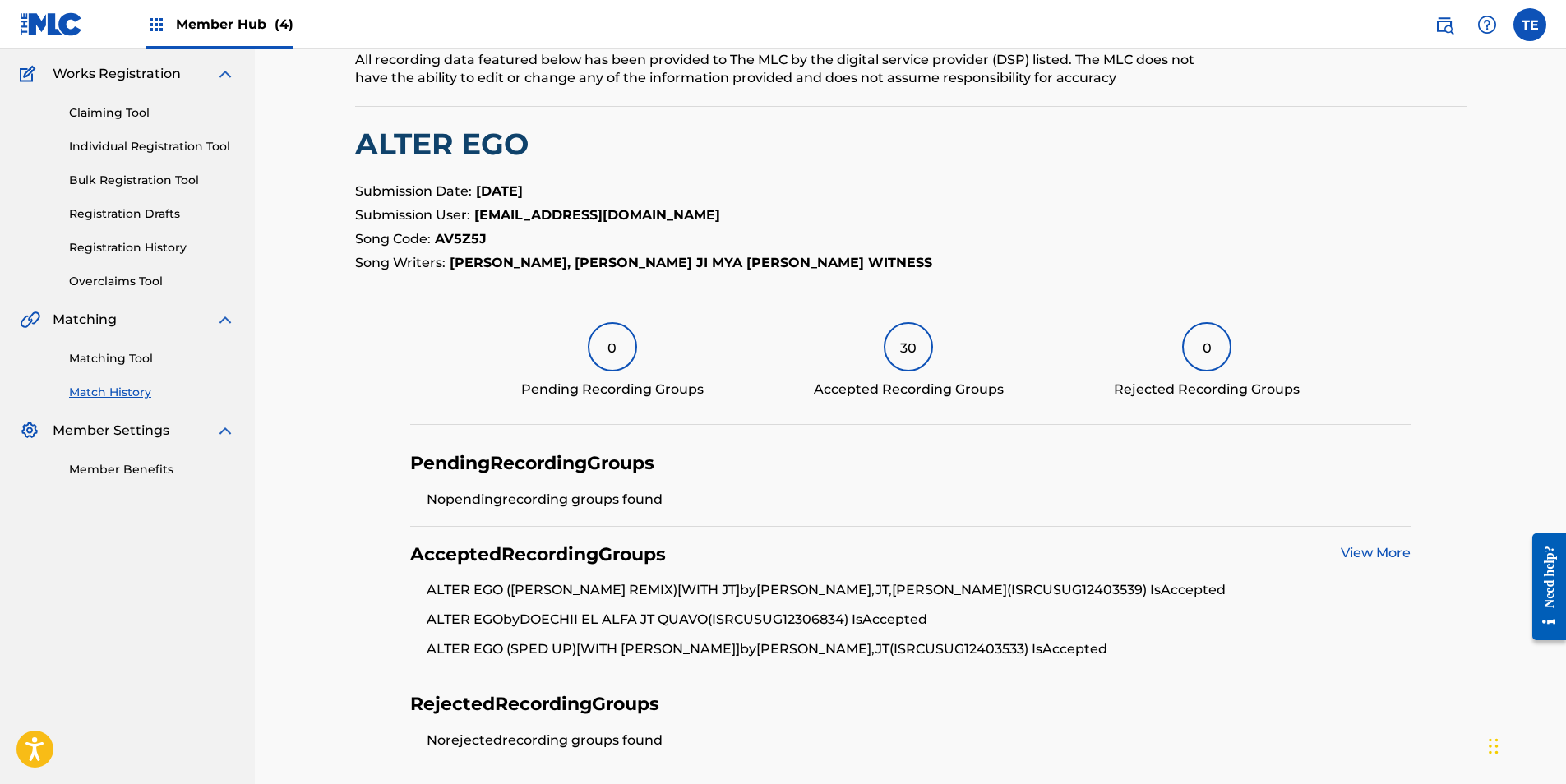
scroll to position [108, 0]
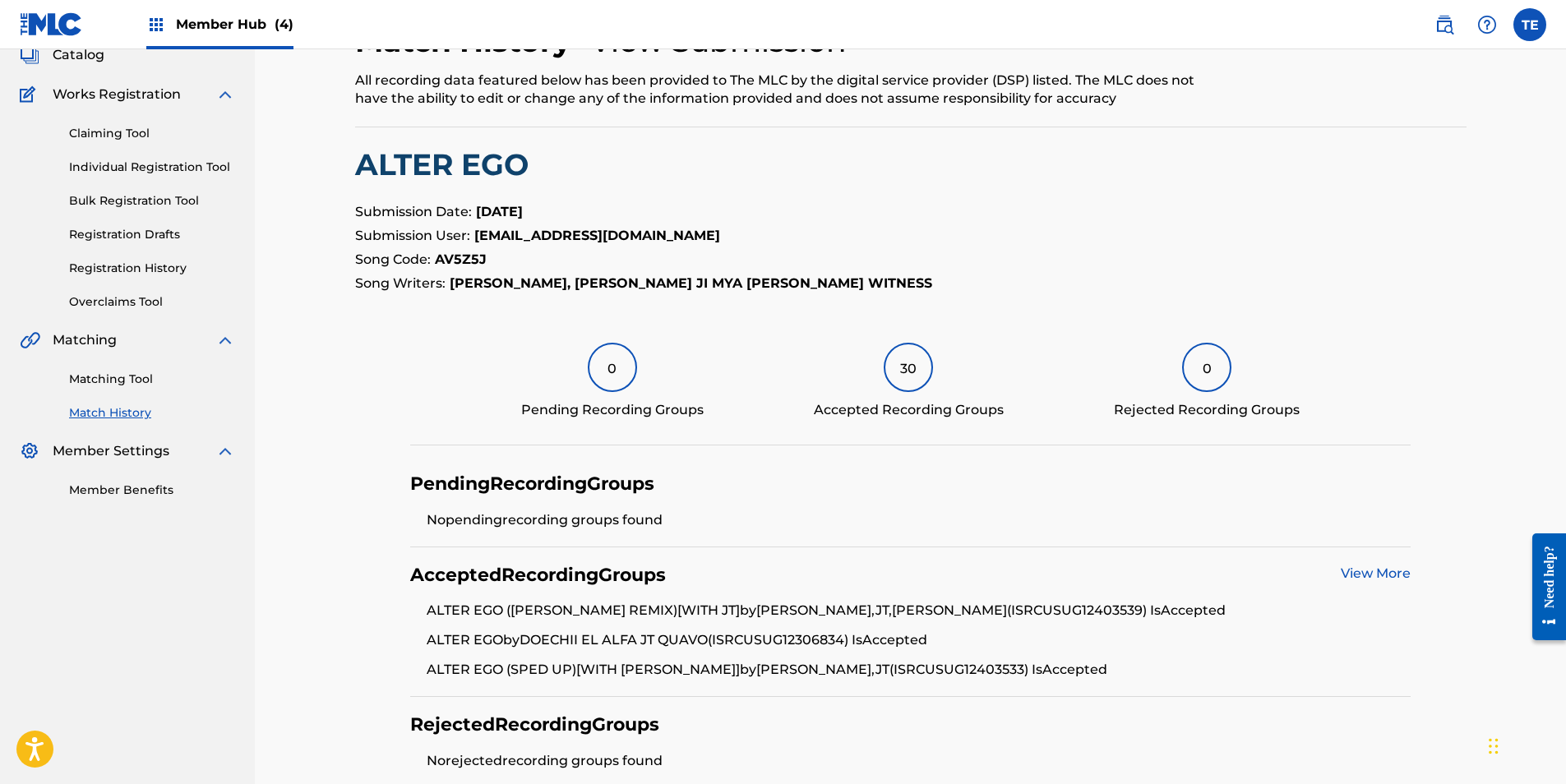
click at [1408, 577] on link "View More" at bounding box center [1375, 573] width 70 height 15
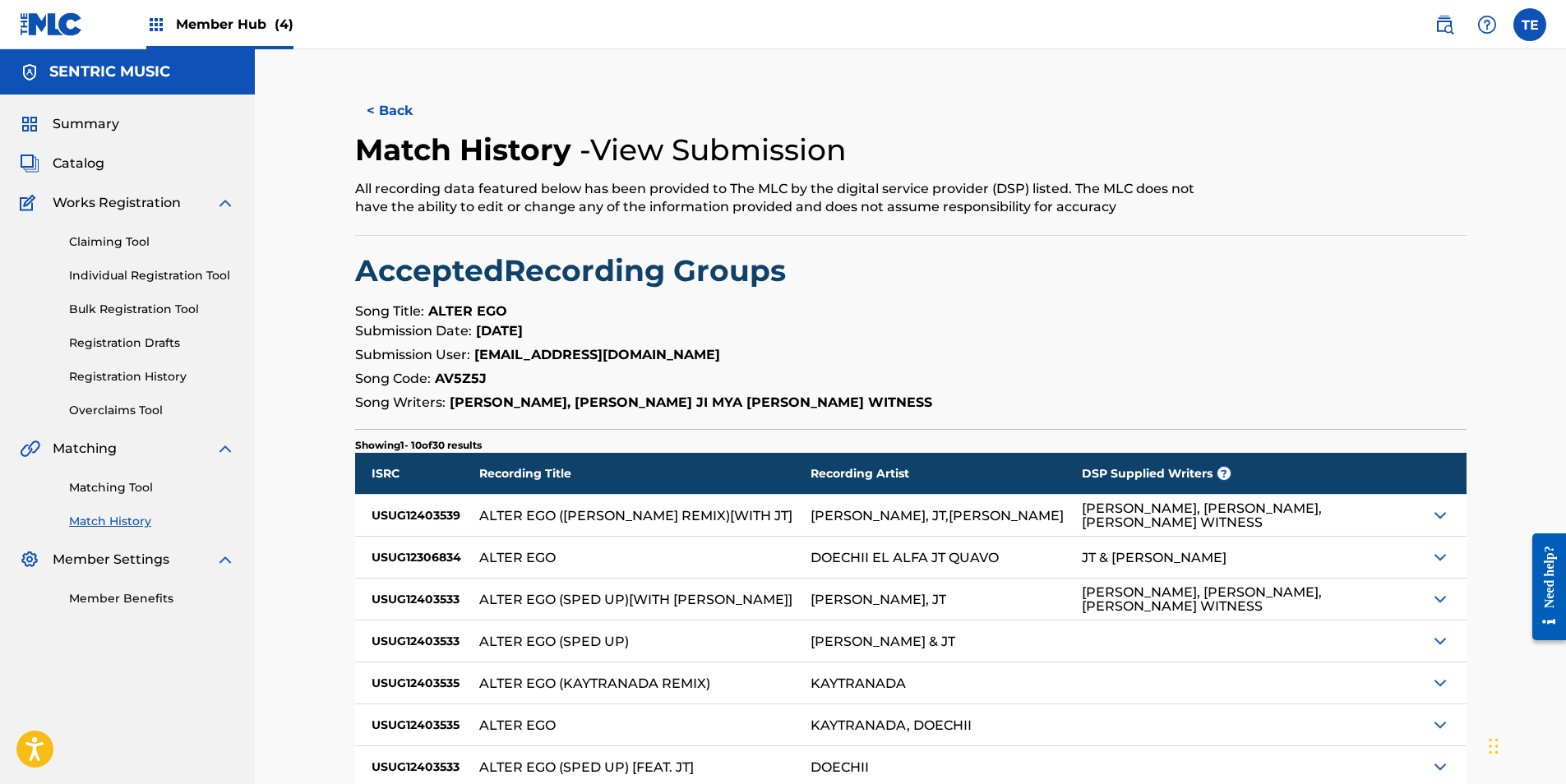
click at [999, 310] on p "Song Title: ALTER EGO" at bounding box center [911, 311] width 1112 height 20
click at [369, 99] on button "< Back" at bounding box center [404, 110] width 99 height 41
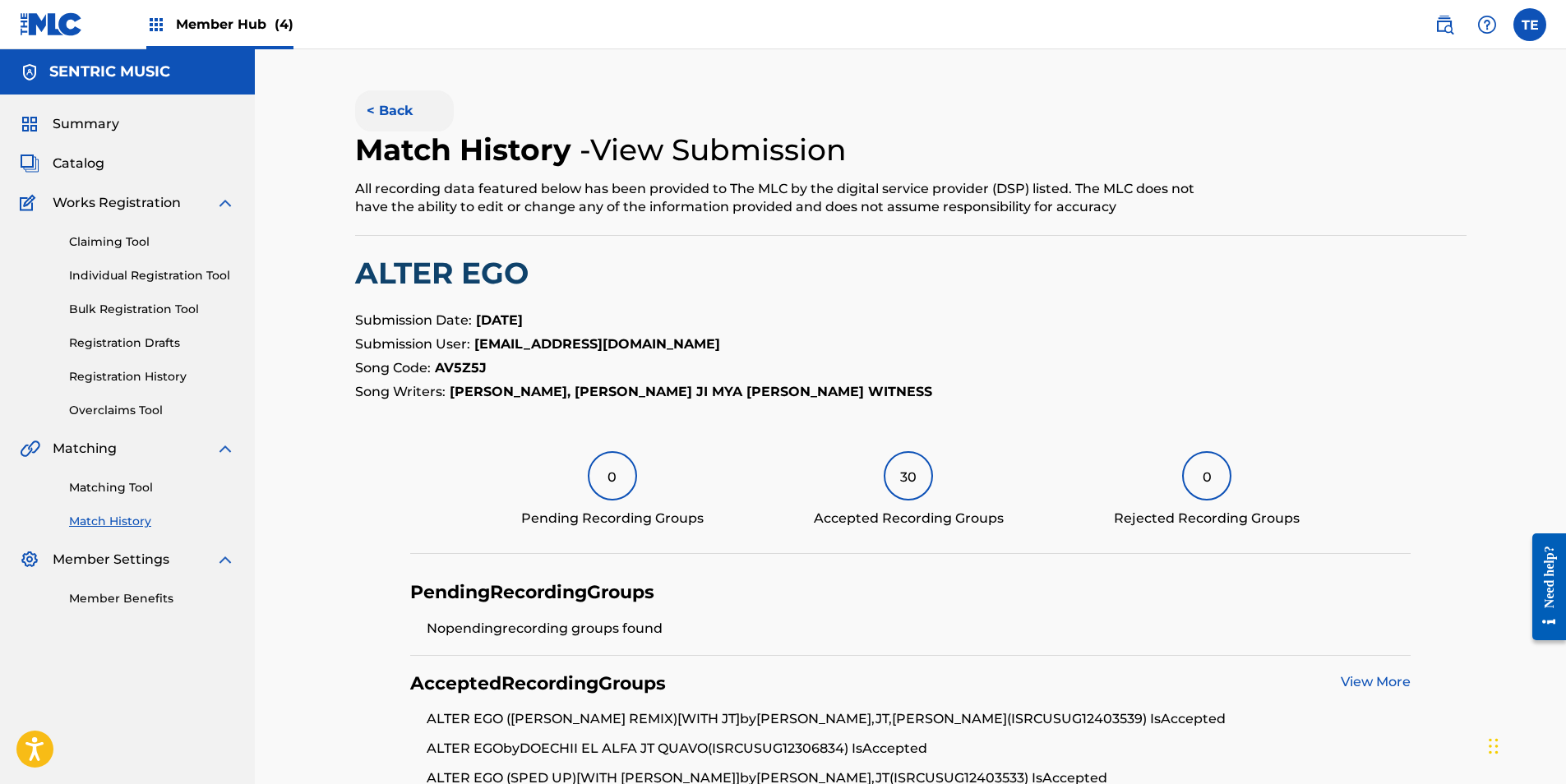
click at [406, 119] on button "< Back" at bounding box center [404, 110] width 99 height 41
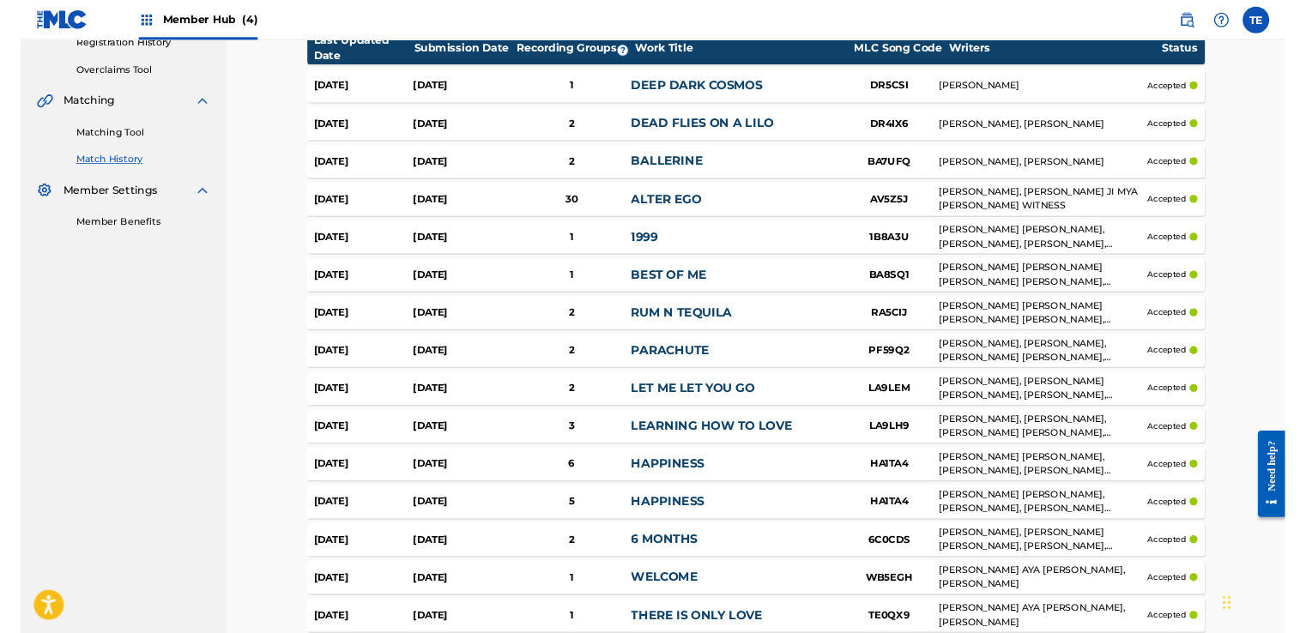
scroll to position [343, 0]
